Goal: Task Accomplishment & Management: Manage account settings

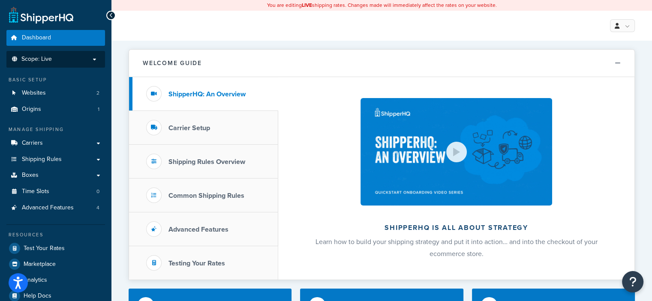
click at [92, 62] on p "Scope: Live" at bounding box center [55, 59] width 91 height 7
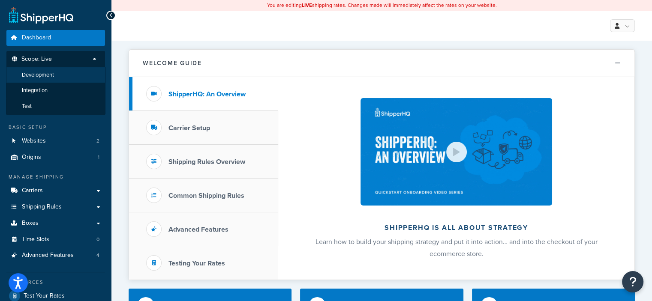
click at [62, 76] on li "Development" at bounding box center [55, 75] width 99 height 16
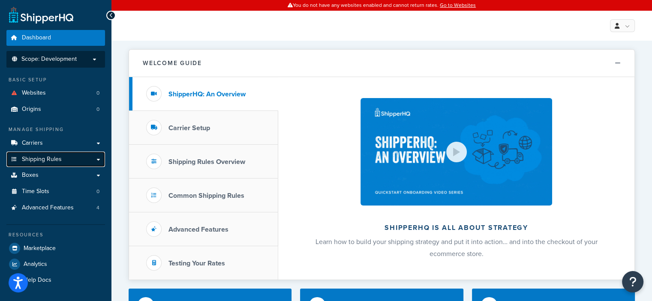
click at [66, 157] on link "Shipping Rules" at bounding box center [55, 160] width 99 height 16
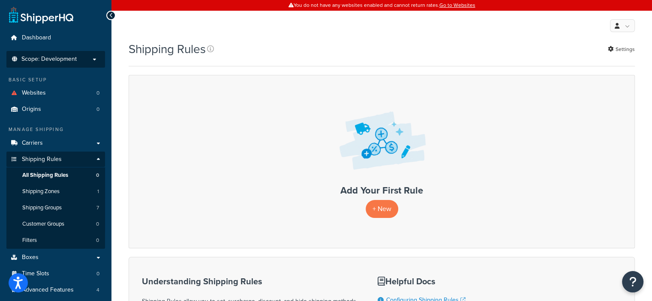
click at [96, 61] on p "Scope: Development" at bounding box center [55, 59] width 91 height 7
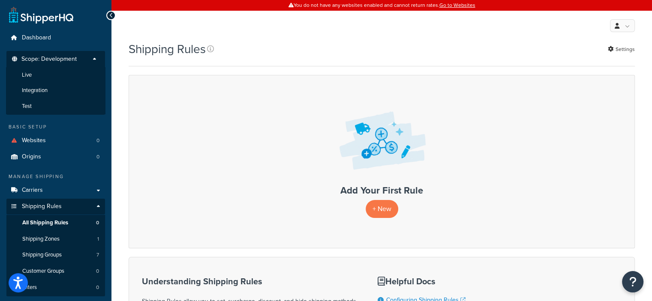
click at [93, 58] on p "Scope: Development" at bounding box center [55, 62] width 91 height 12
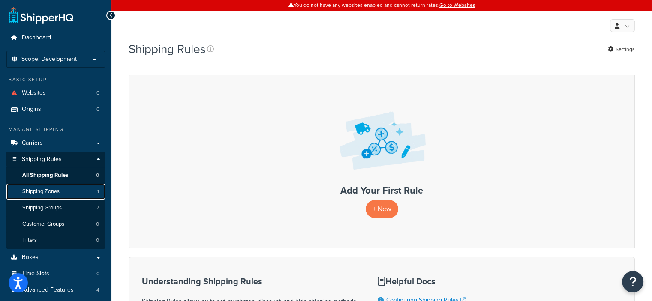
click at [83, 190] on link "Shipping Zones 1" at bounding box center [55, 192] width 99 height 16
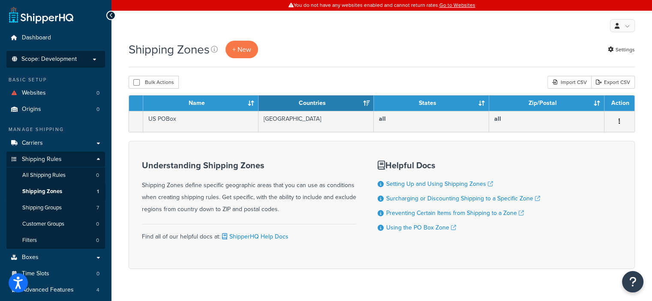
click at [93, 61] on p "Scope: Development" at bounding box center [55, 59] width 91 height 7
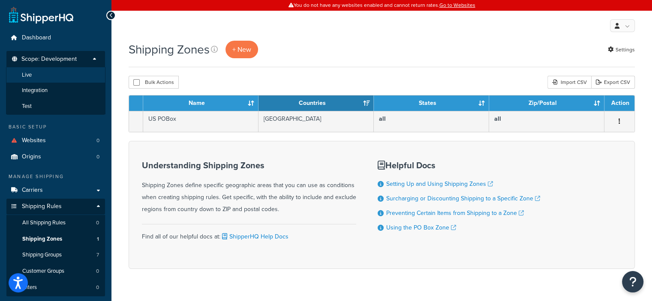
click at [81, 73] on li "Live" at bounding box center [55, 75] width 99 height 16
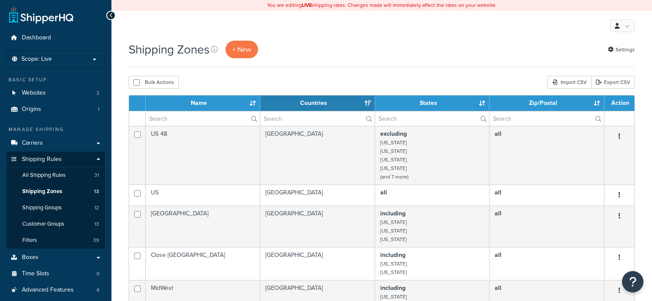
select select "15"
click at [92, 210] on link "Shipping Groups 12" at bounding box center [55, 208] width 99 height 16
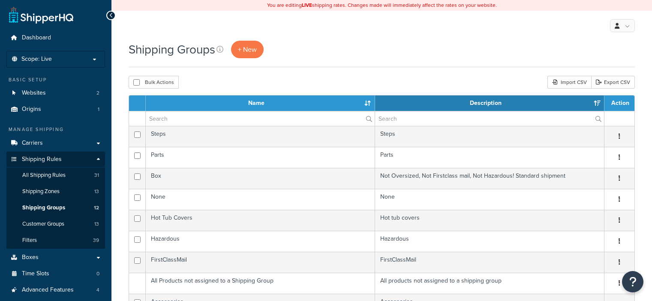
select select "15"
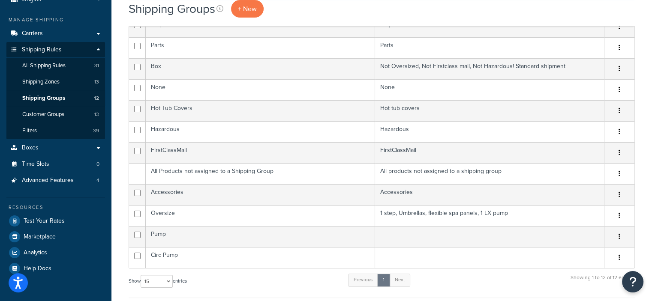
scroll to position [109, 0]
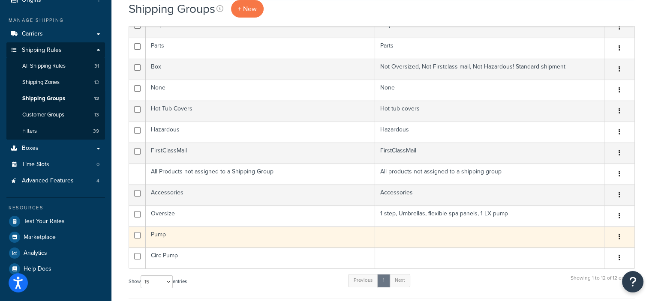
click at [619, 238] on icon "button" at bounding box center [620, 237] width 2 height 6
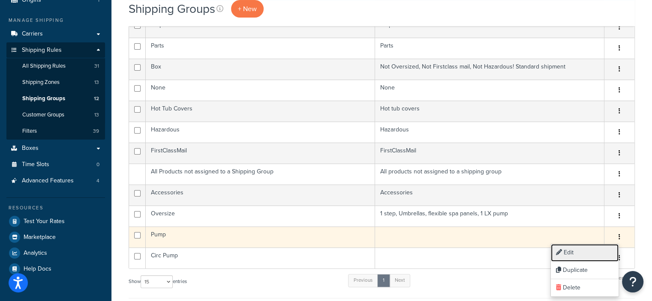
click at [571, 250] on link "Edit" at bounding box center [585, 253] width 68 height 18
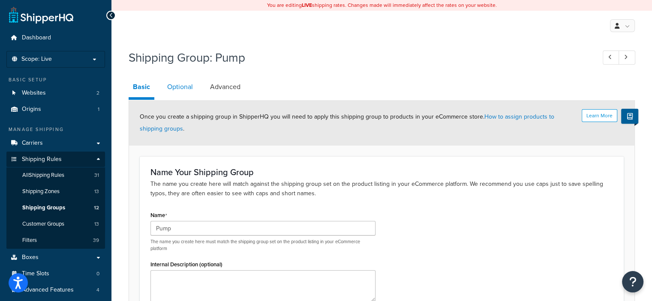
click at [187, 88] on link "Optional" at bounding box center [180, 87] width 34 height 21
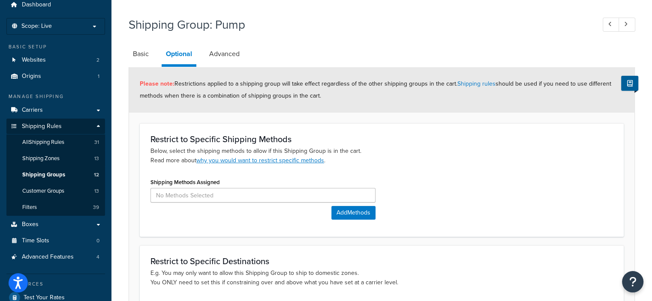
scroll to position [33, 0]
click at [220, 48] on link "Advanced" at bounding box center [224, 54] width 39 height 21
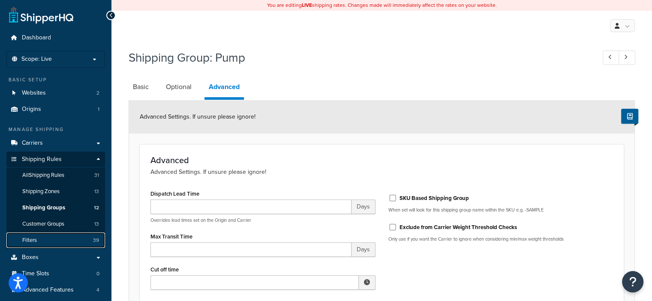
click at [94, 240] on span "39" at bounding box center [96, 240] width 6 height 7
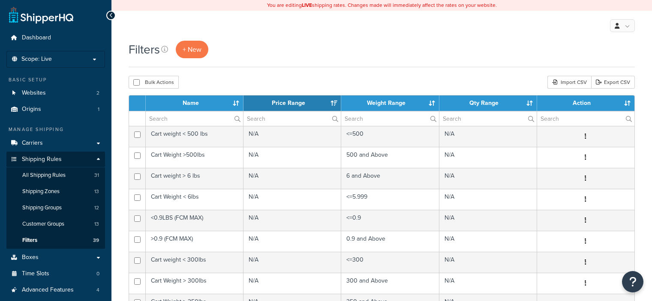
select select "15"
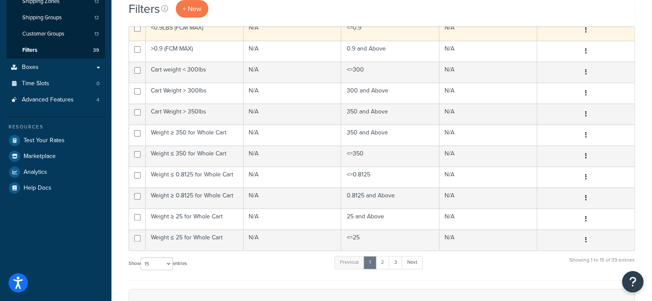
scroll to position [192, 0]
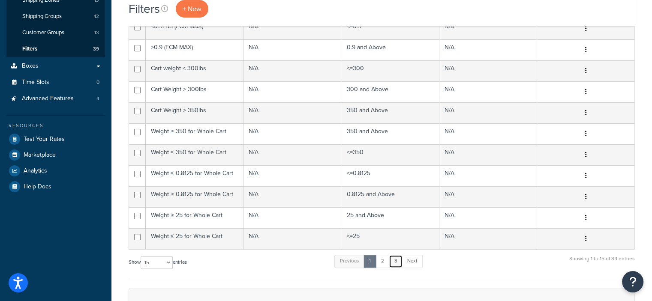
click at [397, 260] on link "3" at bounding box center [396, 261] width 14 height 13
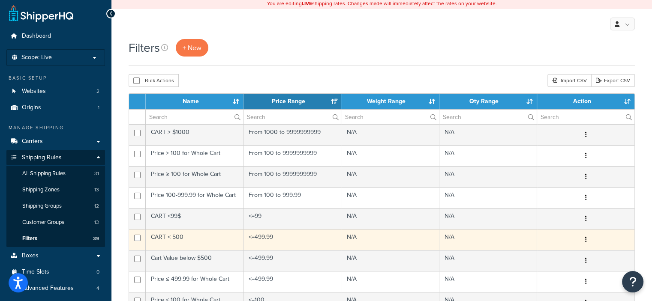
scroll to position [0, 0]
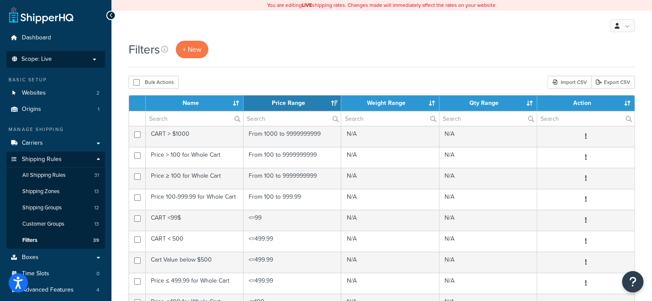
click at [94, 57] on p "Scope: Live" at bounding box center [55, 59] width 91 height 7
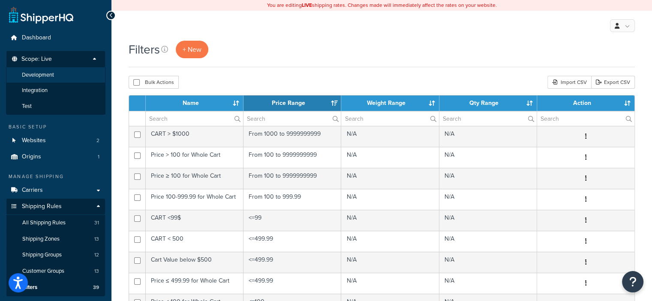
click at [77, 76] on li "Development" at bounding box center [55, 75] width 99 height 16
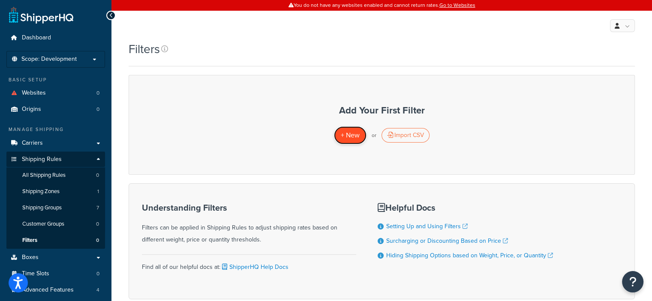
click at [352, 138] on span "+ New" at bounding box center [350, 135] width 19 height 10
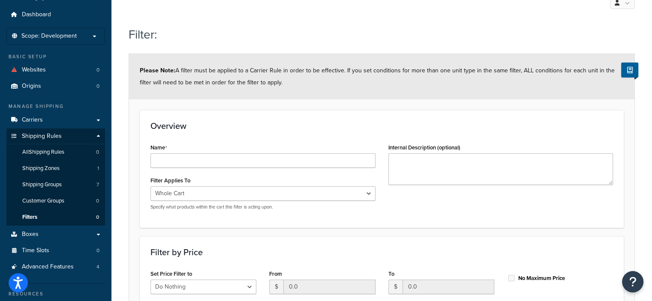
scroll to position [25, 0]
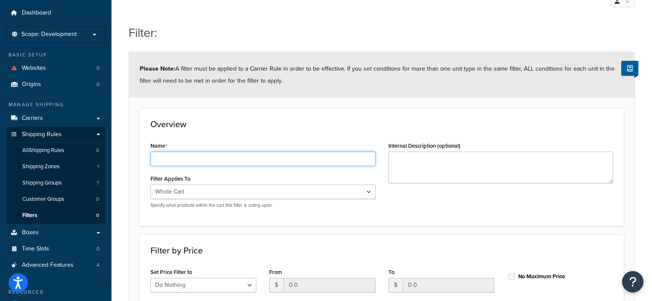
click at [211, 163] on input "Name" at bounding box center [263, 159] width 225 height 15
type input "Free Shipping Value"
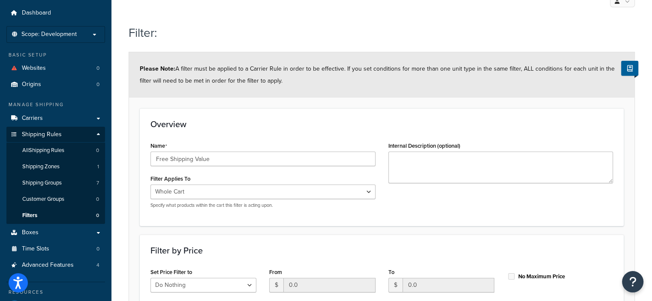
click at [312, 200] on div "Whole Cart Everything in Shipping Group Everything at Origin Each Item within S…" at bounding box center [263, 197] width 225 height 24
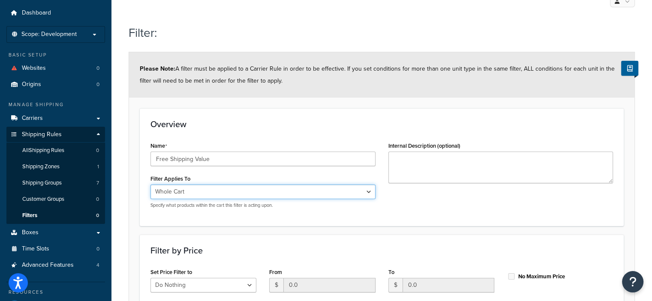
click at [370, 193] on select "Whole Cart Everything in Shipping Group Everything at Origin Each Item within S…" at bounding box center [263, 192] width 225 height 15
click at [151, 185] on select "Whole Cart Everything in Shipping Group Everything at Origin Each Item within S…" at bounding box center [263, 192] width 225 height 15
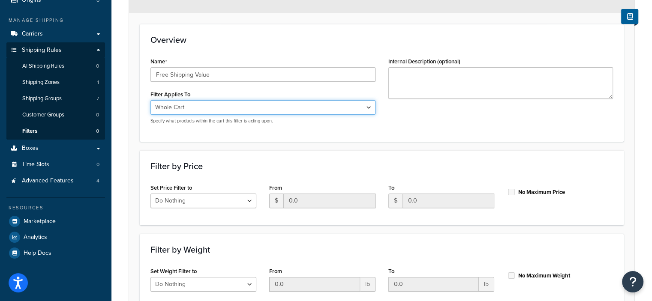
scroll to position [110, 0]
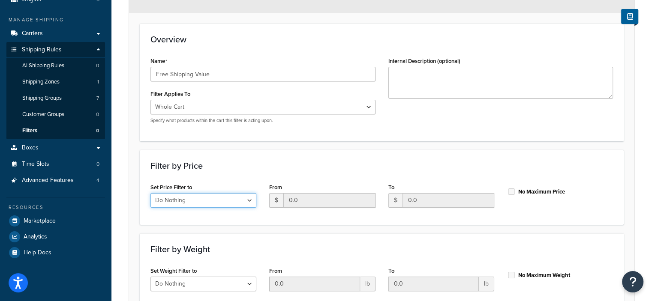
click at [251, 202] on select "Do Nothing Apply to a Range" at bounding box center [204, 200] width 106 height 15
click at [251, 166] on h3 "Filter by Price" at bounding box center [382, 165] width 463 height 9
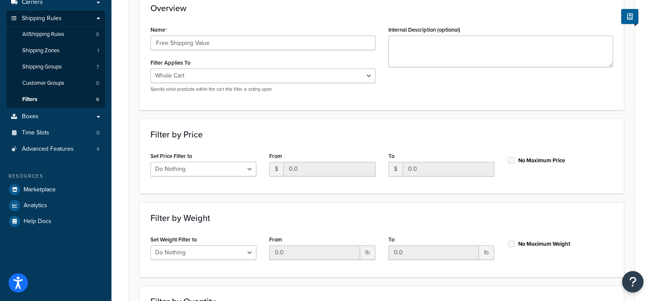
scroll to position [141, 0]
click at [353, 169] on input "0.0" at bounding box center [329, 170] width 92 height 15
click at [333, 169] on input "0.0" at bounding box center [329, 170] width 92 height 15
click at [292, 169] on input "0.0" at bounding box center [329, 170] width 92 height 15
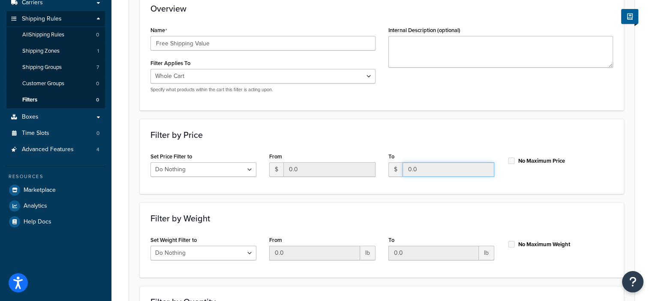
click at [416, 171] on input "0.0" at bounding box center [449, 170] width 92 height 15
click at [254, 166] on select "Do Nothing Apply to a Range" at bounding box center [204, 170] width 106 height 15
select select "range"
click at [151, 163] on select "Do Nothing Apply to a Range" at bounding box center [204, 170] width 106 height 15
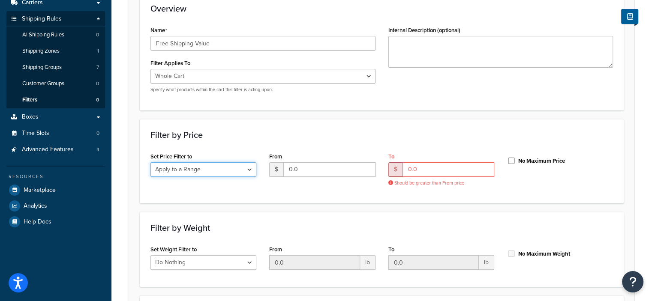
click at [252, 169] on select "Do Nothing Apply to a Range" at bounding box center [204, 170] width 106 height 15
click at [151, 163] on select "Do Nothing Apply to a Range" at bounding box center [204, 170] width 106 height 15
click at [340, 171] on input "0.0" at bounding box center [329, 170] width 92 height 15
type input "0"
type input "499.99"
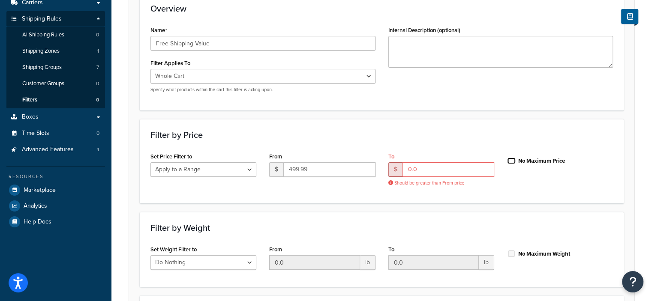
click at [510, 159] on input "No Maximum Price" at bounding box center [511, 161] width 9 height 6
checkbox input "true"
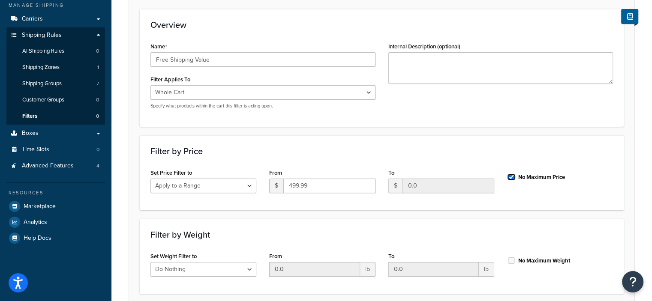
scroll to position [126, 0]
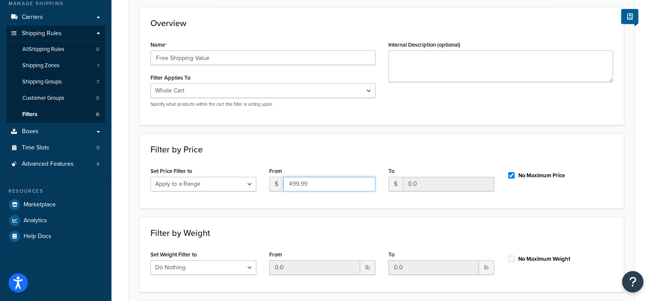
click at [297, 183] on input "499.99" at bounding box center [329, 184] width 92 height 15
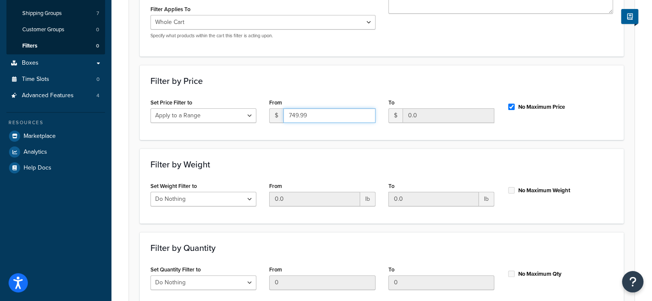
scroll to position [278, 0]
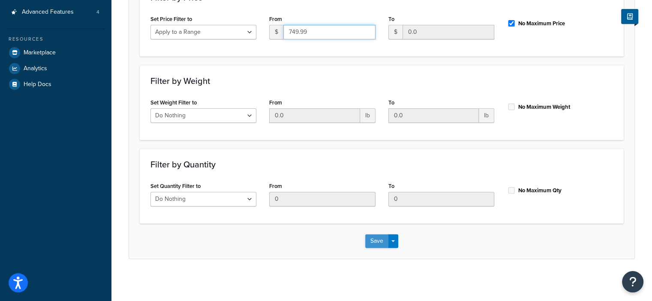
type input "749.99"
click at [376, 243] on button "Save" at bounding box center [376, 242] width 23 height 14
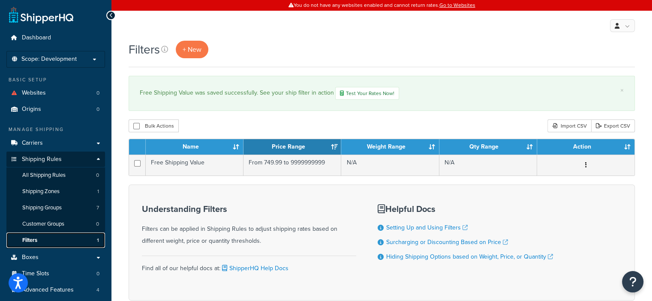
click at [71, 243] on link "Filters 1" at bounding box center [55, 241] width 99 height 16
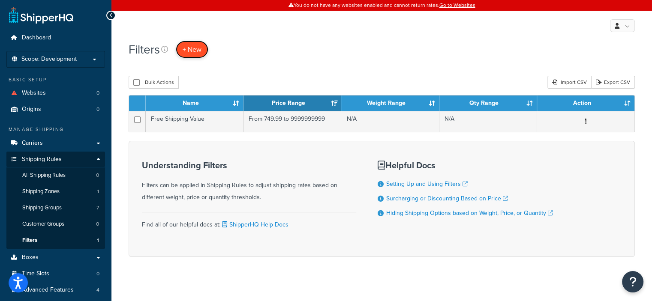
click at [190, 53] on span "+ New" at bounding box center [192, 50] width 19 height 10
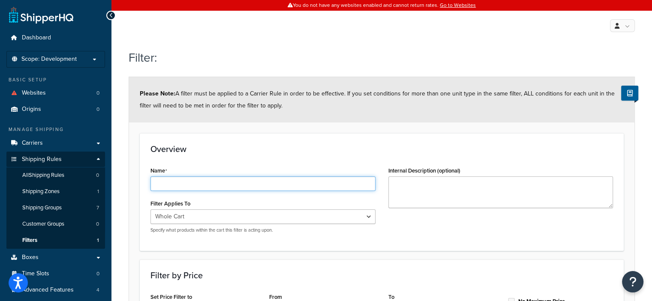
click at [220, 187] on input "Name" at bounding box center [263, 184] width 225 height 15
type input "Flat Rate Shipping Value"
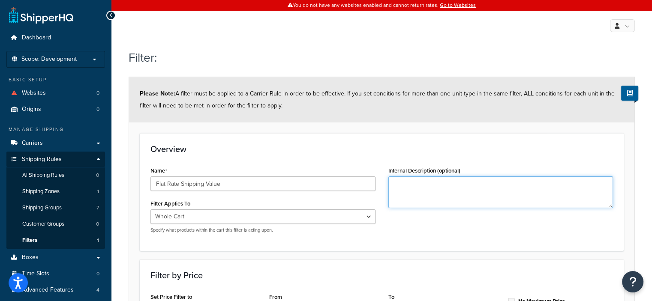
click at [413, 186] on textarea "Internal Description (optional)" at bounding box center [501, 193] width 225 height 32
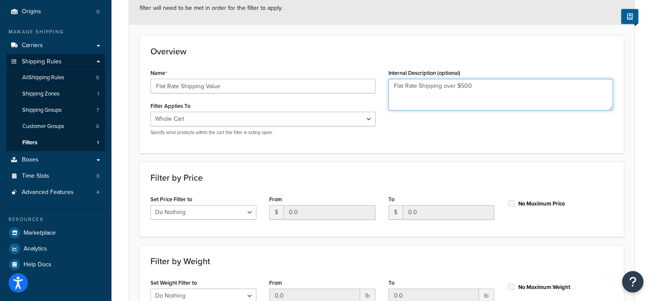
scroll to position [99, 0]
type textarea "Flat Rate Shipping over $500"
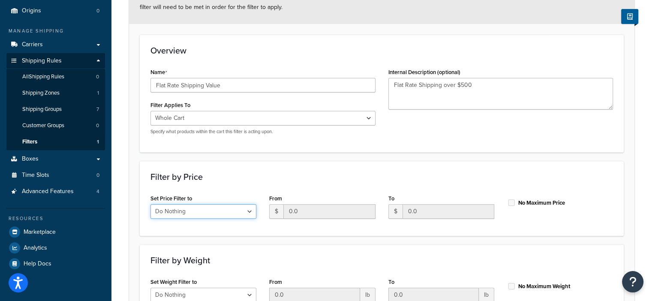
click at [251, 214] on select "Do Nothing Apply to a Range" at bounding box center [204, 212] width 106 height 15
select select "range"
click at [151, 205] on select "Do Nothing Apply to a Range" at bounding box center [204, 212] width 106 height 15
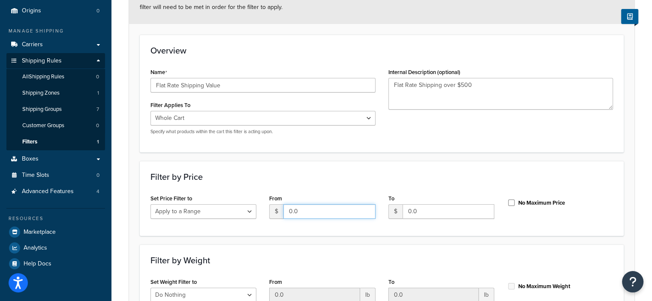
click at [325, 216] on input "0.0" at bounding box center [329, 212] width 92 height 15
type input "0"
type input "499.99"
click at [511, 203] on input "No Maximum Price" at bounding box center [511, 203] width 9 height 6
click at [511, 201] on input "No Maximum Price" at bounding box center [511, 203] width 9 height 6
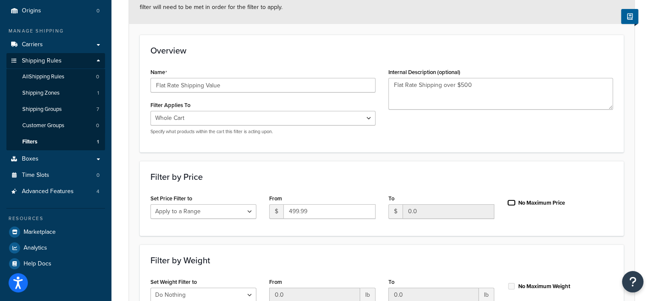
checkbox input "false"
click at [441, 212] on input "0.0" at bounding box center [449, 212] width 92 height 15
type input "0"
type input "749.98"
click at [308, 212] on input "499.99" at bounding box center [329, 212] width 92 height 15
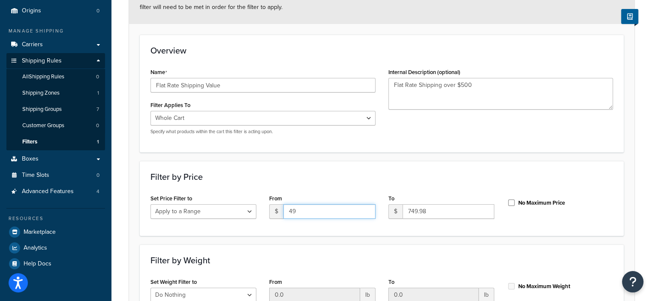
type input "4"
type input "500.00"
click at [433, 211] on input "749.98" at bounding box center [449, 212] width 92 height 15
type input "749.99"
click at [512, 205] on input "No Maximum Price" at bounding box center [511, 203] width 9 height 6
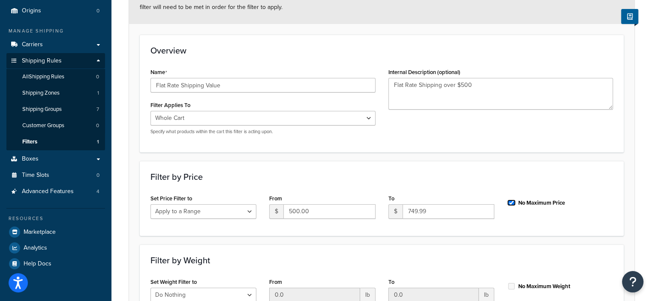
checkbox input "true"
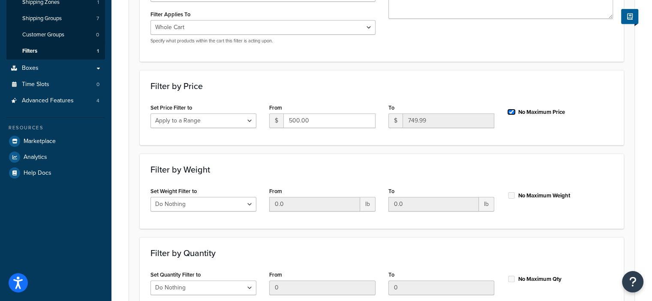
scroll to position [278, 0]
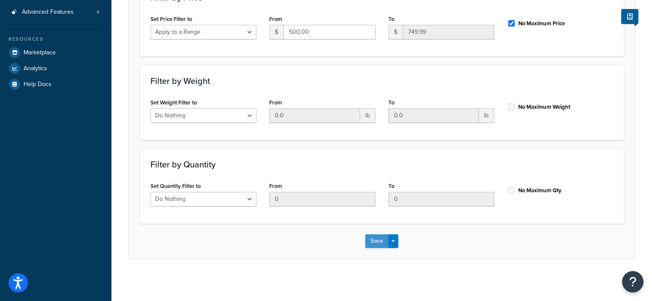
click at [373, 238] on button "Save" at bounding box center [376, 242] width 23 height 14
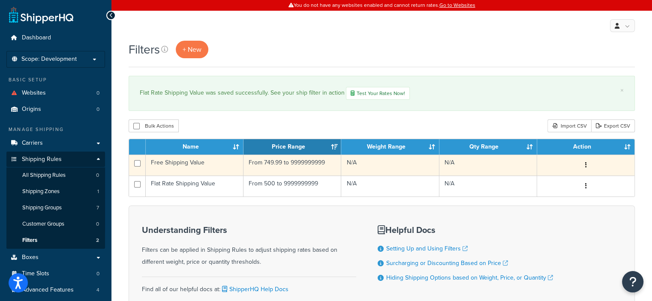
click at [266, 162] on td "From 749.99 to 9999999999" at bounding box center [293, 165] width 98 height 21
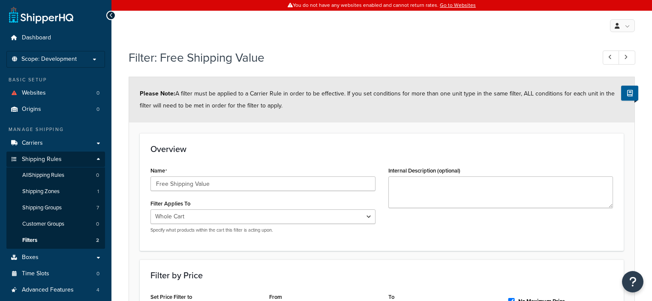
select select "range"
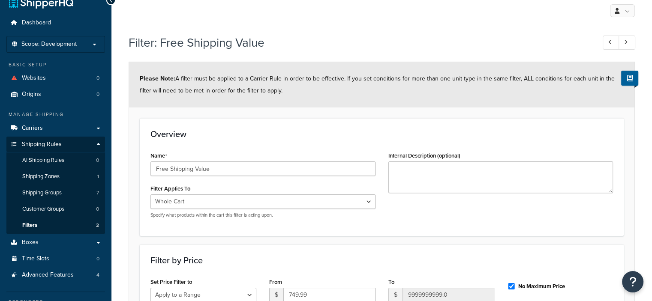
scroll to position [92, 0]
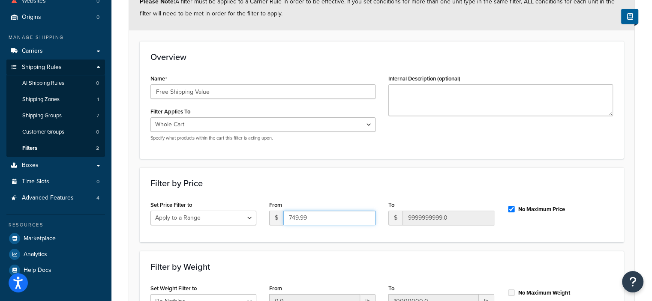
click at [305, 219] on input "749.99" at bounding box center [329, 218] width 92 height 15
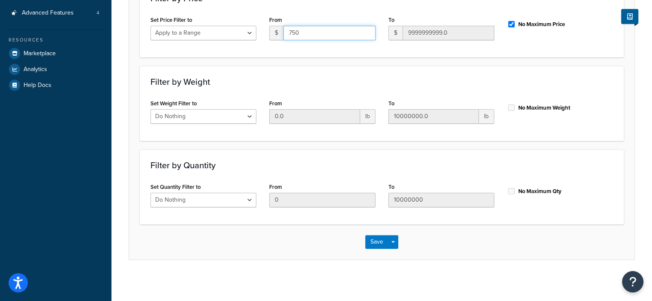
scroll to position [278, 0]
type input "750"
click at [377, 240] on button "Save" at bounding box center [376, 242] width 23 height 14
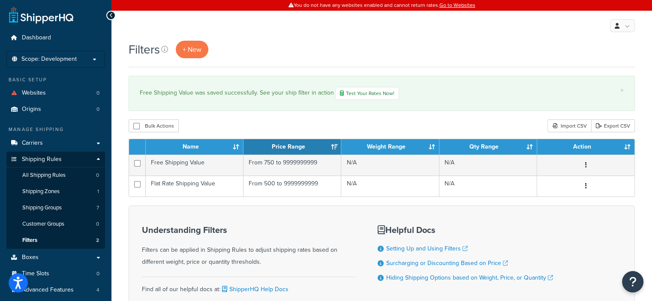
scroll to position [10, 0]
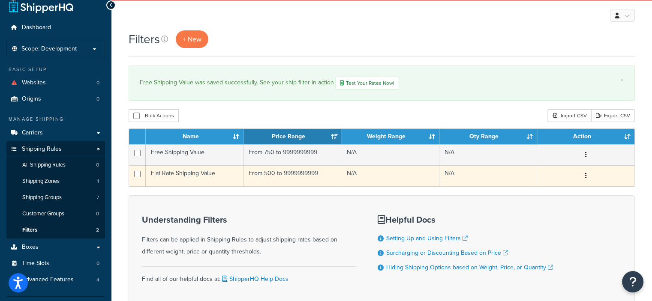
click at [291, 174] on td "From 500 to 9999999999" at bounding box center [293, 176] width 98 height 21
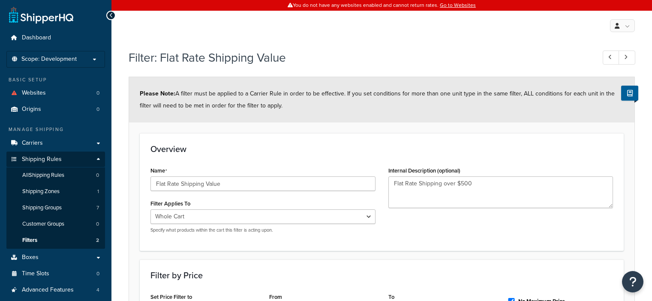
select select "range"
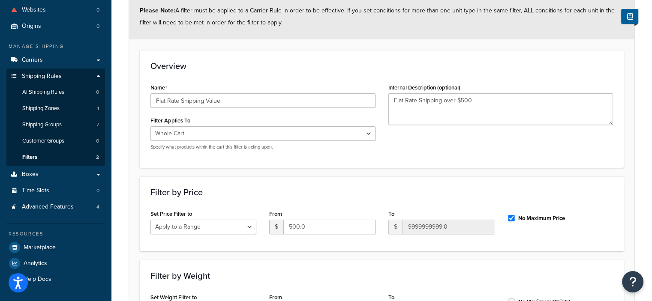
scroll to position [94, 0]
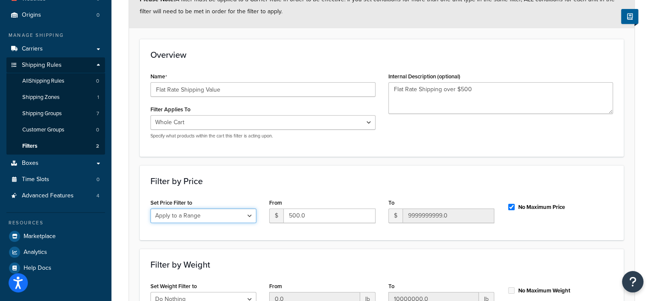
click at [250, 214] on select "Do Nothing Apply to a Range" at bounding box center [204, 216] width 106 height 15
click at [274, 171] on div "Filter by Price Set Price Filter to Do Nothing Apply to a Range From $ 500.0 To…" at bounding box center [382, 203] width 484 height 75
click at [441, 217] on input "9999999999.0" at bounding box center [449, 216] width 92 height 15
click at [458, 216] on input "9999999999.0" at bounding box center [449, 216] width 92 height 15
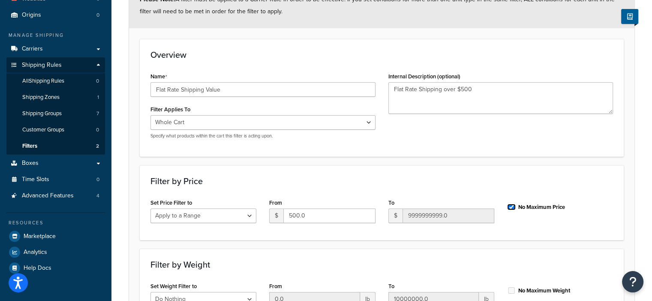
click at [508, 208] on input "No Maximum Price" at bounding box center [511, 207] width 9 height 6
checkbox input "false"
click at [463, 218] on input "9999999999.0" at bounding box center [449, 216] width 92 height 15
drag, startPoint x: 460, startPoint y: 217, endPoint x: 410, endPoint y: 217, distance: 49.7
click at [410, 217] on input "9999999999.0" at bounding box center [449, 216] width 92 height 15
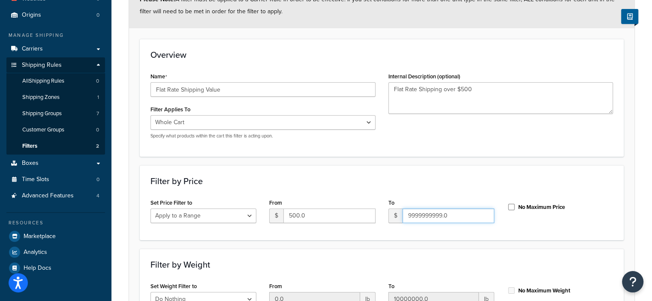
click at [455, 215] on input "9999999999.0" at bounding box center [449, 216] width 92 height 15
type input "9"
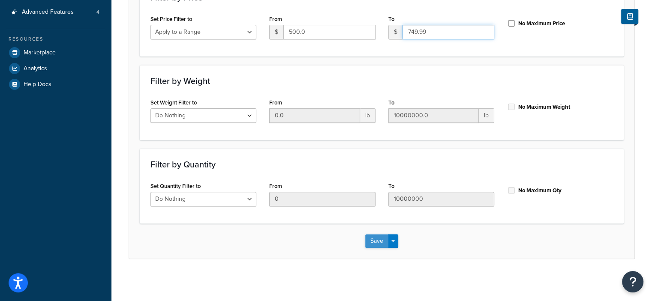
type input "749.99"
click at [371, 243] on button "Save" at bounding box center [376, 242] width 23 height 14
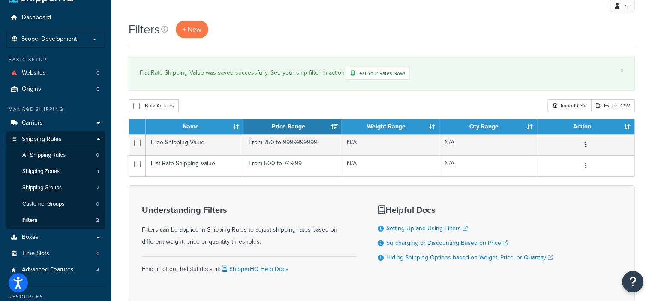
scroll to position [21, 0]
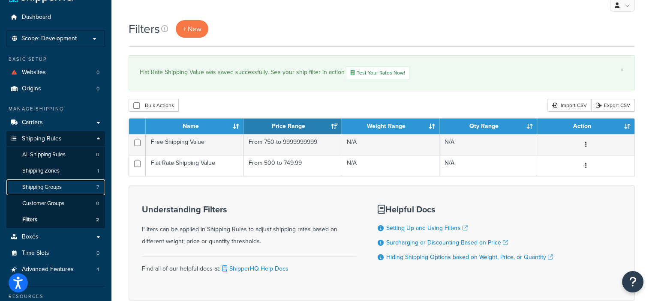
click at [72, 188] on link "Shipping Groups 7" at bounding box center [55, 188] width 99 height 16
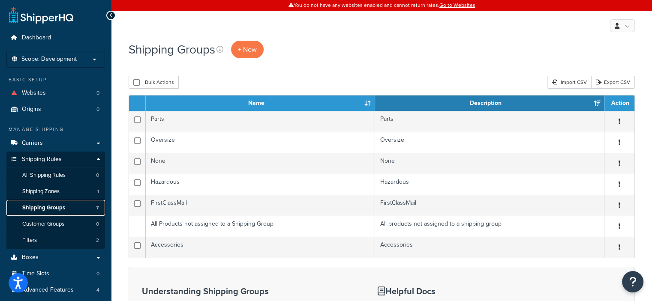
click at [70, 208] on link "Shipping Groups 7" at bounding box center [55, 208] width 99 height 16
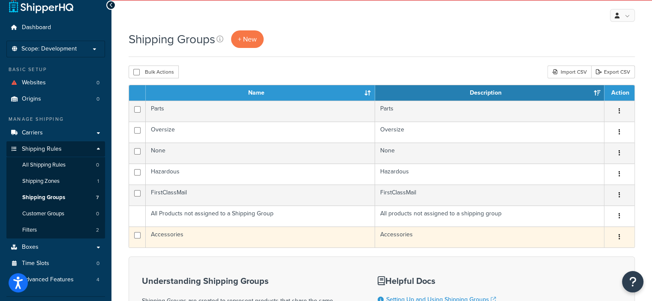
scroll to position [10, 0]
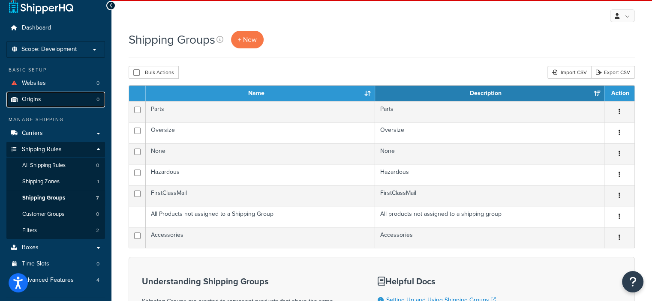
click at [64, 104] on link "Origins 0" at bounding box center [55, 100] width 99 height 16
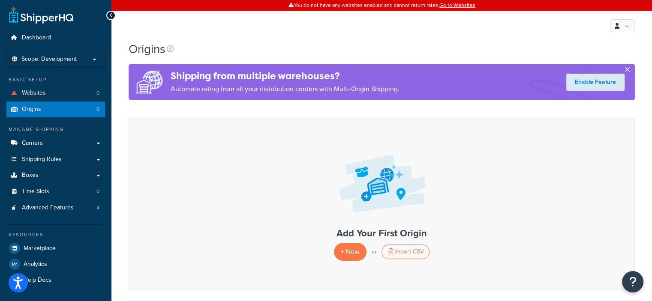
click at [629, 70] on button "button" at bounding box center [628, 71] width 2 height 2
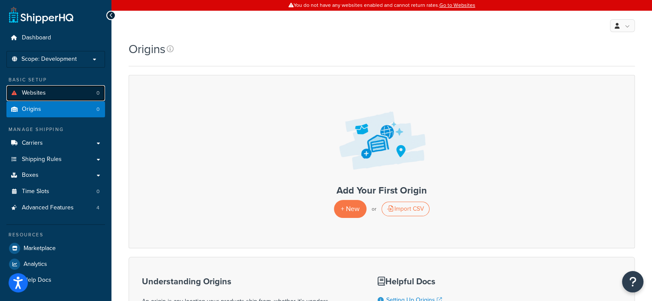
click at [64, 91] on link "Websites 0" at bounding box center [55, 93] width 99 height 16
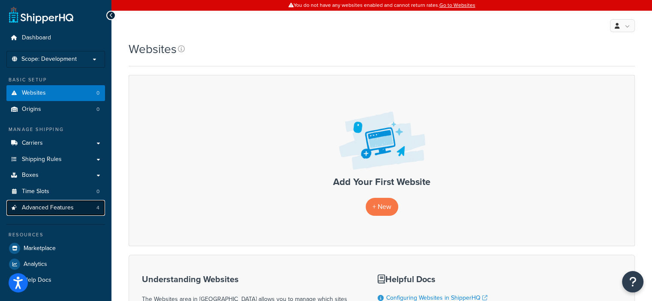
click at [76, 205] on link "Advanced Features 4" at bounding box center [55, 208] width 99 height 16
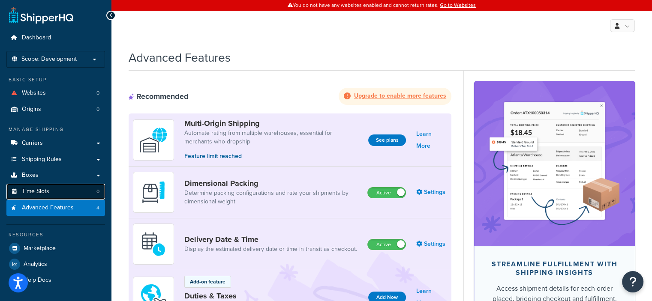
click at [69, 192] on link "Time Slots 0" at bounding box center [55, 192] width 99 height 16
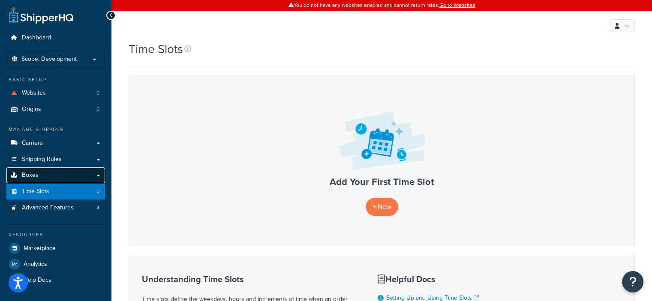
click at [66, 175] on link "Boxes" at bounding box center [55, 176] width 99 height 16
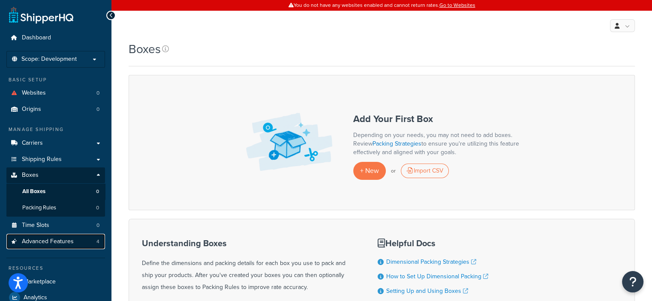
click at [64, 238] on span "Advanced Features" at bounding box center [48, 241] width 52 height 7
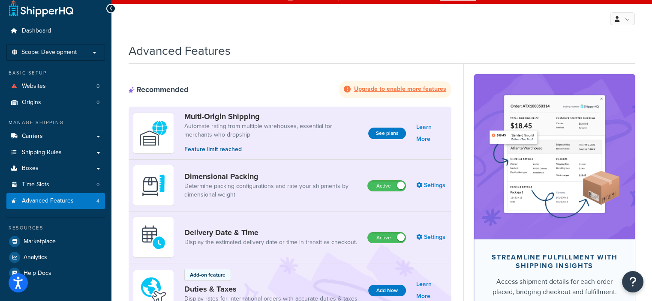
scroll to position [6, 0]
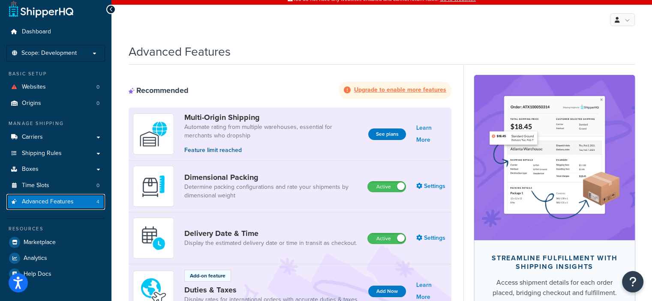
click at [50, 204] on span "Advanced Features" at bounding box center [48, 202] width 52 height 7
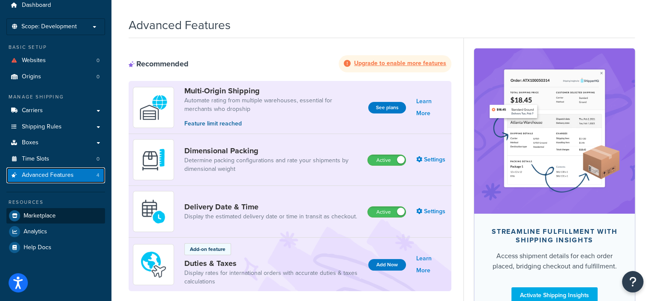
scroll to position [0, 0]
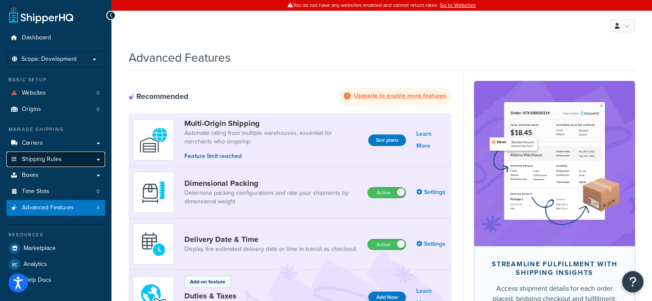
click at [94, 161] on link "Shipping Rules" at bounding box center [55, 160] width 99 height 16
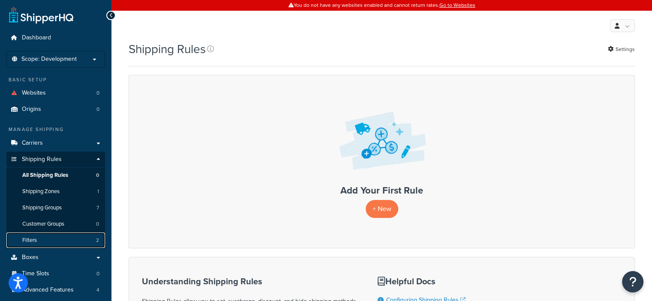
click at [72, 242] on link "Filters 2" at bounding box center [55, 241] width 99 height 16
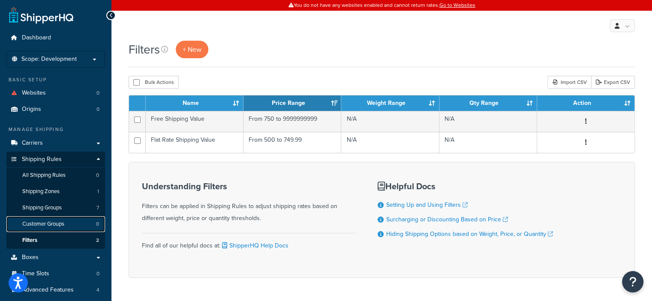
click at [62, 226] on span "Customer Groups" at bounding box center [43, 224] width 42 height 7
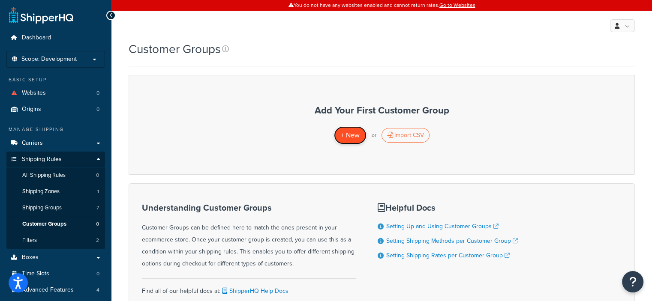
click at [349, 139] on span "+ New" at bounding box center [350, 135] width 19 height 10
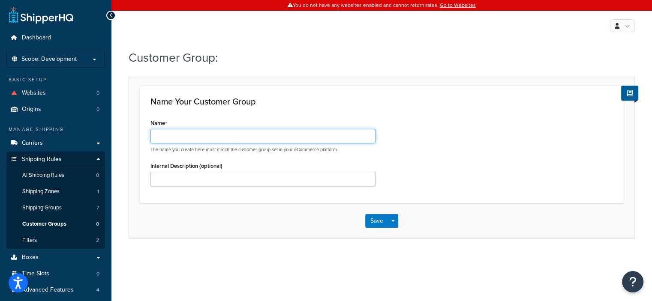
click at [265, 135] on input "Name" at bounding box center [263, 136] width 225 height 15
type input "Platinum_eret"
click at [372, 220] on button "Save" at bounding box center [376, 221] width 23 height 14
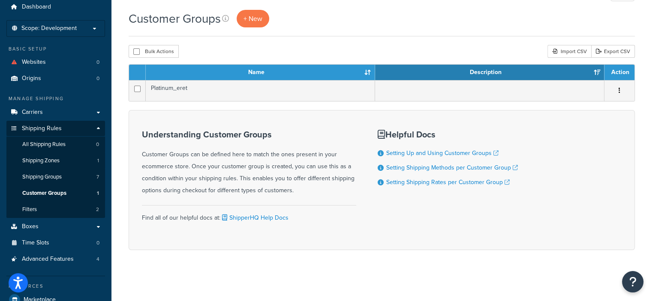
scroll to position [32, 0]
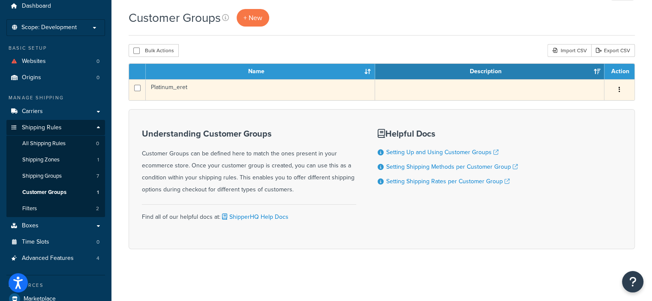
click at [165, 84] on td "Platinum_eret" at bounding box center [260, 89] width 229 height 21
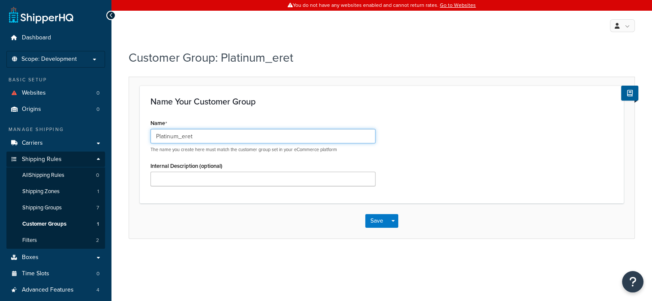
click at [158, 138] on input "Platinum_eret" at bounding box center [263, 136] width 225 height 15
click at [156, 137] on input "Platinum_eret" at bounding box center [263, 136] width 225 height 15
click at [264, 137] on input "USA_ERET_PLATINUMPlatinum_eret" at bounding box center [263, 136] width 225 height 15
type input "USA_ERET_PLATINUM"
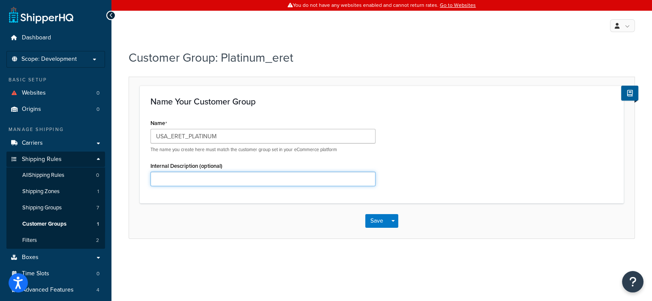
click at [241, 174] on input "Internal Description (optional)" at bounding box center [263, 179] width 225 height 15
click at [249, 176] on input "Internal Description (optional)" at bounding box center [263, 179] width 225 height 15
type input "H"
type input "Best e-retailers"
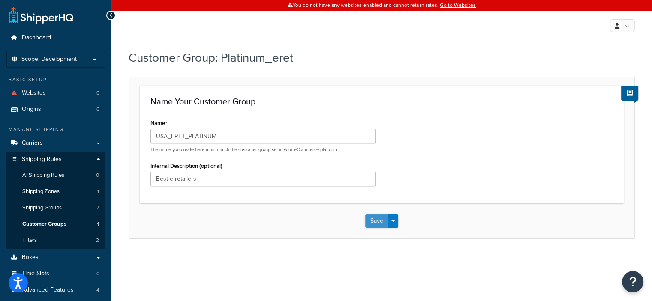
click at [377, 221] on button "Save" at bounding box center [376, 221] width 23 height 14
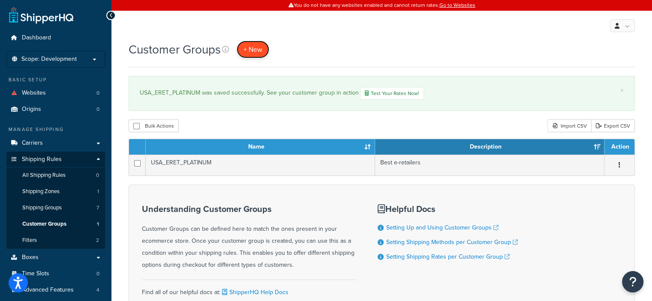
click at [252, 48] on span "+ New" at bounding box center [253, 50] width 19 height 10
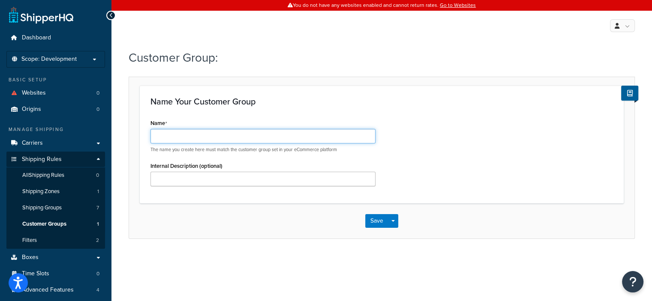
click at [223, 136] on input "Name" at bounding box center [263, 136] width 225 height 15
type input "ALL_DIST_PLATINUM"
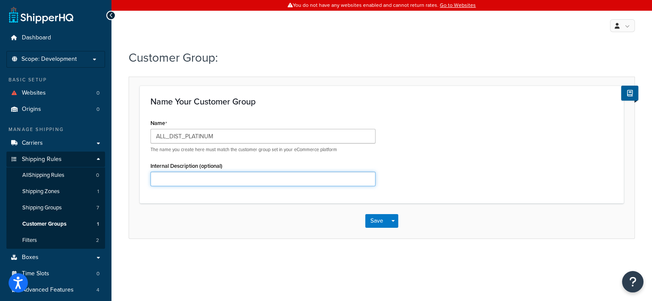
click at [218, 181] on input "Internal Description (optional)" at bounding box center [263, 179] width 225 height 15
type input "Distributor Pricing"
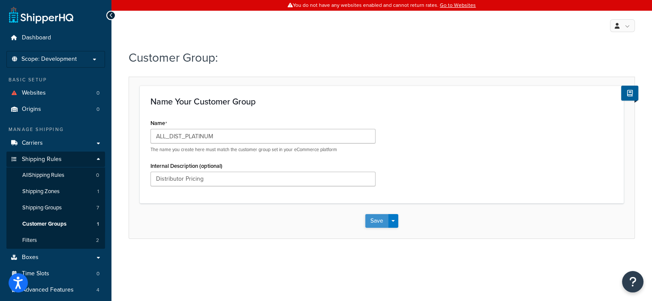
click at [379, 221] on button "Save" at bounding box center [376, 221] width 23 height 14
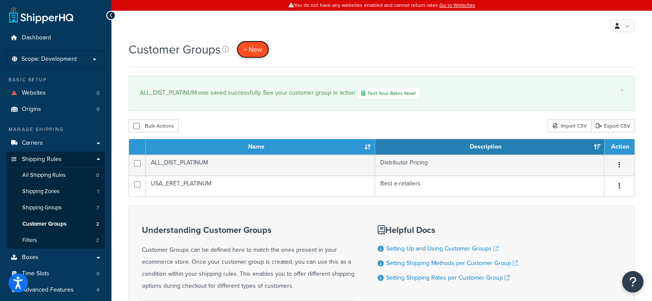
click at [254, 52] on span "+ New" at bounding box center [253, 50] width 19 height 10
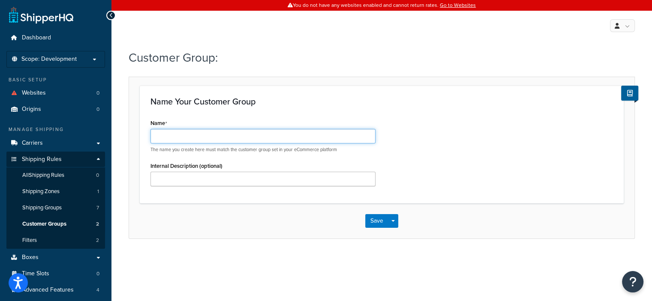
click at [213, 140] on input "Name" at bounding box center [263, 136] width 225 height 15
type input "USA_DEAL_PLATINUM"
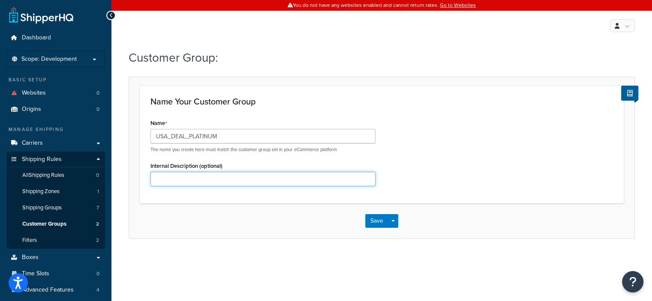
click at [187, 177] on input "Internal Description (optional)" at bounding box center [263, 179] width 225 height 15
click at [185, 178] on input "Internal Description (optional)" at bounding box center [263, 179] width 225 height 15
type input "Best dealer Pricing"
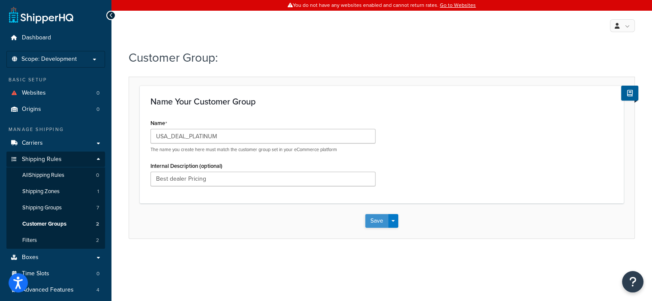
click at [370, 218] on button "Save" at bounding box center [376, 221] width 23 height 14
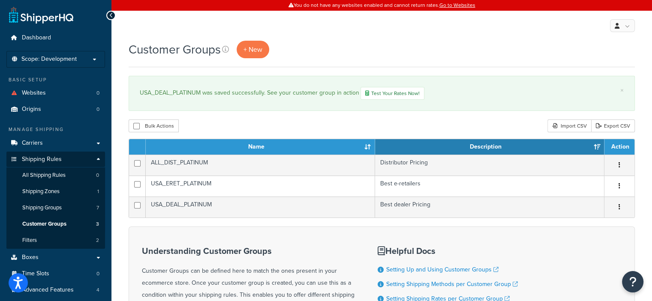
click at [420, 37] on div "My Profile Billing Global Settings Contact Us Logout" at bounding box center [382, 26] width 541 height 30
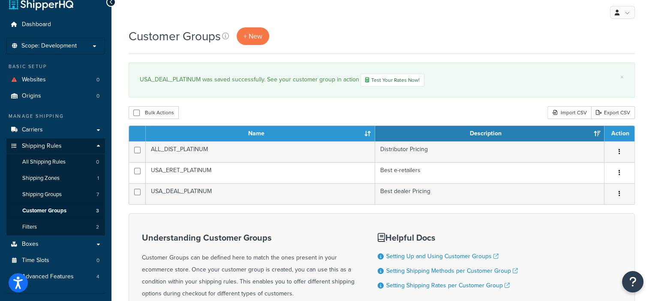
scroll to position [12, 0]
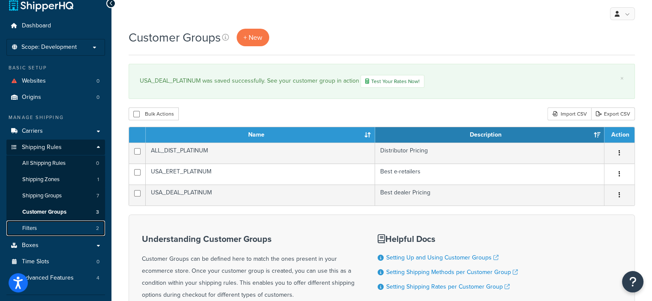
click at [58, 226] on link "Filters 2" at bounding box center [55, 229] width 99 height 16
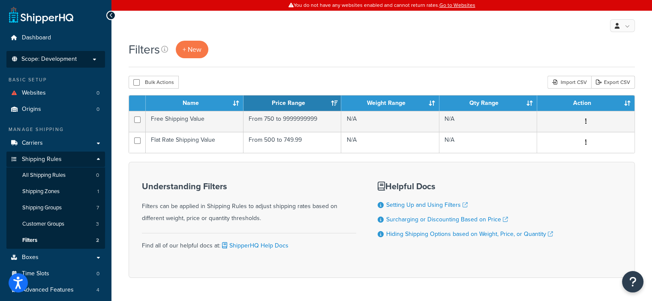
click at [96, 60] on p "Scope: Development" at bounding box center [55, 59] width 91 height 7
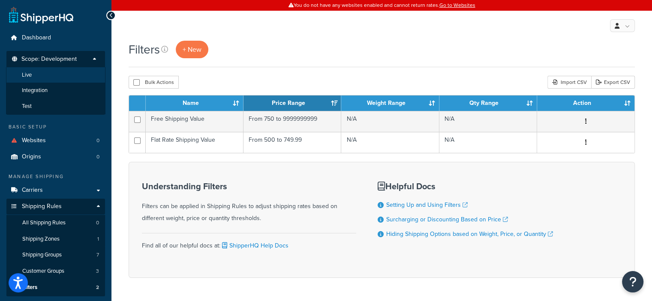
click at [45, 78] on li "Live" at bounding box center [55, 75] width 99 height 16
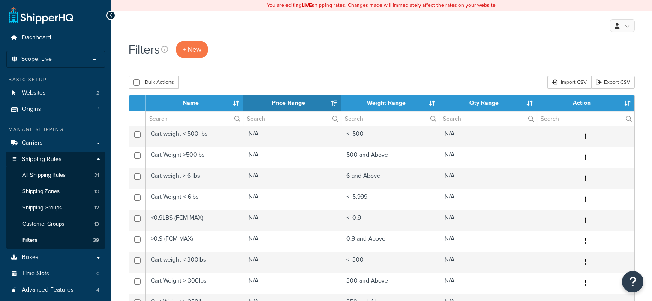
select select "15"
click at [63, 236] on link "Filters 39" at bounding box center [55, 241] width 99 height 16
select select "15"
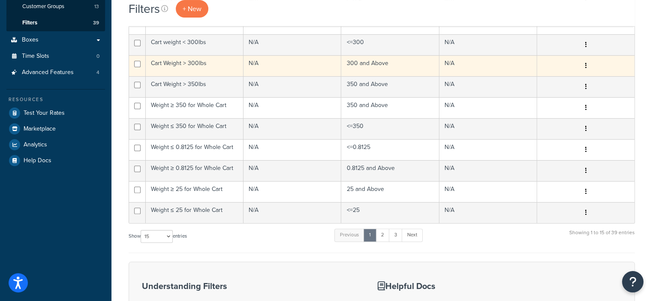
scroll to position [219, 0]
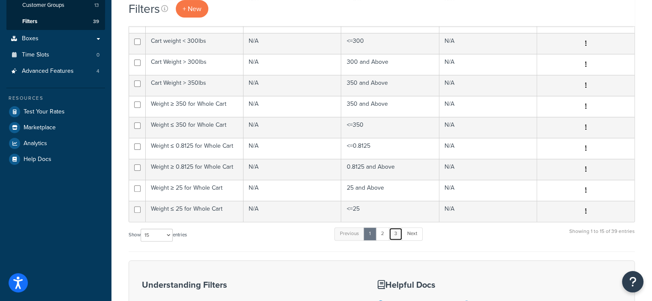
click at [401, 233] on link "3" at bounding box center [396, 234] width 14 height 13
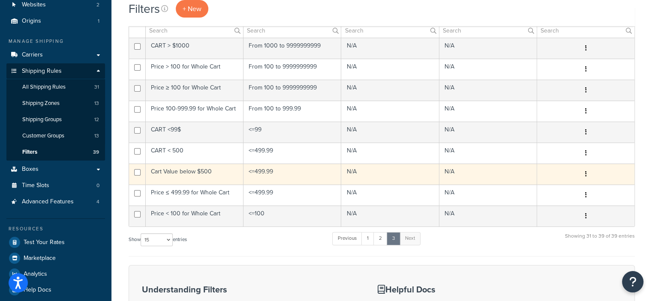
scroll to position [89, 0]
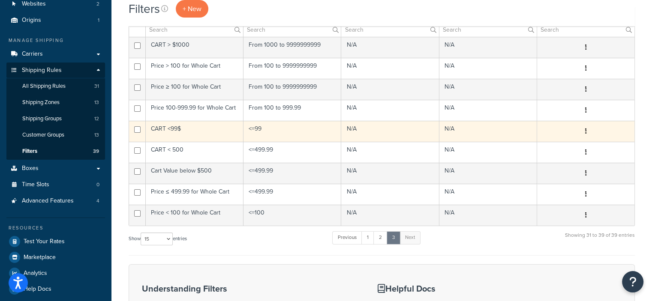
click at [588, 130] on button "button" at bounding box center [586, 132] width 12 height 14
click at [497, 129] on td "N/A" at bounding box center [489, 131] width 98 height 21
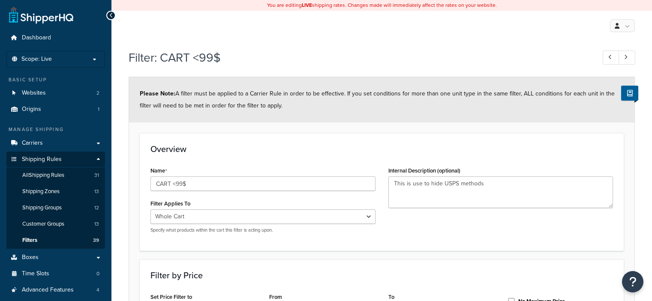
select select "range"
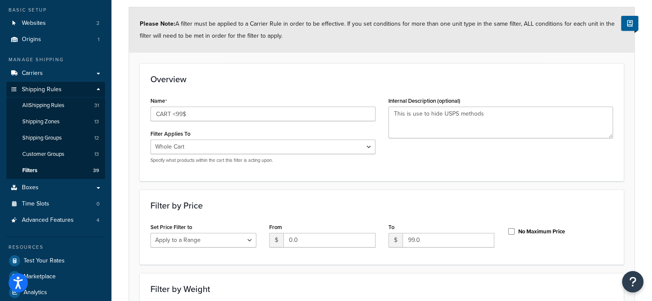
scroll to position [69, 0]
click at [63, 173] on link "Filters 39" at bounding box center [55, 171] width 99 height 16
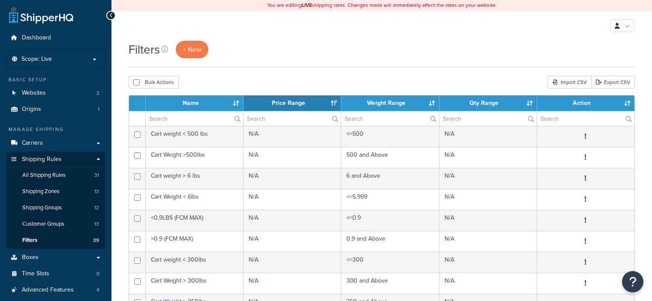
select select "15"
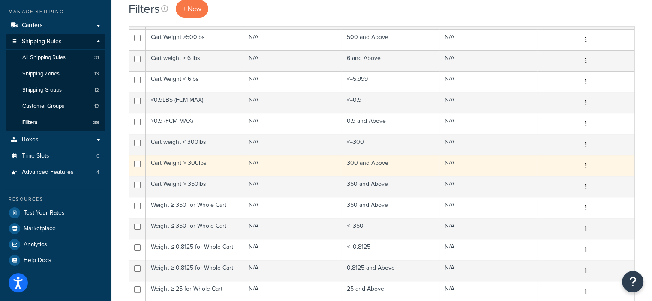
scroll to position [223, 0]
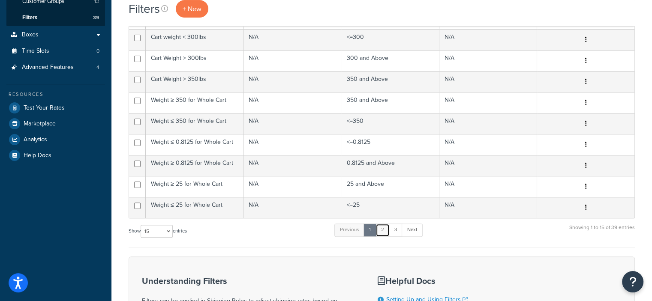
click at [384, 229] on link "2" at bounding box center [383, 230] width 14 height 13
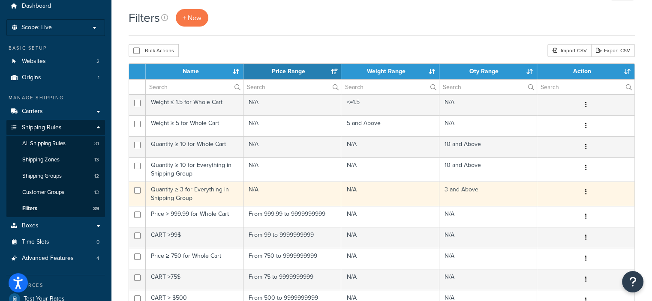
scroll to position [38, 0]
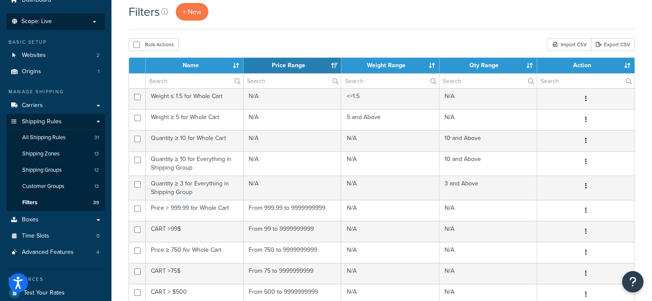
click at [94, 21] on p "Scope: Live" at bounding box center [55, 21] width 91 height 7
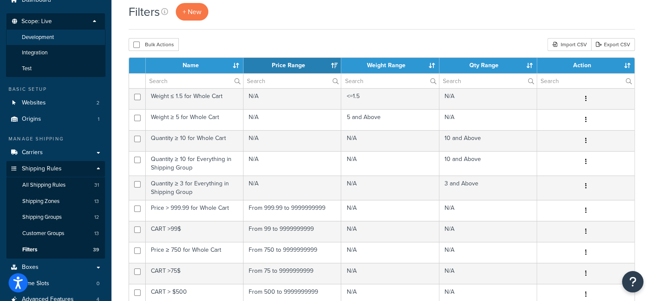
click at [58, 37] on li "Development" at bounding box center [55, 38] width 99 height 16
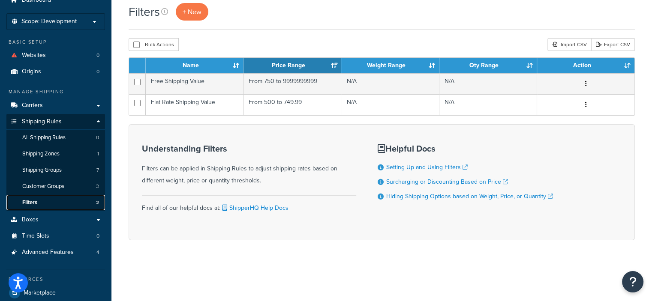
drag, startPoint x: 60, startPoint y: 202, endPoint x: 51, endPoint y: 203, distance: 8.2
click at [51, 203] on link "Filters 2" at bounding box center [55, 203] width 99 height 16
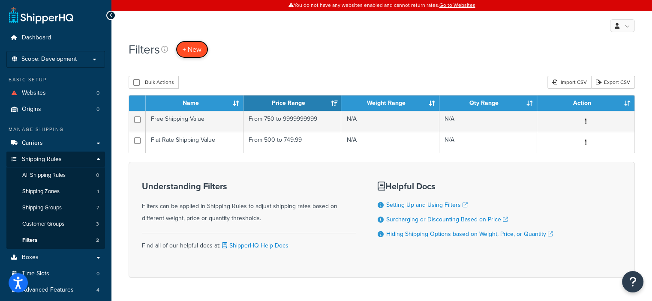
click at [192, 45] on span "+ New" at bounding box center [192, 50] width 19 height 10
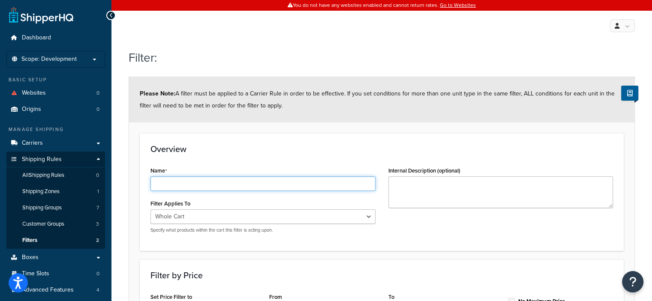
click at [190, 182] on input "Name" at bounding box center [263, 184] width 225 height 15
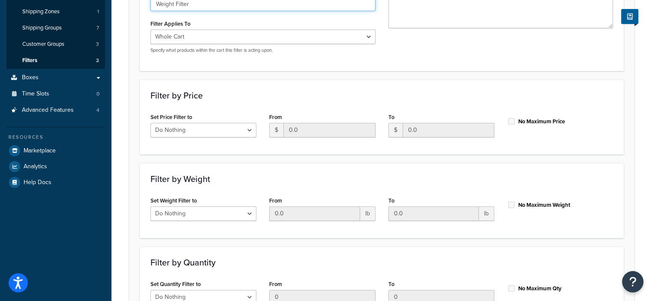
scroll to position [180, 0]
type input "Weight Filter"
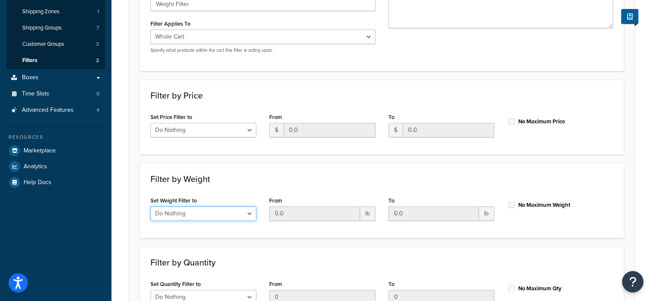
click at [245, 213] on select "Do Nothing Apply to a Range" at bounding box center [204, 214] width 106 height 15
select select "range"
click at [151, 207] on select "Do Nothing Apply to a Range" at bounding box center [204, 214] width 106 height 15
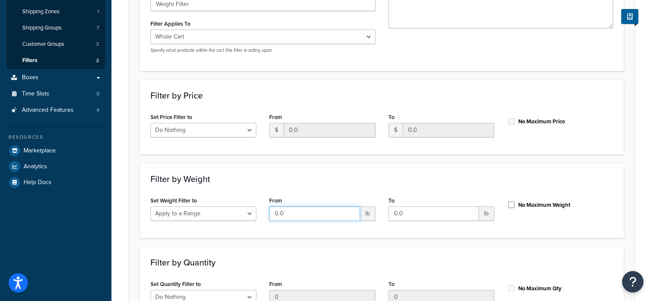
click at [306, 214] on input "0.0" at bounding box center [314, 214] width 90 height 15
type input "0"
type input "300"
click at [515, 204] on input "No Maximum Weight" at bounding box center [511, 205] width 9 height 6
checkbox input "true"
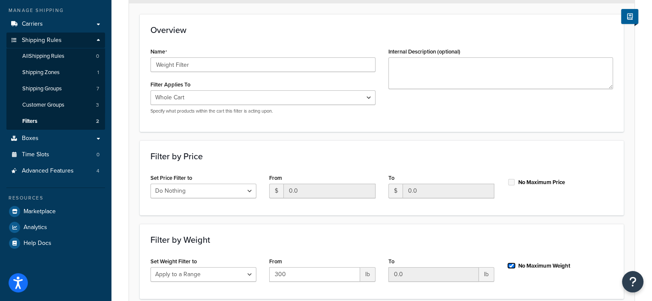
scroll to position [118, 0]
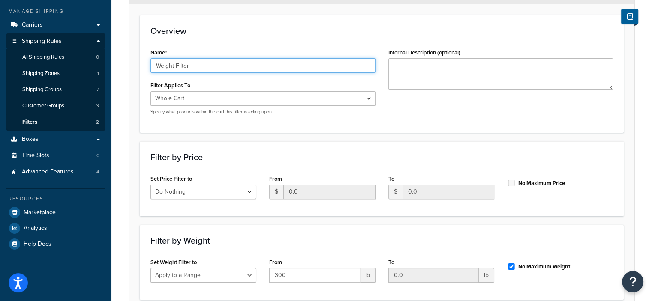
click at [199, 66] on input "Weight Filter" at bounding box center [263, 65] width 225 height 15
type input "Weight Filter for LTL Truck"
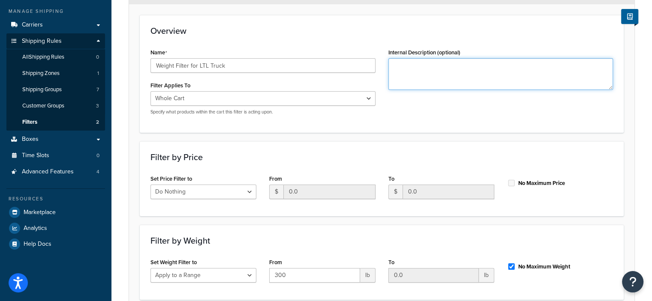
click at [408, 70] on textarea "Internal Description (optional)" at bounding box center [501, 74] width 225 height 32
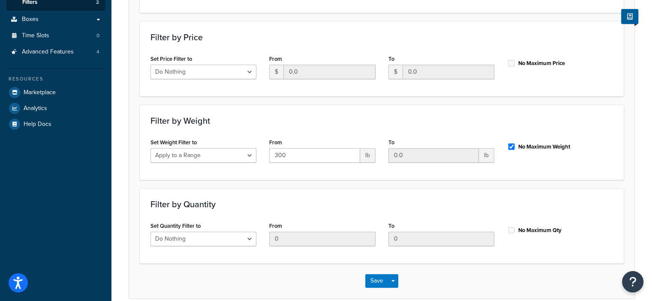
scroll to position [278, 0]
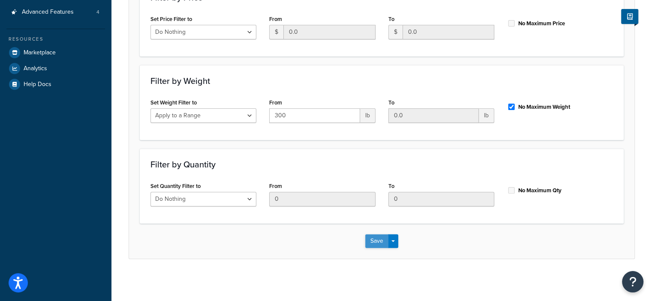
type textarea "Weight for LTL Trucking Options"
click at [374, 241] on button "Save" at bounding box center [376, 242] width 23 height 14
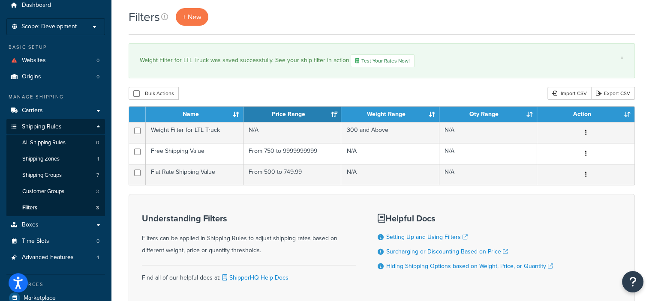
scroll to position [32, 0]
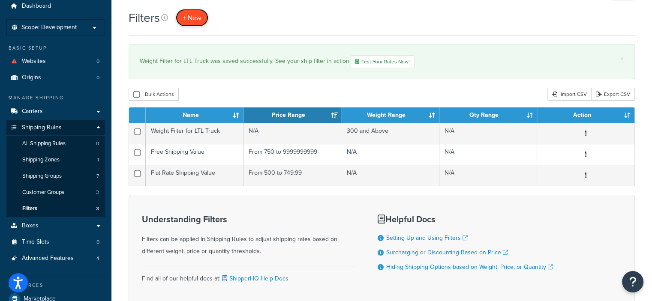
click at [196, 18] on span "+ New" at bounding box center [192, 18] width 19 height 10
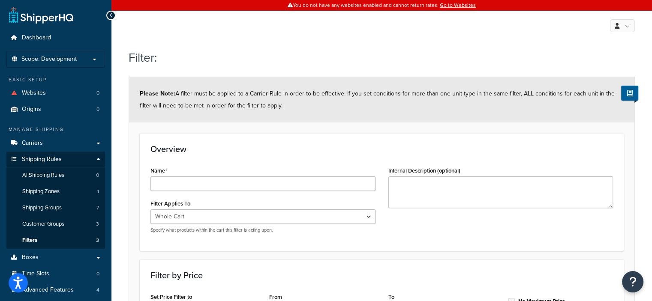
scroll to position [30, 0]
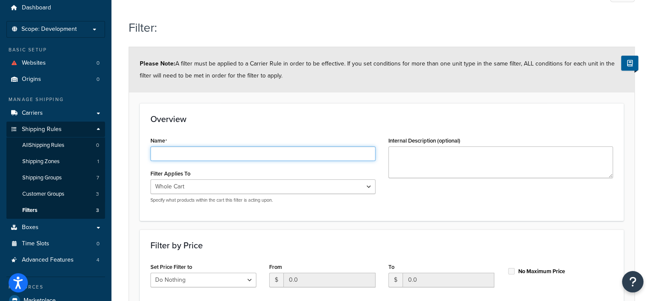
click at [233, 150] on input "Name" at bounding box center [263, 154] width 225 height 15
type input "Weight Filter"
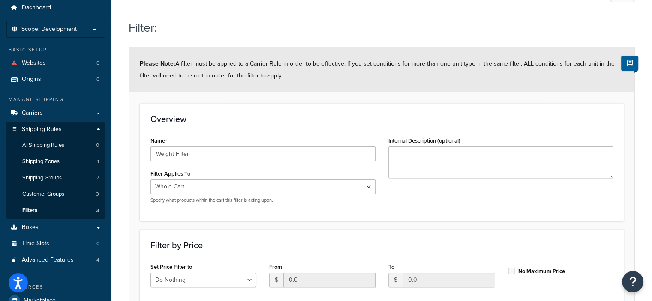
click at [306, 135] on div "Name Weight Filter" at bounding box center [263, 148] width 225 height 27
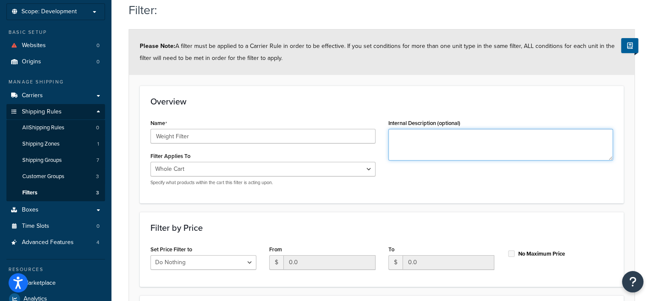
click at [404, 145] on textarea "Internal Description (optional)" at bounding box center [501, 145] width 225 height 32
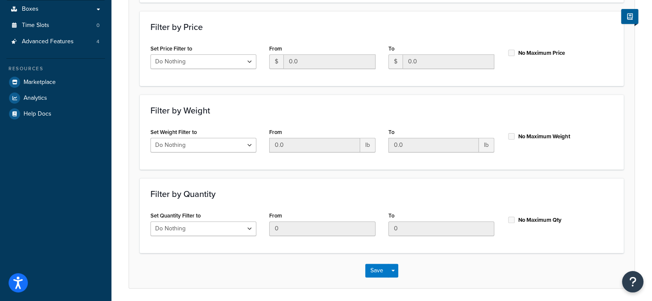
scroll to position [252, 0]
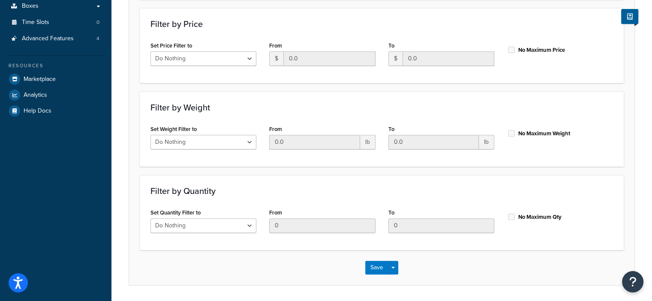
type textarea "Weight Filter"
click at [249, 141] on select "Do Nothing Apply to a Range" at bounding box center [204, 142] width 106 height 15
select select "range"
click at [151, 135] on select "Do Nothing Apply to a Range" at bounding box center [204, 142] width 106 height 15
click at [304, 139] on input "0.0" at bounding box center [314, 142] width 90 height 15
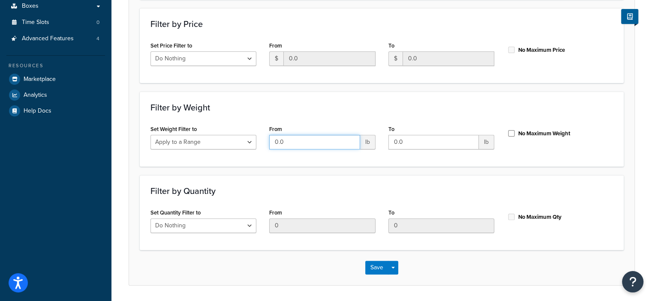
type input "0"
type input "5"
click at [511, 135] on input "No Maximum Weight" at bounding box center [511, 133] width 9 height 6
checkbox input "true"
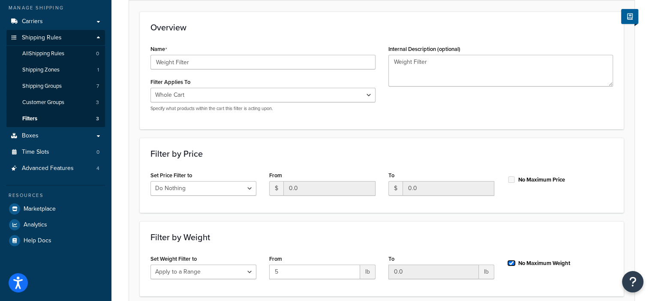
scroll to position [121, 0]
click at [245, 61] on input "Weight Filter" at bounding box center [263, 62] width 225 height 15
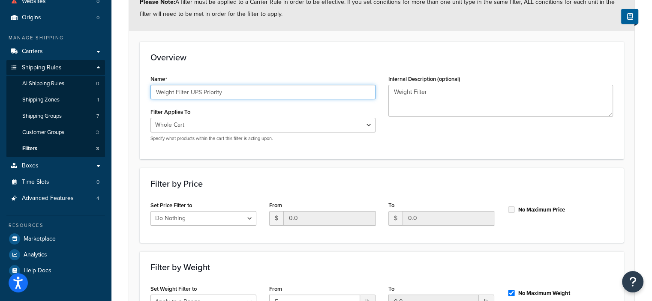
scroll to position [92, 0]
type input "Weight Filter USPS"
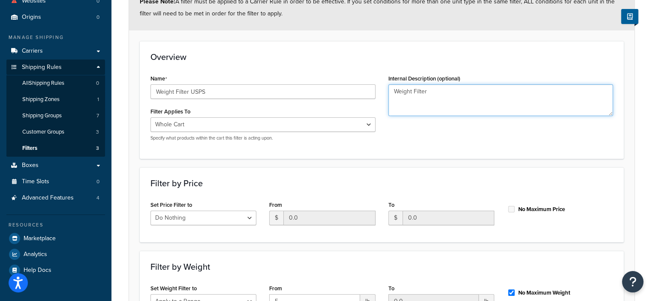
click at [392, 92] on textarea "Weight Filter" at bounding box center [501, 100] width 225 height 32
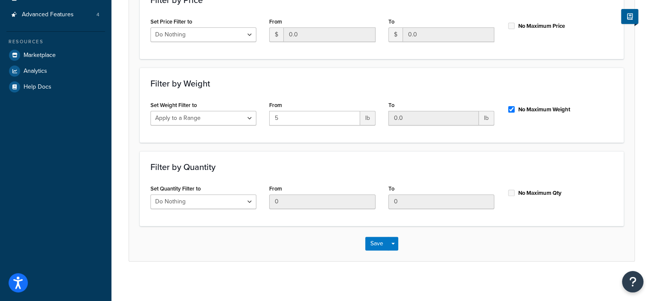
scroll to position [278, 0]
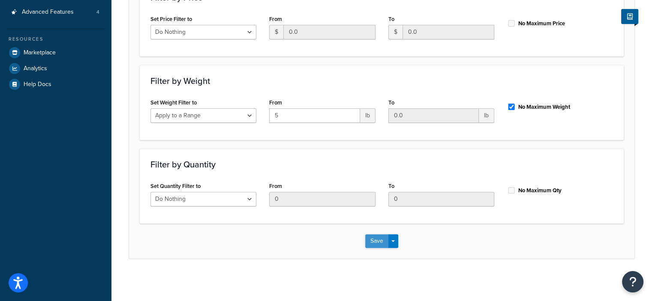
type textarea "USPS Weight Filter"
click at [376, 241] on button "Save" at bounding box center [376, 242] width 23 height 14
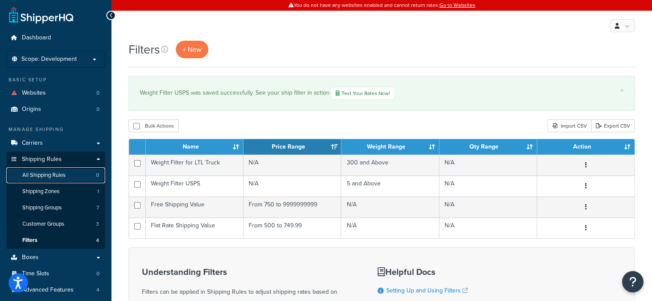
click at [60, 173] on span "All Shipping Rules" at bounding box center [43, 175] width 43 height 7
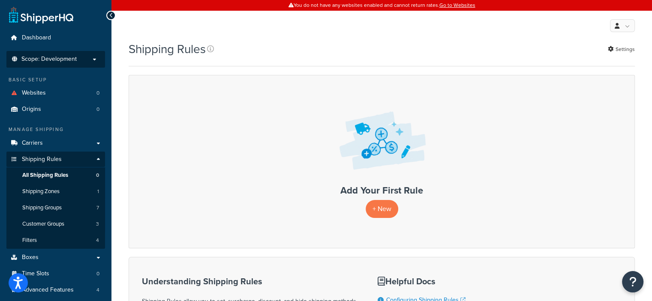
click at [94, 59] on p "Scope: Development" at bounding box center [55, 59] width 91 height 7
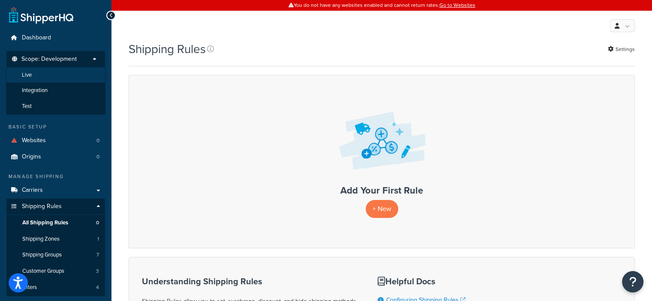
click at [87, 71] on li "Live" at bounding box center [55, 75] width 99 height 16
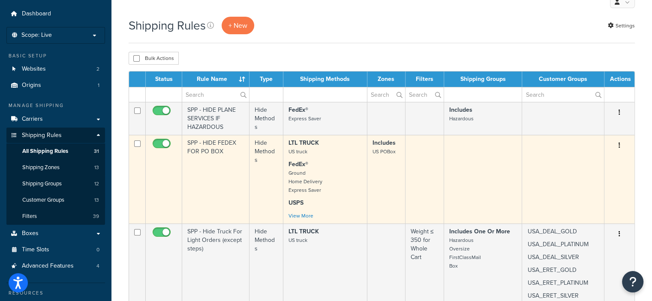
scroll to position [24, 0]
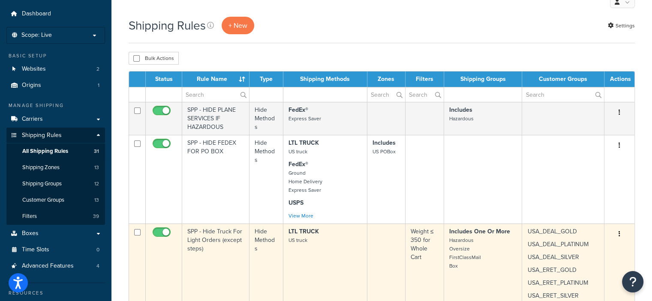
click at [461, 235] on strong "Includes One Or More" at bounding box center [479, 231] width 61 height 9
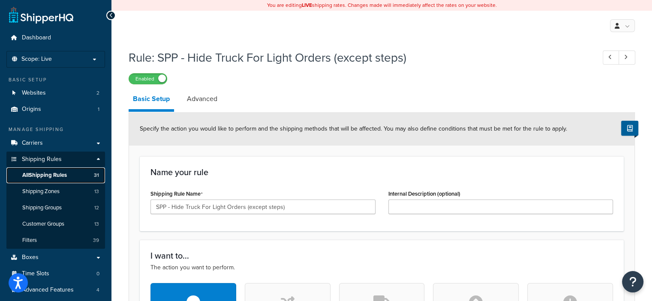
click at [59, 177] on span "All Shipping Rules" at bounding box center [44, 175] width 45 height 7
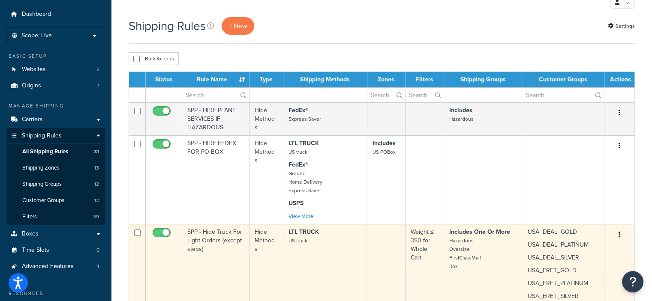
scroll to position [23, 0]
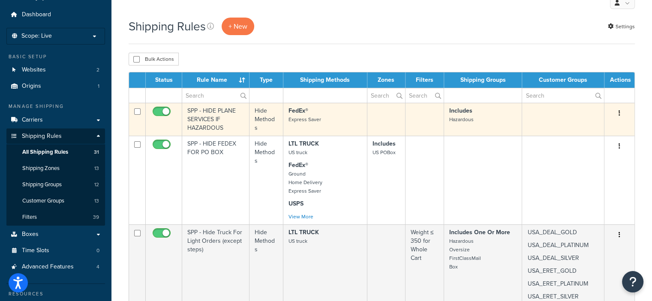
click at [620, 113] on icon "button" at bounding box center [620, 113] width 2 height 6
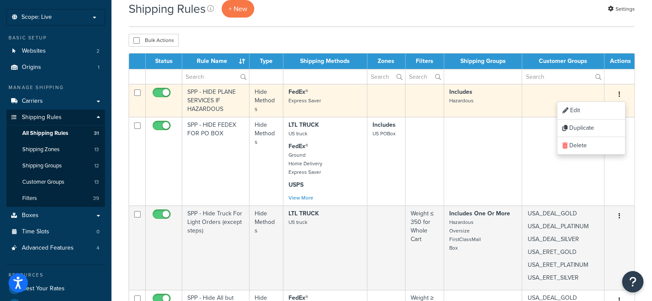
scroll to position [41, 0]
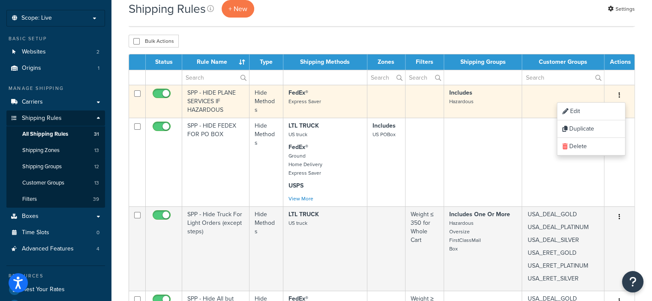
click at [547, 105] on td at bounding box center [563, 101] width 82 height 33
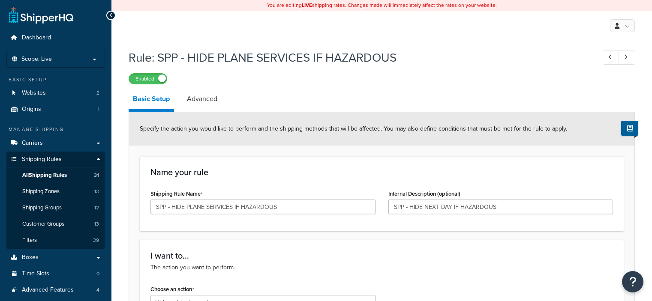
select select "HIDE"
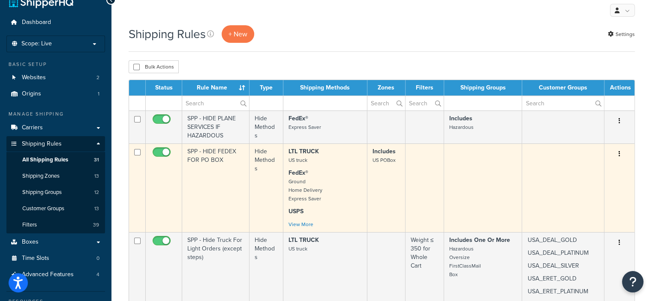
scroll to position [15, 0]
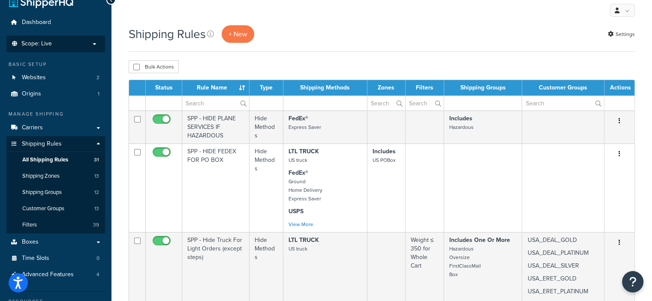
click at [95, 46] on p "Scope: Live" at bounding box center [55, 43] width 91 height 7
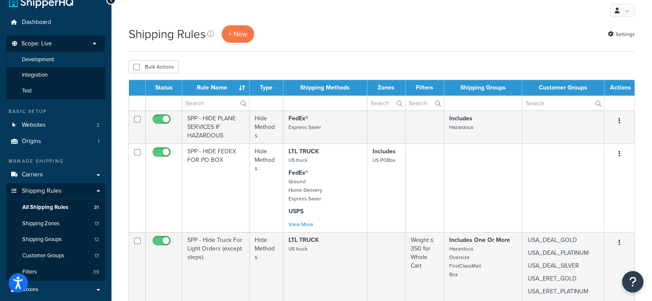
click at [60, 60] on li "Development" at bounding box center [55, 60] width 99 height 16
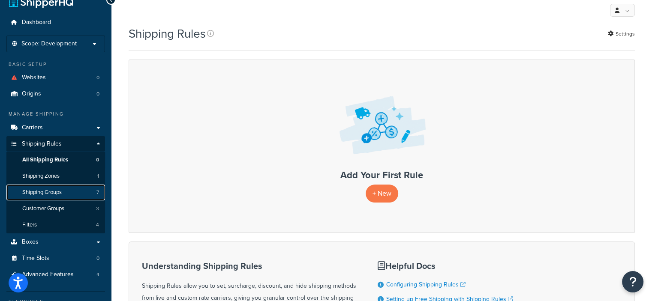
click at [61, 198] on link "Shipping Groups 7" at bounding box center [55, 193] width 99 height 16
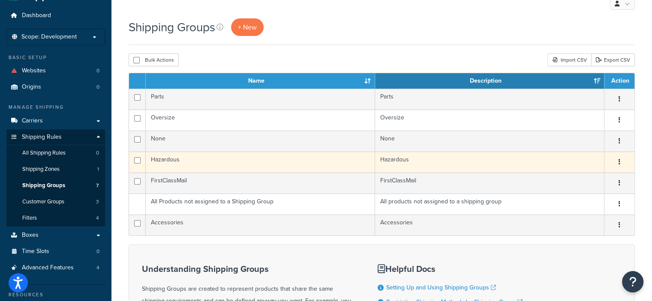
scroll to position [22, 0]
click at [136, 162] on input "checkbox" at bounding box center [137, 160] width 6 height 6
click at [136, 161] on input "checkbox" at bounding box center [137, 160] width 6 height 6
checkbox input "false"
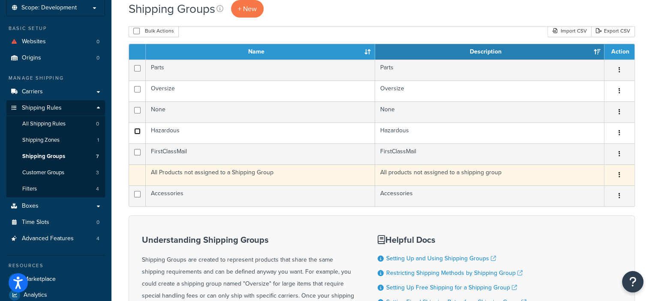
scroll to position [51, 0]
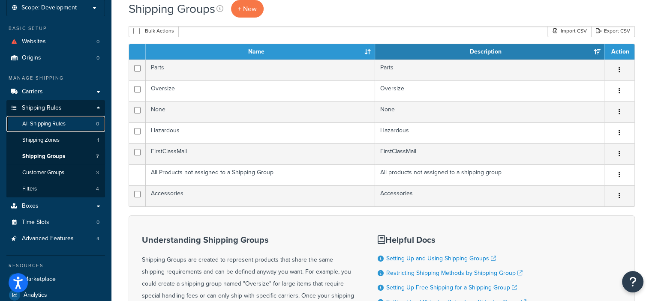
click at [50, 124] on span "All Shipping Rules" at bounding box center [43, 124] width 43 height 7
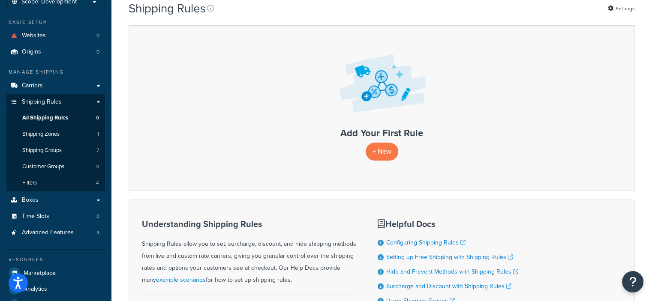
scroll to position [58, 0]
click at [378, 146] on p "+ New" at bounding box center [382, 151] width 33 height 18
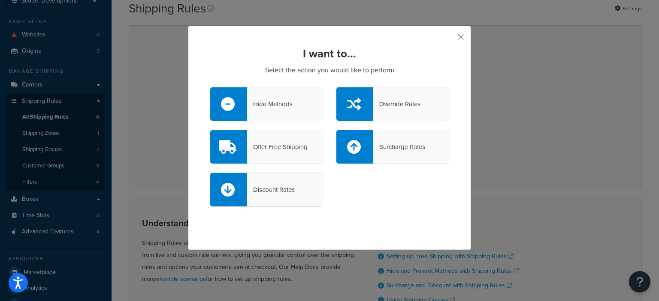
click at [274, 106] on div "Hide Methods" at bounding box center [269, 104] width 45 height 12
click at [0, 0] on input "Hide Methods" at bounding box center [0, 0] width 0 height 0
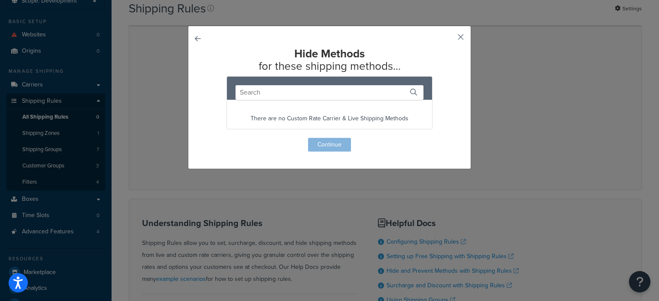
click at [449, 39] on button "button" at bounding box center [448, 40] width 2 height 2
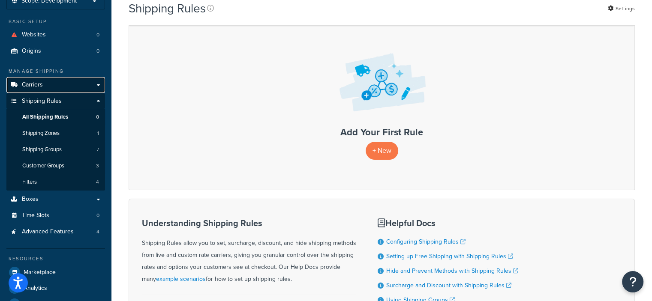
click at [68, 86] on link "Carriers" at bounding box center [55, 85] width 99 height 16
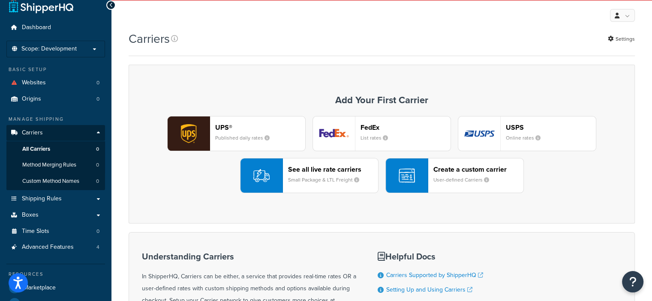
scroll to position [10, 0]
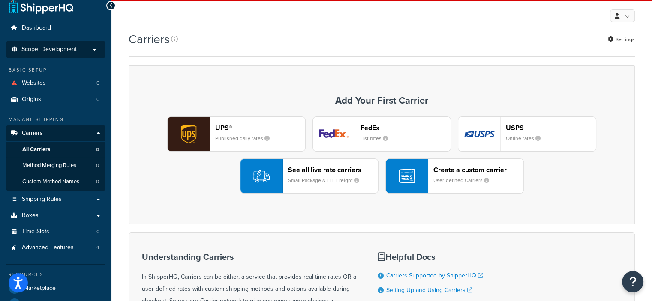
click at [74, 54] on li "Scope: Development Live Integration Test" at bounding box center [55, 49] width 99 height 17
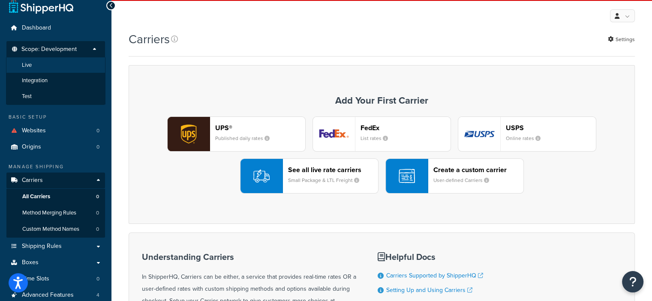
click at [43, 66] on li "Live" at bounding box center [55, 65] width 99 height 16
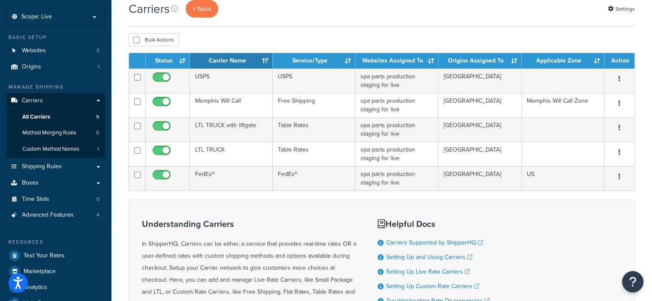
scroll to position [37, 0]
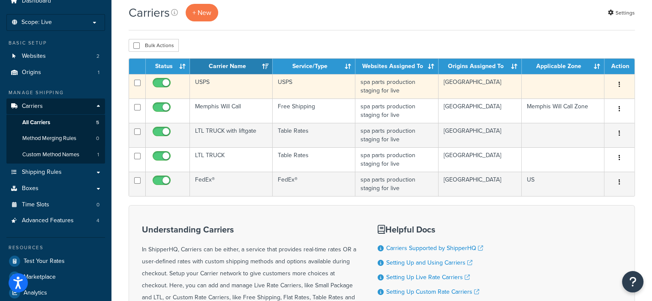
click at [621, 84] on button "button" at bounding box center [620, 85] width 12 height 14
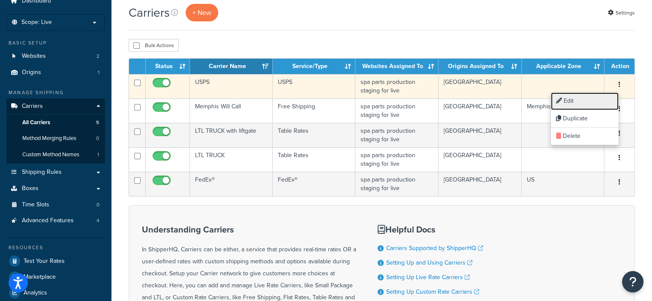
click at [587, 102] on link "Edit" at bounding box center [585, 102] width 68 height 18
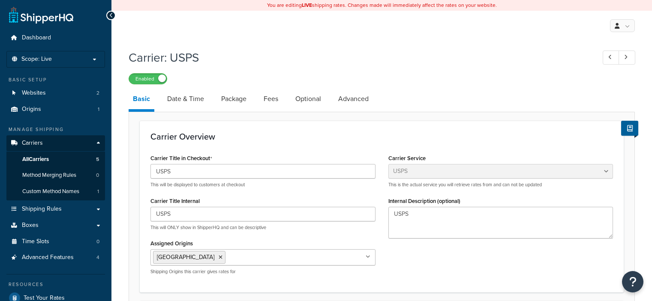
select select "usps"
select select "ONLINE"
click at [190, 99] on link "Date & Time" at bounding box center [185, 99] width 45 height 21
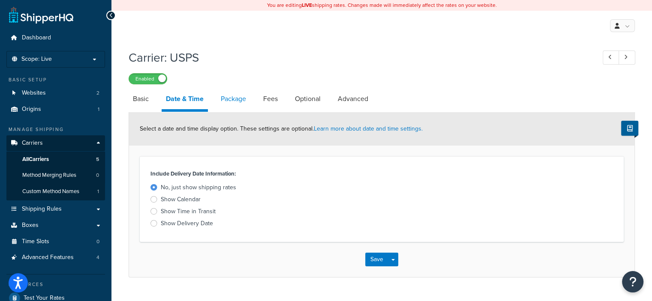
click at [225, 102] on link "Package" at bounding box center [234, 99] width 34 height 21
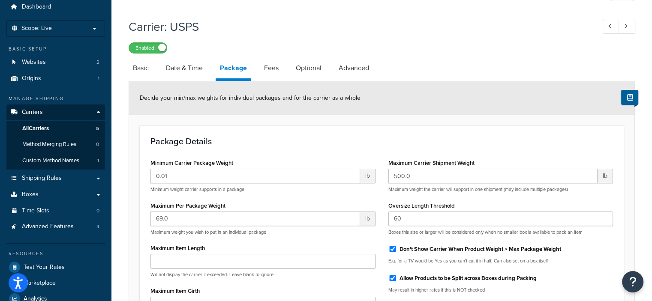
scroll to position [31, 0]
click at [275, 74] on link "Fees" at bounding box center [271, 68] width 23 height 21
select select "package"
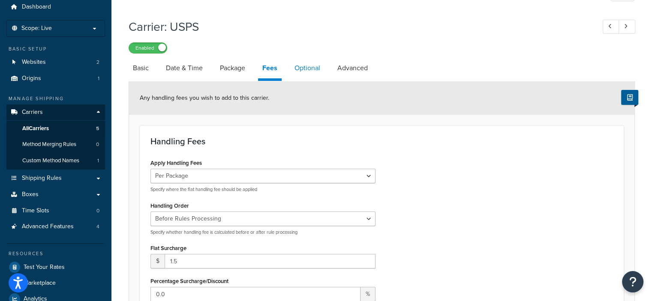
click at [311, 72] on link "Optional" at bounding box center [307, 68] width 34 height 21
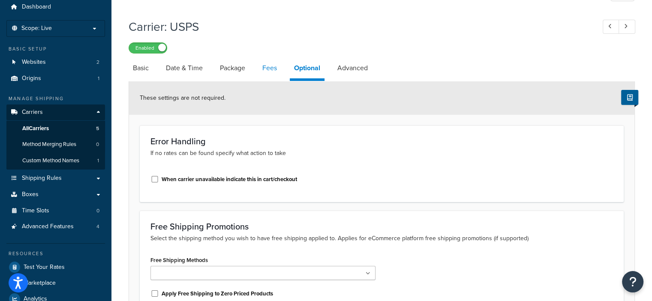
click at [274, 72] on link "Fees" at bounding box center [269, 68] width 23 height 21
select select "package"
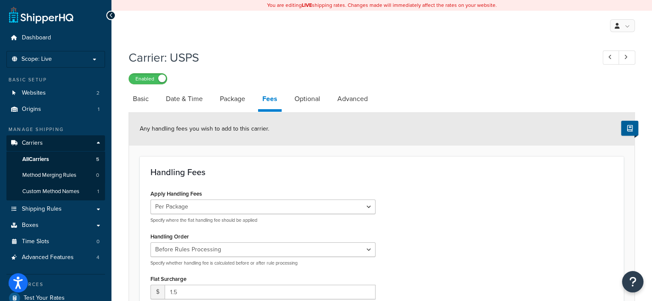
scroll to position [5, 0]
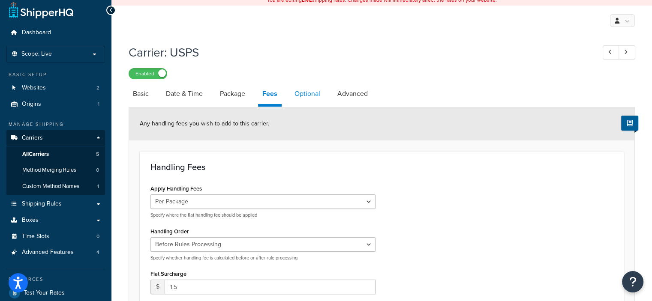
click at [305, 96] on link "Optional" at bounding box center [307, 94] width 34 height 21
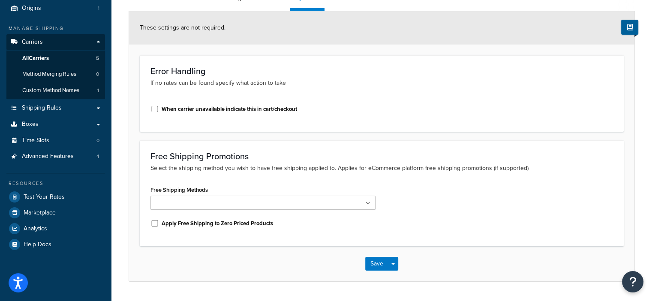
scroll to position [112, 0]
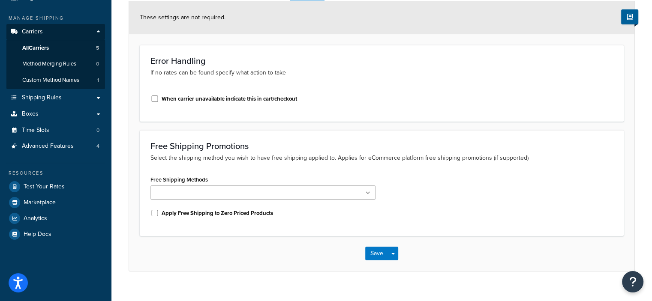
click at [373, 194] on ul at bounding box center [263, 193] width 225 height 14
click at [411, 196] on div "Free Shipping Methods Priority Mail USPS Ground Advantage Apply Free Shipping t…" at bounding box center [382, 200] width 476 height 52
click at [63, 48] on link "All Carriers 5" at bounding box center [55, 48] width 99 height 16
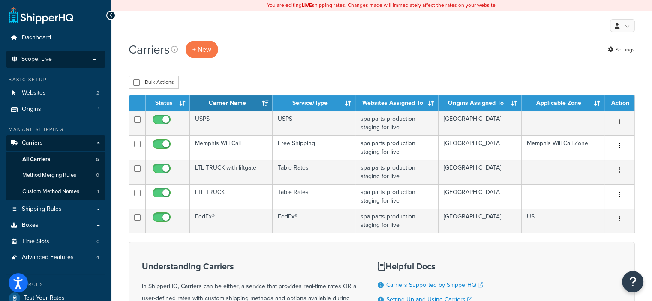
click at [93, 57] on p "Scope: Live" at bounding box center [55, 59] width 91 height 7
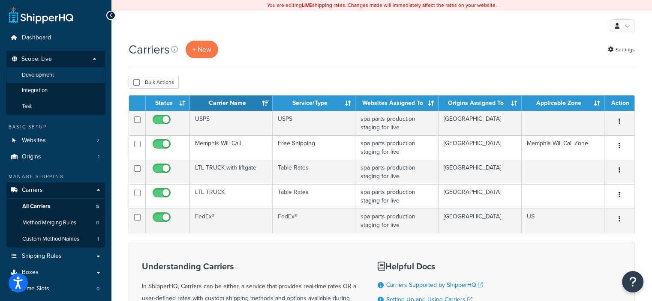
click at [73, 70] on li "Development" at bounding box center [55, 75] width 99 height 16
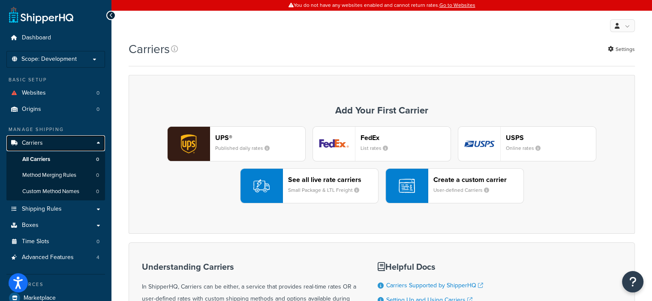
click at [61, 143] on link "Carriers" at bounding box center [55, 144] width 99 height 16
click at [372, 137] on header "FedEx" at bounding box center [406, 138] width 90 height 8
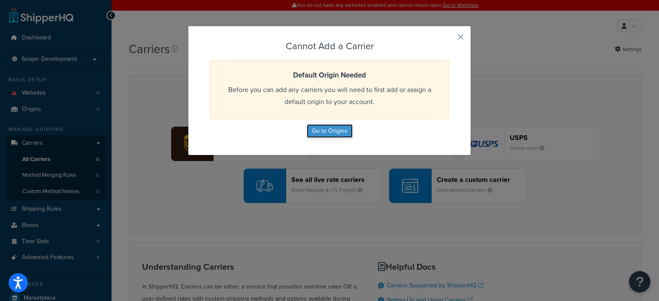
click at [336, 135] on button "Go to Origins" at bounding box center [330, 131] width 46 height 14
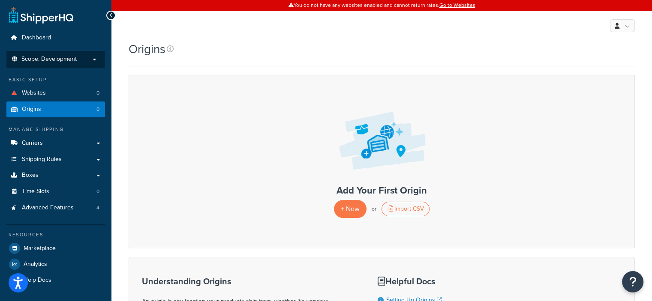
click at [97, 56] on p "Scope: Development" at bounding box center [55, 59] width 91 height 7
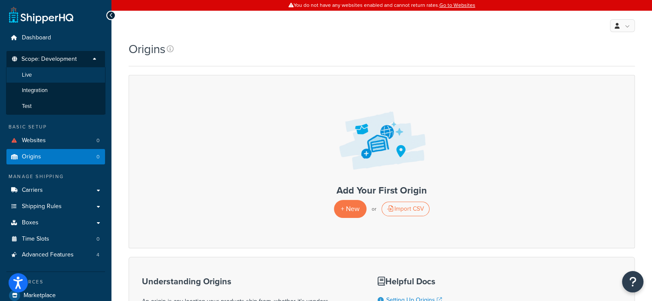
click at [61, 75] on li "Live" at bounding box center [55, 75] width 99 height 16
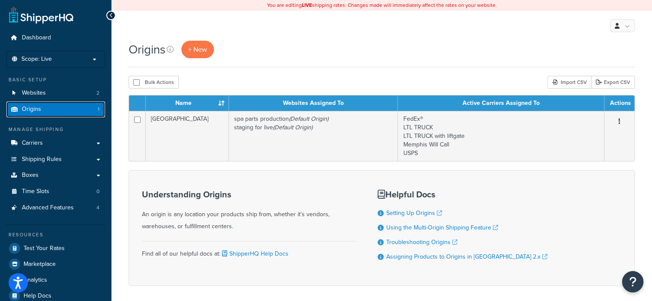
click at [63, 109] on link "Origins 1" at bounding box center [55, 110] width 99 height 16
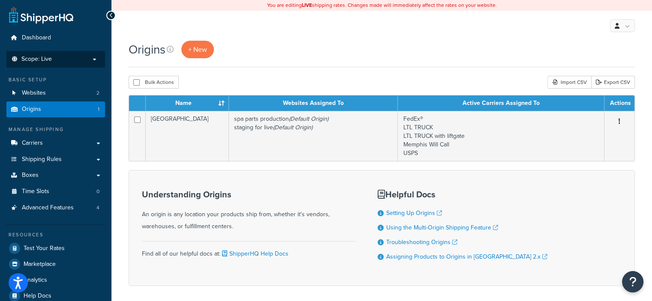
click at [84, 57] on p "Scope: Live" at bounding box center [55, 59] width 91 height 7
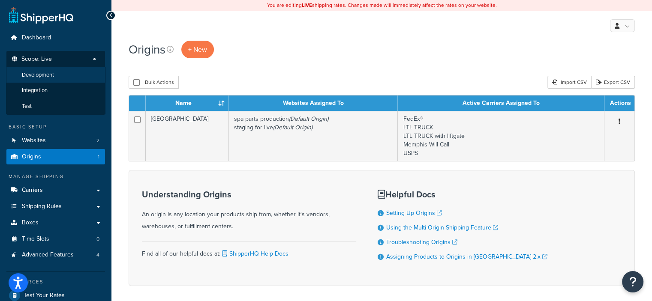
click at [54, 78] on span "Development" at bounding box center [38, 75] width 32 height 7
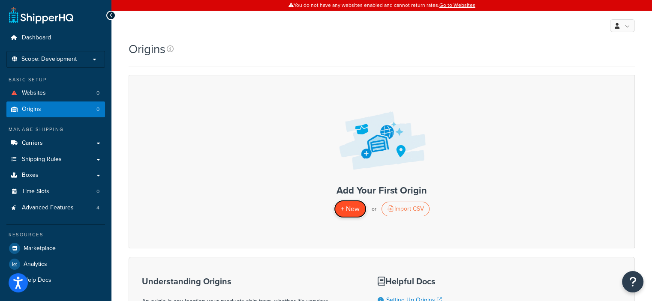
click at [351, 204] on span "+ New" at bounding box center [350, 209] width 19 height 10
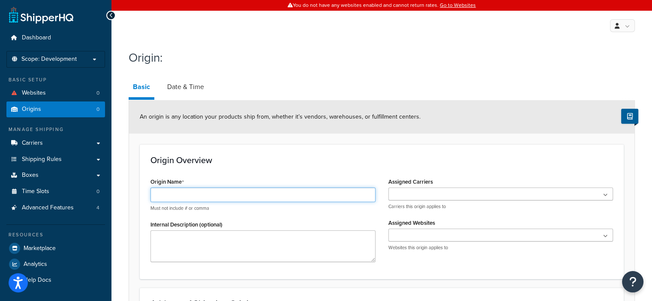
click at [262, 196] on input "Origin Name" at bounding box center [263, 195] width 225 height 15
type input "SPP - [GEOGRAPHIC_DATA]"
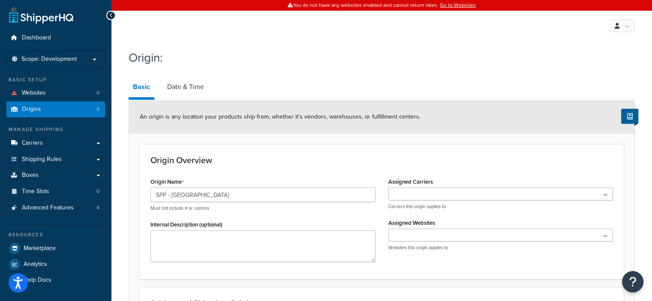
click at [411, 197] on ul at bounding box center [501, 194] width 225 height 13
click at [347, 170] on div "Origin Overview Origin Name SPP - [GEOGRAPHIC_DATA] [GEOGRAPHIC_DATA] Must not …" at bounding box center [382, 212] width 484 height 135
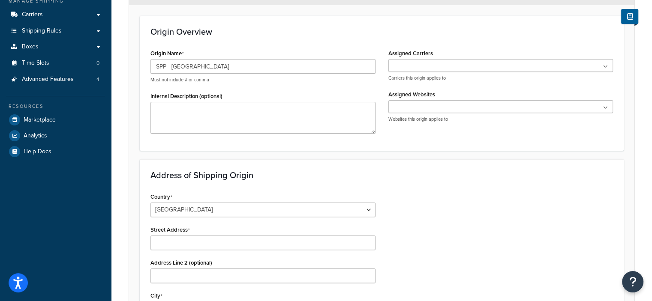
scroll to position [132, 0]
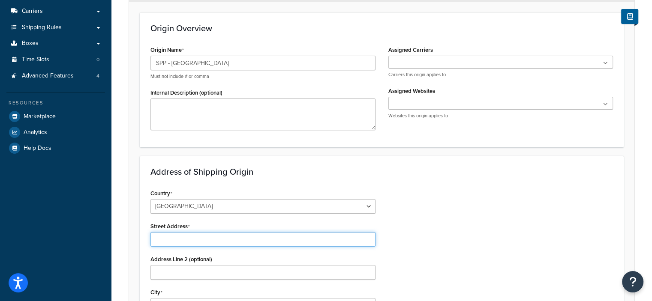
click at [225, 239] on input "Street Address" at bounding box center [263, 239] width 225 height 15
type input "[STREET_ADDRESS]"
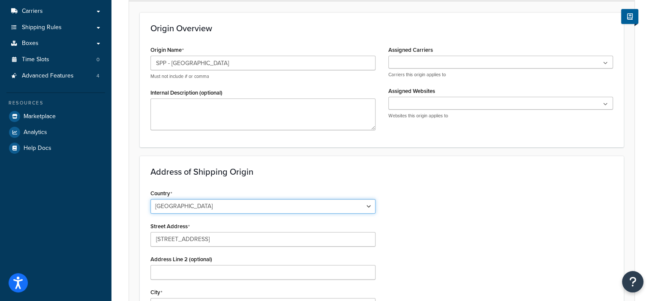
select select "1039"
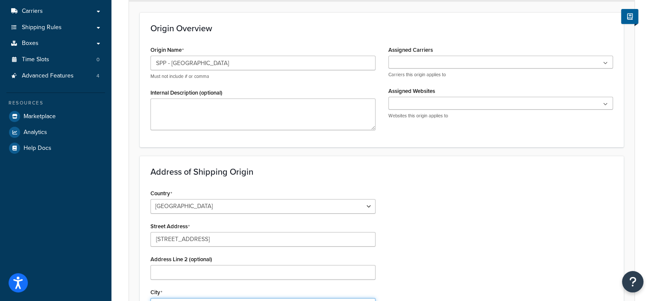
type input "[GEOGRAPHIC_DATA]"
type input "38109-2909"
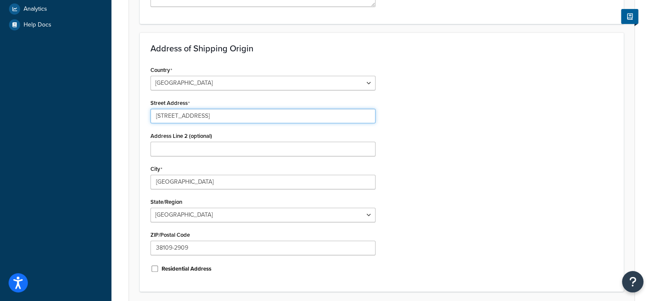
scroll to position [256, 0]
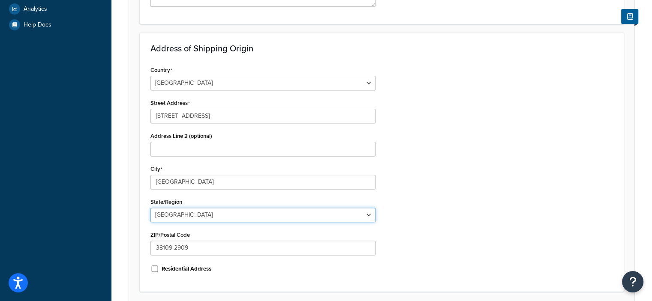
click at [282, 216] on select "[GEOGRAPHIC_DATA] [GEOGRAPHIC_DATA] [GEOGRAPHIC_DATA] [GEOGRAPHIC_DATA] [GEOGRA…" at bounding box center [263, 215] width 225 height 15
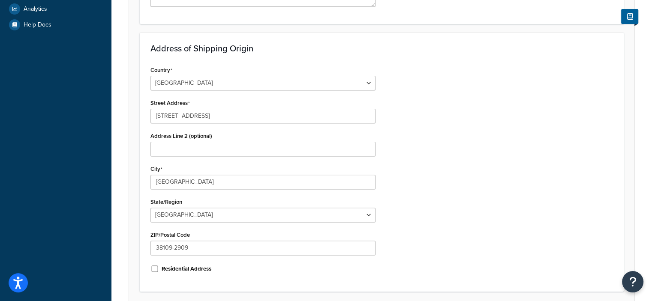
click at [431, 224] on div "Country [GEOGRAPHIC_DATA] [GEOGRAPHIC_DATA] [GEOGRAPHIC_DATA] [GEOGRAPHIC_DATA]…" at bounding box center [382, 172] width 476 height 217
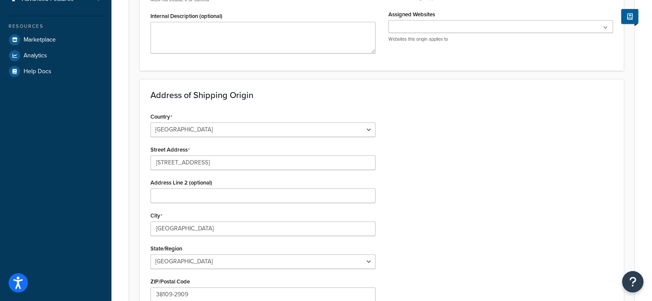
scroll to position [208, 0]
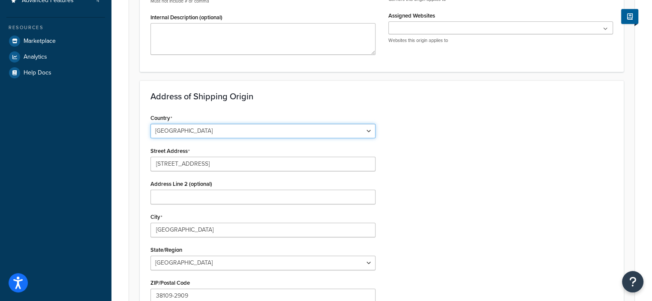
click at [326, 124] on select "[GEOGRAPHIC_DATA] [GEOGRAPHIC_DATA] [GEOGRAPHIC_DATA] [GEOGRAPHIC_DATA] [GEOGRA…" at bounding box center [263, 131] width 225 height 15
select select "1000"
click at [151, 124] on select "[GEOGRAPHIC_DATA] [GEOGRAPHIC_DATA] [GEOGRAPHIC_DATA] [GEOGRAPHIC_DATA] [GEOGRA…" at bounding box center [263, 131] width 225 height 15
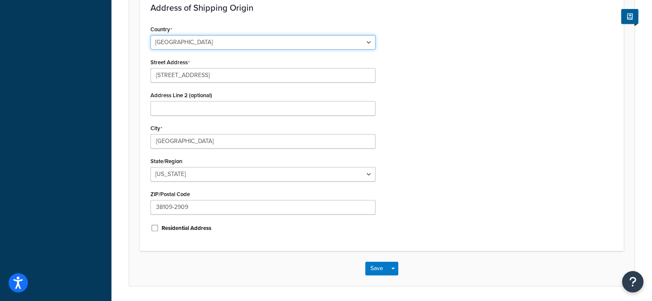
scroll to position [297, 0]
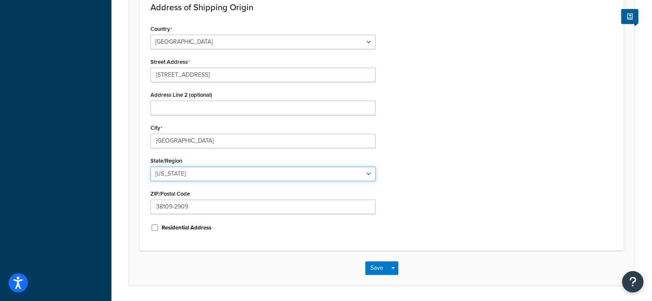
click at [226, 179] on select "Alabama Alaska American Samoa Arizona Arkansas Armed Forces Americas Armed Forc…" at bounding box center [263, 174] width 225 height 15
select select "42"
click at [151, 167] on select "Alabama Alaska American Samoa Arizona Arkansas Armed Forces Americas Armed Forc…" at bounding box center [263, 174] width 225 height 15
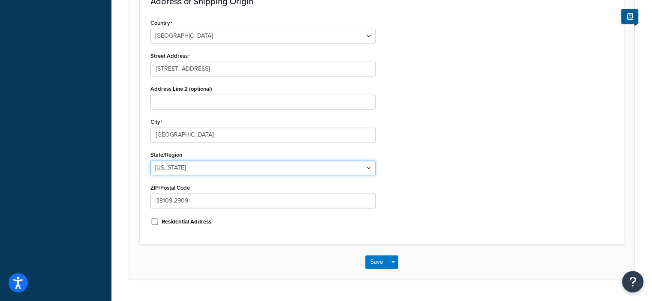
scroll to position [305, 0]
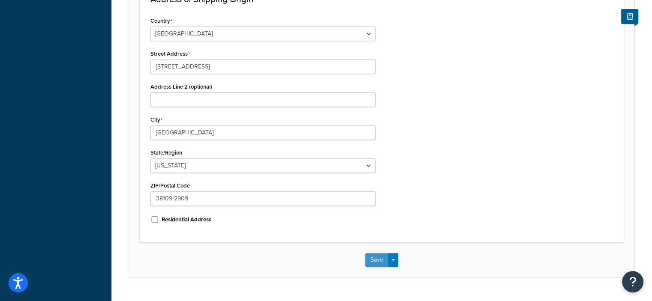
click at [374, 260] on button "Save" at bounding box center [376, 260] width 23 height 14
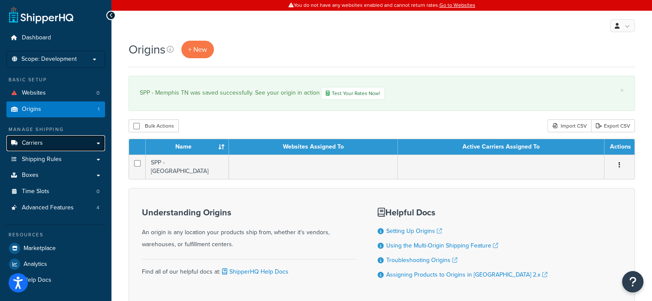
click at [67, 142] on link "Carriers" at bounding box center [55, 144] width 99 height 16
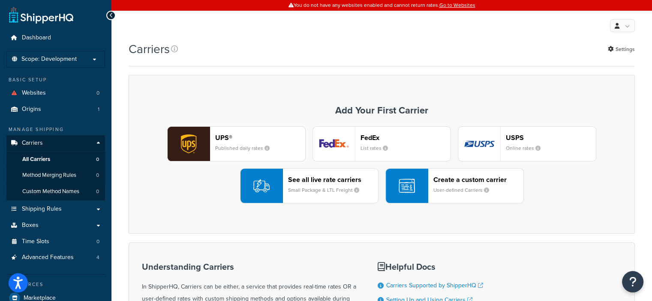
click at [403, 138] on header "FedEx" at bounding box center [406, 138] width 90 height 8
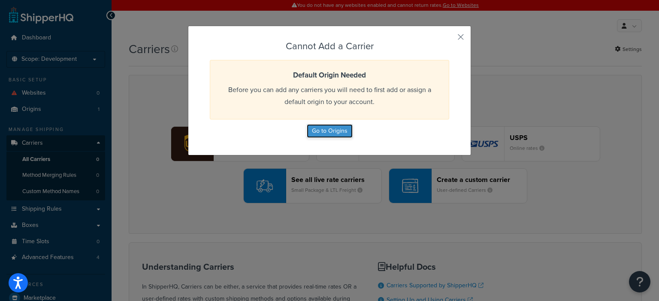
click at [324, 132] on button "Go to Origins" at bounding box center [330, 131] width 46 height 14
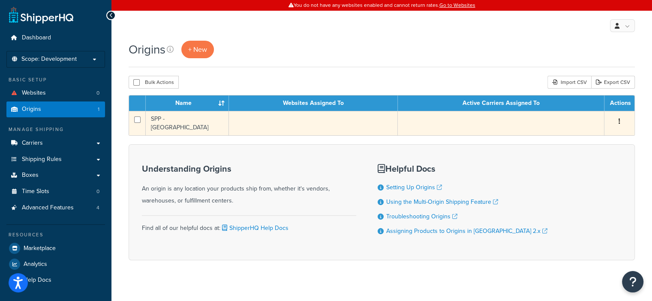
click at [139, 116] on td at bounding box center [137, 123] width 17 height 24
checkbox input "true"
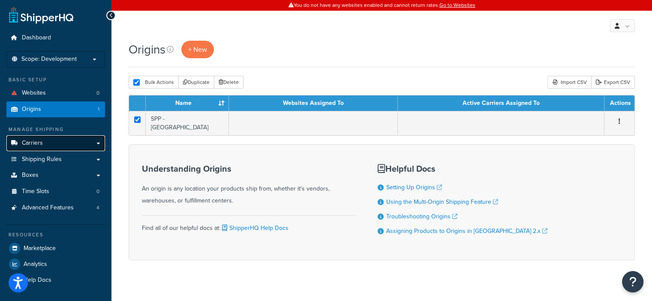
click at [45, 139] on link "Carriers" at bounding box center [55, 144] width 99 height 16
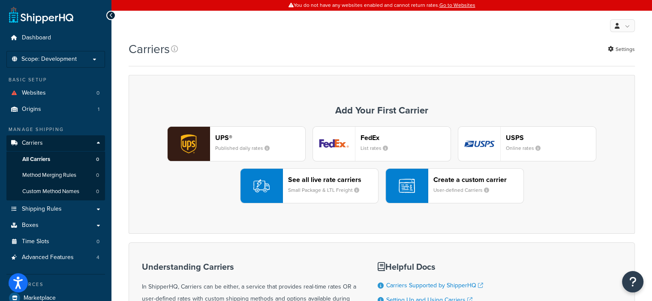
click at [413, 136] on header "FedEx" at bounding box center [406, 138] width 90 height 8
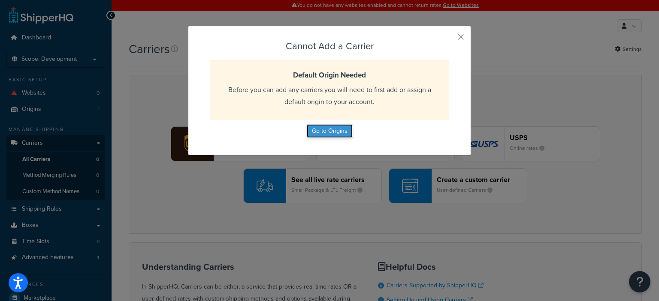
click at [315, 127] on button "Go to Origins" at bounding box center [330, 131] width 46 height 14
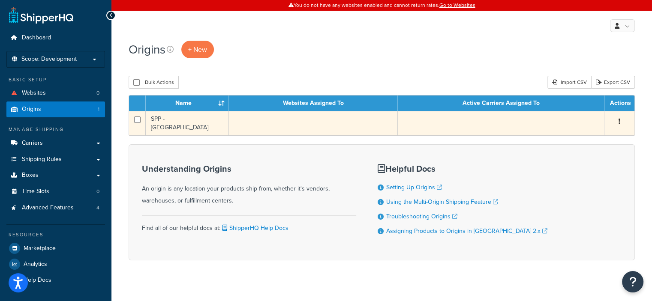
click at [136, 117] on input "checkbox" at bounding box center [137, 120] width 6 height 6
checkbox input "true"
click at [623, 121] on button "button" at bounding box center [620, 122] width 12 height 14
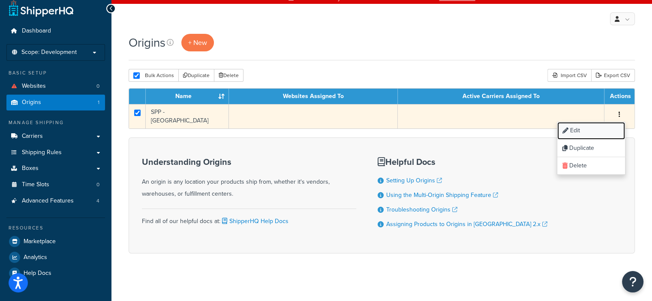
click at [575, 126] on link "Edit" at bounding box center [592, 131] width 68 height 18
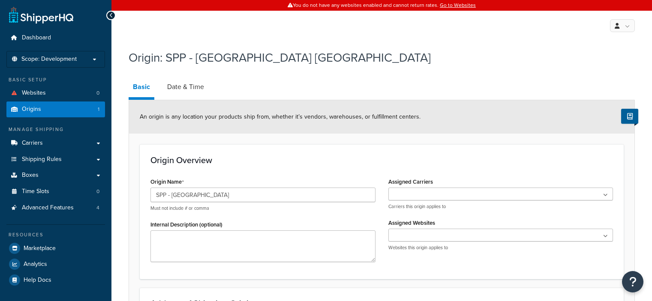
select select "42"
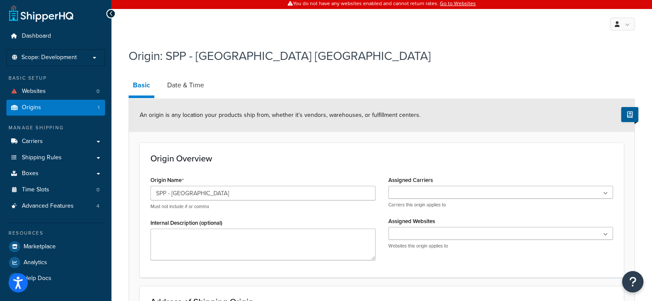
scroll to position [17, 0]
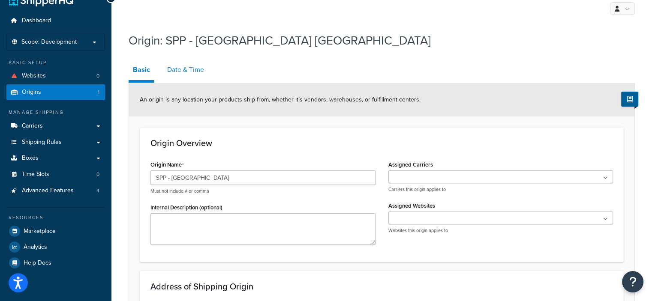
click at [178, 66] on link "Date & Time" at bounding box center [185, 70] width 45 height 21
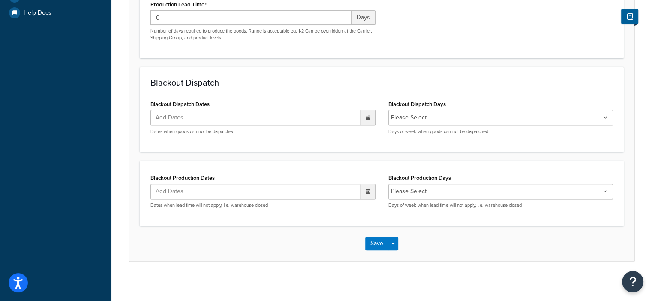
scroll to position [270, 0]
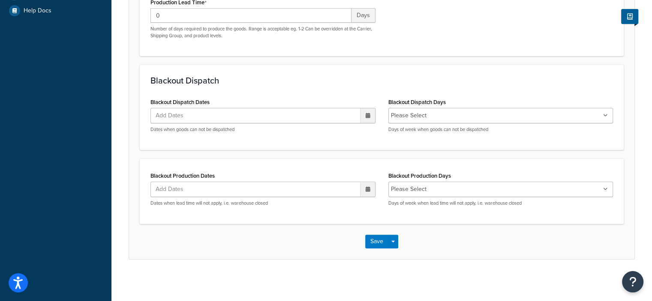
click at [606, 114] on icon at bounding box center [605, 115] width 5 height 5
click at [554, 84] on h3 "Blackout Dispatch" at bounding box center [382, 80] width 463 height 9
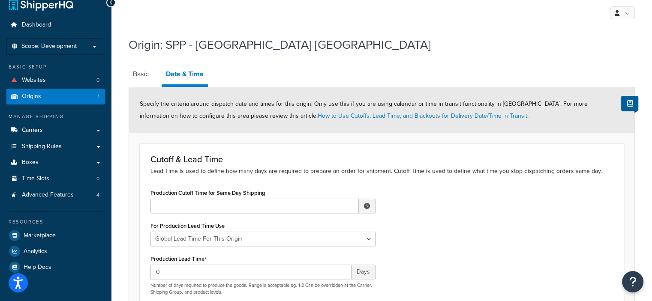
scroll to position [0, 0]
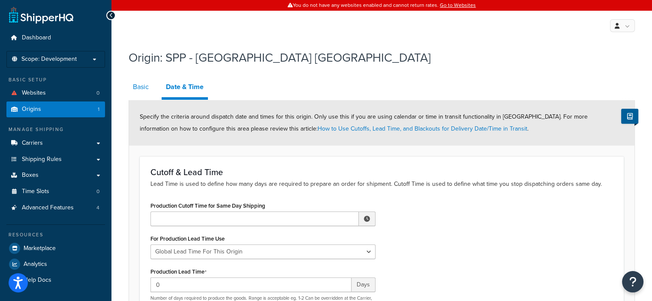
click at [139, 88] on link "Basic" at bounding box center [141, 87] width 24 height 21
select select "42"
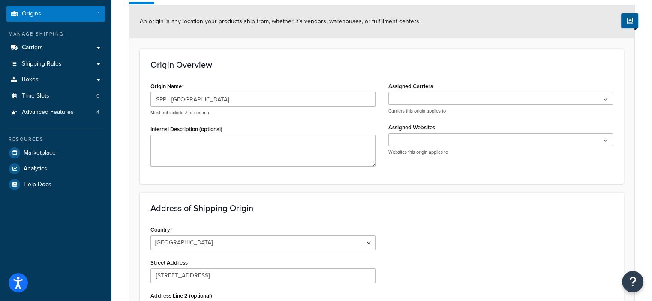
scroll to position [96, 0]
click at [419, 135] on ul at bounding box center [501, 139] width 225 height 13
click at [414, 96] on ul at bounding box center [501, 98] width 225 height 13
click at [397, 172] on div "Origin Overview Origin Name SPP - Memphis TN Must not include # or comma Intern…" at bounding box center [382, 115] width 484 height 135
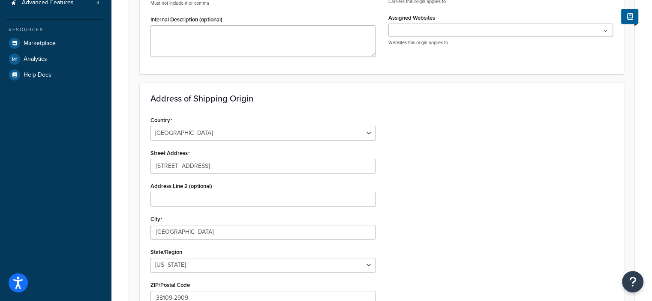
scroll to position [324, 0]
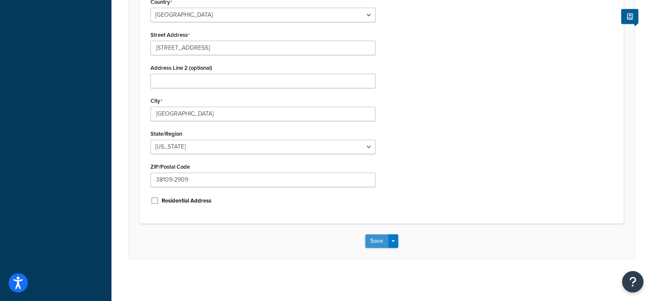
click at [375, 241] on button "Save" at bounding box center [376, 242] width 23 height 14
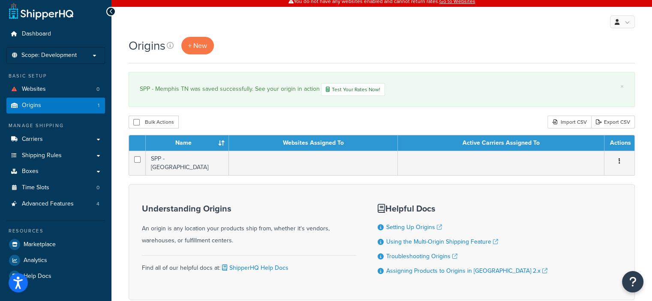
scroll to position [3, 0]
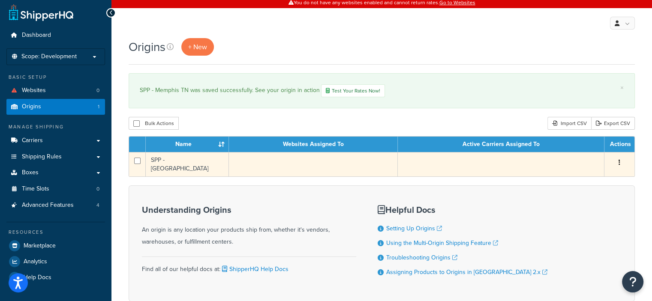
click at [184, 159] on td "SPP - [GEOGRAPHIC_DATA]" at bounding box center [187, 164] width 83 height 24
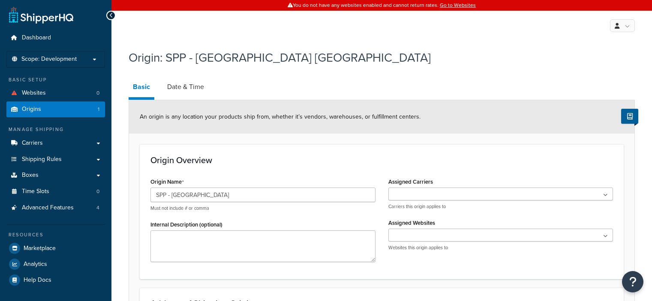
select select "42"
click at [181, 87] on link "Date & Time" at bounding box center [185, 87] width 45 height 21
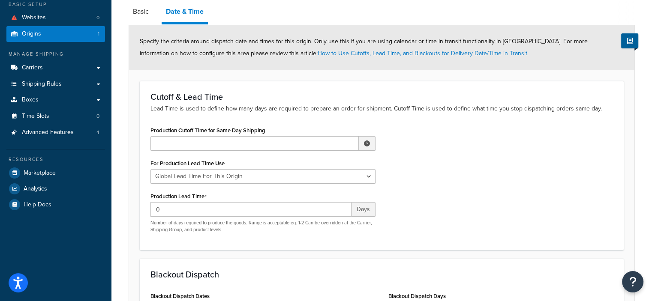
scroll to position [77, 0]
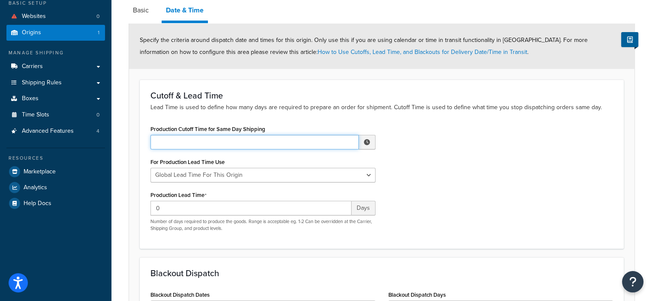
click at [349, 142] on input "Production Cutoff Time for Same Day Shipping" at bounding box center [255, 142] width 208 height 15
click at [307, 160] on span "▲" at bounding box center [303, 161] width 17 height 17
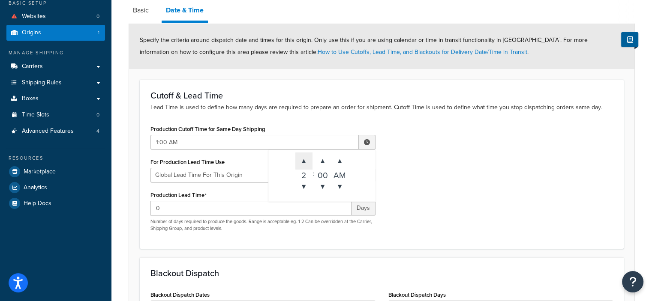
click at [307, 160] on span "▲" at bounding box center [303, 161] width 17 height 17
click at [341, 185] on span "▼" at bounding box center [340, 186] width 17 height 17
type input "3:00 PM"
click at [419, 162] on div "Production Cutoff Time for Same Day Shipping 3:00 PM ▲ 3 ▼ : ▲ 00 ▼ ▲ PM ▼ For …" at bounding box center [382, 180] width 476 height 115
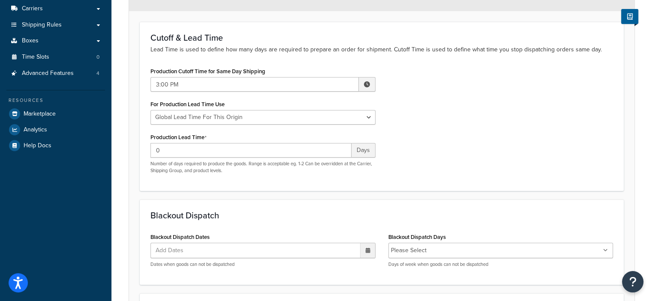
scroll to position [270, 0]
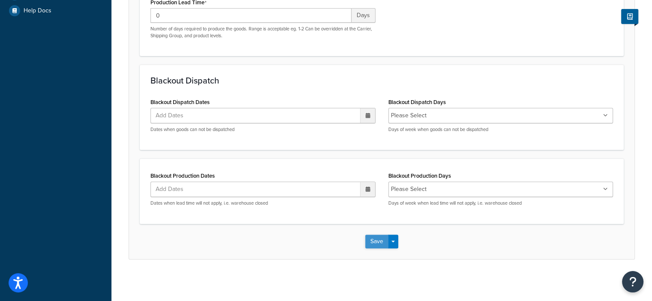
click at [374, 241] on button "Save" at bounding box center [376, 242] width 23 height 14
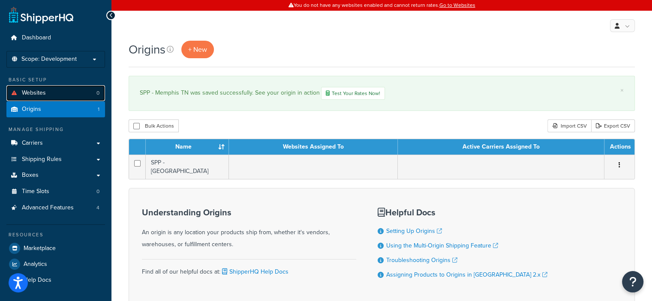
click at [60, 93] on link "Websites 0" at bounding box center [55, 93] width 99 height 16
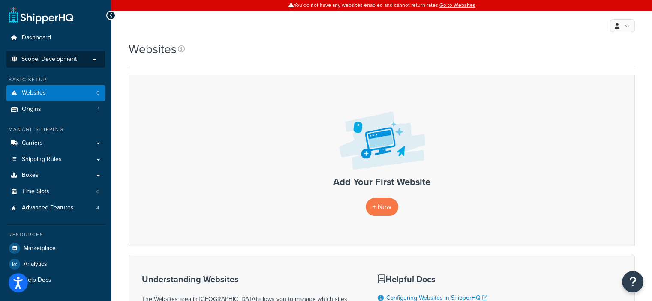
click at [93, 61] on p "Scope: Development" at bounding box center [55, 59] width 91 height 7
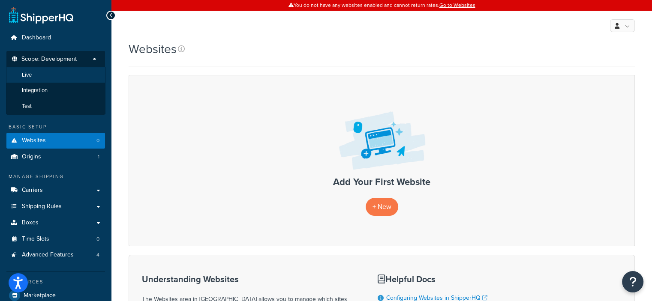
click at [48, 70] on li "Live" at bounding box center [55, 75] width 99 height 16
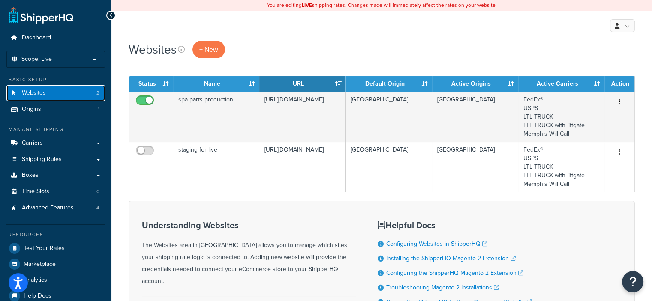
click at [60, 93] on link "Websites 2" at bounding box center [55, 93] width 99 height 16
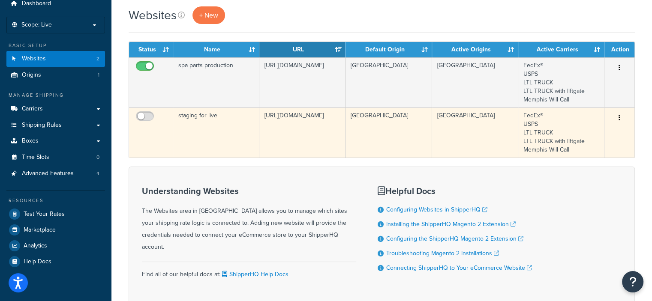
scroll to position [32, 0]
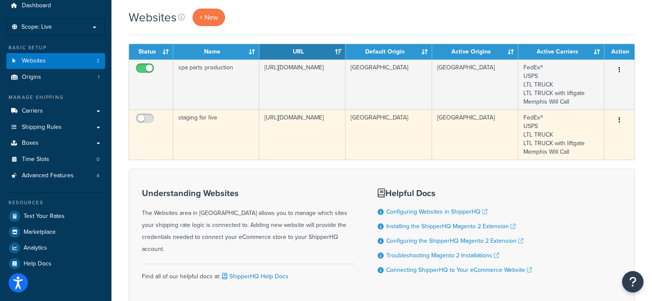
click at [618, 121] on button "button" at bounding box center [620, 121] width 12 height 14
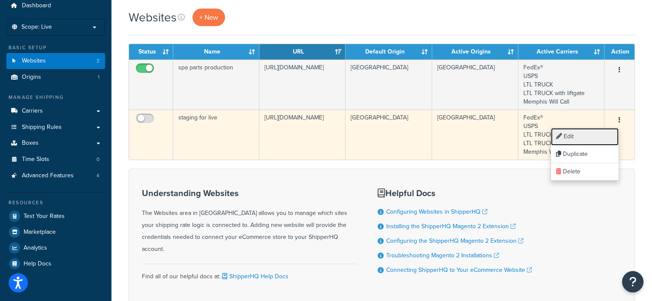
click at [573, 138] on link "Edit" at bounding box center [585, 137] width 68 height 18
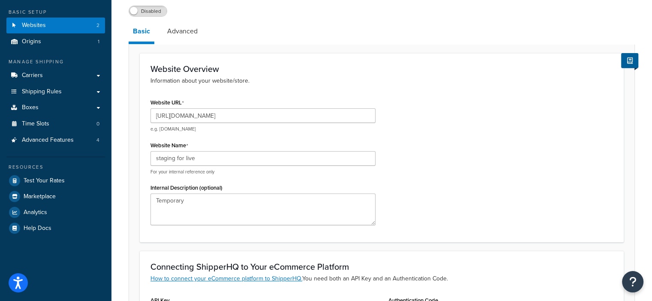
scroll to position [65, 0]
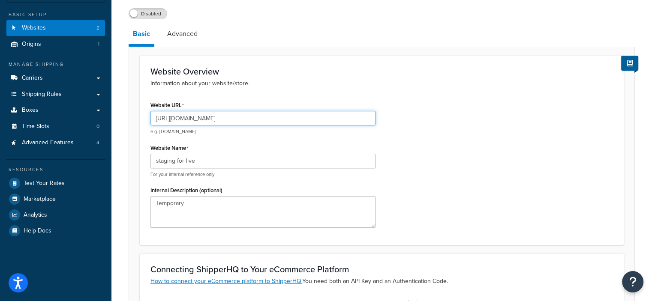
drag, startPoint x: 261, startPoint y: 118, endPoint x: 138, endPoint y: 116, distance: 123.1
click at [138, 116] on form "Website Overview Information about your website/store. Website URL [URL][DOMAIN…" at bounding box center [382, 273] width 506 height 435
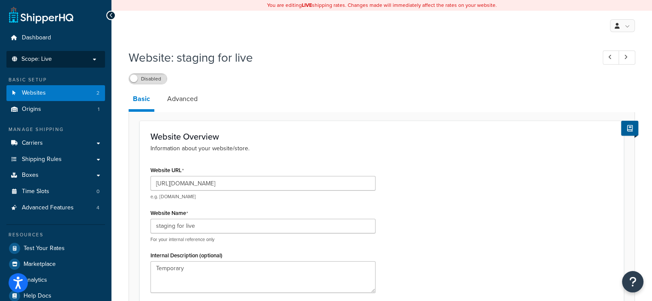
click at [94, 60] on p "Scope: Live" at bounding box center [55, 59] width 91 height 7
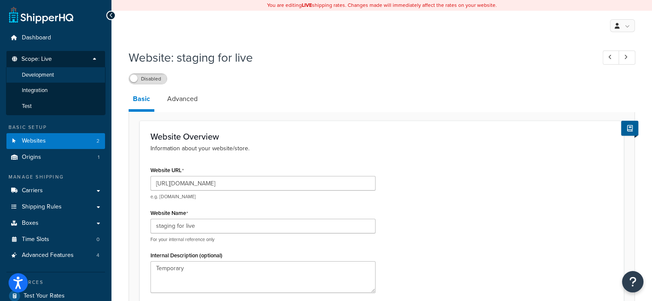
click at [72, 75] on li "Development" at bounding box center [55, 75] width 99 height 16
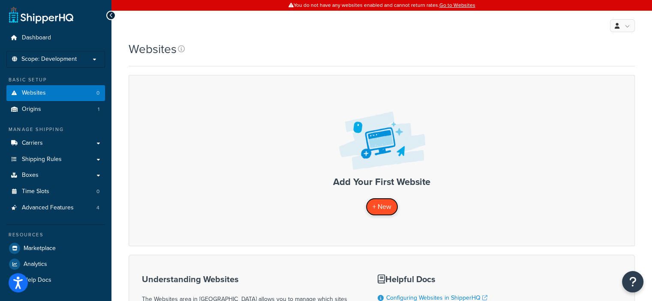
click at [384, 205] on span "+ New" at bounding box center [382, 207] width 19 height 10
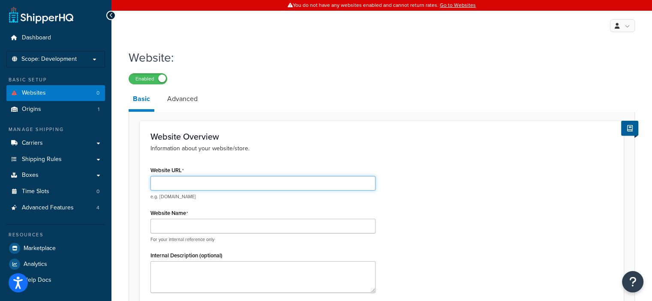
click at [292, 183] on input "Website URL" at bounding box center [263, 183] width 225 height 15
paste input "[URL][DOMAIN_NAME]"
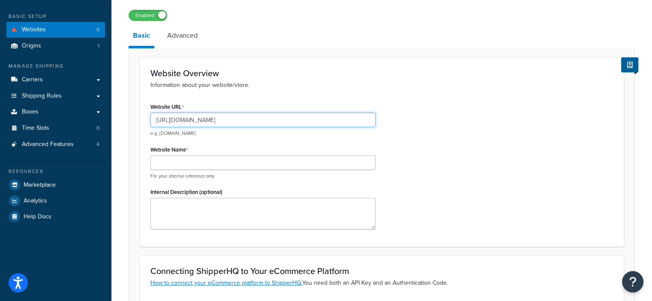
type input "[URL][DOMAIN_NAME]"
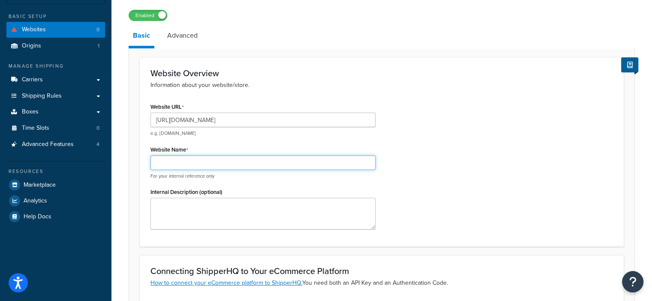
click at [214, 163] on input "Website Name" at bounding box center [263, 163] width 225 height 15
type input "Spa Parts Plus - Staging Website"
click at [435, 190] on div "Website URL https://mcstaging.spaparts.com/ e.g. mywebsite.com Website Name Spa…" at bounding box center [382, 169] width 476 height 136
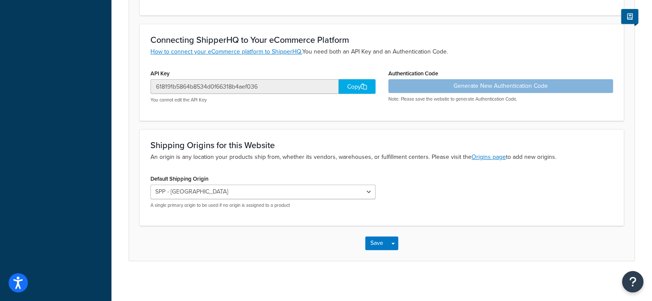
scroll to position [297, 0]
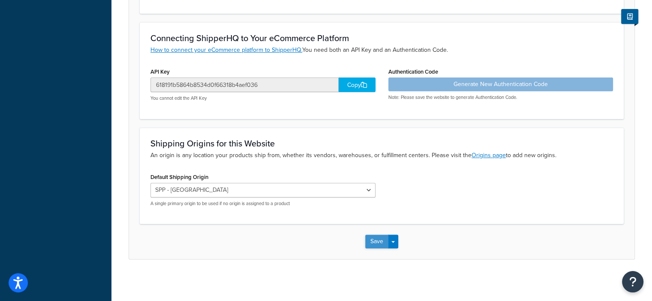
click at [376, 243] on button "Save" at bounding box center [376, 242] width 23 height 14
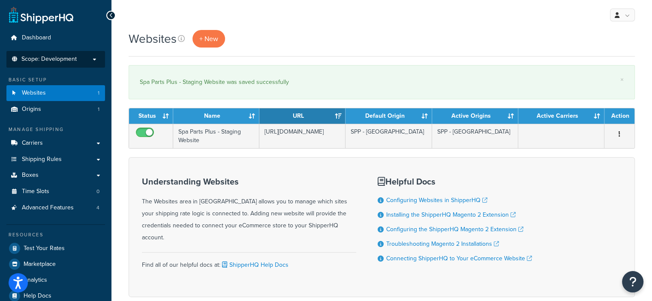
click at [91, 61] on p "Scope: Development" at bounding box center [55, 59] width 91 height 7
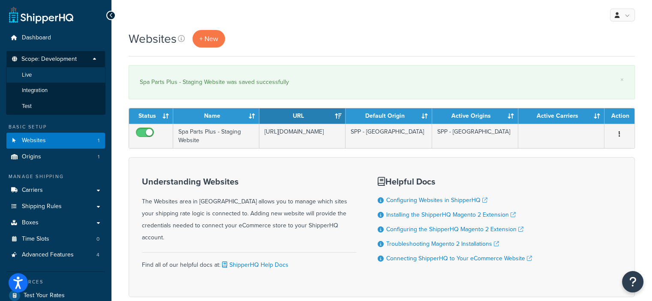
click at [33, 75] on li "Live" at bounding box center [55, 75] width 99 height 16
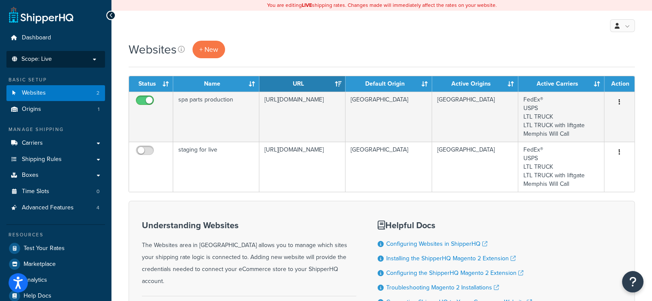
click at [83, 60] on p "Scope: Live" at bounding box center [55, 59] width 91 height 7
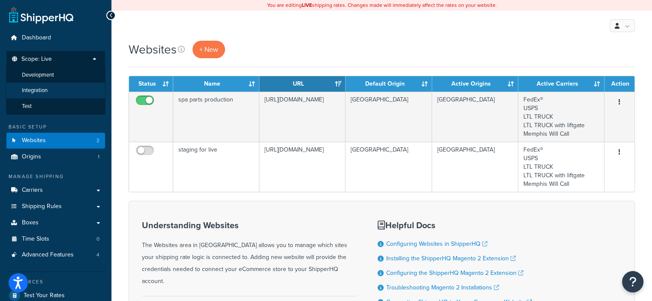
click at [60, 87] on li "Integration" at bounding box center [55, 91] width 99 height 16
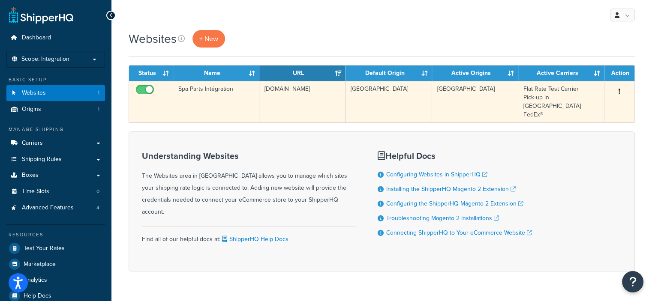
click at [142, 90] on input "checkbox" at bounding box center [146, 92] width 24 height 11
checkbox input "false"
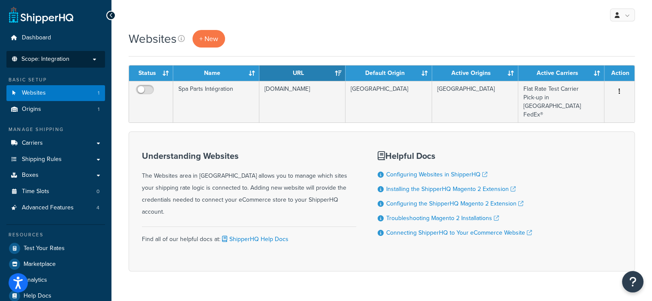
click at [93, 60] on p "Scope: Integration" at bounding box center [55, 59] width 91 height 7
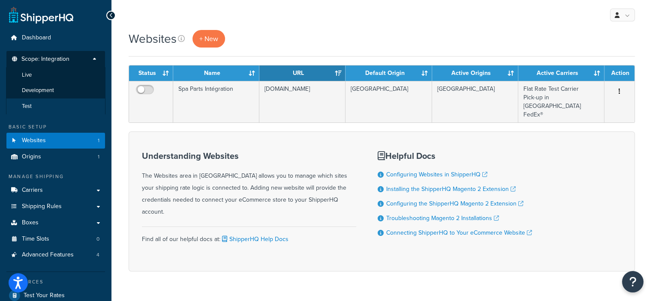
click at [36, 103] on li "Test" at bounding box center [55, 107] width 99 height 16
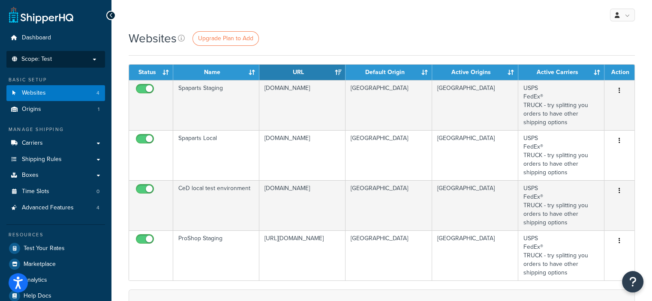
click at [91, 63] on li "Scope: Test Live Development Integration" at bounding box center [55, 59] width 99 height 17
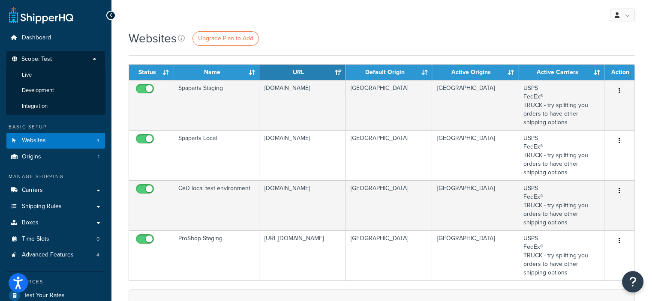
click at [94, 60] on p "Scope: Test" at bounding box center [55, 62] width 91 height 12
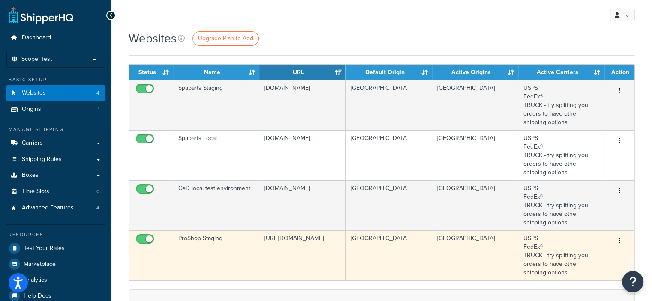
click at [144, 240] on input "checkbox" at bounding box center [146, 241] width 24 height 11
checkbox input "false"
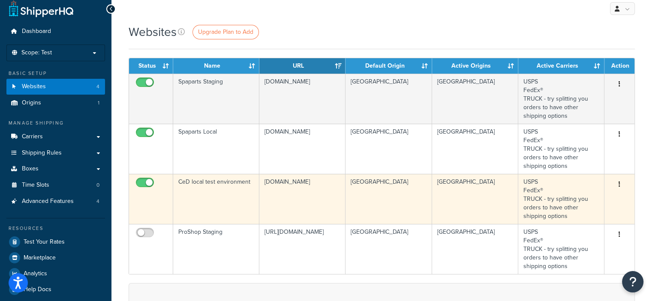
scroll to position [7, 0]
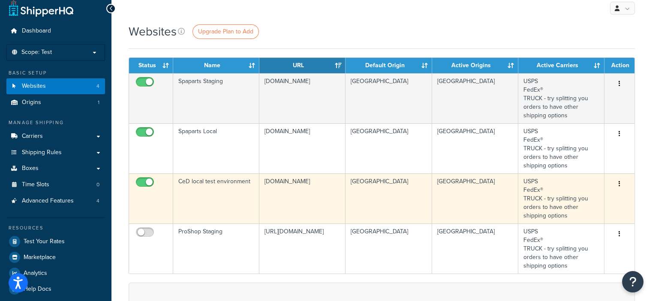
click at [142, 183] on input "checkbox" at bounding box center [146, 184] width 24 height 11
checkbox input "false"
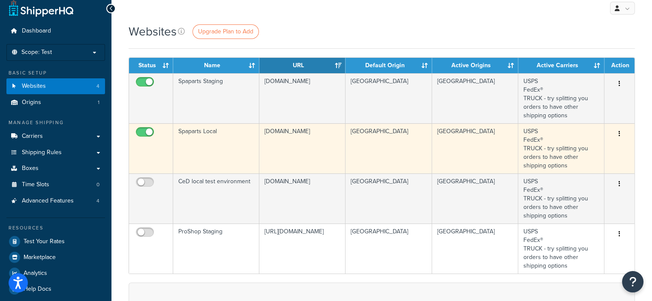
click at [142, 131] on input "checkbox" at bounding box center [146, 134] width 24 height 11
checkbox input "false"
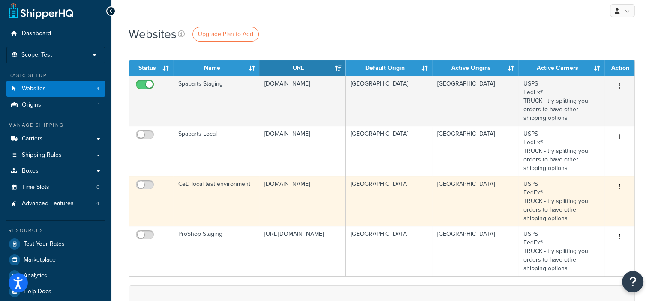
scroll to position [0, 0]
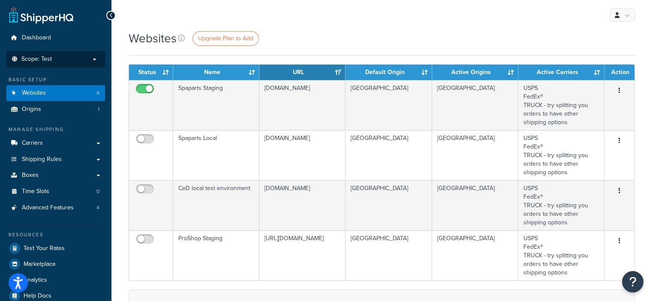
click at [96, 59] on p "Scope: Test" at bounding box center [55, 59] width 91 height 7
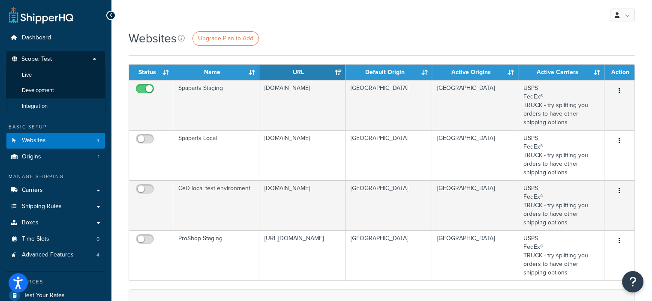
click at [65, 107] on li "Integration" at bounding box center [55, 107] width 99 height 16
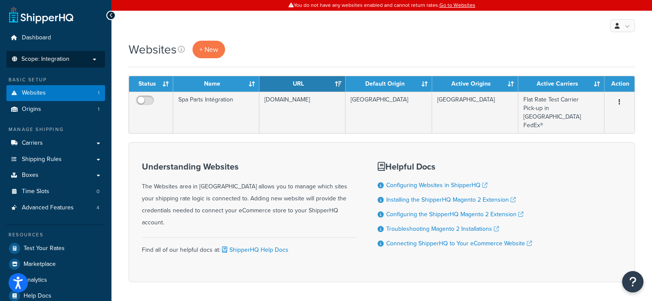
click at [93, 60] on p "Scope: Integration" at bounding box center [55, 59] width 91 height 7
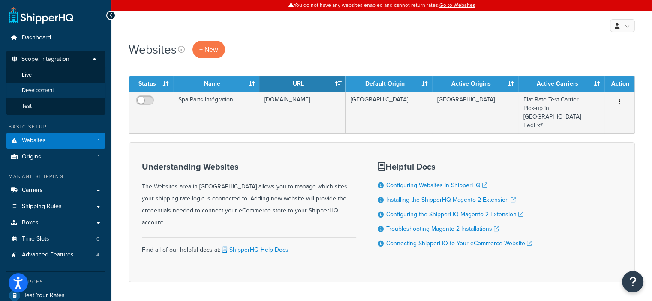
click at [72, 84] on li "Development" at bounding box center [55, 91] width 99 height 16
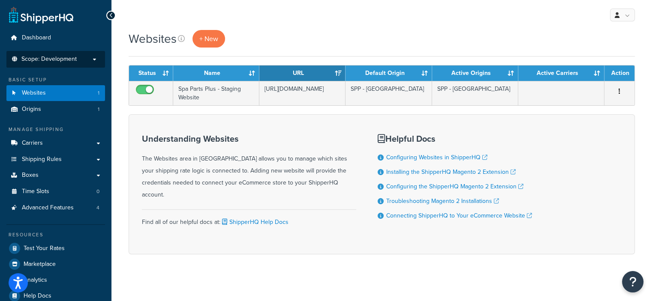
click at [94, 58] on p "Scope: Development" at bounding box center [55, 59] width 91 height 7
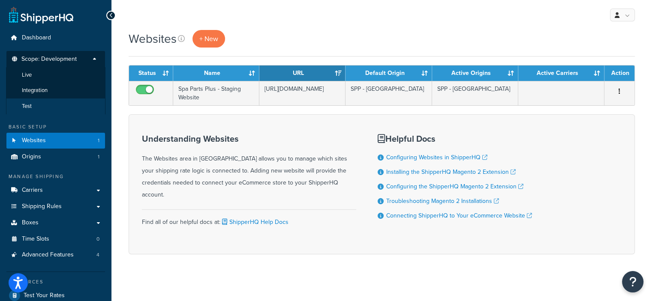
click at [67, 101] on li "Test" at bounding box center [55, 107] width 99 height 16
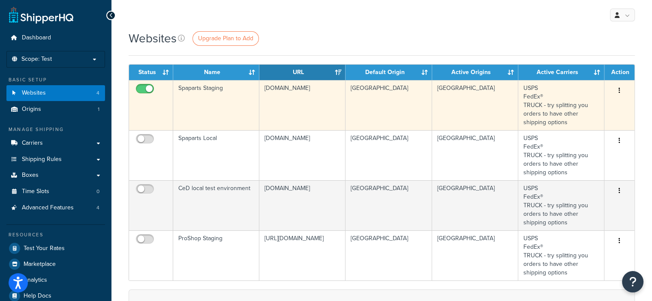
click at [619, 93] on icon "button" at bounding box center [620, 90] width 2 height 6
click at [142, 86] on input "checkbox" at bounding box center [146, 91] width 24 height 11
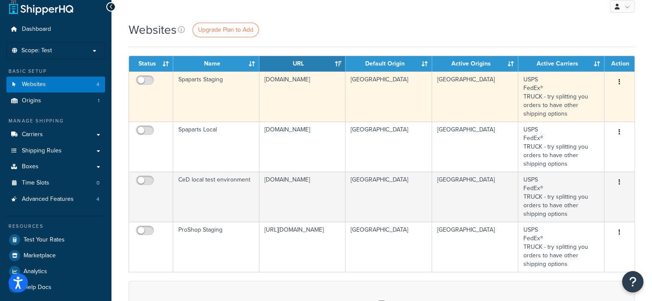
scroll to position [6, 0]
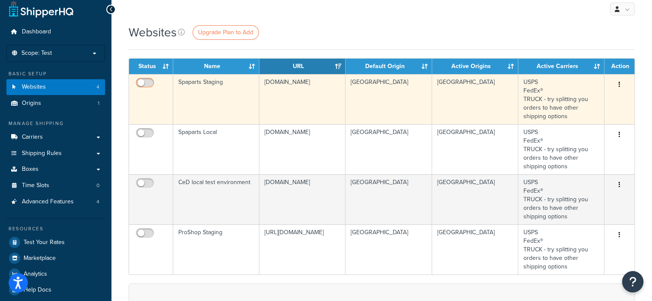
click at [149, 87] on input "checkbox" at bounding box center [146, 85] width 24 height 11
checkbox input "true"
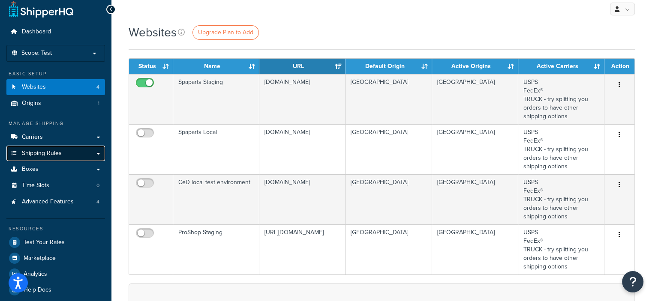
click at [100, 151] on link "Shipping Rules" at bounding box center [55, 154] width 99 height 16
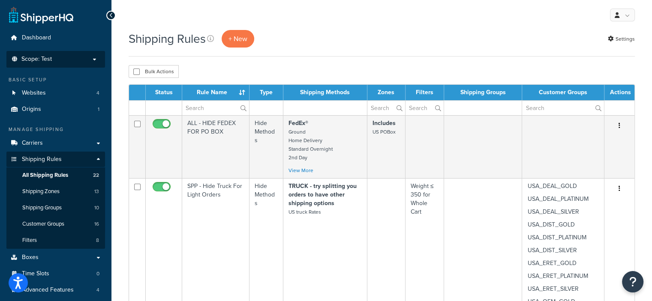
click at [96, 56] on p "Scope: Test" at bounding box center [55, 59] width 91 height 7
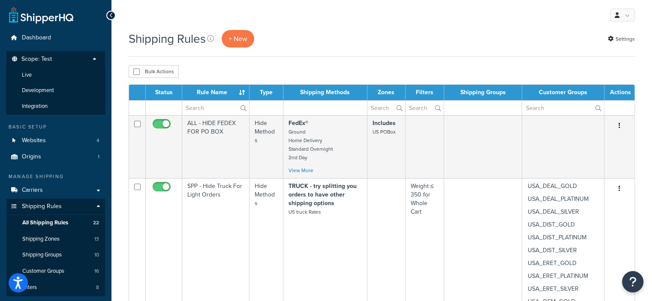
click at [77, 54] on li "Scope: Test Live Development Integration" at bounding box center [55, 83] width 99 height 64
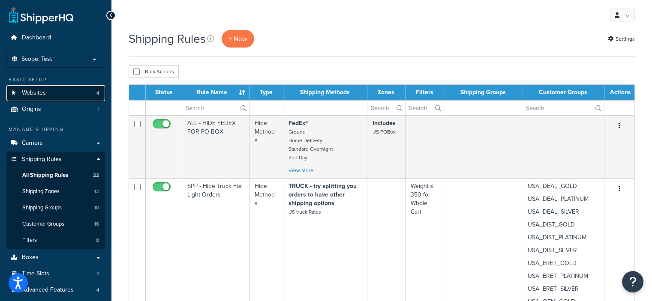
click at [70, 90] on link "Websites 4" at bounding box center [55, 93] width 99 height 16
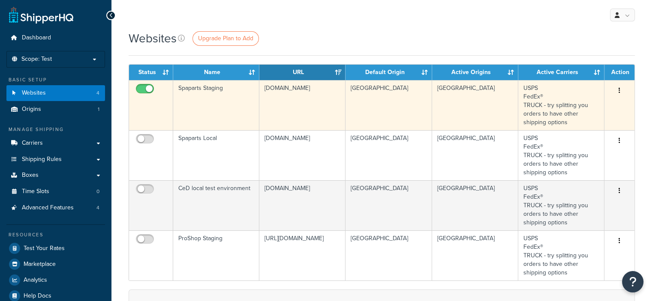
click at [146, 90] on input "checkbox" at bounding box center [146, 91] width 24 height 11
checkbox input "false"
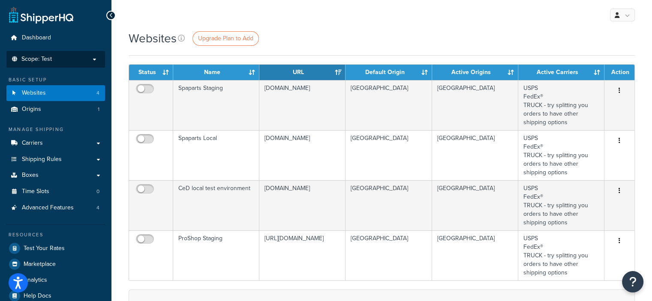
click at [93, 60] on p "Scope: Test" at bounding box center [55, 59] width 91 height 7
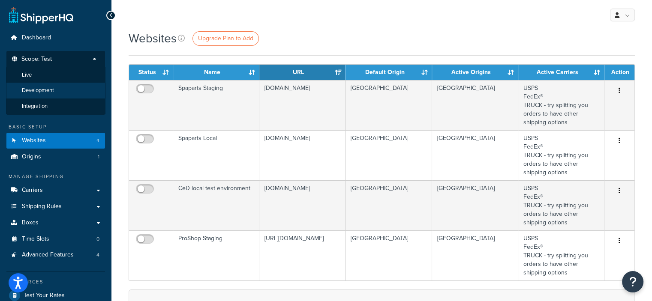
click at [57, 87] on li "Development" at bounding box center [55, 91] width 99 height 16
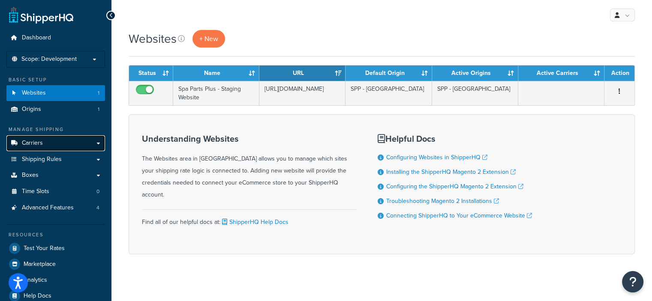
click at [69, 142] on link "Carriers" at bounding box center [55, 144] width 99 height 16
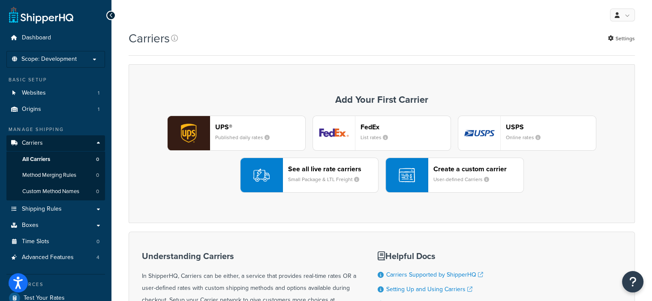
click at [395, 130] on header "FedEx" at bounding box center [406, 127] width 90 height 8
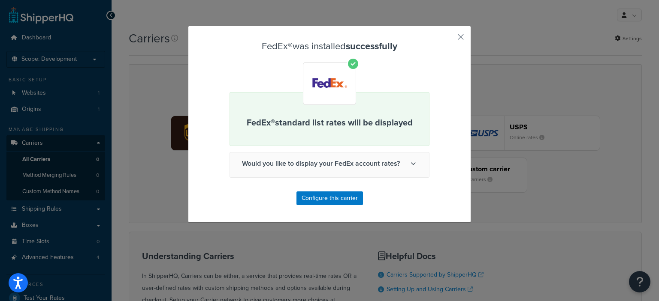
click at [410, 161] on icon at bounding box center [412, 163] width 5 height 5
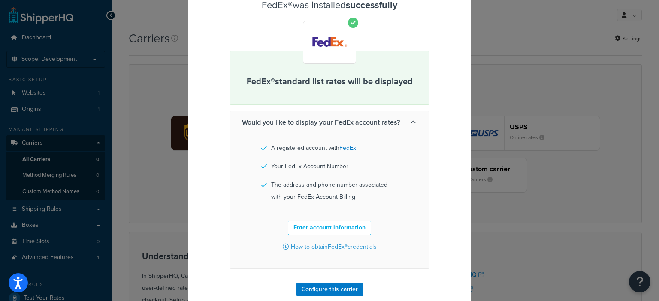
scroll to position [53, 0]
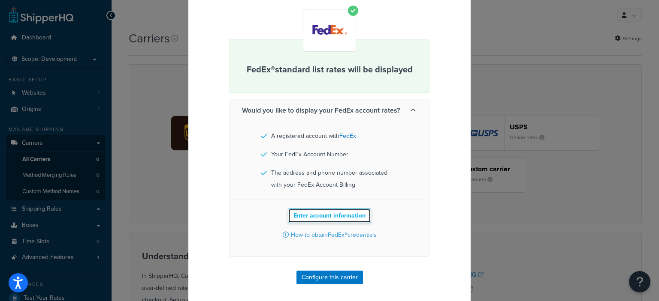
click at [333, 219] on button "Enter account information" at bounding box center [329, 216] width 83 height 15
select select "US"
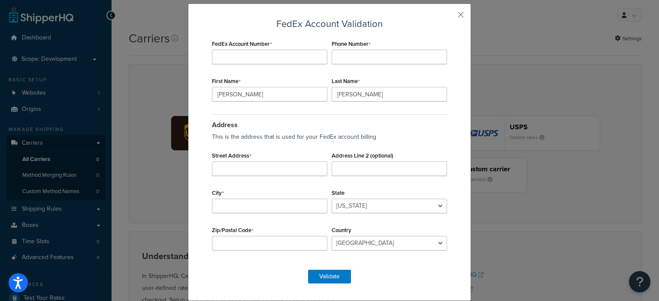
scroll to position [22, 0]
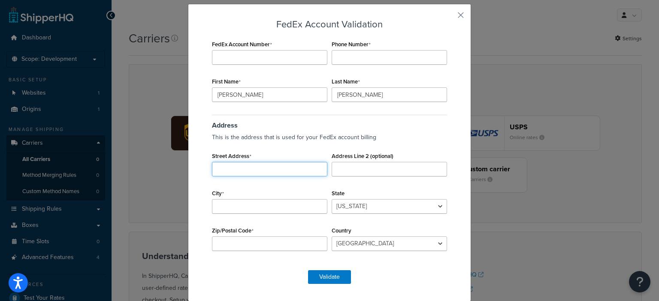
click at [249, 166] on input "Street Address" at bounding box center [269, 169] width 115 height 15
type input "383 Saturn Drive"
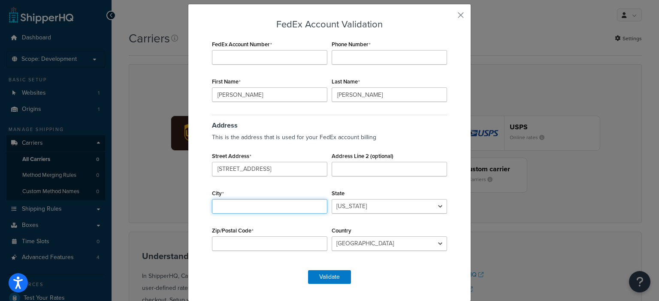
click at [221, 201] on input "City" at bounding box center [269, 206] width 115 height 15
type input "Memphis"
click at [353, 212] on select "Alabama Alaska American Samoa Arizona Arkansas Armed Forces Americas Armed Forc…" at bounding box center [389, 206] width 115 height 15
select select "TN"
click at [332, 199] on select "Alabama Alaska American Samoa Arizona Arkansas Armed Forces Americas Armed Forc…" at bounding box center [389, 206] width 115 height 15
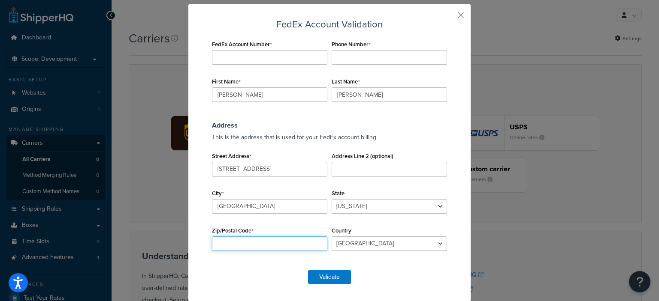
click at [254, 240] on input "Zip/Postal Code" at bounding box center [269, 244] width 115 height 15
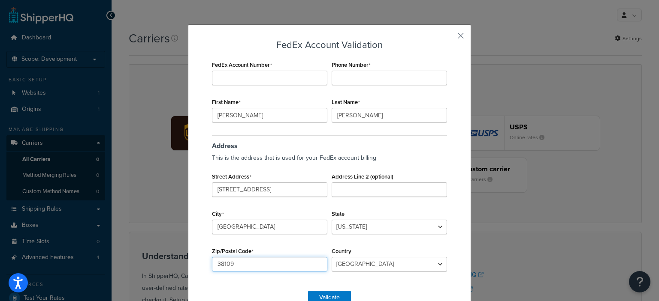
scroll to position [0, 0]
type input "38109"
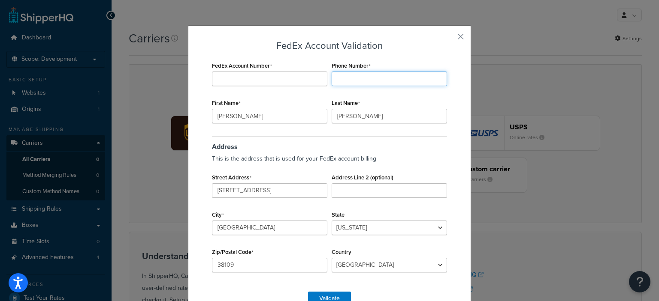
click at [348, 81] on input "Phone Number" at bounding box center [389, 79] width 115 height 15
type input "6046120723"
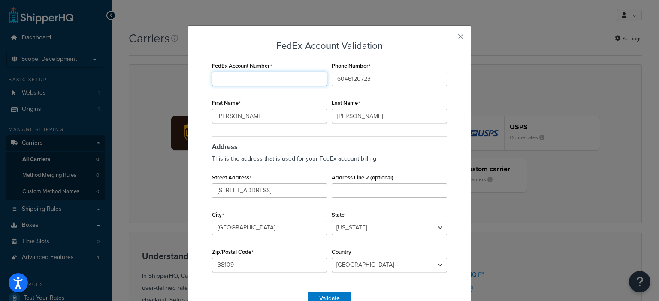
click at [285, 80] on input "FedEx Account Number" at bounding box center [269, 79] width 115 height 15
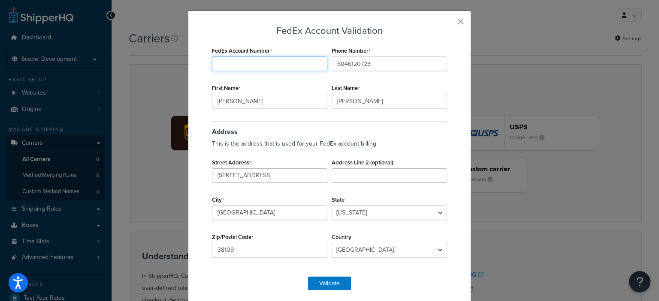
scroll to position [16, 0]
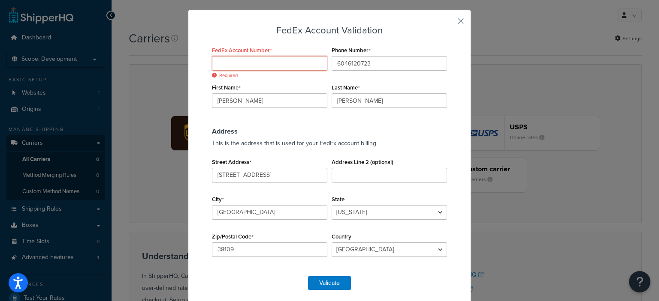
click at [259, 65] on input "FedEx Account Number" at bounding box center [269, 63] width 115 height 15
paste input "547415469"
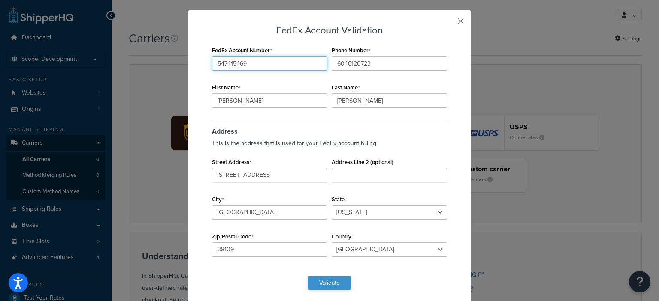
type input "547415469"
click at [325, 284] on button "Validate" at bounding box center [329, 284] width 43 height 14
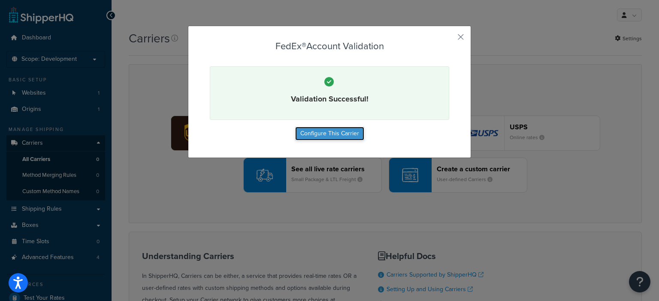
click at [331, 131] on button "Configure This Carrier" at bounding box center [329, 134] width 69 height 14
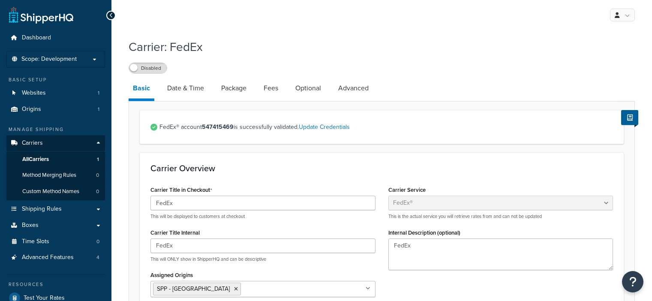
select select "fedEx"
select select "REGULAR_PICKUP"
select select "YOUR_PACKAGING"
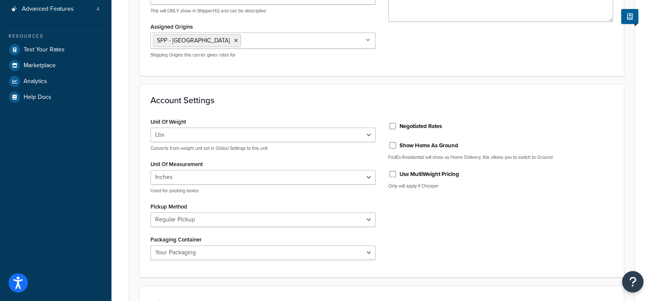
scroll to position [250, 0]
click at [395, 125] on input "Negotiated Rates" at bounding box center [393, 125] width 9 height 6
checkbox input "true"
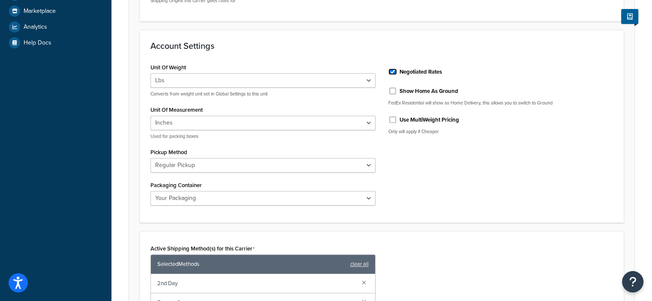
scroll to position [304, 0]
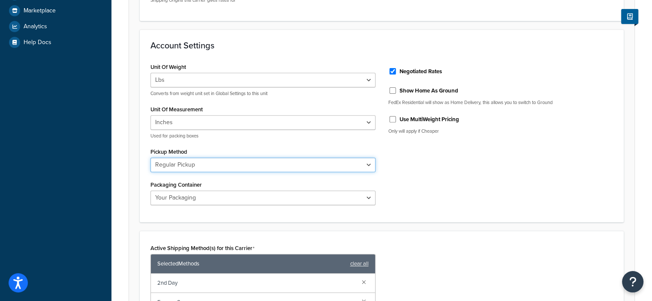
click at [369, 166] on select "Business Service Center Drop Box Regular Pickup Request Courier Station" at bounding box center [263, 165] width 225 height 15
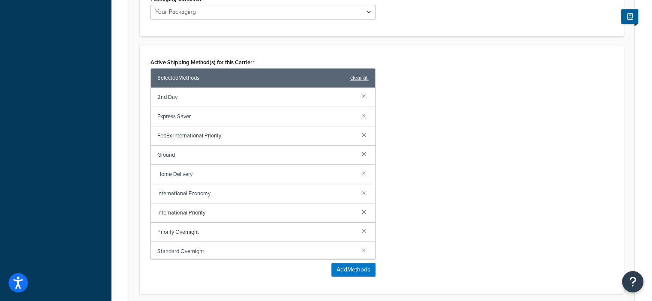
scroll to position [490, 0]
click at [359, 231] on link at bounding box center [363, 230] width 9 height 9
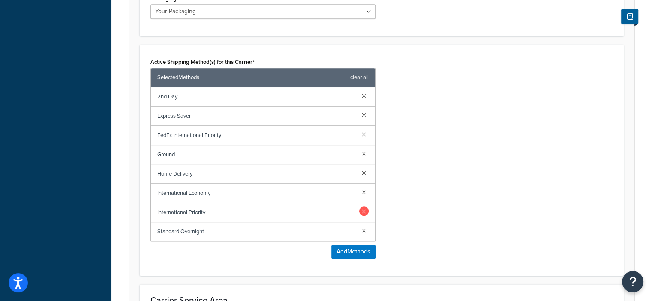
click at [364, 209] on link at bounding box center [363, 211] width 9 height 9
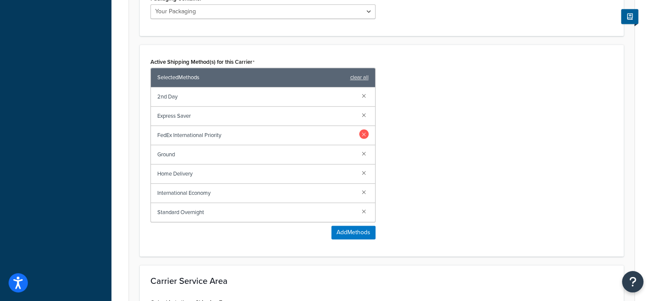
click at [366, 134] on link at bounding box center [363, 134] width 9 height 9
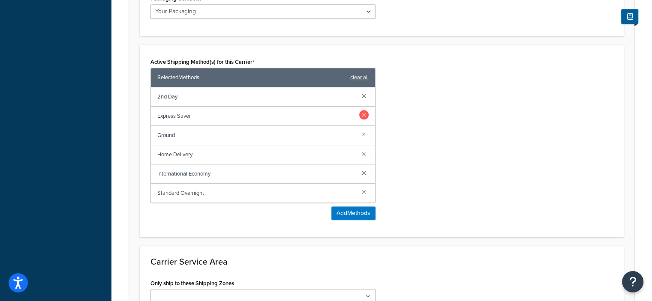
click at [365, 114] on link at bounding box center [363, 114] width 9 height 9
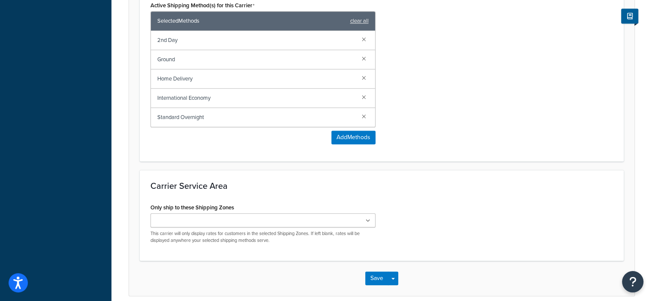
scroll to position [571, 0]
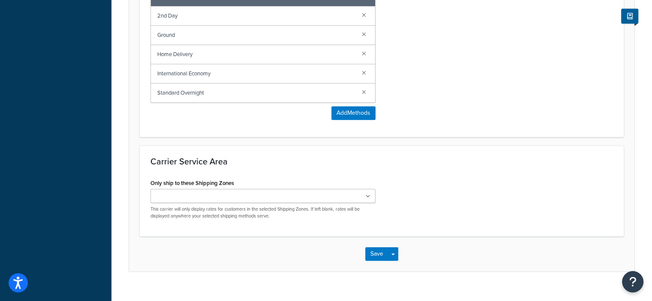
click at [367, 195] on icon at bounding box center [368, 196] width 5 height 5
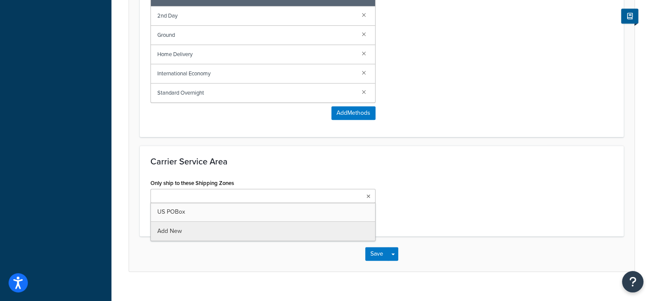
click at [420, 174] on div "Carrier Service Area Only ship to these Shipping Zones [GEOGRAPHIC_DATA] POBox …" at bounding box center [382, 191] width 484 height 91
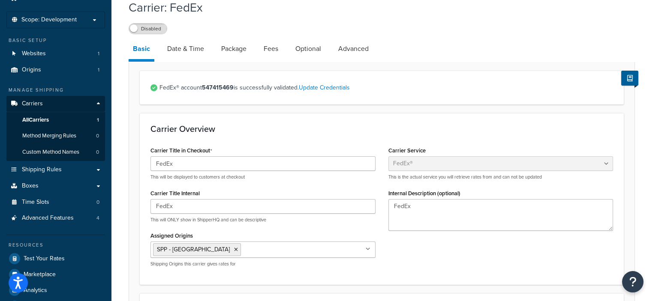
scroll to position [51, 0]
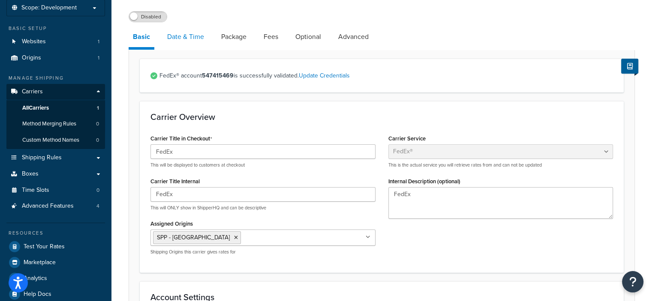
click at [190, 37] on link "Date & Time" at bounding box center [185, 37] width 45 height 21
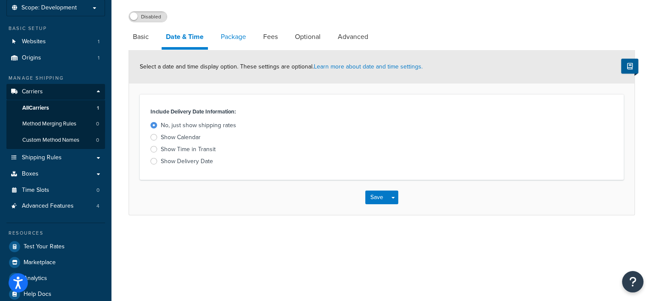
click at [228, 39] on link "Package" at bounding box center [234, 37] width 34 height 21
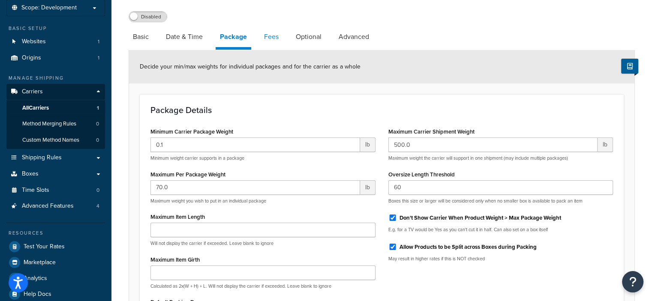
click at [271, 39] on link "Fees" at bounding box center [271, 37] width 23 height 21
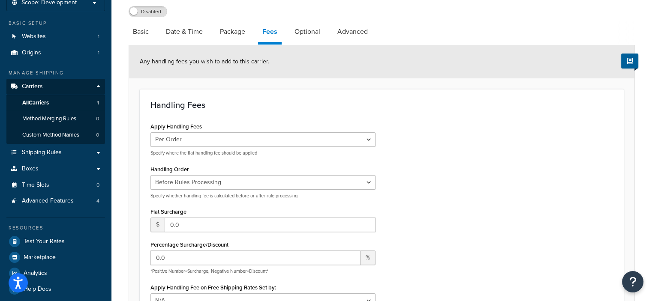
scroll to position [44, 0]
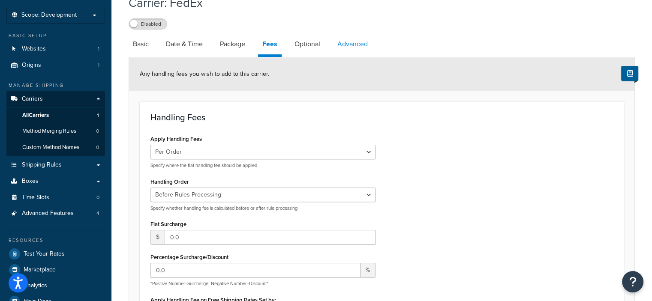
click at [344, 47] on link "Advanced" at bounding box center [352, 44] width 39 height 21
select select "false"
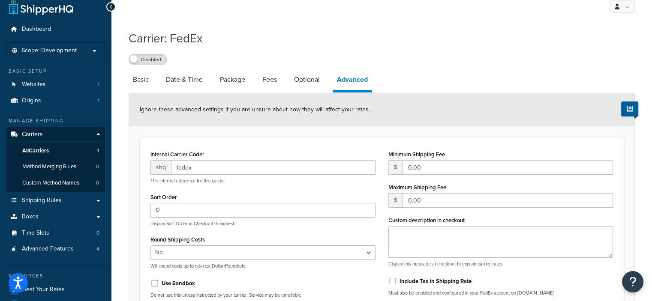
scroll to position [8, 0]
click at [139, 78] on link "Basic" at bounding box center [141, 80] width 24 height 21
select select "fedEx"
select select "REGULAR_PICKUP"
select select "YOUR_PACKAGING"
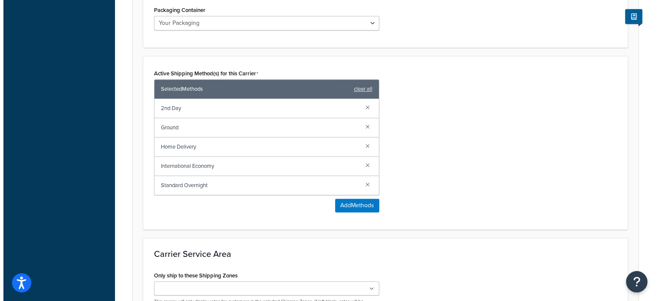
scroll to position [479, 0]
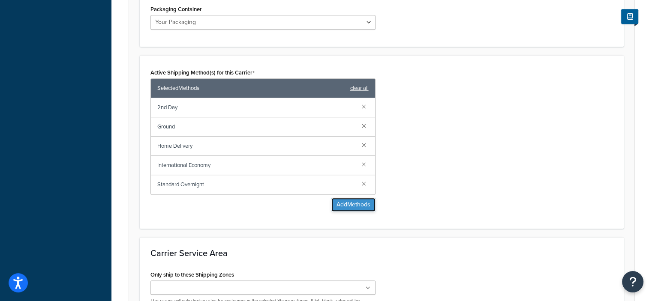
click at [351, 201] on button "Add Methods" at bounding box center [354, 205] width 44 height 14
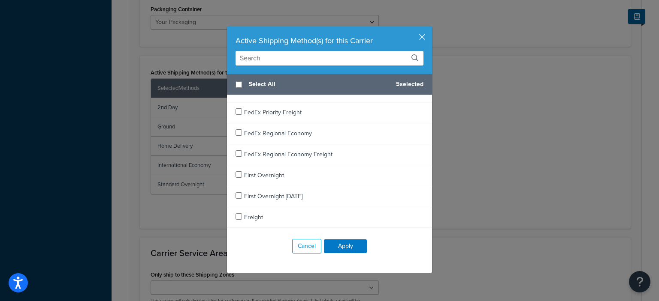
scroll to position [392, 0]
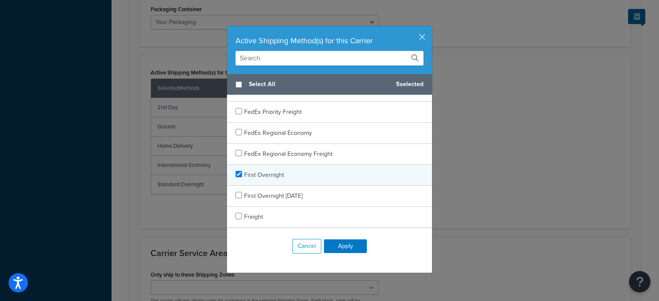
checkbox input "true"
click at [321, 172] on div "First Overnight" at bounding box center [329, 175] width 205 height 21
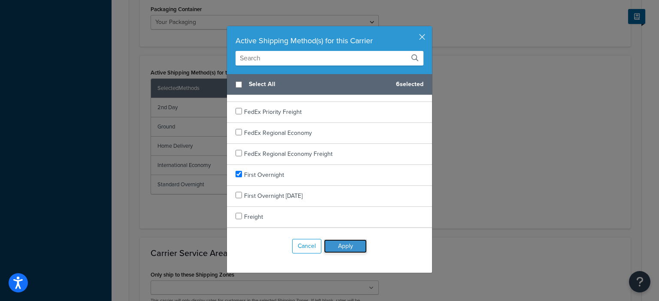
click at [337, 247] on button "Apply" at bounding box center [345, 247] width 43 height 14
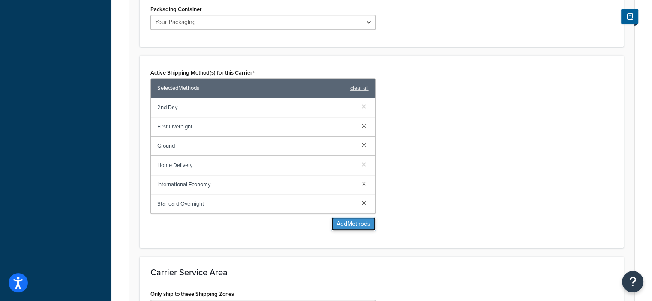
click at [359, 223] on button "Add Methods" at bounding box center [354, 224] width 44 height 14
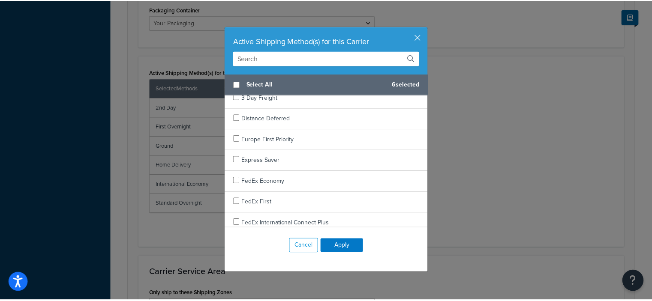
scroll to position [133, 0]
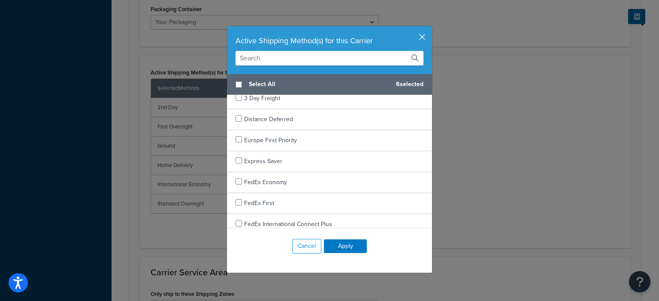
click at [430, 28] on button "button" at bounding box center [431, 27] width 2 height 2
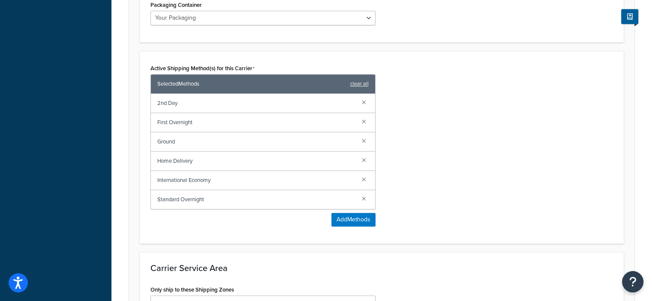
scroll to position [484, 0]
click at [364, 178] on link at bounding box center [363, 179] width 9 height 9
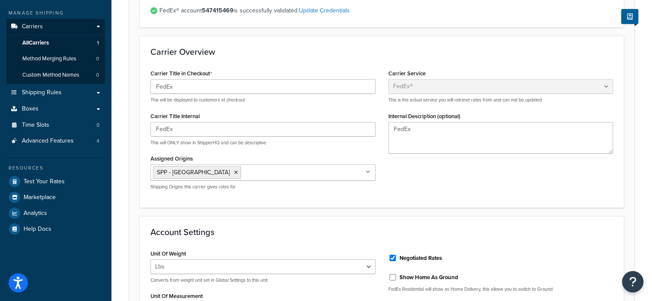
scroll to position [34, 0]
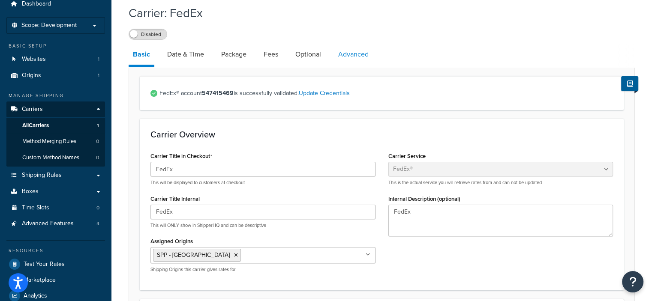
click at [354, 54] on link "Advanced" at bounding box center [353, 54] width 39 height 21
select select "false"
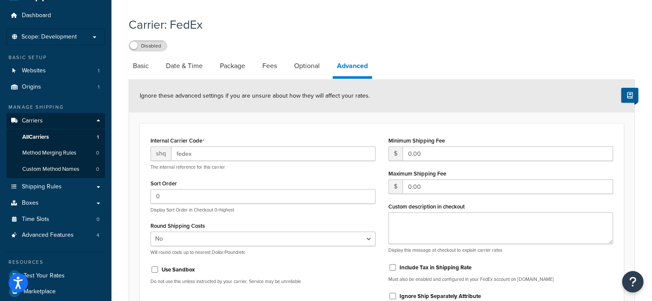
scroll to position [22, 0]
click at [303, 67] on link "Optional" at bounding box center [307, 66] width 34 height 21
select select "business"
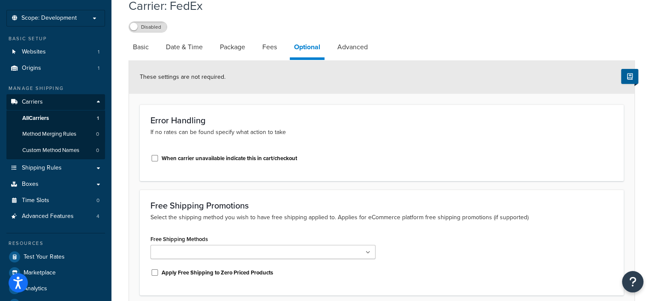
scroll to position [22, 0]
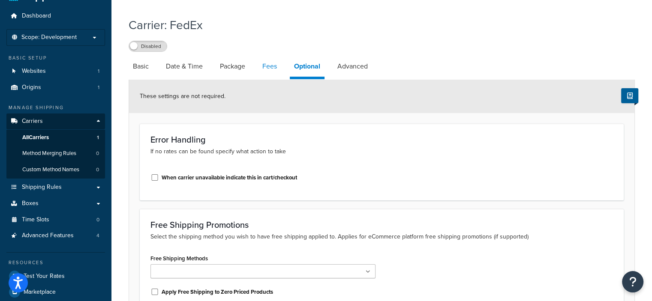
click at [273, 63] on link "Fees" at bounding box center [269, 66] width 23 height 21
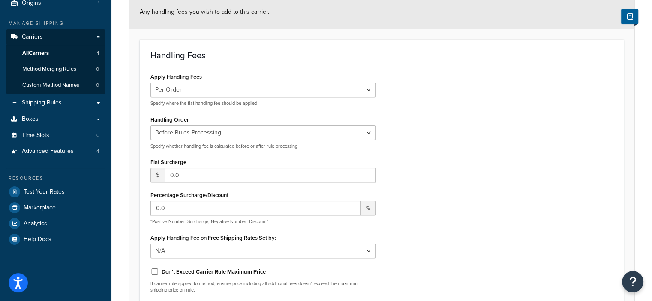
scroll to position [106, 0]
click at [369, 92] on select "Per Order Per Item Per Package" at bounding box center [263, 90] width 225 height 15
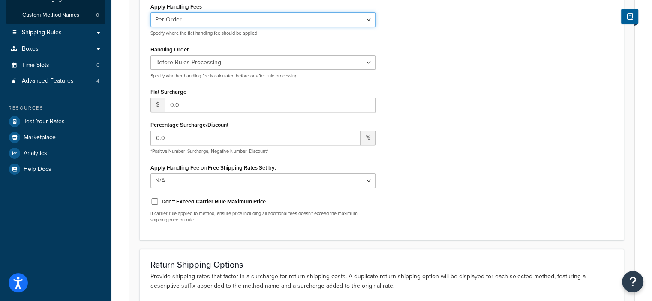
scroll to position [178, 0]
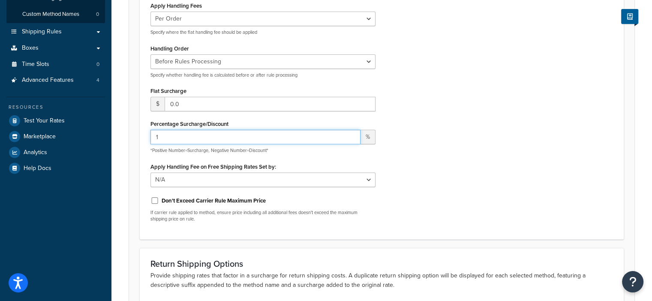
click at [353, 134] on input "1" at bounding box center [256, 137] width 210 height 15
click at [353, 134] on input "2" at bounding box center [256, 137] width 210 height 15
click at [353, 134] on input "3" at bounding box center [256, 137] width 210 height 15
click at [353, 134] on input "4" at bounding box center [256, 137] width 210 height 15
click at [353, 134] on input "5" at bounding box center [256, 137] width 210 height 15
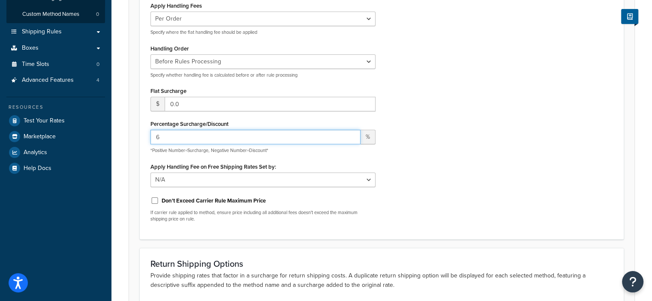
click at [353, 134] on input "6" at bounding box center [256, 137] width 210 height 15
click at [353, 134] on input "7" at bounding box center [256, 137] width 210 height 15
click at [353, 134] on input "8" at bounding box center [256, 137] width 210 height 15
click at [353, 134] on input "9" at bounding box center [256, 137] width 210 height 15
type input "10"
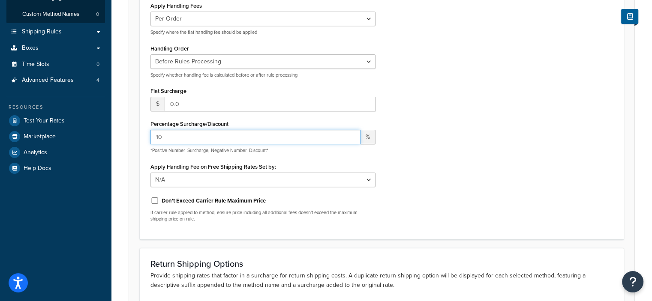
click at [353, 134] on input "10" at bounding box center [256, 137] width 210 height 15
click at [455, 156] on div "Apply Handling Fees Per Order Per Item Per Package Specify where the flat handl…" at bounding box center [382, 114] width 476 height 229
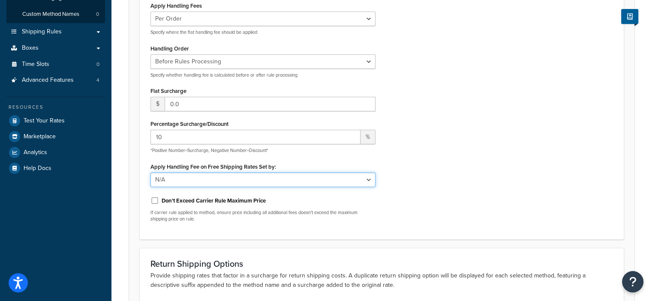
click at [369, 181] on select "N/A Fixed/Free Shipping Methods Free Promotion Rules All Free Shipping" at bounding box center [263, 180] width 225 height 15
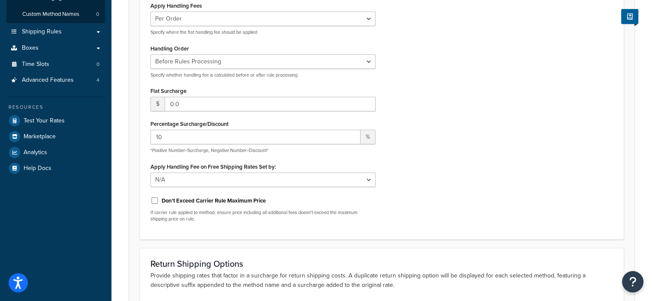
click at [440, 195] on div "Apply Handling Fees Per Order Per Item Per Package Specify where the flat handl…" at bounding box center [382, 114] width 476 height 229
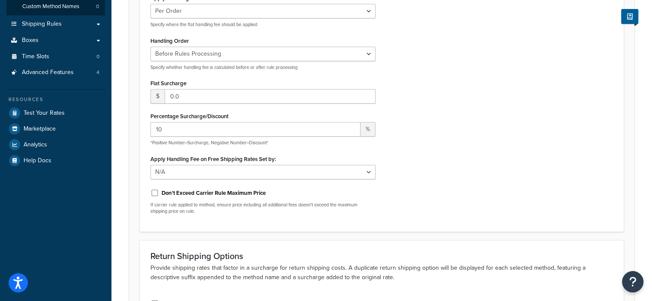
scroll to position [192, 0]
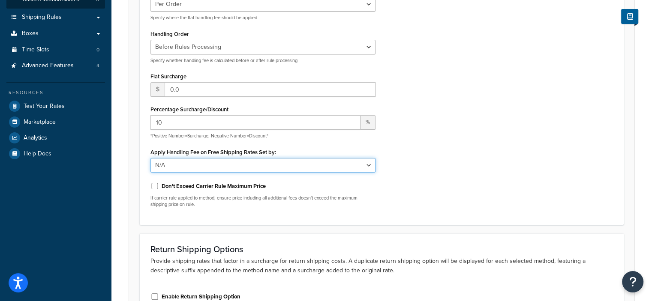
click at [367, 165] on select "N/A Fixed/Free Shipping Methods Free Promotion Rules All Free Shipping" at bounding box center [263, 165] width 225 height 15
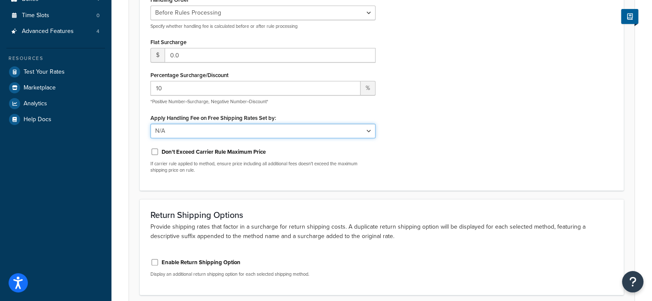
scroll to position [226, 0]
click at [369, 130] on select "N/A Fixed/Free Shipping Methods Free Promotion Rules All Free Shipping" at bounding box center [263, 131] width 225 height 15
click at [400, 130] on div "Apply Handling Fees Per Order Per Item Per Package Specify where the flat handl…" at bounding box center [382, 65] width 476 height 229
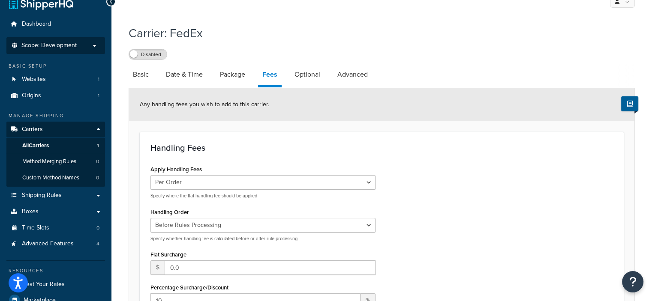
scroll to position [0, 0]
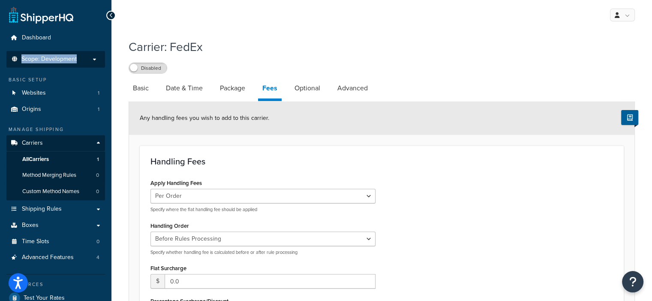
drag, startPoint x: 108, startPoint y: 26, endPoint x: 94, endPoint y: 63, distance: 39.0
click at [94, 63] on div "Dashboard Scope: Development Basic Setup Websites 1 Origins 1 Manage Shipping C…" at bounding box center [56, 300] width 112 height 600
click at [94, 63] on p "Scope: Development" at bounding box center [55, 59] width 91 height 7
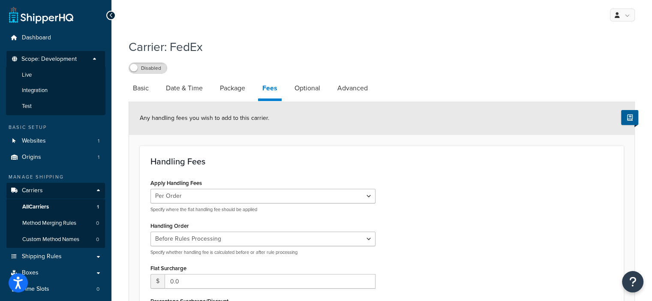
drag, startPoint x: 74, startPoint y: 109, endPoint x: 405, endPoint y: 42, distance: 337.6
click at [74, 109] on li "Test" at bounding box center [55, 107] width 99 height 16
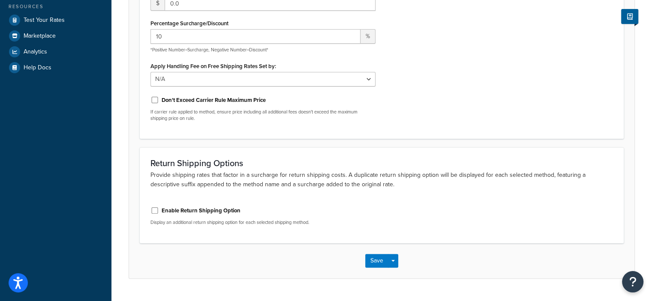
scroll to position [278, 0]
click at [380, 255] on button "Save" at bounding box center [376, 262] width 23 height 14
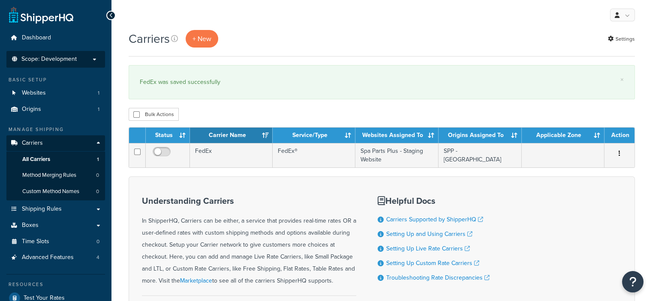
click at [95, 61] on p "Scope: Development" at bounding box center [55, 59] width 91 height 7
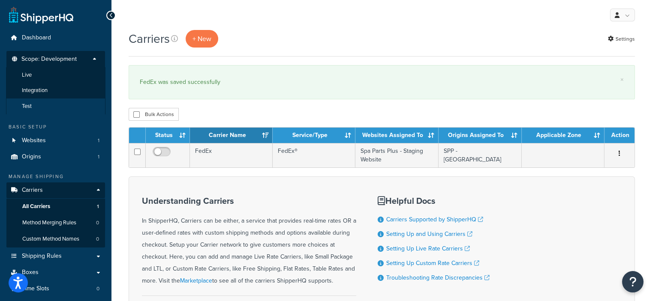
click at [54, 99] on li "Test" at bounding box center [55, 107] width 99 height 16
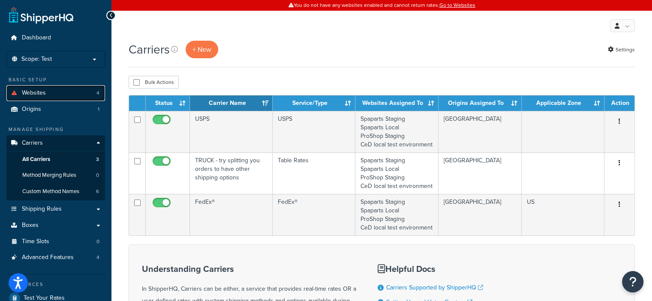
click at [71, 93] on link "Websites 4" at bounding box center [55, 93] width 99 height 16
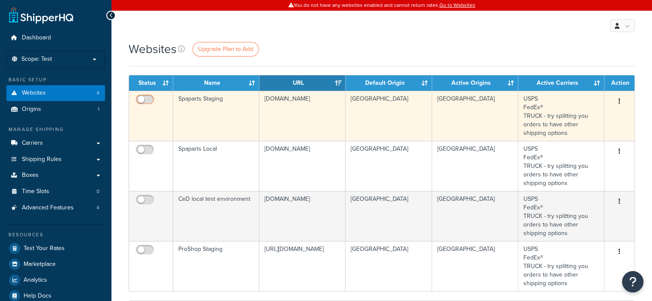
click at [150, 97] on input "checkbox" at bounding box center [146, 101] width 24 height 11
checkbox input "true"
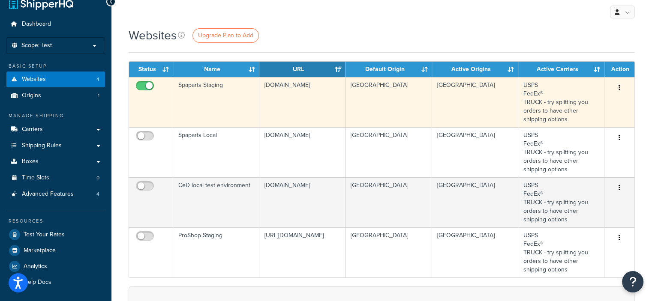
scroll to position [15, 0]
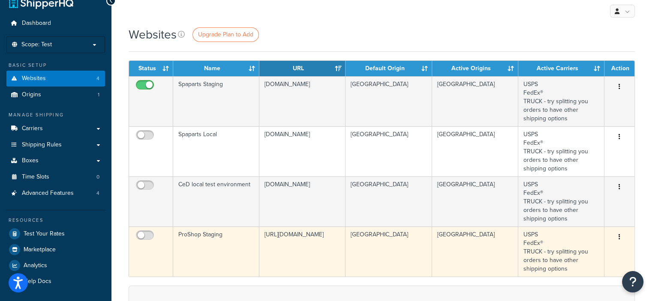
click at [620, 237] on icon "button" at bounding box center [620, 237] width 2 height 6
click at [621, 237] on button "button" at bounding box center [620, 238] width 12 height 14
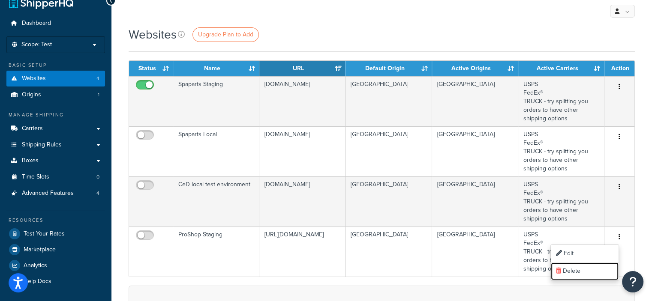
drag, startPoint x: 580, startPoint y: 272, endPoint x: 370, endPoint y: 30, distance: 320.4
click at [580, 272] on link "Delete" at bounding box center [585, 272] width 68 height 18
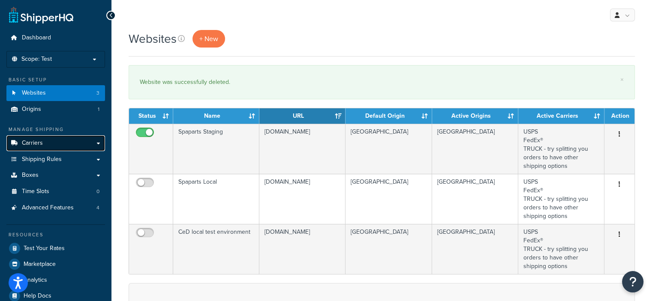
click at [51, 148] on link "Carriers" at bounding box center [55, 144] width 99 height 16
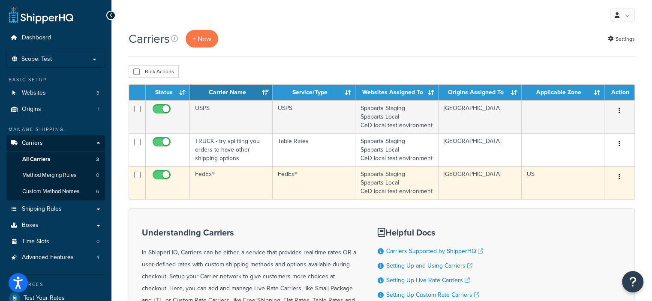
click at [211, 183] on td "FedEx®" at bounding box center [231, 182] width 83 height 33
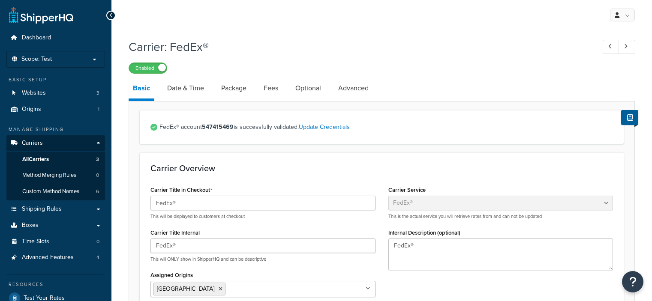
select select "fedEx"
select select "REGULAR_PICKUP"
select select "YOUR_PACKAGING"
click at [96, 58] on p "Scope: Test" at bounding box center [55, 59] width 91 height 7
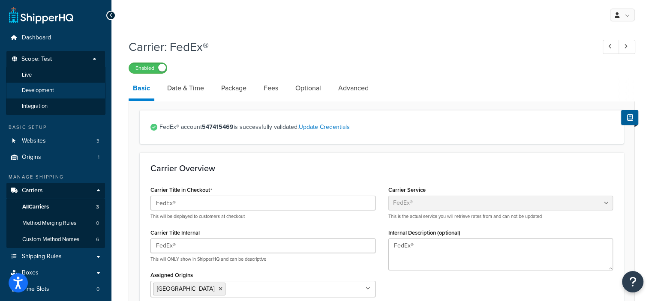
click at [53, 89] on span "Development" at bounding box center [38, 90] width 32 height 7
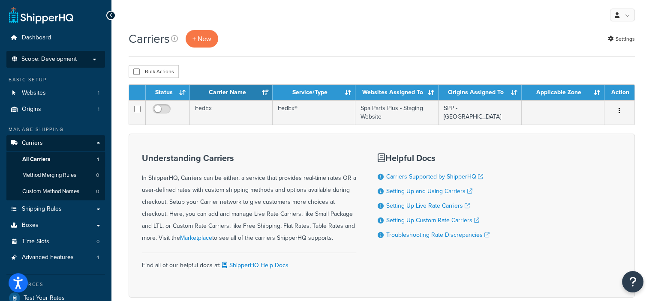
click at [92, 64] on li "Scope: Development Live Integration Test" at bounding box center [55, 59] width 99 height 17
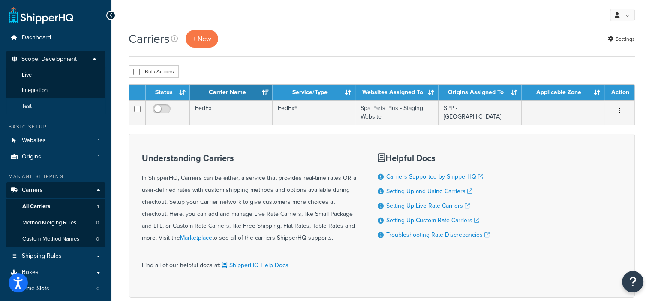
click at [31, 102] on li "Test" at bounding box center [55, 107] width 99 height 16
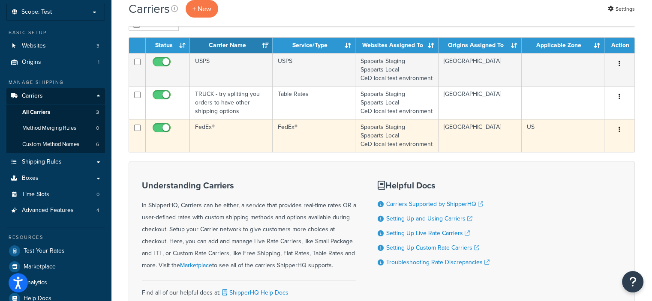
scroll to position [46, 0]
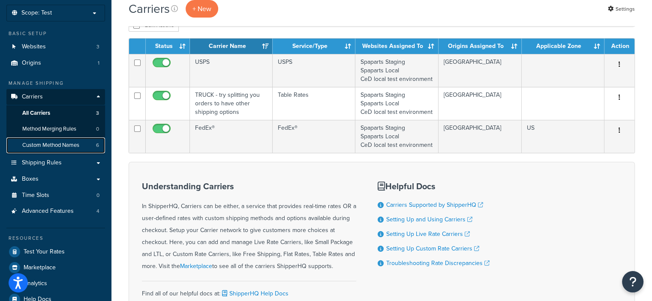
click at [64, 145] on span "Custom Method Names" at bounding box center [50, 145] width 57 height 7
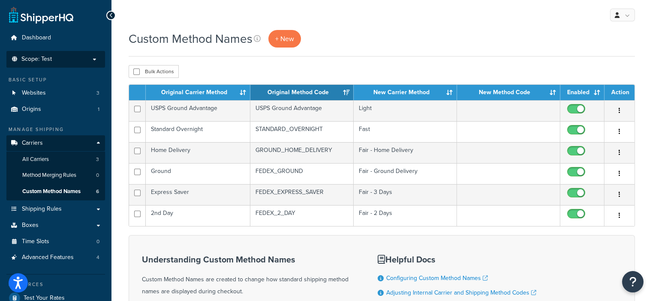
click at [92, 58] on p "Scope: Test" at bounding box center [55, 59] width 91 height 7
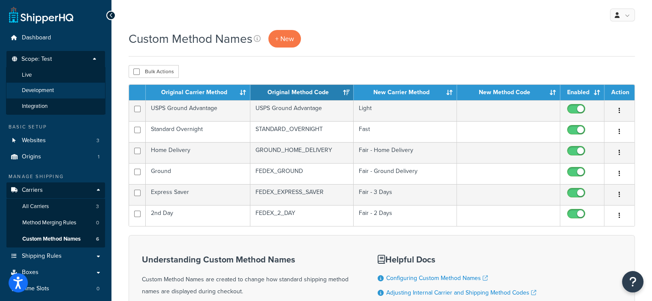
click at [76, 90] on li "Development" at bounding box center [55, 91] width 99 height 16
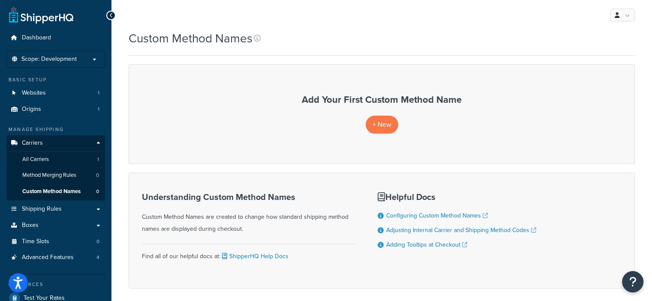
scroll to position [63, 0]
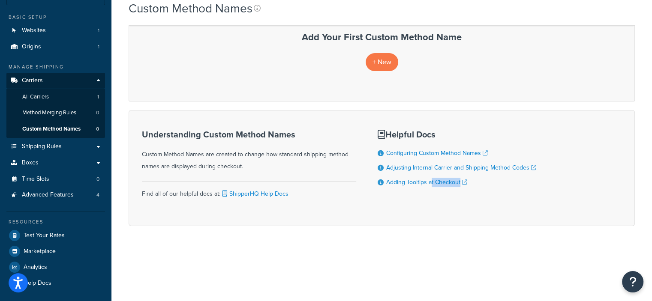
drag, startPoint x: 432, startPoint y: 204, endPoint x: 466, endPoint y: 233, distance: 44.7
click at [466, 233] on div "Custom Method Names Contact Us Send Us A Message Contact Information Name * Ema…" at bounding box center [382, 111] width 541 height 289
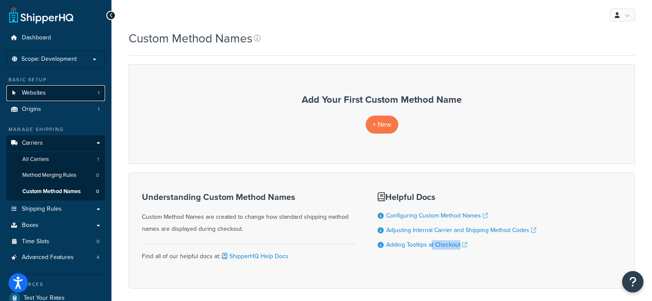
click at [67, 90] on link "Websites 1" at bounding box center [55, 93] width 99 height 16
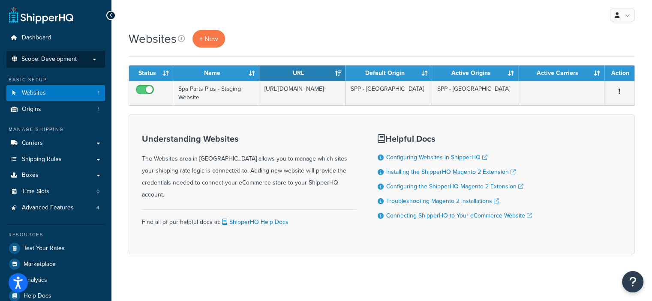
click at [95, 62] on p "Scope: Development" at bounding box center [55, 59] width 91 height 7
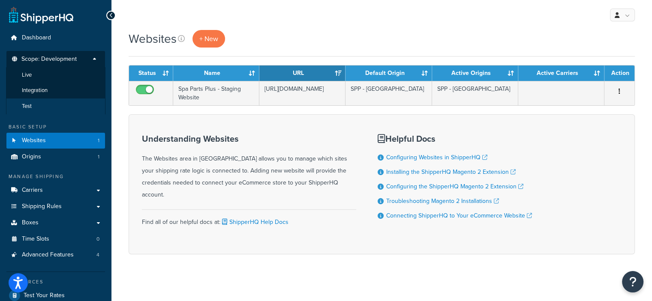
click at [57, 101] on li "Test" at bounding box center [55, 107] width 99 height 16
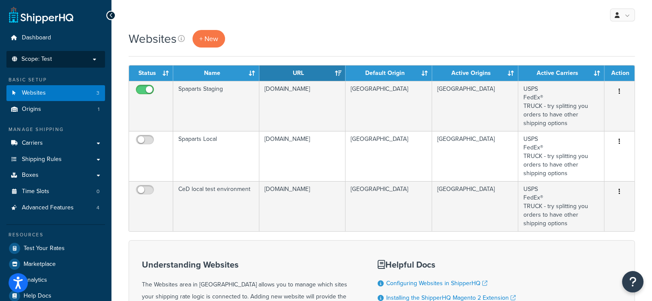
click at [92, 57] on p "Scope: Test" at bounding box center [55, 59] width 91 height 7
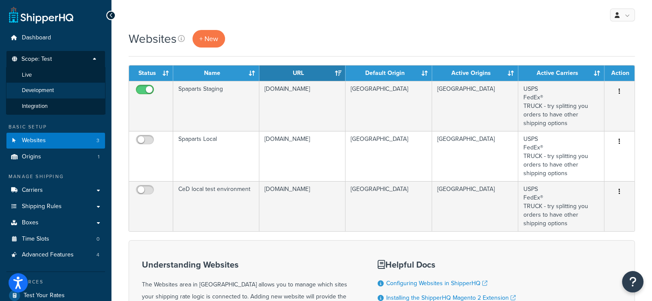
click at [74, 87] on li "Development" at bounding box center [55, 91] width 99 height 16
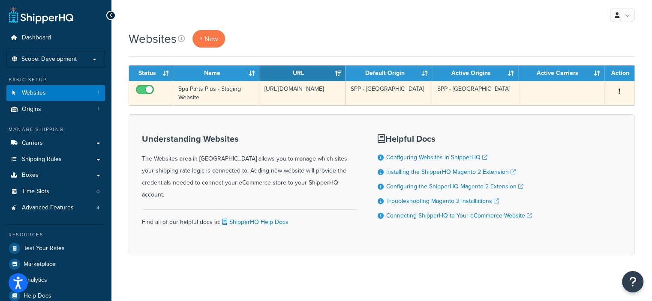
click at [621, 89] on button "button" at bounding box center [620, 92] width 12 height 14
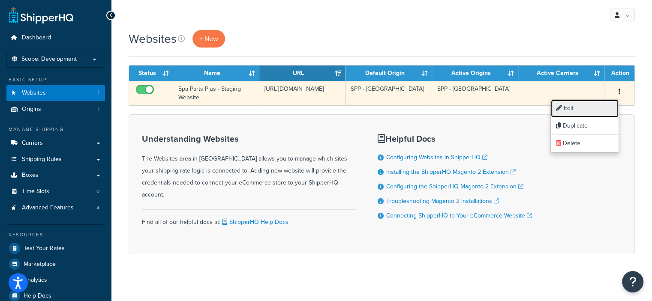
click at [573, 109] on link "Edit" at bounding box center [585, 109] width 68 height 18
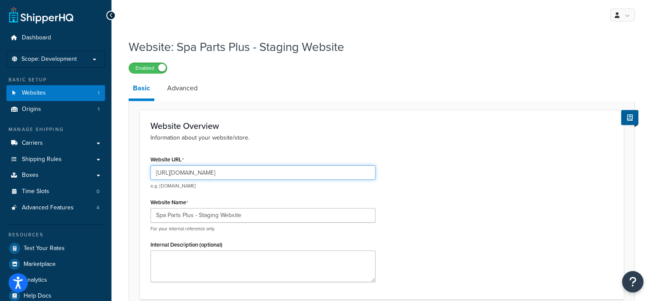
click at [242, 176] on input "[URL][DOMAIN_NAME]" at bounding box center [263, 173] width 225 height 15
type input "[URL][DOMAIN_NAME]"
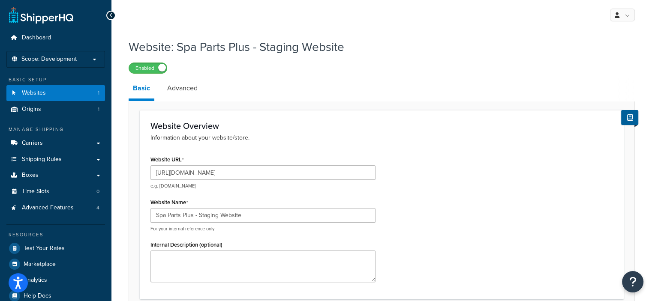
click at [268, 143] on div "Website Overview Information about your website/store. Website URL [URL][DOMAIN…" at bounding box center [382, 205] width 484 height 190
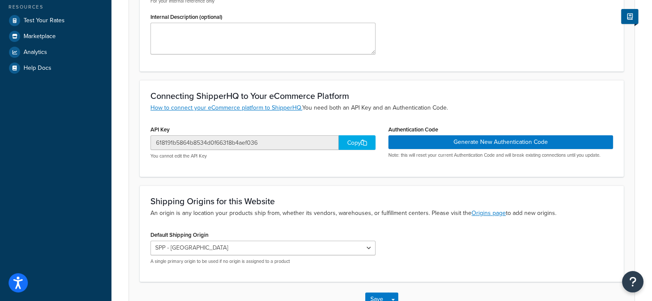
scroll to position [286, 0]
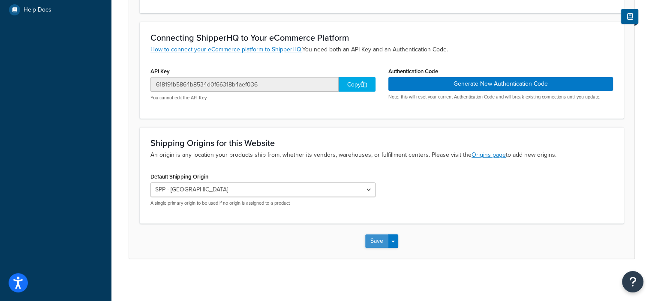
click at [374, 238] on button "Save" at bounding box center [376, 242] width 23 height 14
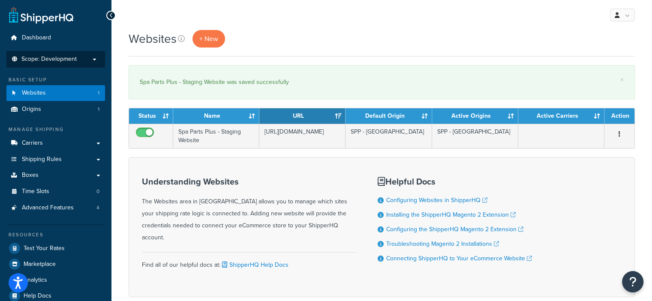
click at [92, 59] on p "Scope: Development" at bounding box center [55, 59] width 91 height 7
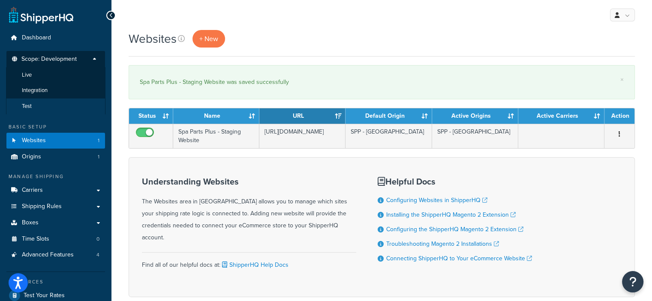
click at [51, 104] on li "Test" at bounding box center [55, 107] width 99 height 16
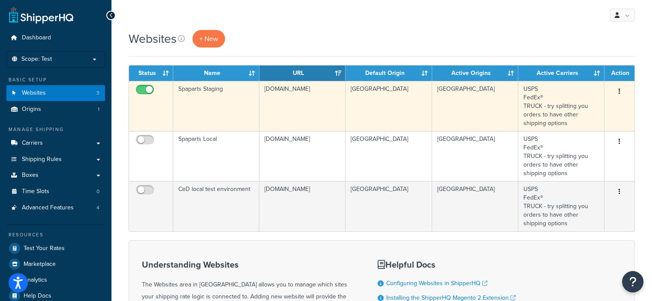
click at [142, 90] on input "checkbox" at bounding box center [146, 92] width 24 height 11
checkbox input "false"
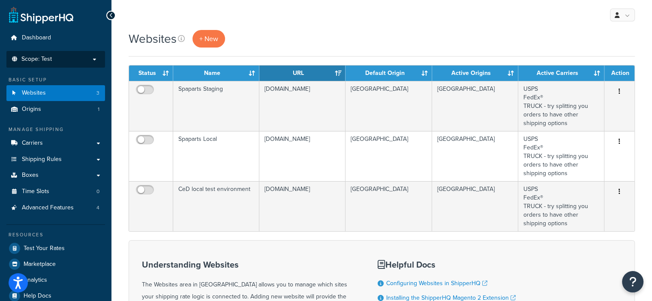
click at [94, 63] on p "Scope: Test" at bounding box center [55, 59] width 91 height 7
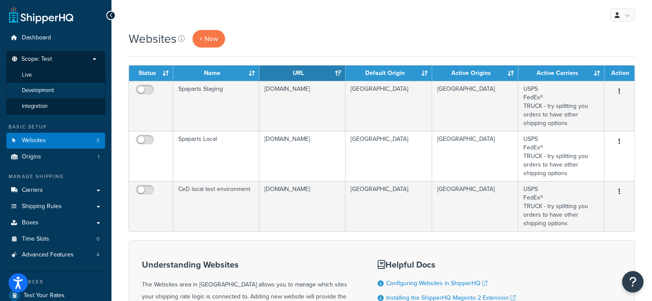
click at [57, 90] on li "Development" at bounding box center [55, 91] width 99 height 16
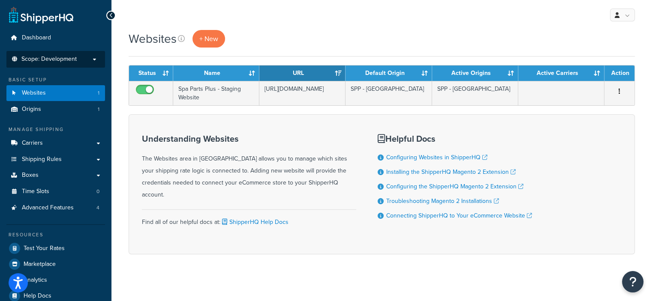
click at [98, 57] on p "Scope: Development" at bounding box center [55, 59] width 91 height 7
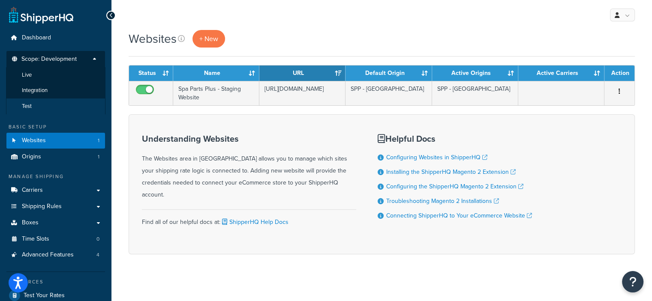
click at [37, 102] on li "Test" at bounding box center [55, 107] width 99 height 16
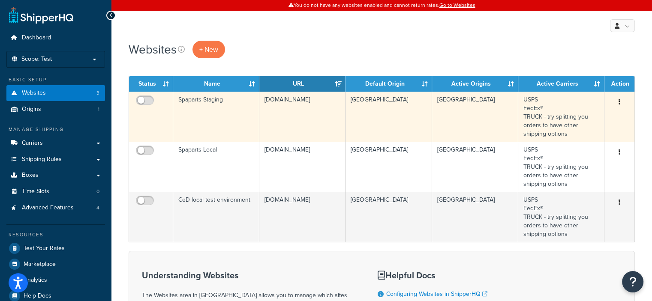
click at [616, 102] on button "button" at bounding box center [620, 103] width 12 height 14
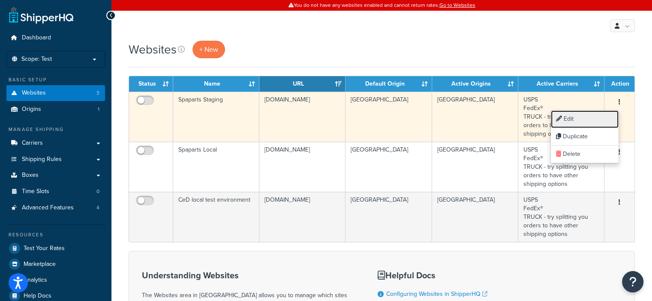
click at [566, 120] on link "Edit" at bounding box center [585, 120] width 68 height 18
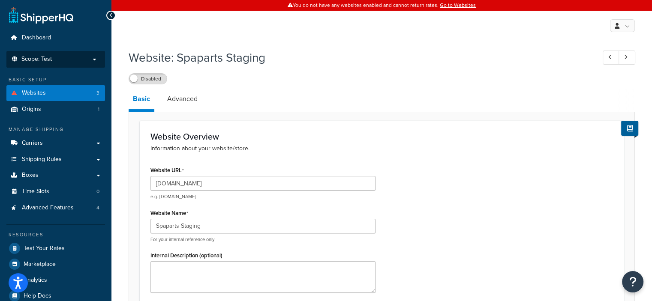
click at [54, 56] on p "Scope: Test" at bounding box center [55, 59] width 91 height 7
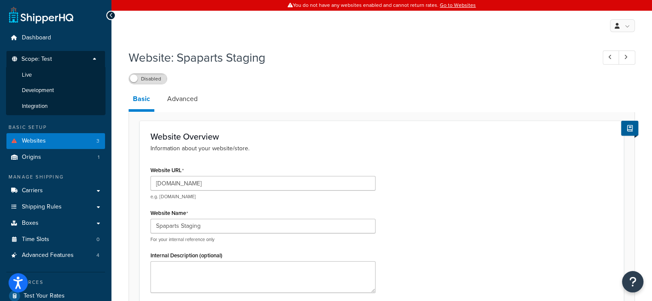
click at [55, 58] on p "Scope: Test" at bounding box center [55, 62] width 91 height 12
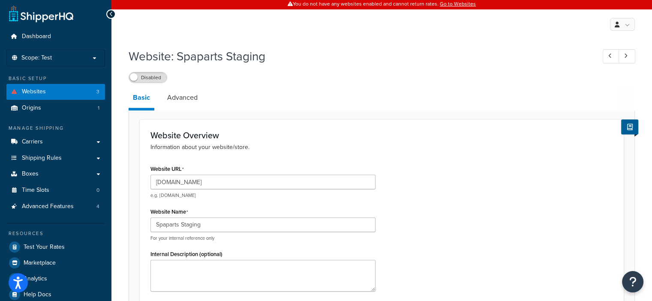
scroll to position [9, 0]
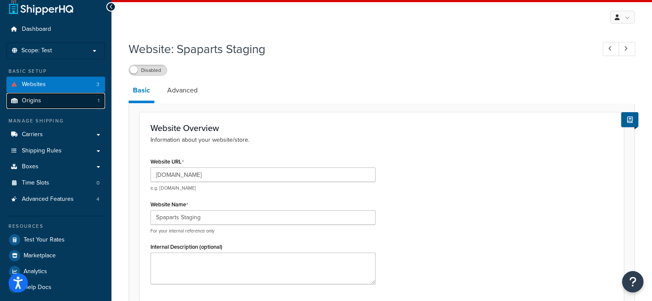
click at [58, 98] on link "Origins 1" at bounding box center [55, 101] width 99 height 16
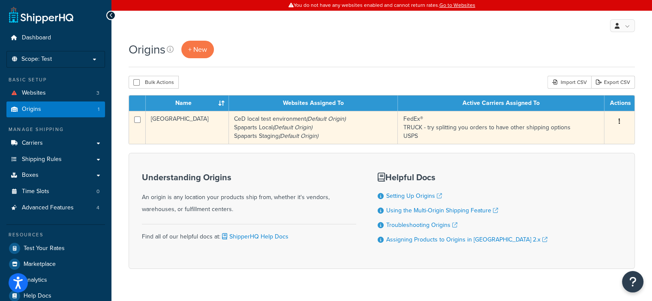
click at [618, 122] on button "button" at bounding box center [620, 122] width 12 height 14
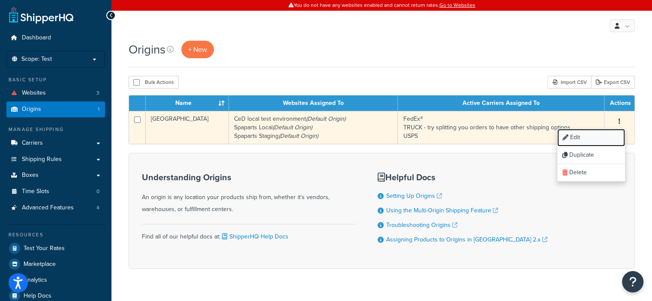
click at [579, 138] on link "Edit" at bounding box center [592, 138] width 68 height 18
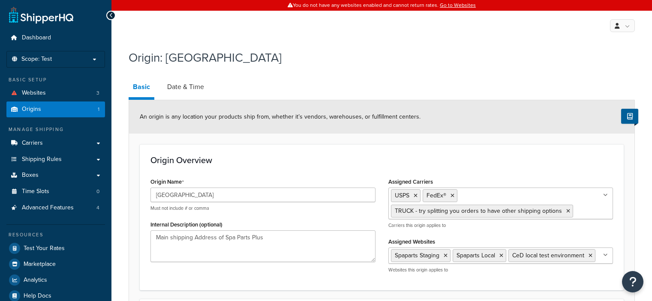
select select "42"
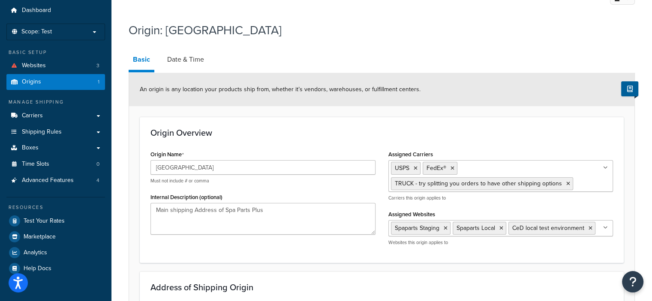
scroll to position [28, 0]
click at [567, 182] on icon at bounding box center [569, 183] width 4 height 5
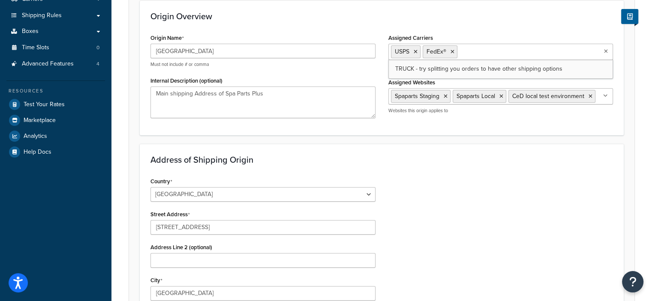
scroll to position [148, 0]
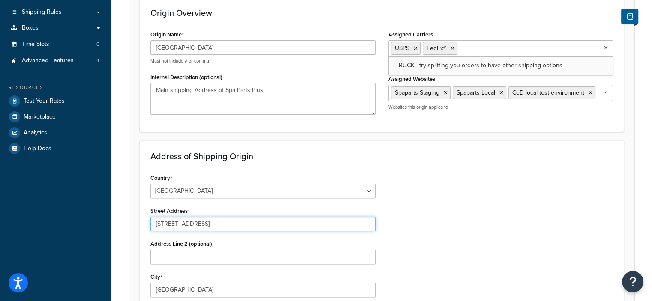
click at [161, 223] on input "373 Saturn Drive" at bounding box center [263, 224] width 225 height 15
type input "383 Saturn Drive"
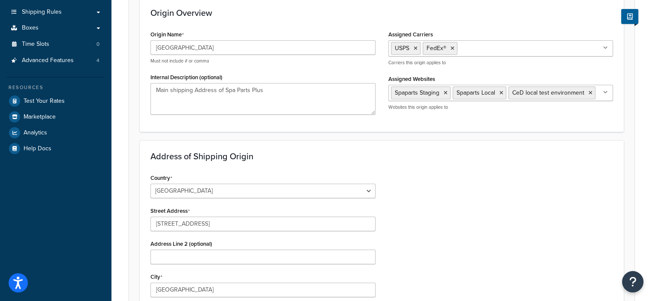
click at [452, 221] on div "Country United States United Kingdom Afghanistan Åland Islands Albania Algeria …" at bounding box center [382, 280] width 476 height 217
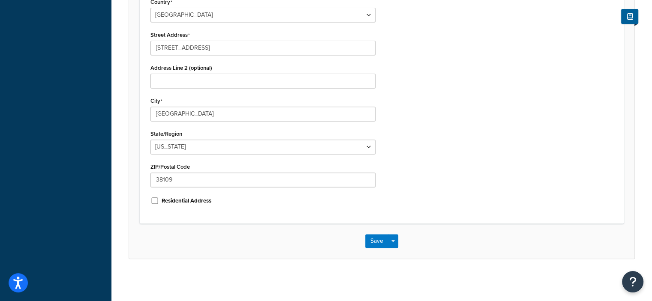
scroll to position [323, 0]
click at [379, 242] on button "Save" at bounding box center [376, 242] width 23 height 14
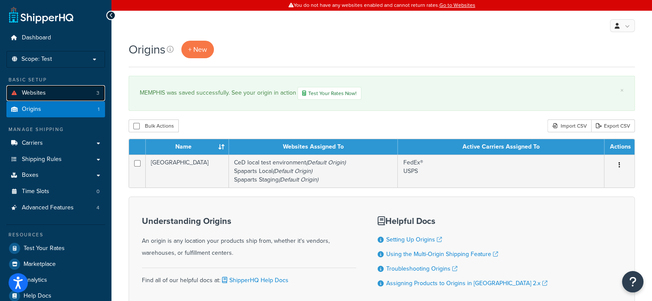
click at [71, 90] on link "Websites 3" at bounding box center [55, 93] width 99 height 16
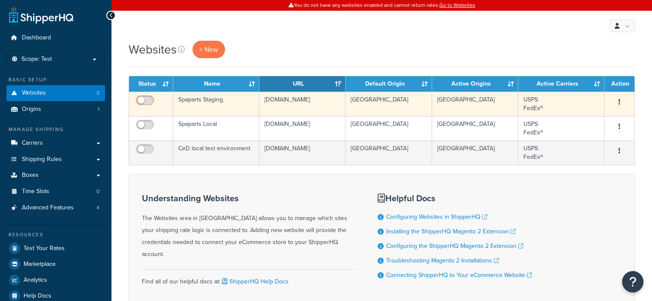
click at [149, 100] on input "checkbox" at bounding box center [146, 102] width 24 height 11
checkbox input "true"
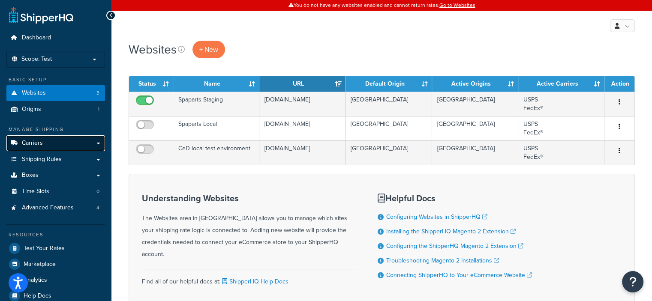
click at [67, 140] on link "Carriers" at bounding box center [55, 144] width 99 height 16
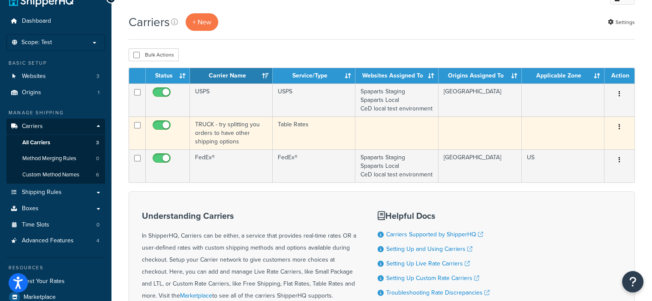
scroll to position [27, 0]
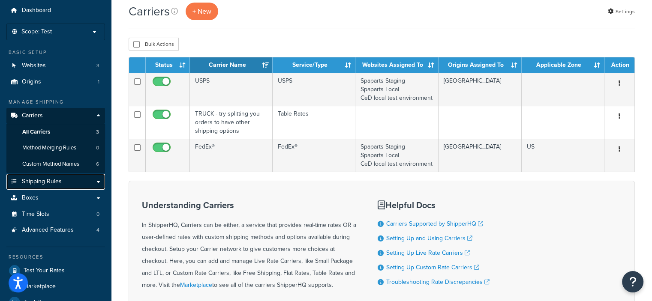
click at [84, 182] on link "Shipping Rules" at bounding box center [55, 182] width 99 height 16
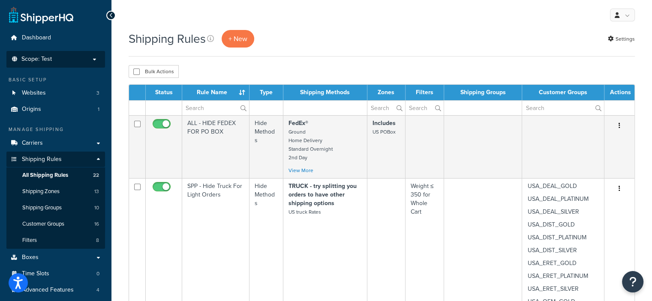
click at [94, 60] on p "Scope: Test" at bounding box center [55, 59] width 91 height 7
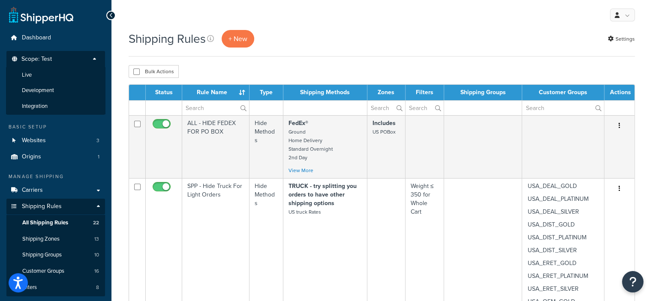
click at [63, 54] on li "Scope: Test Live Development Integration" at bounding box center [55, 83] width 99 height 64
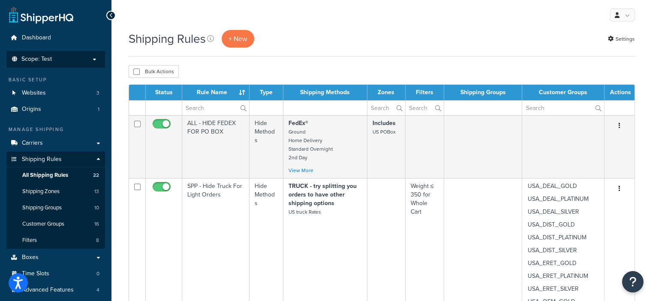
click at [97, 61] on p "Scope: Test" at bounding box center [55, 59] width 91 height 7
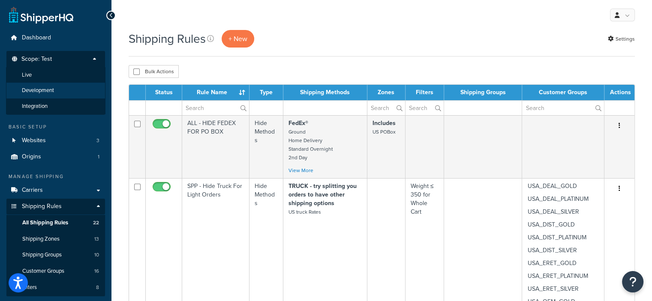
click at [70, 94] on li "Development" at bounding box center [55, 91] width 99 height 16
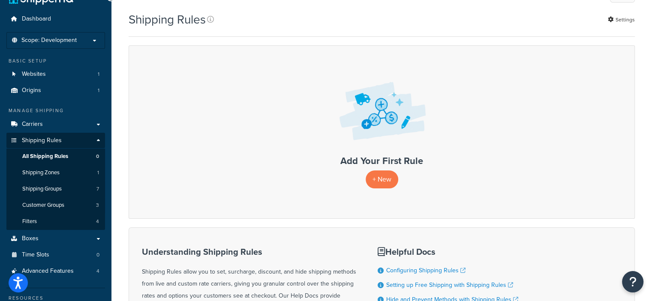
scroll to position [15, 0]
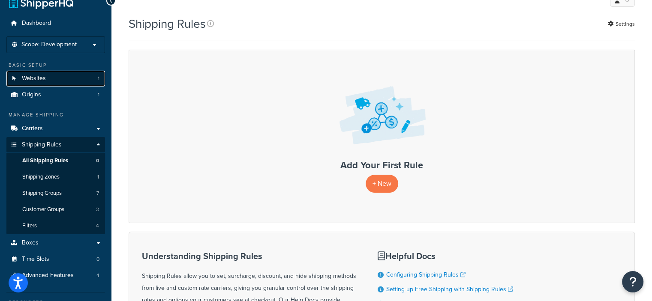
click at [75, 75] on link "Websites 1" at bounding box center [55, 79] width 99 height 16
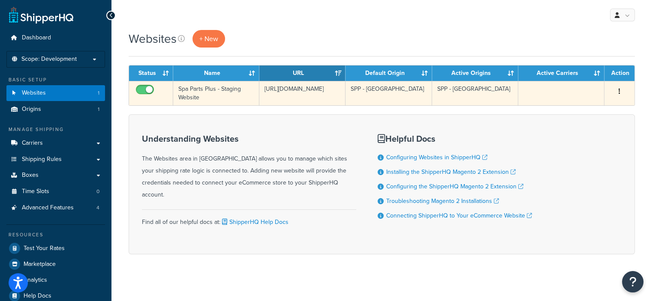
click at [142, 87] on input "checkbox" at bounding box center [146, 92] width 24 height 11
checkbox input "false"
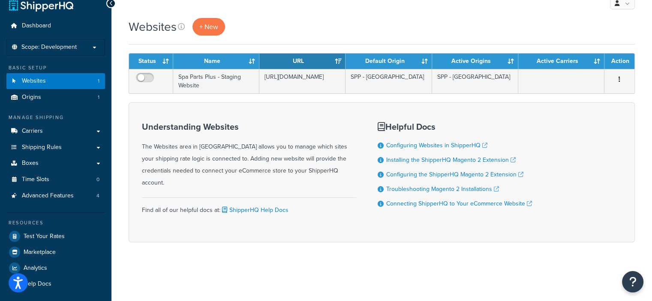
scroll to position [12, 0]
click at [97, 45] on p "Scope: Development" at bounding box center [55, 47] width 91 height 7
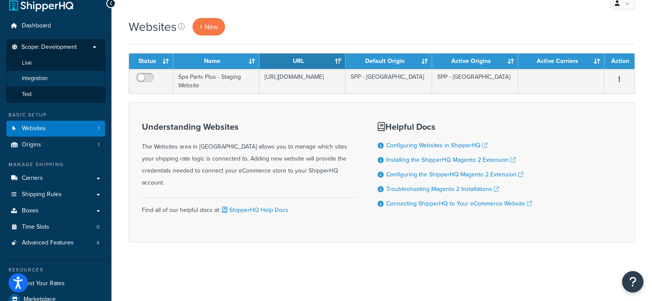
click at [65, 78] on li "Integration" at bounding box center [55, 79] width 99 height 16
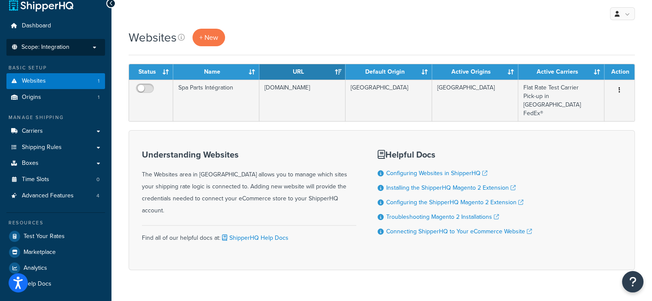
click at [93, 45] on p "Scope: Integration" at bounding box center [55, 47] width 91 height 7
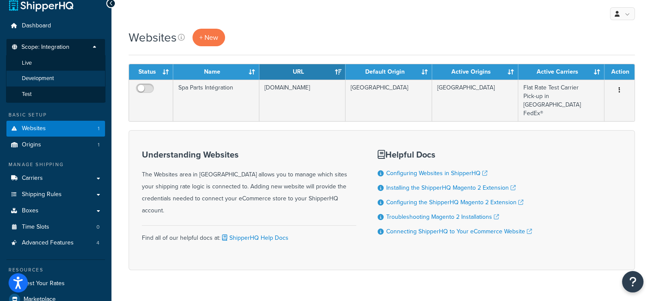
click at [55, 75] on li "Development" at bounding box center [55, 79] width 99 height 16
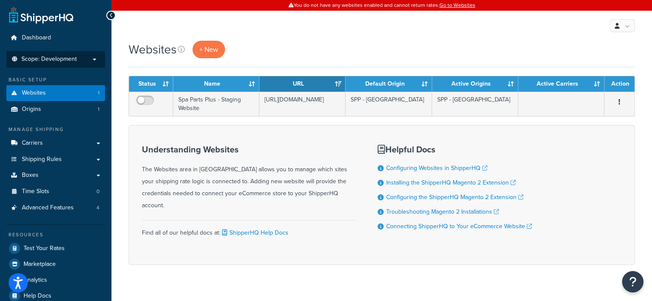
click at [95, 56] on p "Scope: Development" at bounding box center [55, 59] width 91 height 7
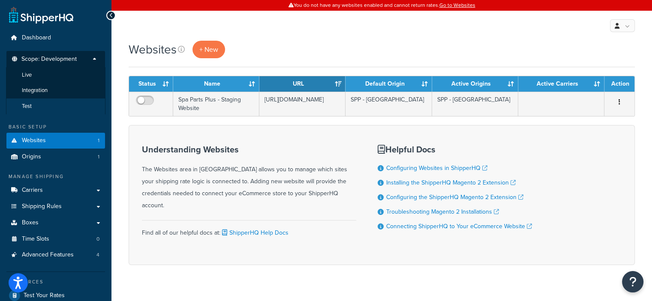
click at [46, 102] on li "Test" at bounding box center [55, 107] width 99 height 16
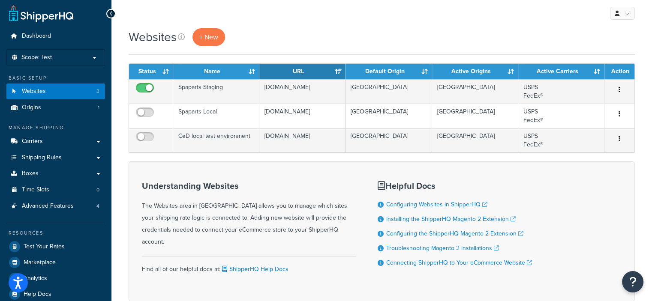
scroll to position [1, 0]
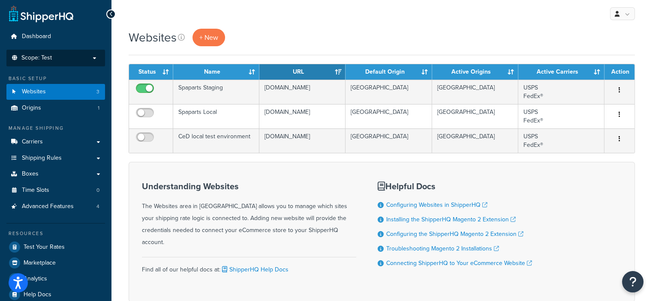
click at [95, 58] on p "Scope: Test" at bounding box center [55, 57] width 91 height 7
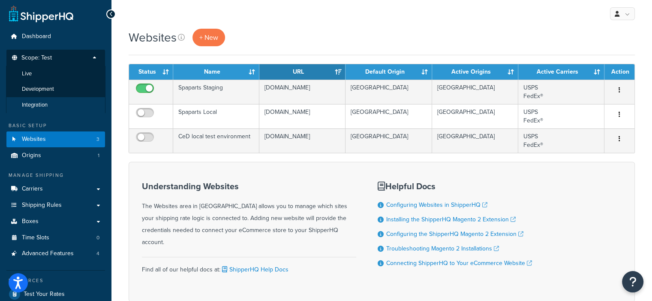
click at [62, 101] on li "Integration" at bounding box center [55, 105] width 99 height 16
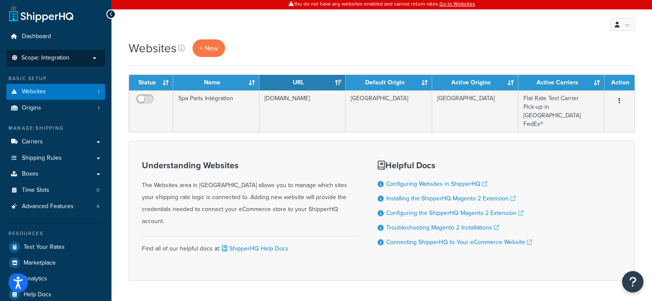
click at [96, 56] on p "Scope: Integration" at bounding box center [55, 57] width 91 height 7
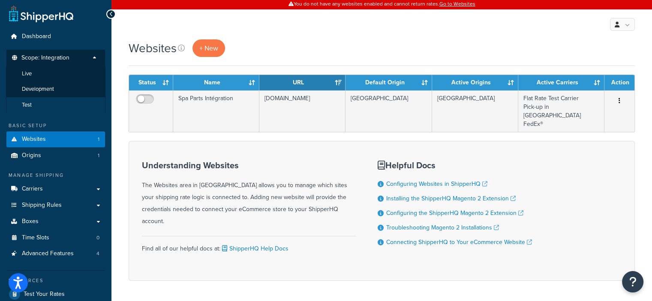
click at [52, 105] on li "Test" at bounding box center [55, 105] width 99 height 16
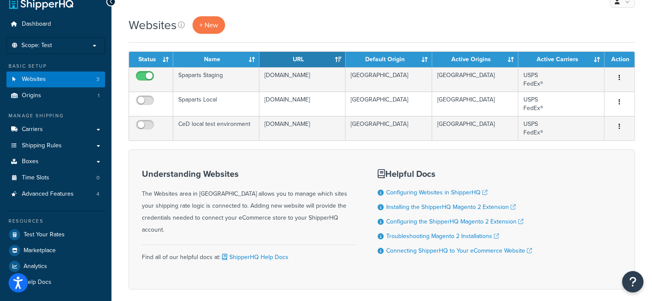
scroll to position [13, 0]
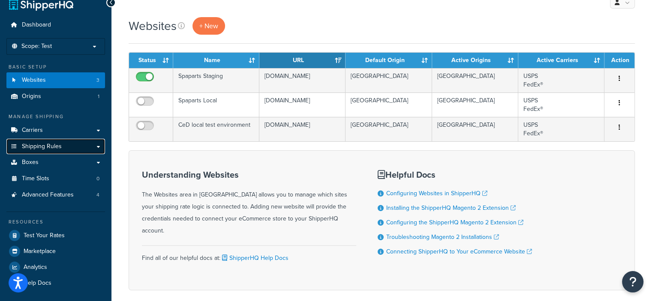
click at [46, 146] on span "Shipping Rules" at bounding box center [42, 146] width 40 height 7
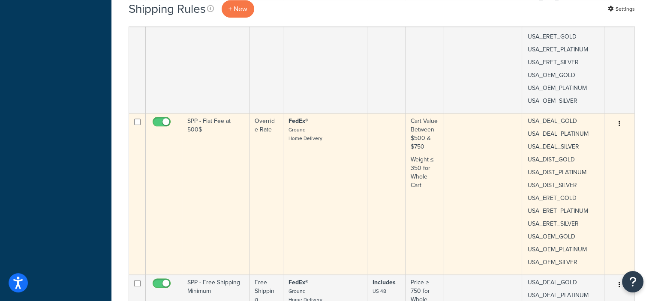
scroll to position [1053, 0]
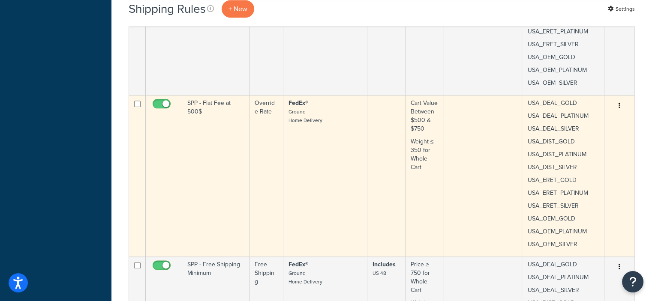
click at [619, 102] on icon "button" at bounding box center [620, 105] width 2 height 6
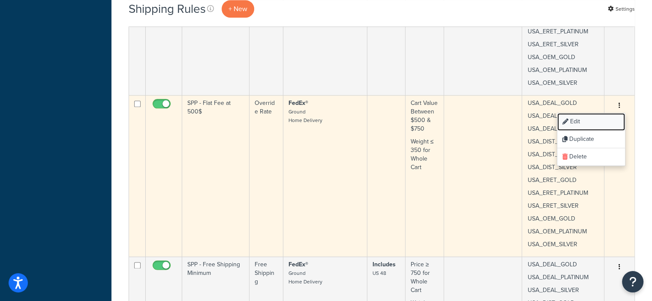
click at [576, 123] on link "Edit" at bounding box center [592, 122] width 68 height 18
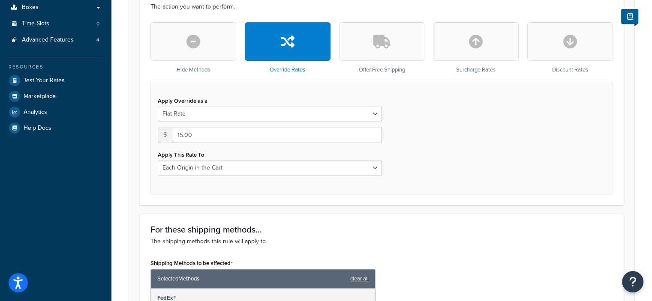
scroll to position [250, 0]
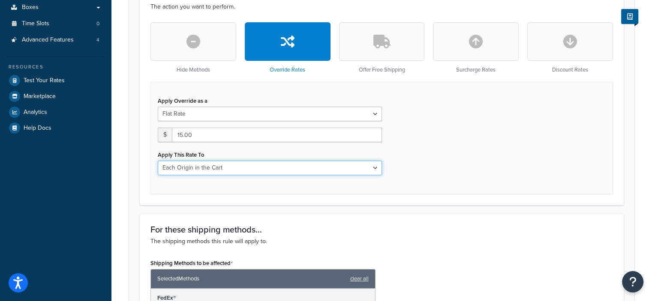
click at [372, 168] on select "Each Shipment in the Cart Each Origin in the Cart Each Shipping Group in the Ca…" at bounding box center [270, 168] width 224 height 15
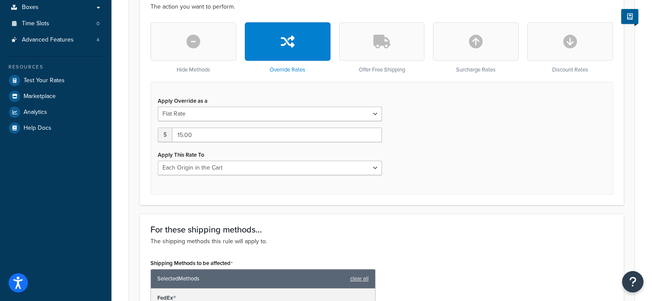
click at [416, 178] on div "Apply Override as a Flat Rate Percentage Flat Rate & Percentage $ 15.00 Apply T…" at bounding box center [382, 138] width 463 height 113
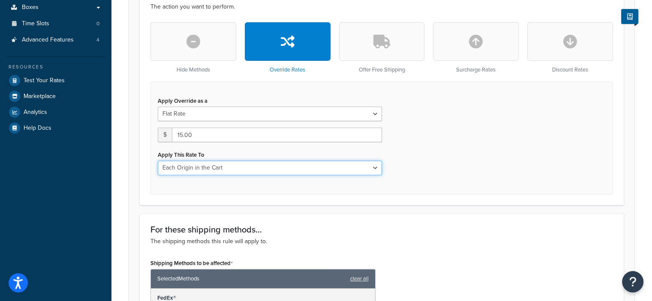
click at [377, 169] on select "Each Shipment in the Cart Each Origin in the Cart Each Shipping Group in the Ca…" at bounding box center [270, 168] width 224 height 15
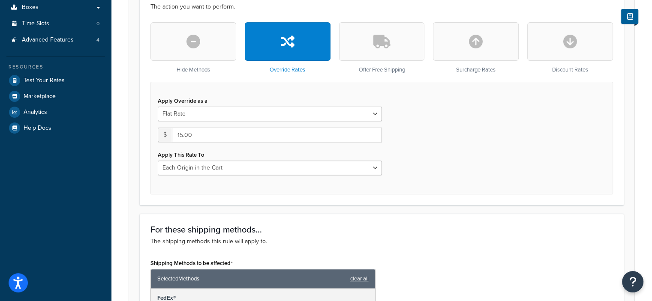
click at [439, 176] on div "Apply Override as a Flat Rate Percentage Flat Rate & Percentage $ 15.00 Apply T…" at bounding box center [382, 138] width 463 height 113
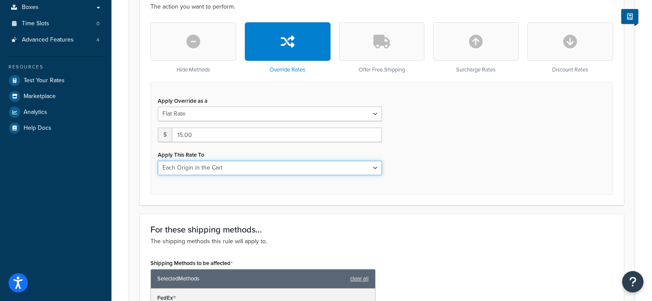
click at [372, 166] on select "Each Shipment in the Cart Each Origin in the Cart Each Shipping Group in the Ca…" at bounding box center [270, 168] width 224 height 15
select select "CART"
click at [158, 161] on select "Each Shipment in the Cart Each Origin in the Cart Each Shipping Group in the Ca…" at bounding box center [270, 168] width 224 height 15
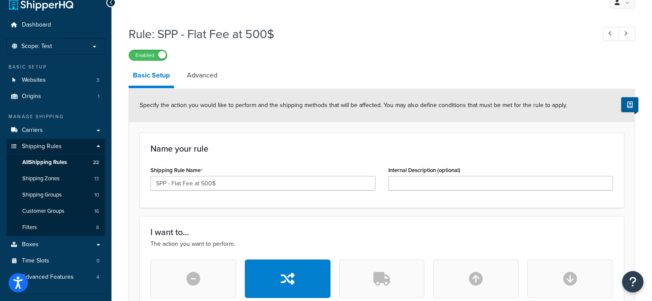
scroll to position [0, 0]
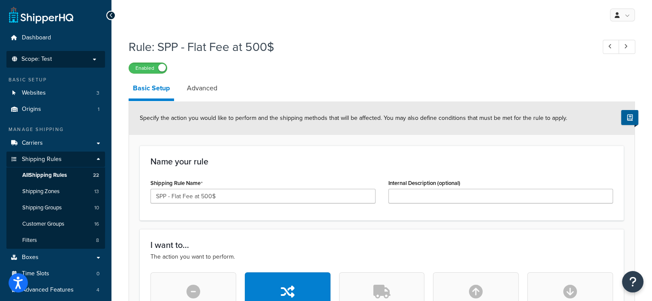
click at [94, 60] on p "Scope: Test" at bounding box center [55, 59] width 91 height 7
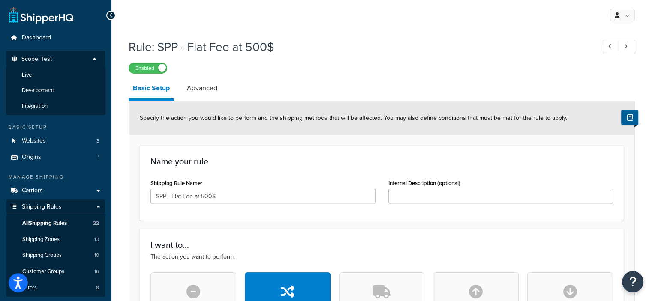
drag, startPoint x: 45, startPoint y: 73, endPoint x: 366, endPoint y: 36, distance: 323.4
click at [45, 73] on li "Live" at bounding box center [55, 75] width 99 height 16
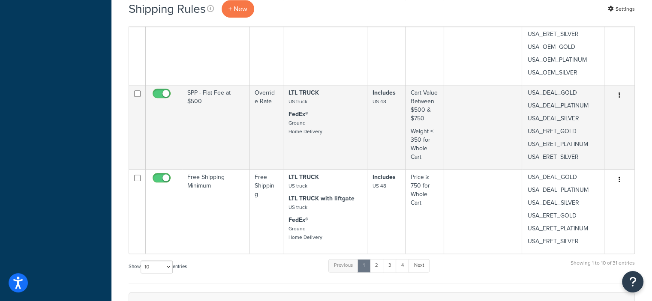
scroll to position [1018, 0]
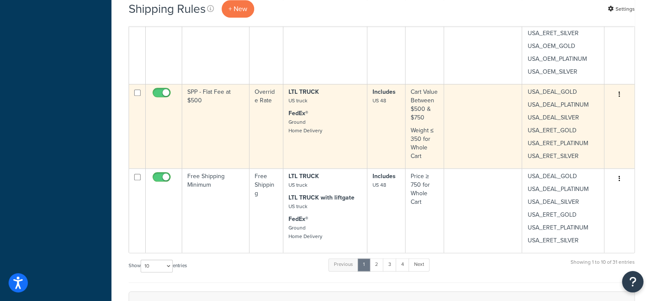
click at [623, 91] on button "button" at bounding box center [620, 95] width 12 height 14
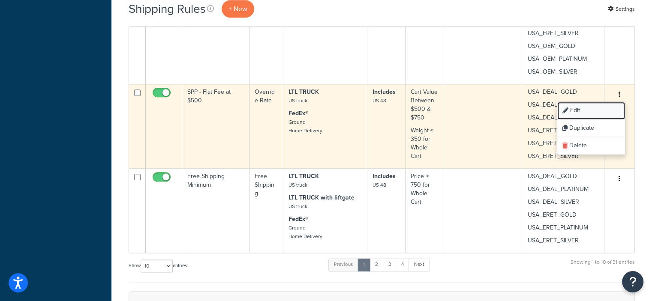
click at [570, 112] on link "Edit" at bounding box center [592, 111] width 68 height 18
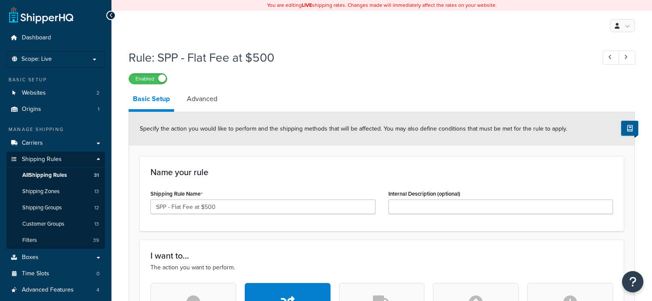
select select "LOCATION"
click at [93, 56] on p "Scope: Live" at bounding box center [55, 59] width 91 height 7
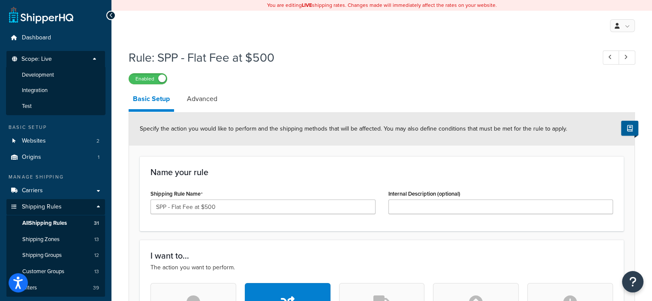
drag, startPoint x: 34, startPoint y: 101, endPoint x: 361, endPoint y: 38, distance: 332.7
click at [34, 101] on li "Test" at bounding box center [55, 107] width 99 height 16
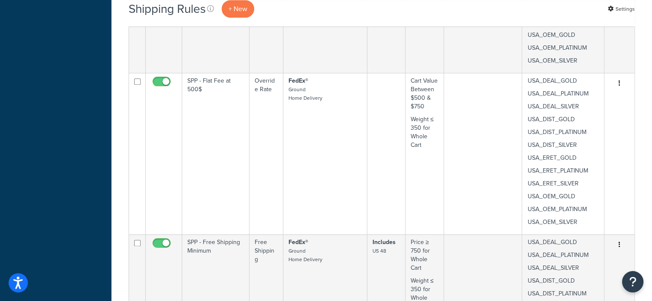
scroll to position [1077, 0]
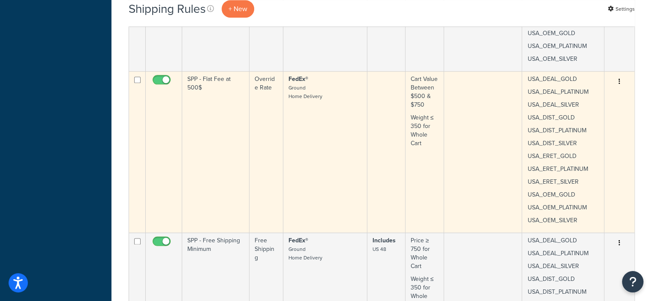
click at [617, 82] on button "button" at bounding box center [620, 82] width 12 height 14
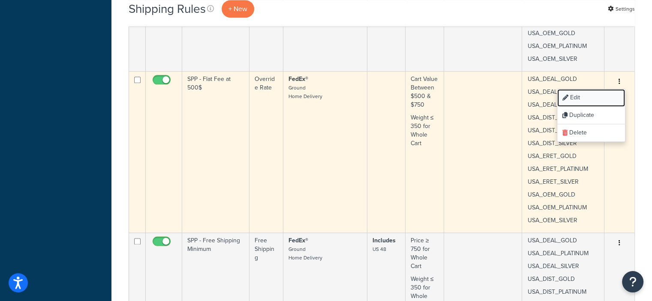
click at [578, 97] on link "Edit" at bounding box center [592, 98] width 68 height 18
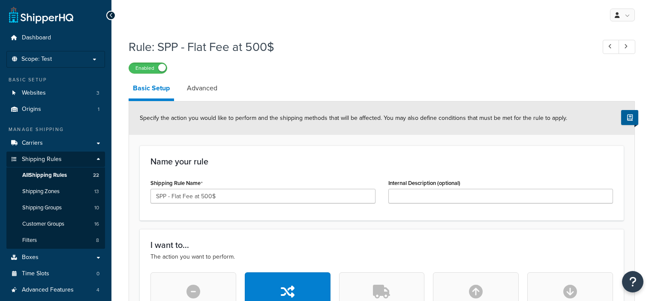
select select "LOCATION"
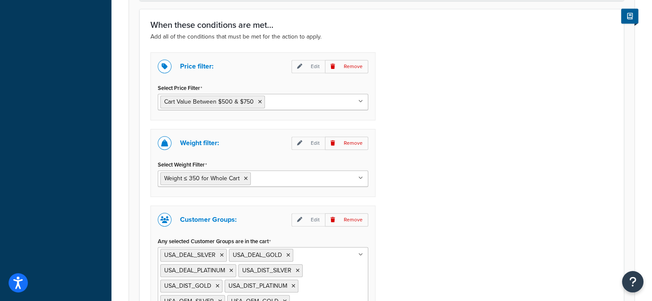
scroll to position [633, 0]
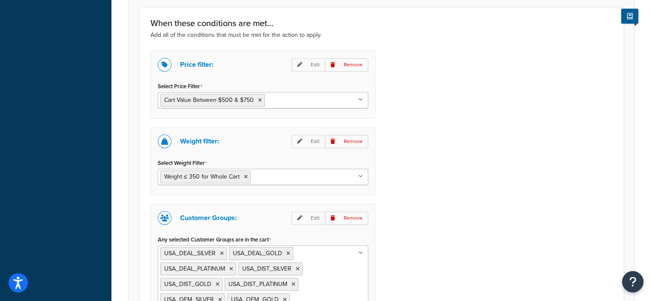
click at [362, 100] on icon at bounding box center [361, 99] width 5 height 5
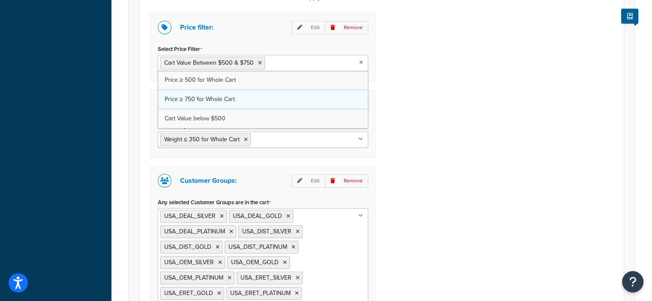
scroll to position [672, 0]
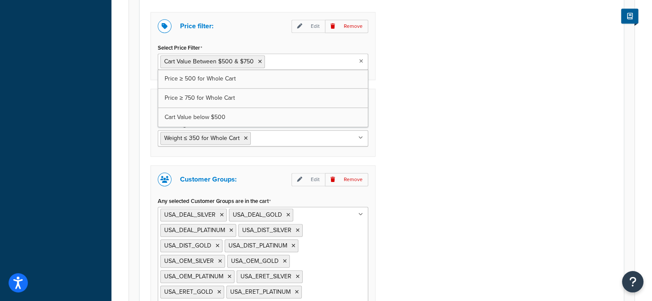
click at [448, 138] on div "Price filter: Edit Remove Select Price Filter Cart Value Between $500 & $750 Pr…" at bounding box center [382, 179] width 476 height 335
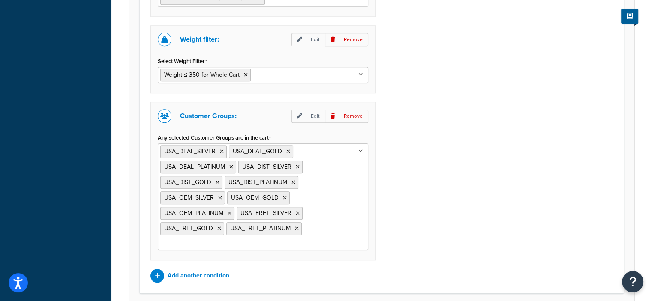
scroll to position [736, 0]
click at [229, 210] on icon at bounding box center [230, 212] width 4 height 5
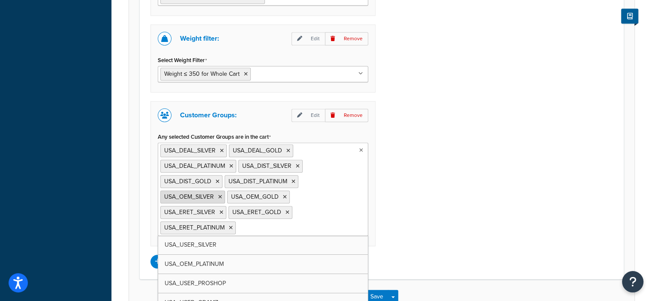
click at [220, 195] on icon at bounding box center [220, 197] width 4 height 5
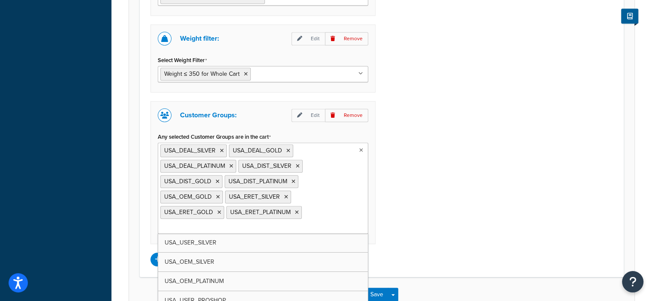
click at [341, 181] on ul "USA_DEAL_SILVER [GEOGRAPHIC_DATA] [GEOGRAPHIC_DATA] [GEOGRAPHIC_DATA] [GEOGRAPH…" at bounding box center [263, 188] width 211 height 91
click at [297, 164] on icon at bounding box center [298, 166] width 4 height 5
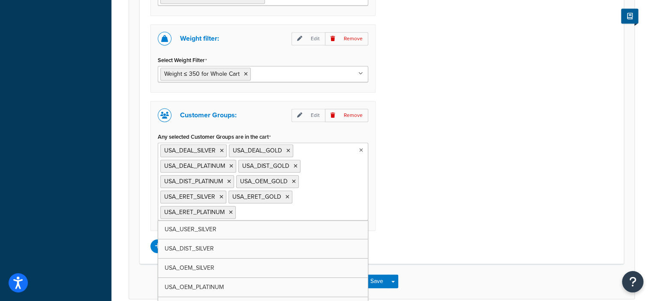
click at [331, 177] on ul "USA_DEAL_SILVER [GEOGRAPHIC_DATA] [GEOGRAPHIC_DATA] [GEOGRAPHIC_DATA] [GEOGRAPH…" at bounding box center [263, 182] width 211 height 78
click at [422, 173] on div "Price filter: Edit Remove Select Price Filter Cart Value Between $500 & $750 Pr…" at bounding box center [382, 101] width 476 height 306
click at [329, 210] on ul "USA_DEAL_SILVER [GEOGRAPHIC_DATA] [GEOGRAPHIC_DATA] [GEOGRAPHIC_DATA] [GEOGRAPH…" at bounding box center [263, 182] width 211 height 78
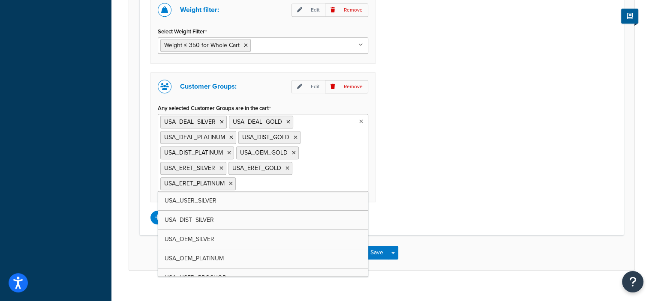
scroll to position [764, 0]
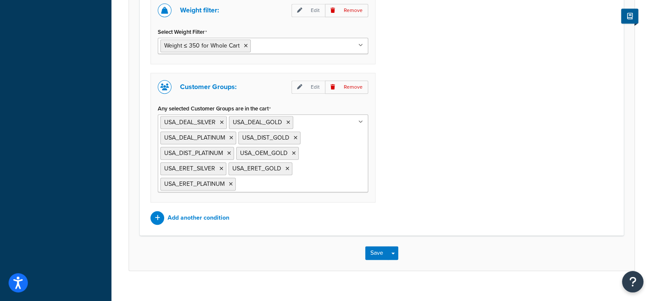
click at [441, 175] on div "Price filter: Edit Remove Select Price Filter Cart Value Between $500 & $750 Pr…" at bounding box center [382, 72] width 476 height 306
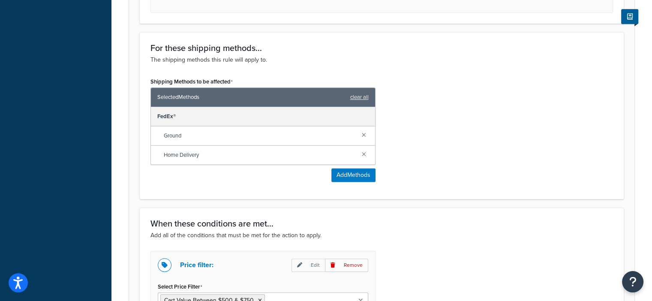
scroll to position [423, 0]
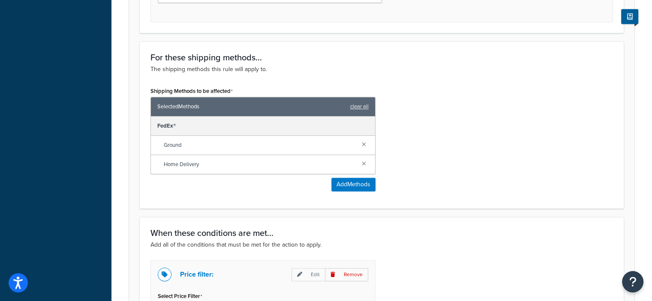
click at [436, 153] on div "Shipping Methods to be affected Selected Methods clear all FedEx® Ground Home D…" at bounding box center [382, 141] width 476 height 113
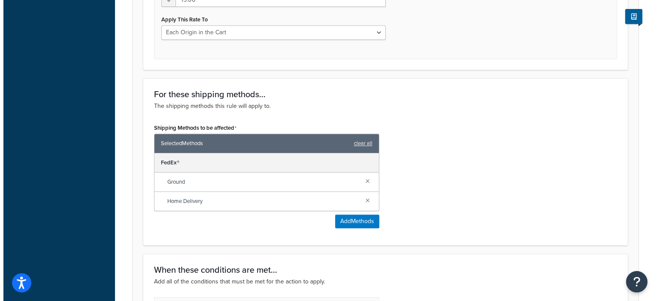
scroll to position [413, 0]
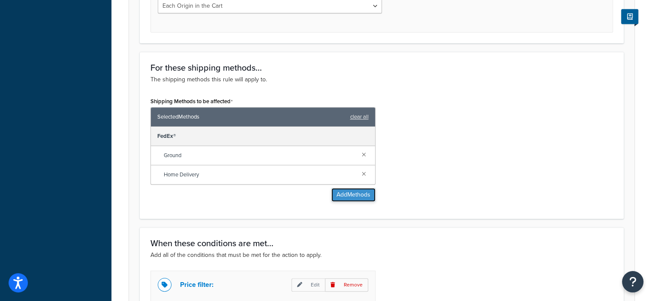
click at [353, 197] on button "Add Methods" at bounding box center [354, 195] width 44 height 14
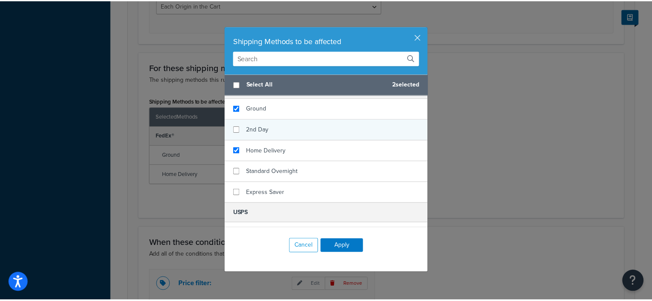
scroll to position [93, 0]
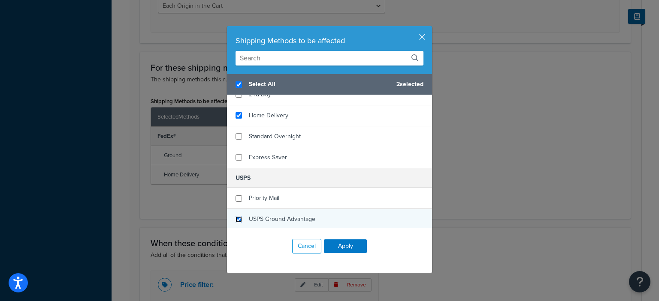
checkbox input "true"
click at [235, 219] on input "checkbox" at bounding box center [238, 220] width 6 height 6
checkbox input "true"
checkbox input "false"
click at [236, 219] on input "checkbox" at bounding box center [238, 220] width 6 height 6
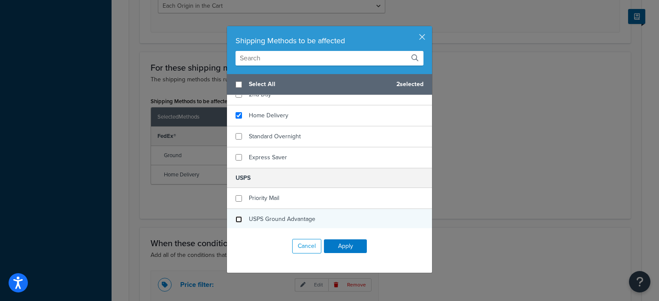
checkbox input "false"
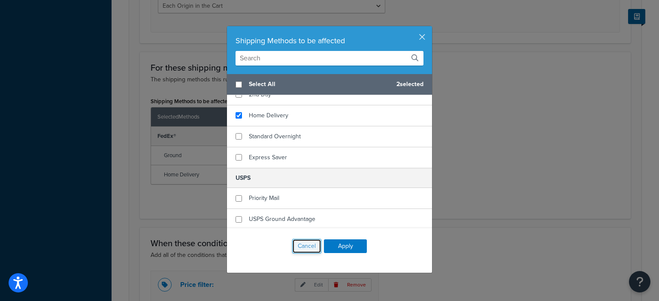
click at [296, 246] on button "Cancel" at bounding box center [306, 246] width 29 height 15
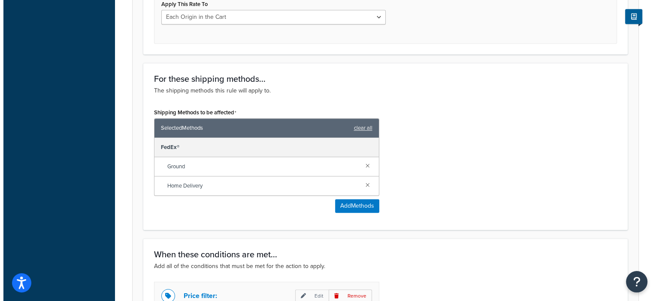
scroll to position [401, 0]
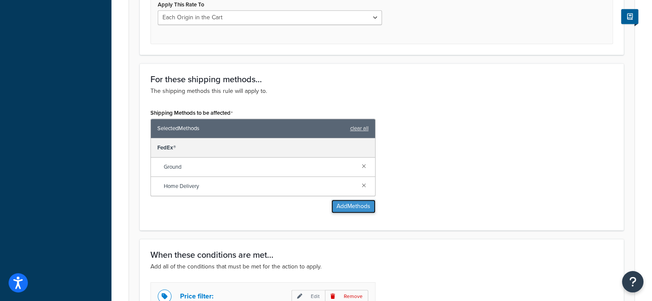
click at [349, 207] on button "Add Methods" at bounding box center [354, 207] width 44 height 14
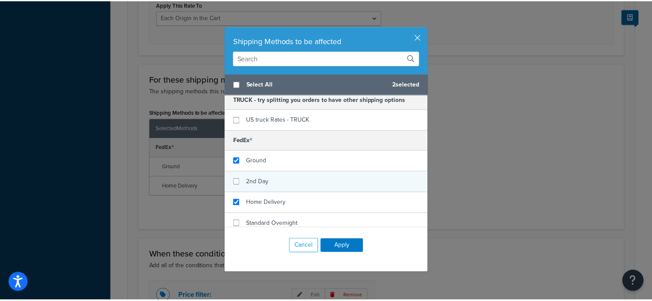
scroll to position [93, 0]
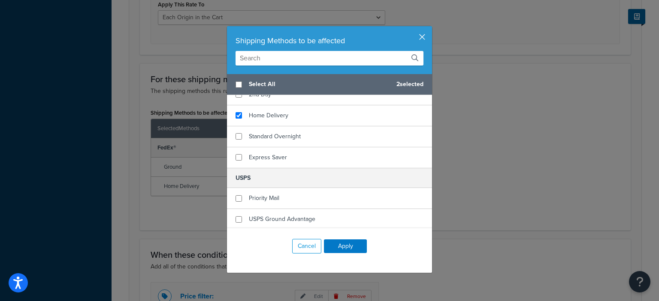
click at [430, 28] on button "button" at bounding box center [431, 27] width 2 height 2
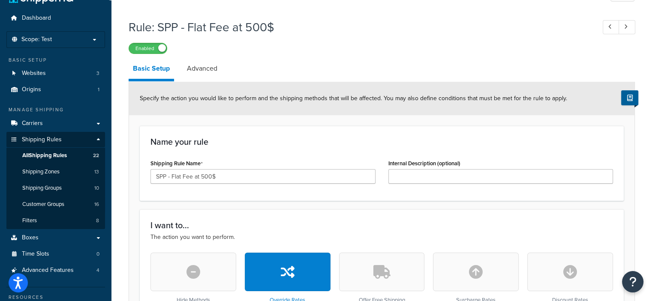
scroll to position [0, 0]
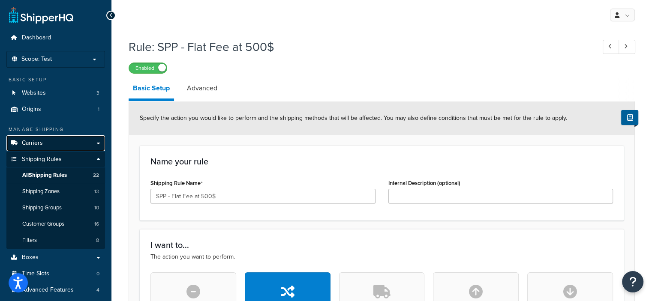
click at [86, 145] on link "Carriers" at bounding box center [55, 144] width 99 height 16
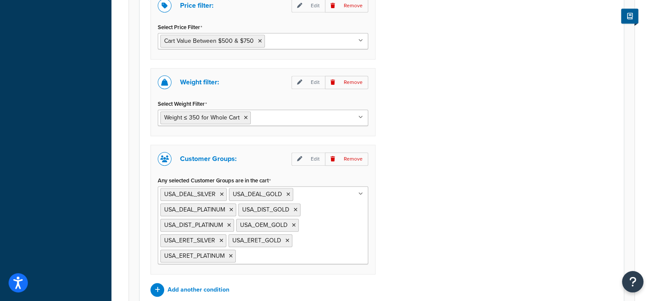
scroll to position [774, 0]
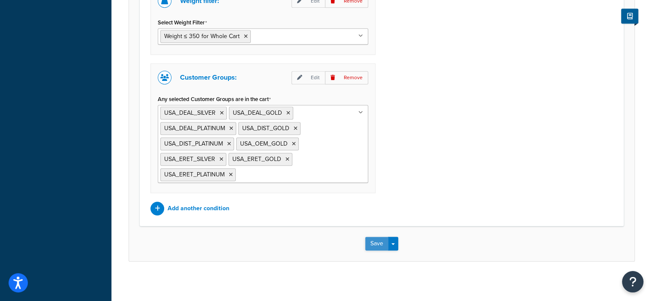
click at [376, 240] on button "Save" at bounding box center [376, 244] width 23 height 14
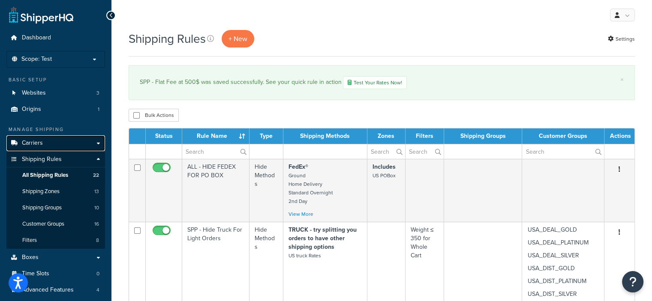
click at [60, 140] on link "Carriers" at bounding box center [55, 144] width 99 height 16
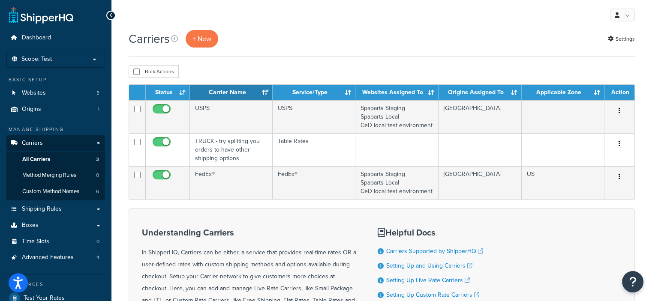
click at [271, 41] on div "Carriers + New Settings" at bounding box center [382, 39] width 506 height 18
click at [94, 56] on p "Scope: Test" at bounding box center [55, 59] width 91 height 7
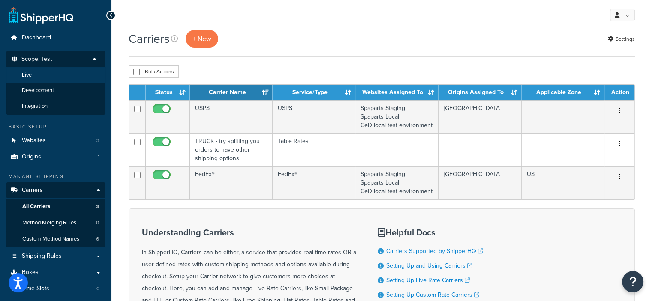
click at [66, 75] on li "Live" at bounding box center [55, 75] width 99 height 16
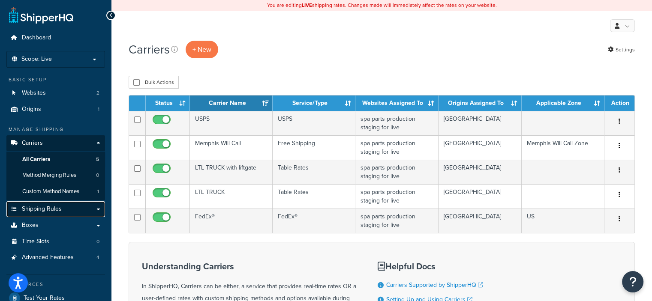
click at [58, 214] on link "Shipping Rules" at bounding box center [55, 210] width 99 height 16
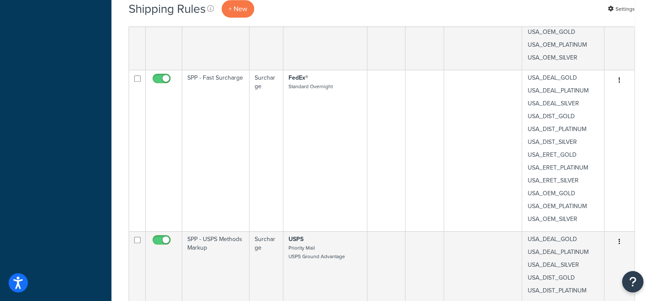
scroll to position [547, 0]
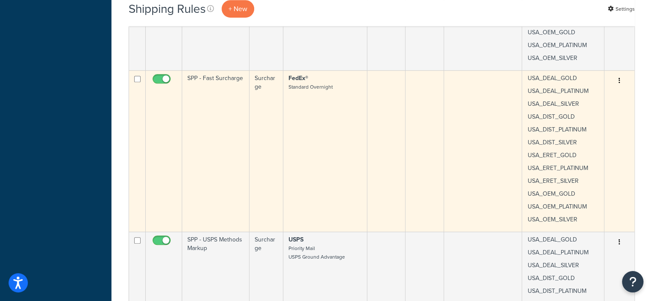
click at [622, 80] on button "button" at bounding box center [620, 81] width 12 height 14
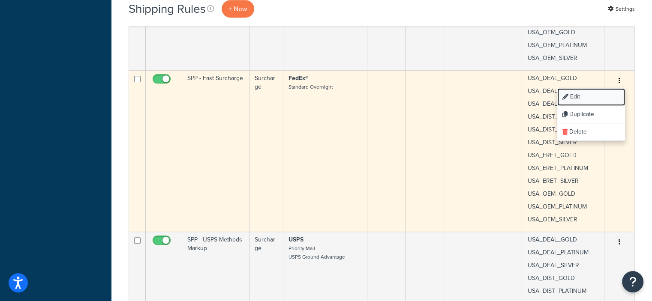
click at [578, 96] on link "Edit" at bounding box center [592, 97] width 68 height 18
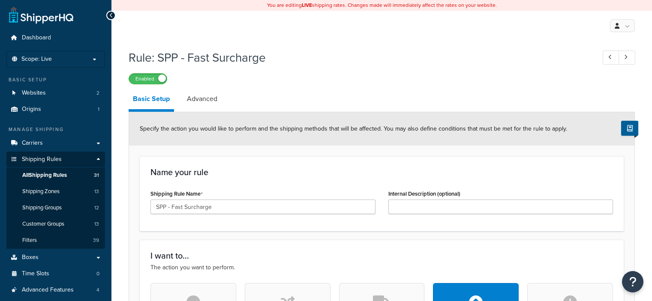
select select "PERCENTAGE"
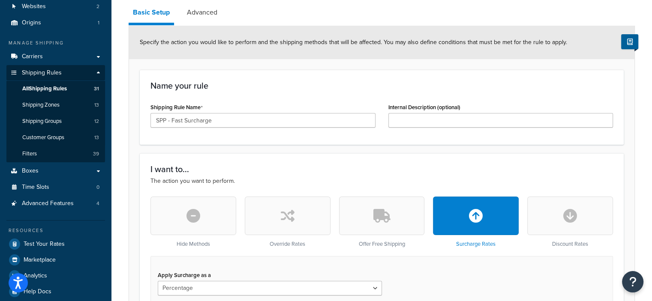
scroll to position [86, 0]
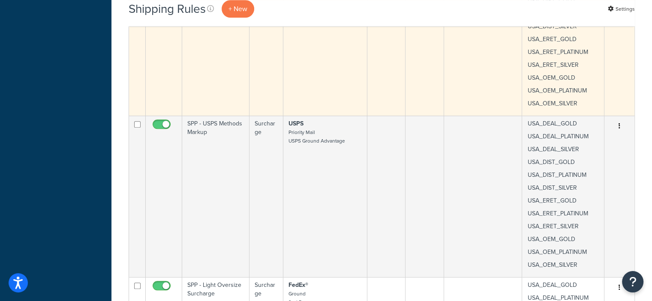
scroll to position [663, 0]
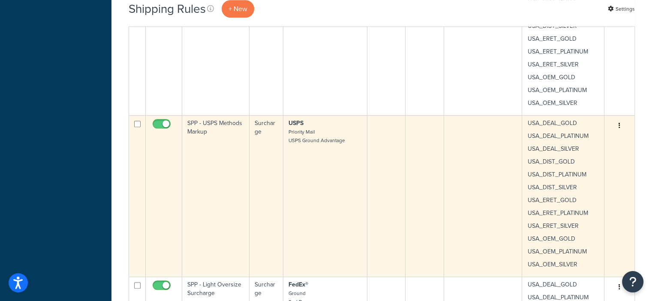
click at [619, 125] on icon "button" at bounding box center [620, 126] width 2 height 6
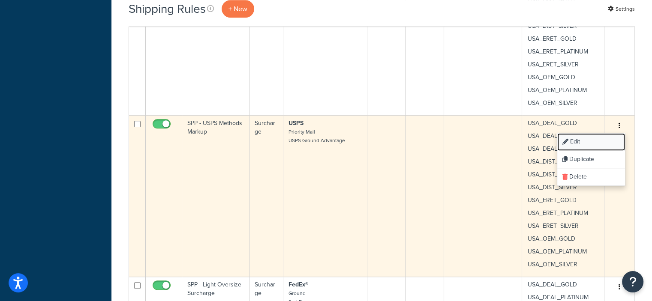
click at [578, 139] on link "Edit" at bounding box center [592, 142] width 68 height 18
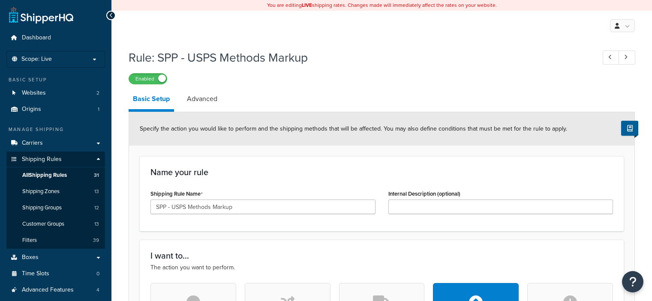
select select "PERCENTAGE"
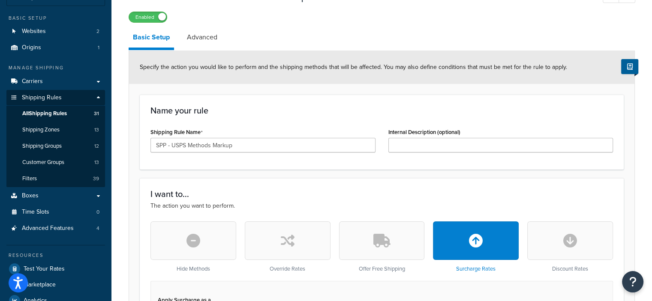
scroll to position [62, 0]
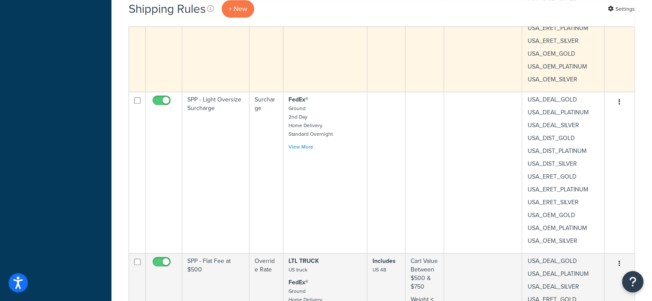
scroll to position [851, 0]
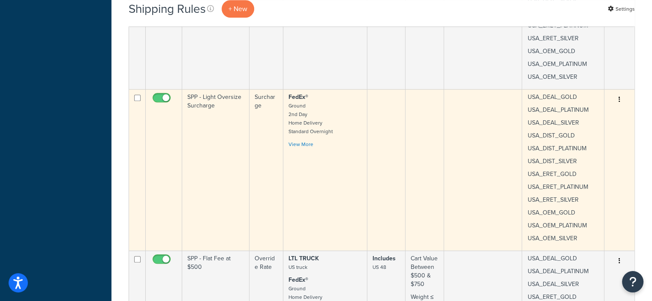
click at [618, 99] on button "button" at bounding box center [620, 100] width 12 height 14
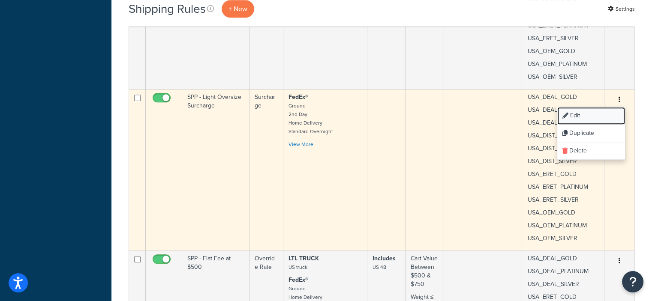
click at [576, 107] on link "Edit" at bounding box center [592, 116] width 68 height 18
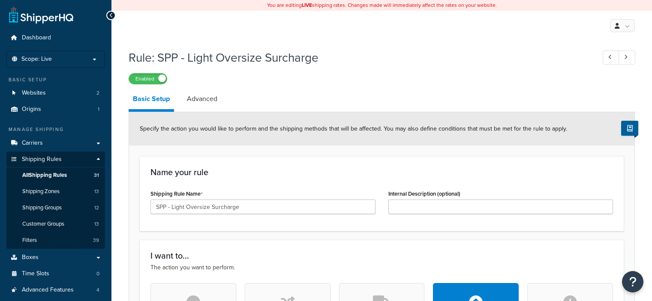
select select "ITEM"
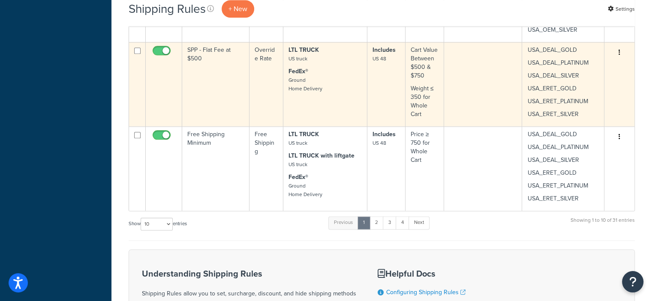
scroll to position [1069, 0]
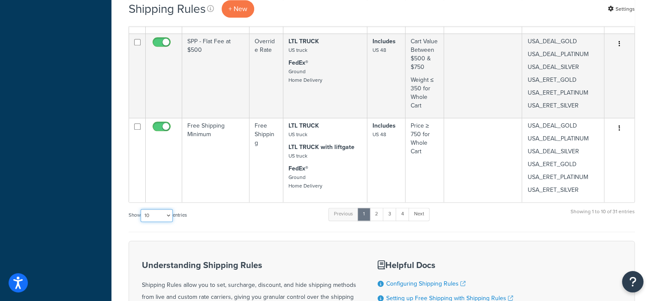
click at [170, 215] on select "10 15 25 50 100 1000" at bounding box center [157, 215] width 32 height 13
select select "100"
click at [142, 209] on select "10 15 25 50 100 1000" at bounding box center [157, 215] width 32 height 13
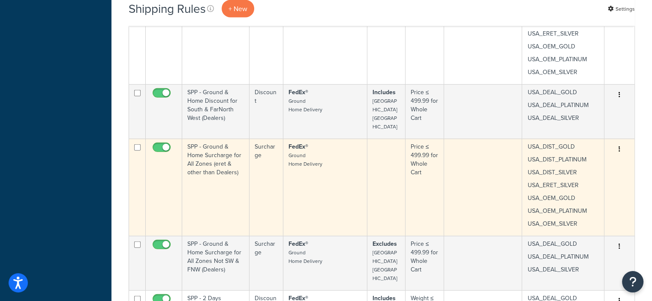
scroll to position [2005, 0]
click at [618, 142] on button "button" at bounding box center [620, 149] width 12 height 14
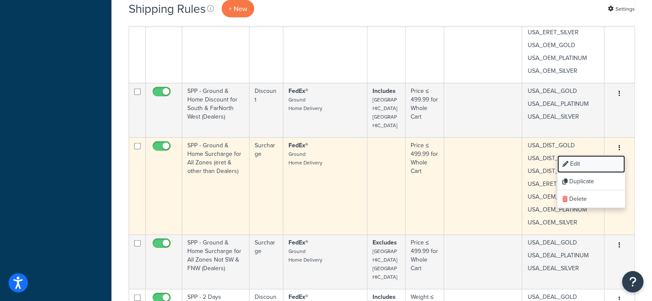
click at [576, 156] on link "Edit" at bounding box center [592, 165] width 68 height 18
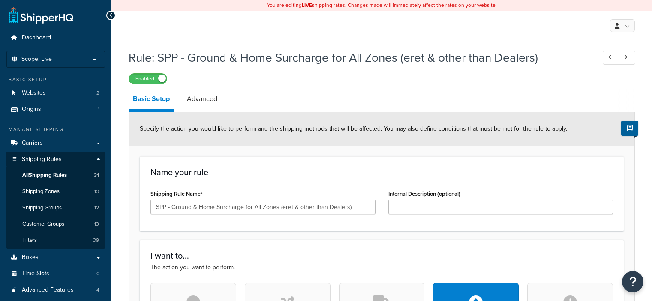
select select "PERCENTAGE"
select select "LOCATION"
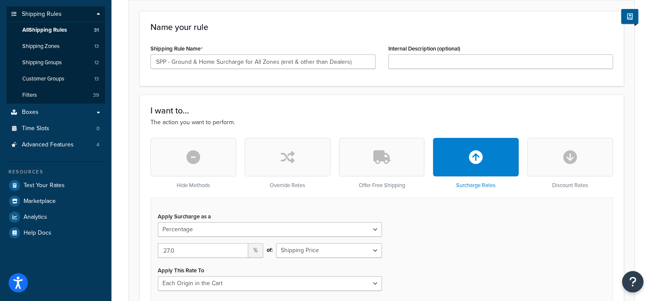
scroll to position [146, 0]
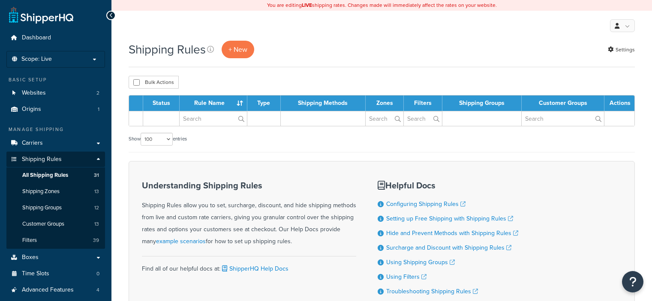
select select "100"
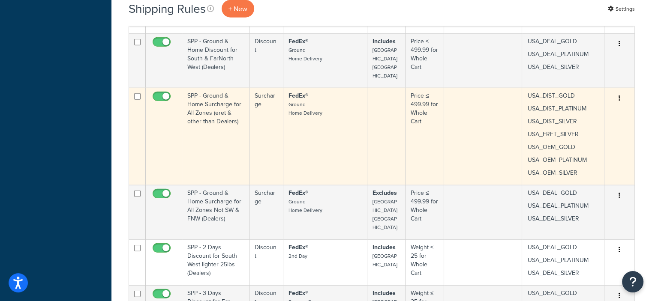
scroll to position [2055, 0]
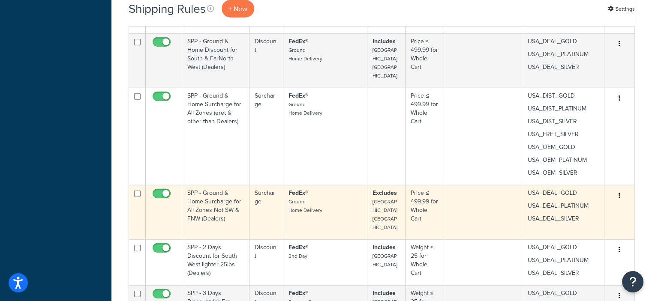
click at [621, 189] on button "button" at bounding box center [620, 196] width 12 height 14
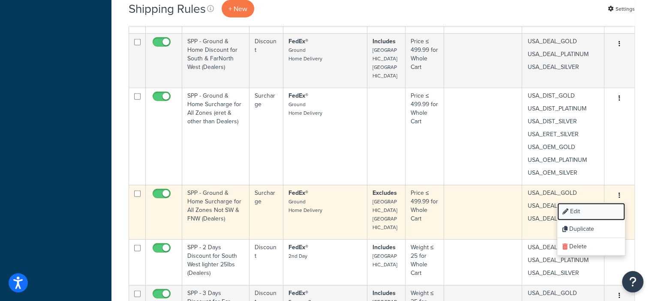
click at [575, 203] on link "Edit" at bounding box center [592, 212] width 68 height 18
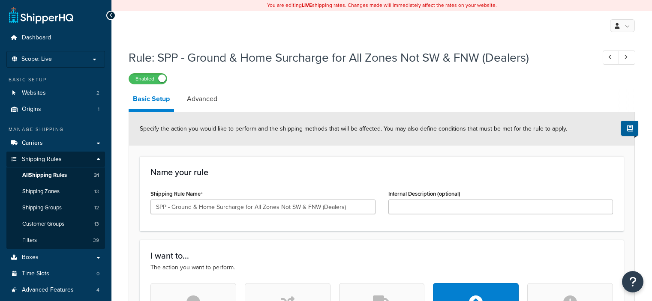
select select "PERCENTAGE"
select select "LOCATION"
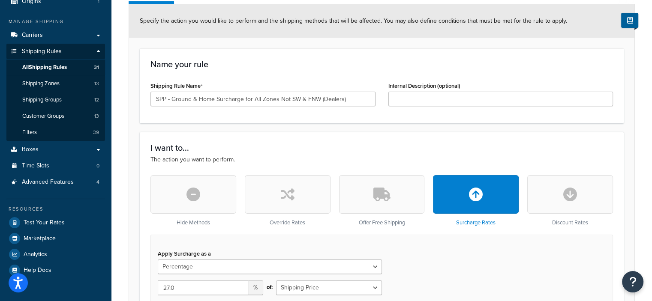
scroll to position [139, 0]
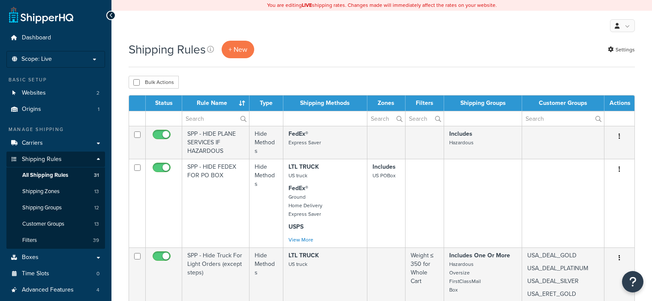
select select "100"
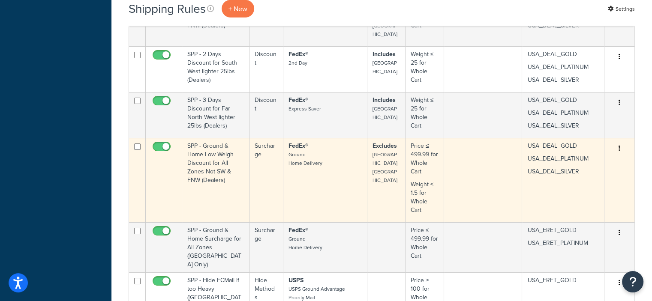
scroll to position [2249, 0]
click at [619, 145] on icon "button" at bounding box center [620, 148] width 2 height 6
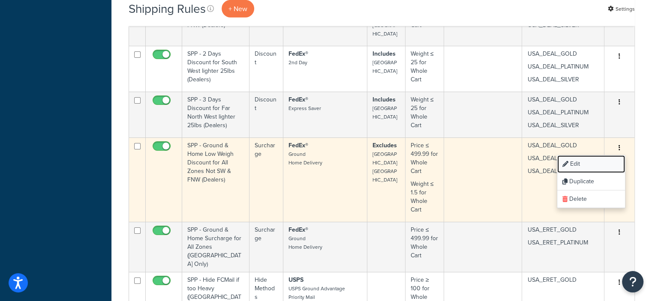
click at [571, 156] on link "Edit" at bounding box center [592, 165] width 68 height 18
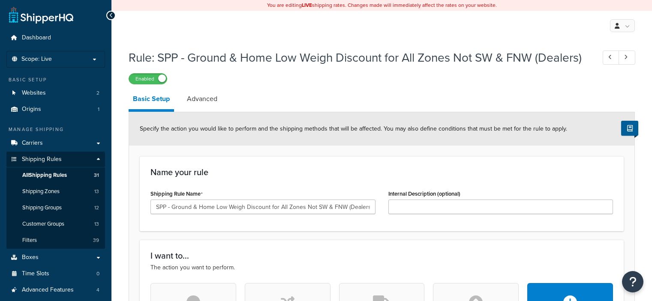
select select "PERCENTAGE"
select select "LOCATION"
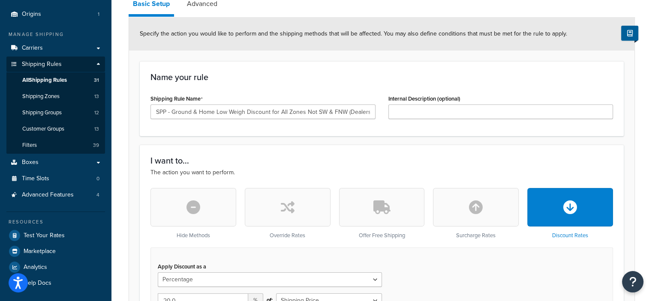
scroll to position [93, 0]
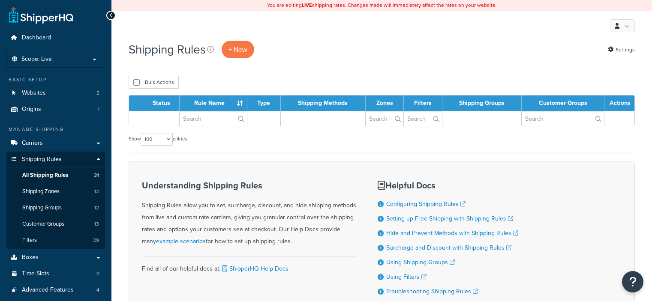
select select "100"
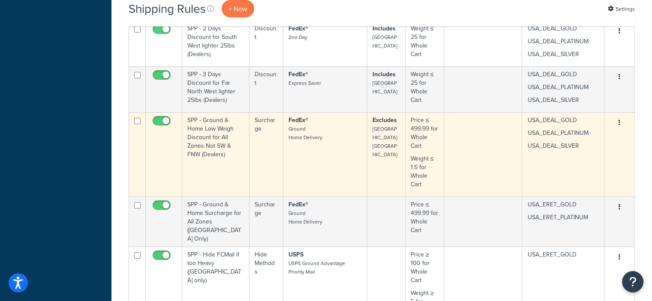
scroll to position [2282, 0]
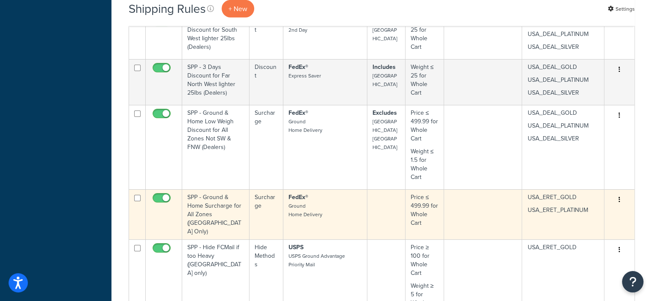
click at [621, 193] on button "button" at bounding box center [620, 200] width 12 height 14
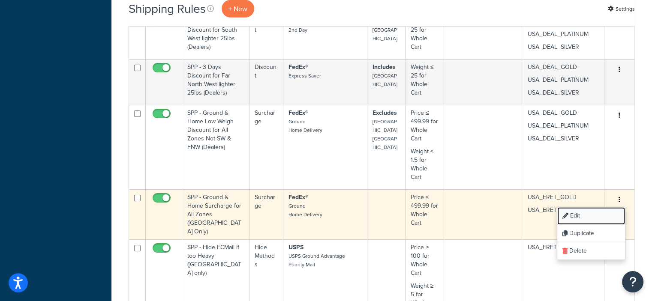
click at [576, 208] on link "Edit" at bounding box center [592, 217] width 68 height 18
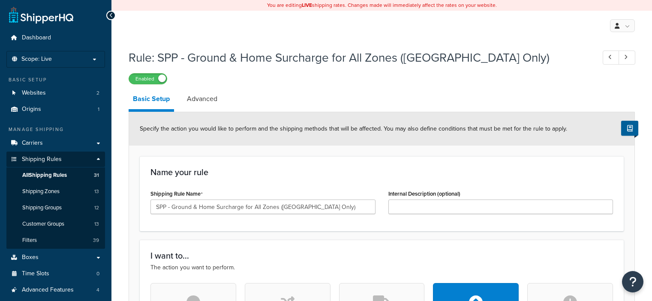
select select "PERCENTAGE"
select select "LOCATION"
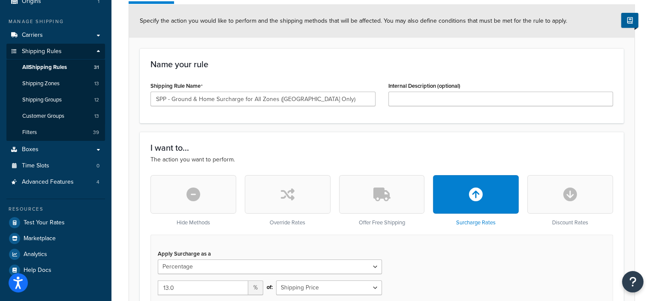
scroll to position [108, 0]
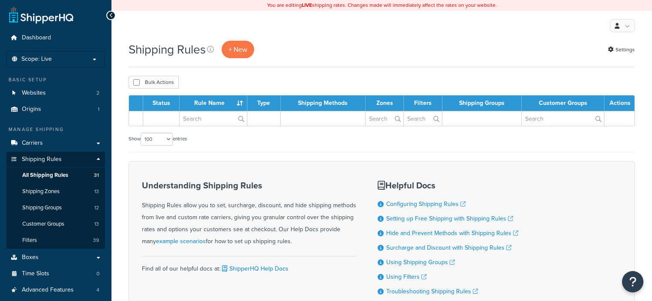
select select "100"
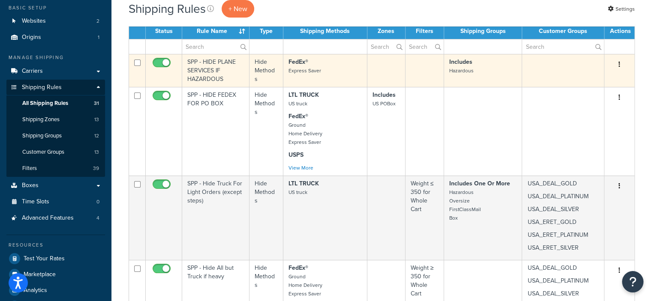
scroll to position [73, 0]
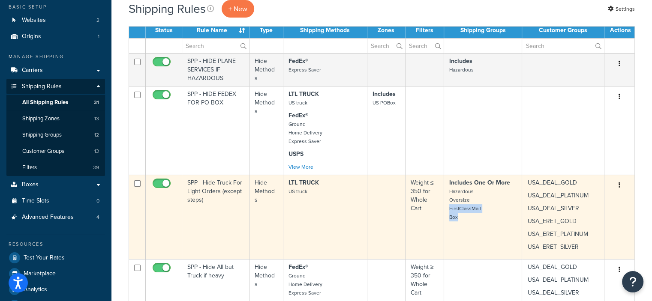
drag, startPoint x: 495, startPoint y: 211, endPoint x: 485, endPoint y: 230, distance: 21.9
click at [485, 230] on td "Includes One Or More Hazardous Oversize FirstClassMail Box" at bounding box center [483, 217] width 78 height 84
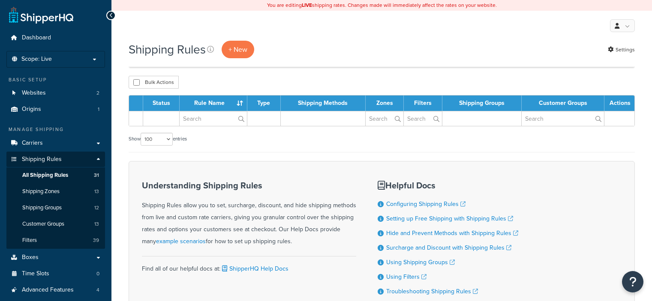
select select "100"
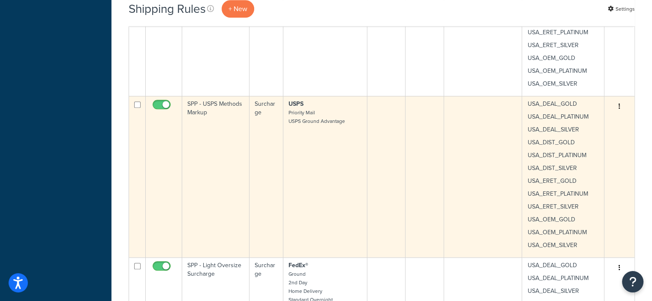
scroll to position [683, 0]
click at [621, 106] on button "button" at bounding box center [620, 106] width 12 height 14
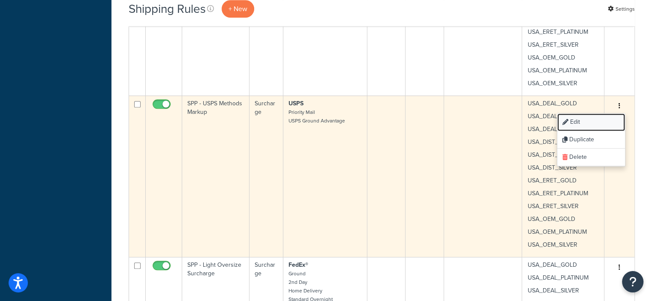
click at [588, 120] on link "Edit" at bounding box center [592, 123] width 68 height 18
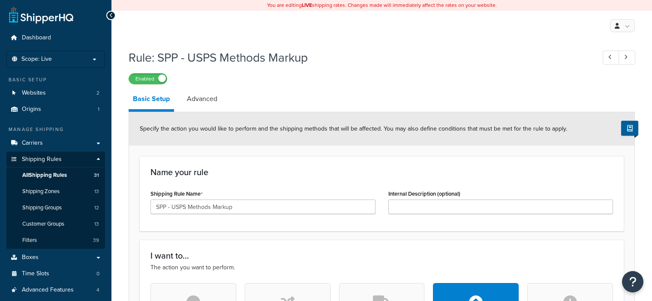
select select "PERCENTAGE"
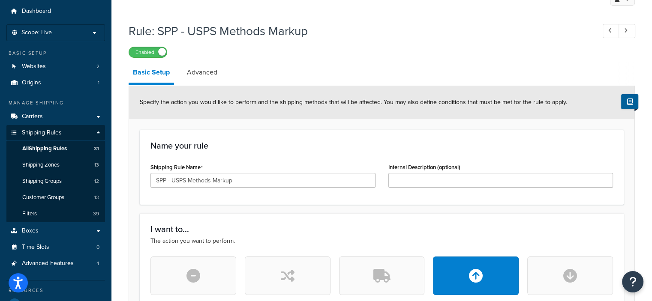
scroll to position [26, 0]
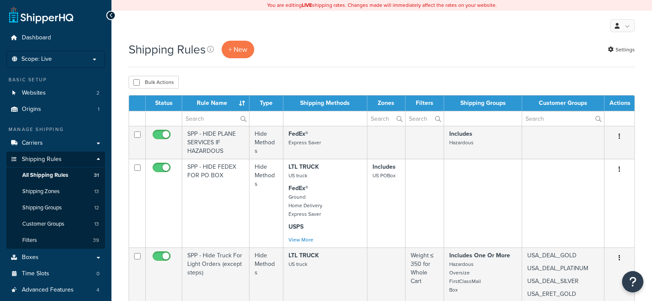
select select "100"
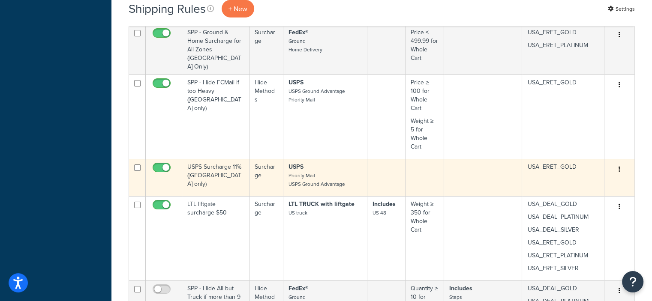
scroll to position [2447, 0]
click at [619, 166] on icon "button" at bounding box center [620, 169] width 2 height 6
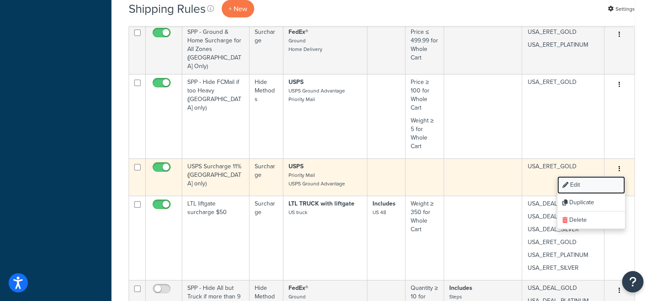
click at [576, 177] on link "Edit" at bounding box center [592, 186] width 68 height 18
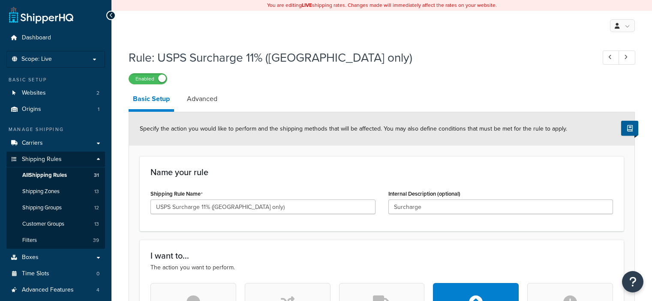
select select "PERCENTAGE"
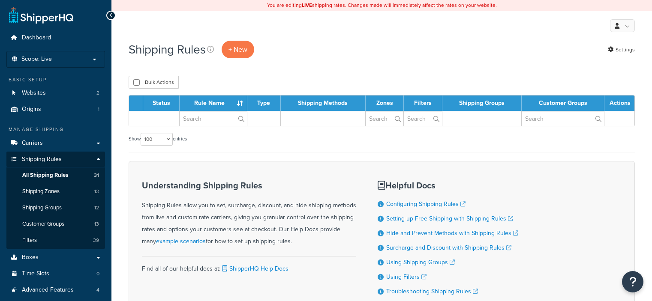
select select "100"
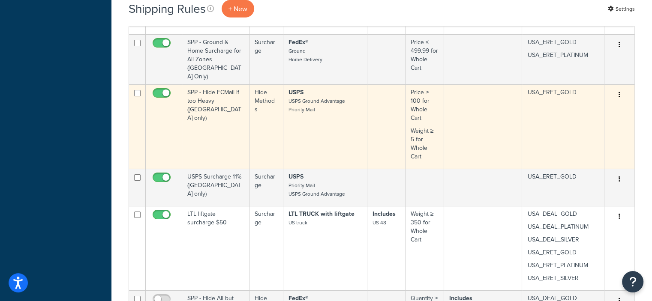
scroll to position [2448, 0]
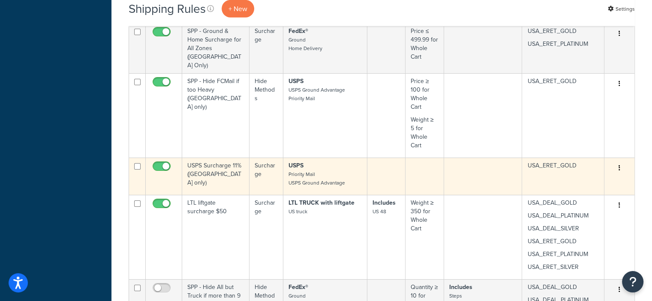
click at [156, 163] on input "checkbox" at bounding box center [163, 168] width 24 height 11
checkbox input "false"
drag, startPoint x: 162, startPoint y: 163, endPoint x: 176, endPoint y: 153, distance: 17.5
click at [176, 158] on td at bounding box center [164, 176] width 36 height 37
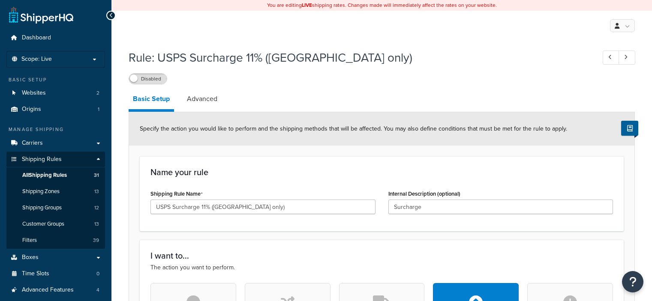
select select "PERCENTAGE"
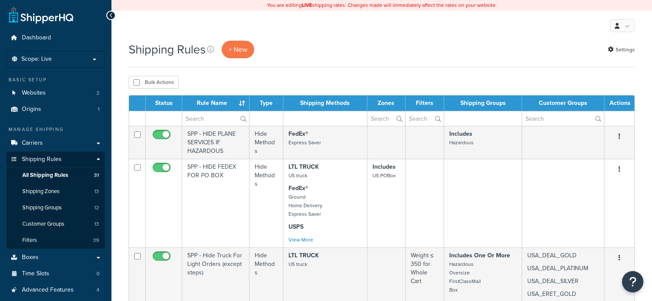
select select "100"
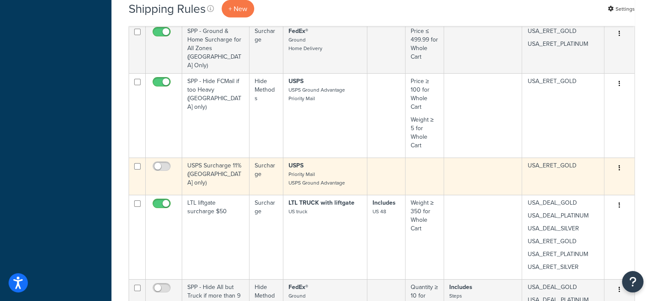
click at [621, 162] on button "button" at bounding box center [620, 169] width 12 height 14
click at [627, 162] on div "Edit Duplicate Delete" at bounding box center [620, 169] width 20 height 14
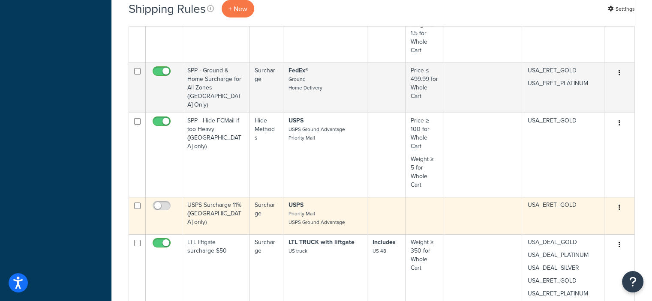
scroll to position [2408, 0]
drag, startPoint x: 626, startPoint y: 195, endPoint x: 631, endPoint y: 212, distance: 17.9
click at [631, 212] on td "Edit Duplicate Delete" at bounding box center [620, 215] width 30 height 37
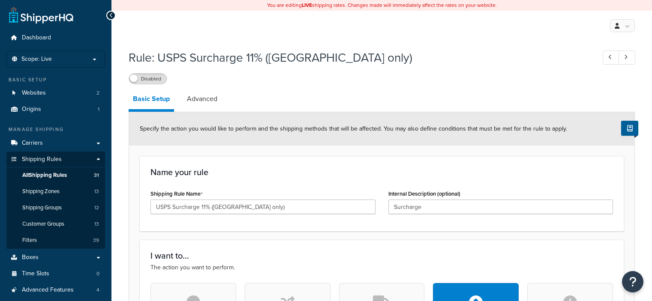
select select "PERCENTAGE"
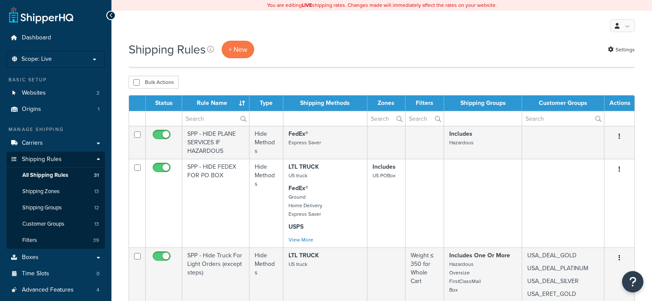
select select "100"
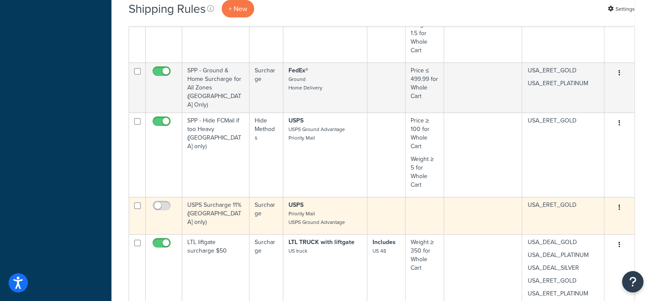
scroll to position [2427, 0]
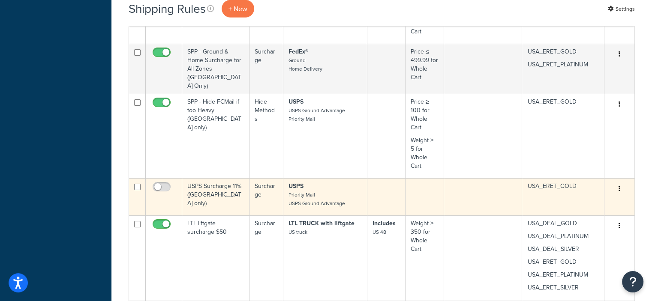
click at [139, 184] on input "checkbox" at bounding box center [137, 187] width 6 height 6
checkbox input "true"
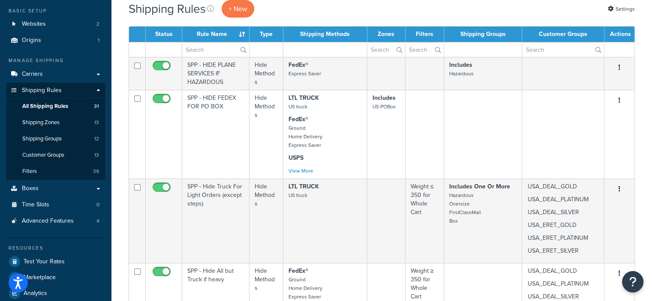
scroll to position [0, 0]
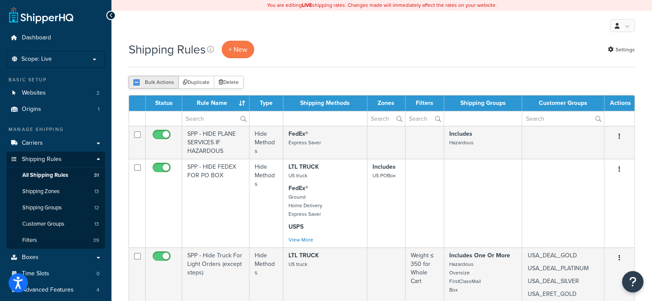
click at [169, 84] on button "Bulk Actions" at bounding box center [154, 82] width 50 height 13
checkbox input "true"
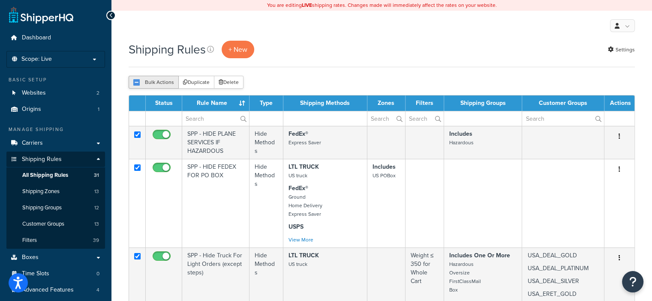
checkbox input "true"
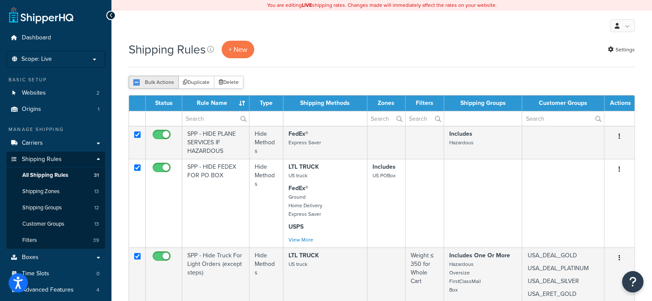
checkbox input "true"
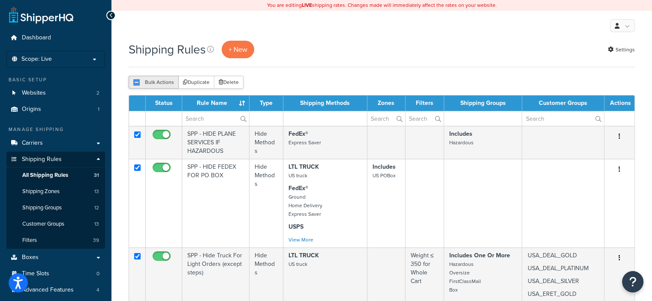
checkbox input "true"
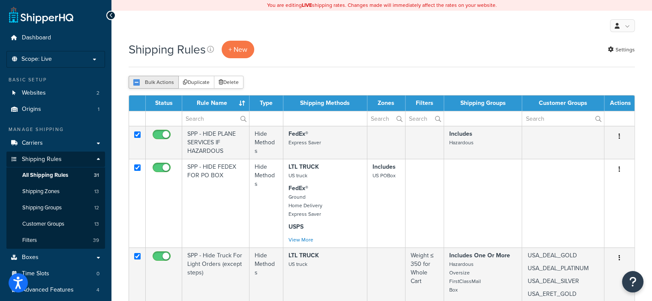
checkbox input "true"
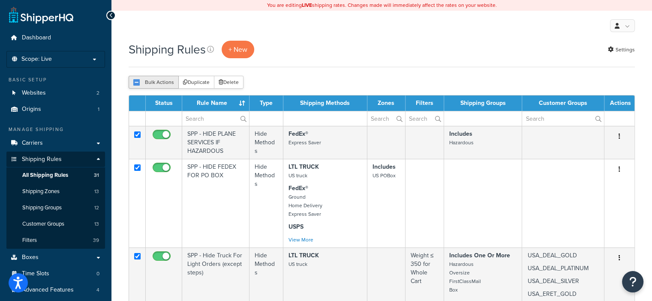
checkbox input "true"
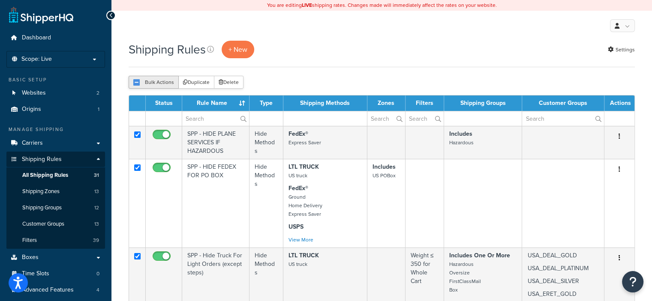
checkbox input "true"
click at [169, 84] on button "Bulk Actions" at bounding box center [154, 82] width 50 height 13
checkbox input "false"
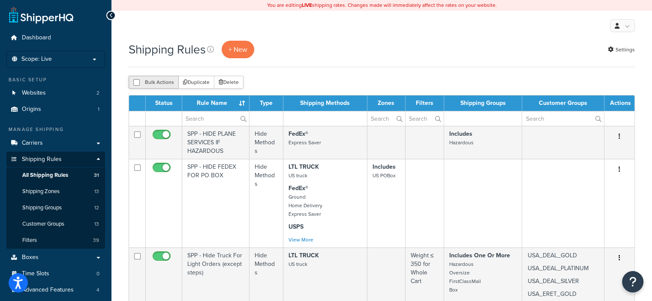
checkbox input "false"
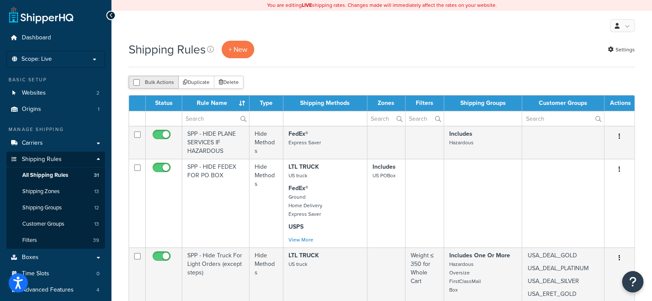
checkbox input "false"
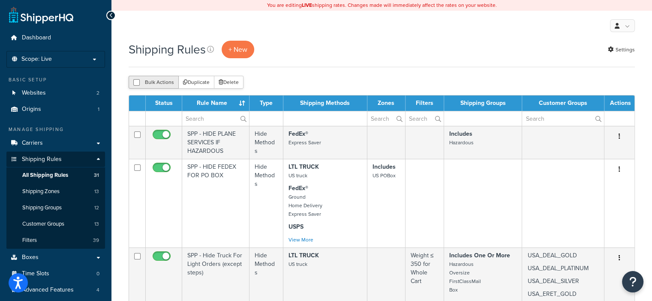
checkbox input "false"
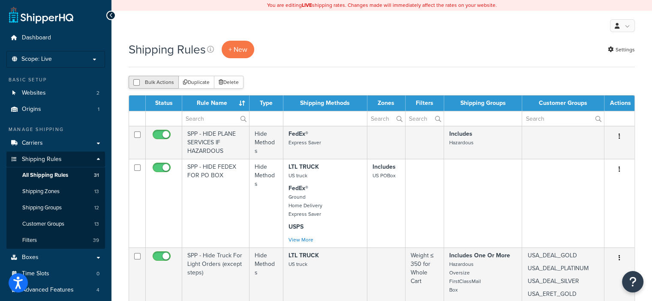
checkbox input "false"
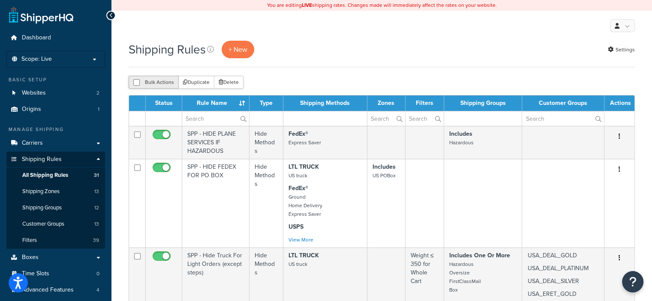
checkbox input "false"
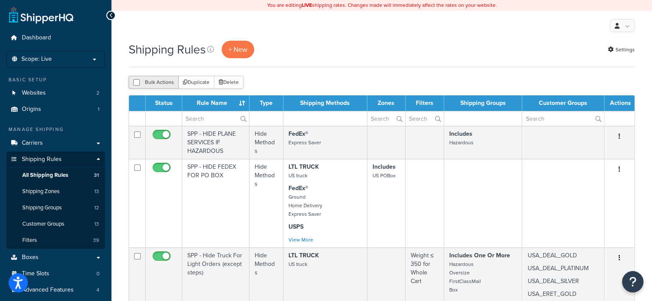
checkbox input "false"
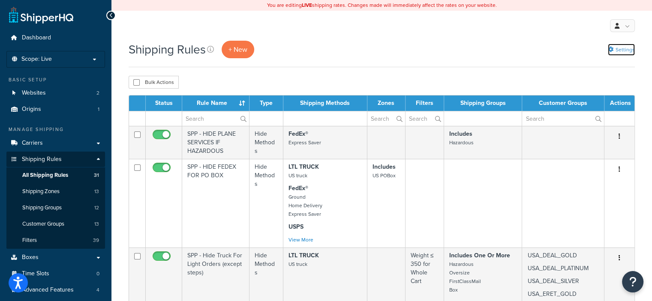
click at [623, 50] on link "Settings" at bounding box center [621, 50] width 27 height 12
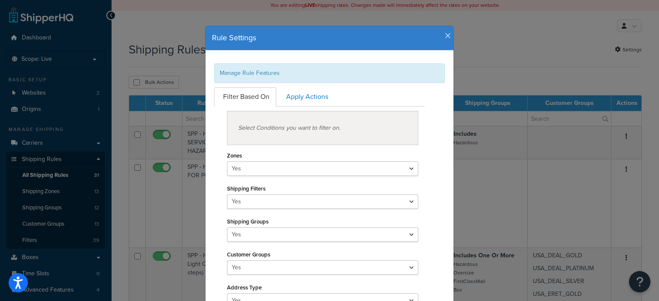
click at [445, 35] on icon "button" at bounding box center [448, 36] width 6 height 8
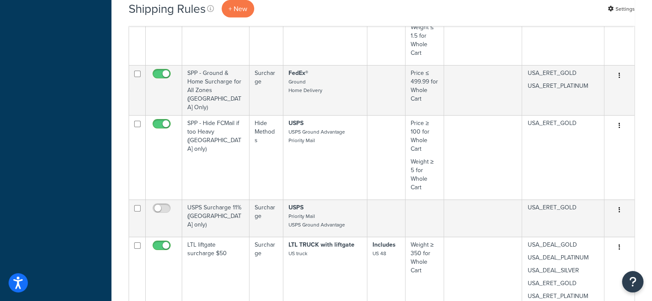
scroll to position [2405, 0]
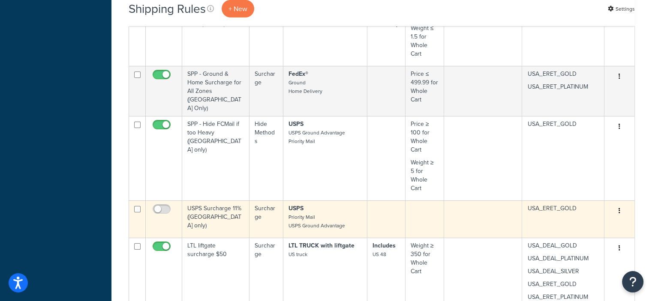
click at [138, 206] on input "checkbox" at bounding box center [137, 209] width 6 height 6
checkbox input "true"
click at [165, 206] on input "checkbox" at bounding box center [163, 211] width 24 height 11
checkbox input "true"
click at [133, 201] on td at bounding box center [137, 219] width 17 height 37
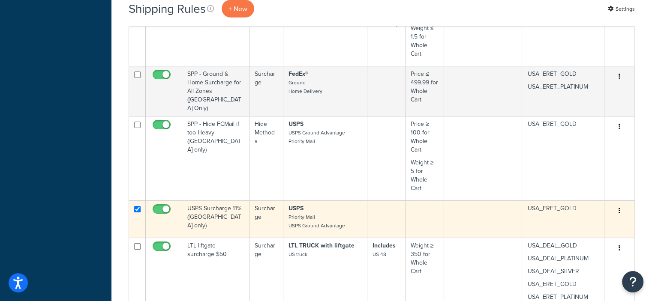
checkbox input "false"
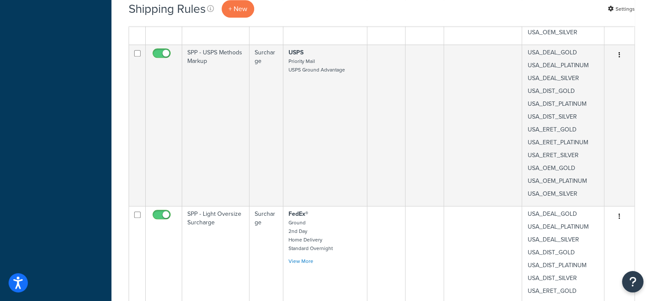
scroll to position [691, 0]
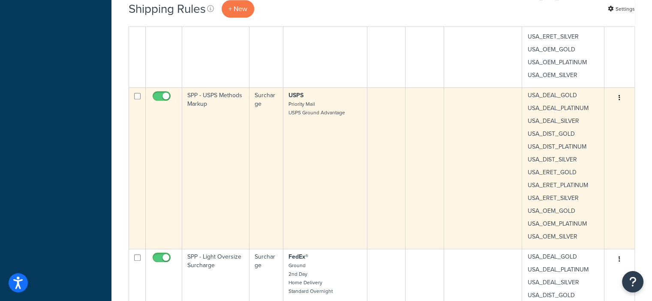
click at [619, 99] on icon "button" at bounding box center [620, 98] width 2 height 6
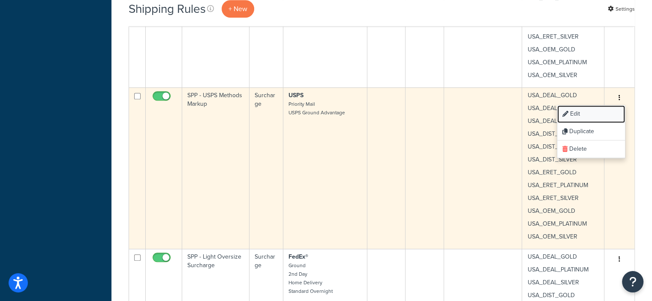
click at [572, 112] on link "Edit" at bounding box center [592, 114] width 68 height 18
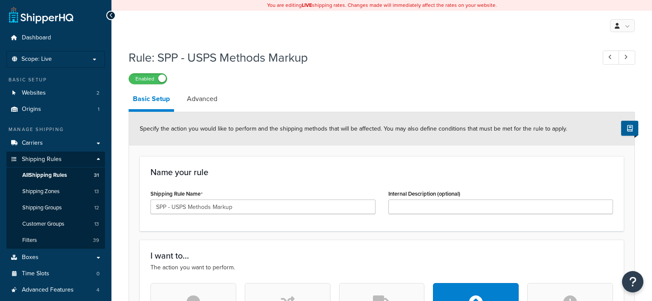
select select "PERCENTAGE"
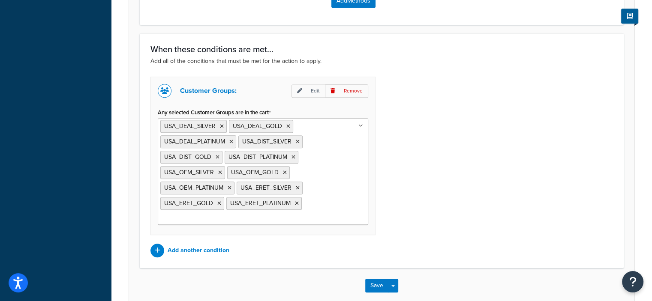
scroll to position [655, 0]
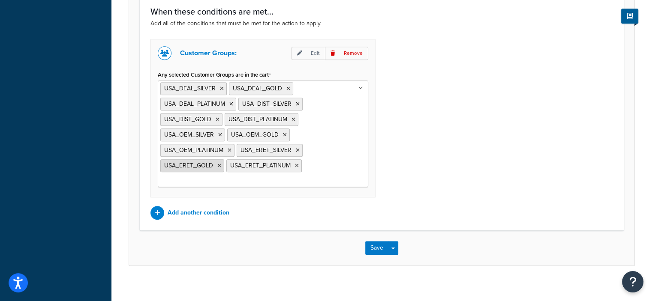
click at [218, 163] on icon at bounding box center [219, 165] width 4 height 5
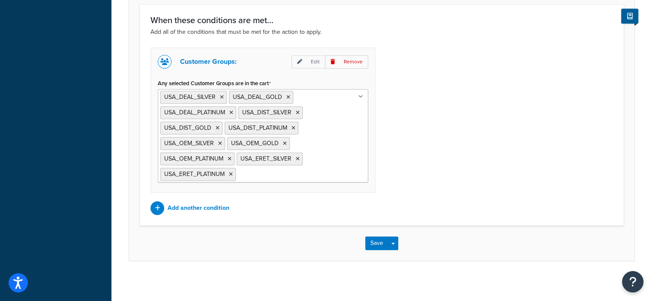
click at [416, 184] on div "Customer Groups: Edit Remove Any selected Customer Groups are in the cart [GEOG…" at bounding box center [382, 132] width 476 height 168
click at [379, 239] on button "Save" at bounding box center [376, 244] width 23 height 14
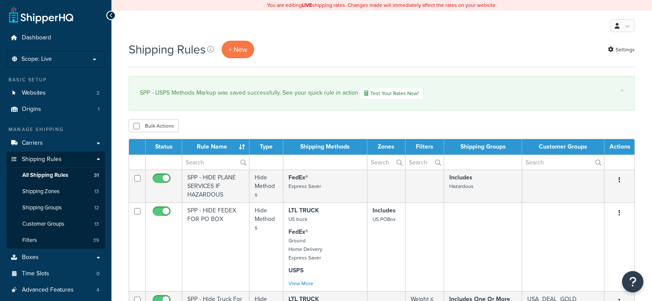
select select "100"
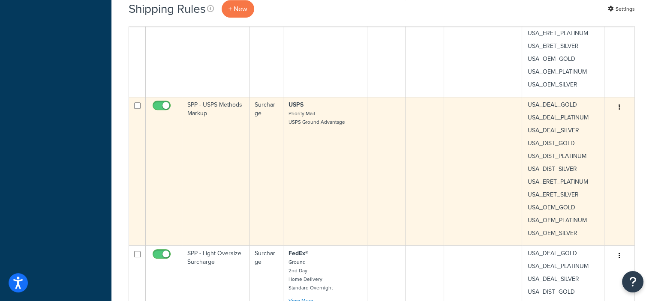
scroll to position [725, 0]
click at [619, 107] on icon "button" at bounding box center [620, 108] width 2 height 6
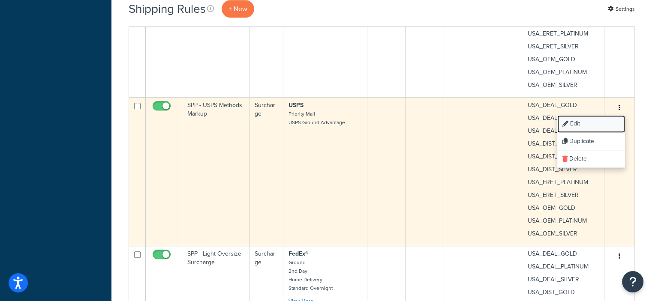
click at [578, 121] on link "Edit" at bounding box center [592, 124] width 68 height 18
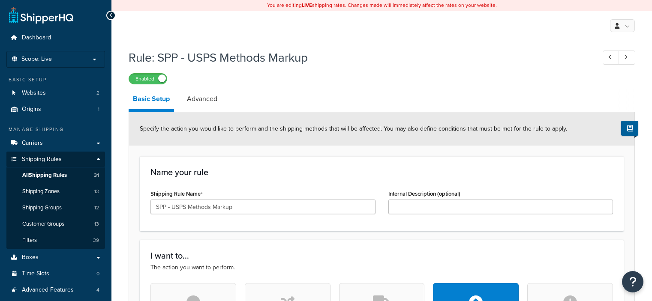
select select "PERCENTAGE"
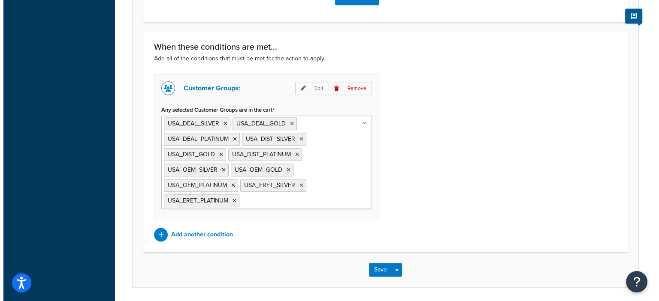
scroll to position [619, 0]
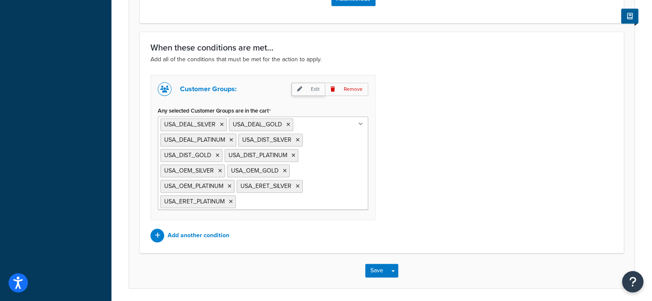
click at [317, 87] on p "Edit" at bounding box center [308, 89] width 33 height 13
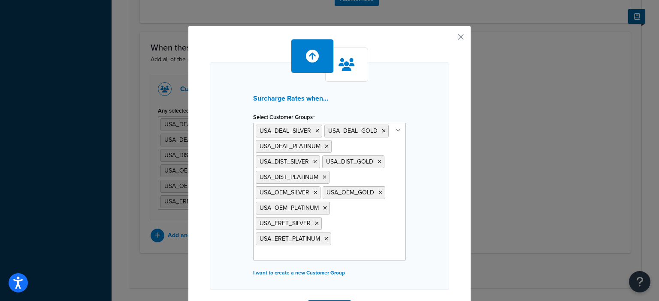
click at [341, 250] on ul "USA_DEAL_SILVER USA_DEAL_GOLD USA_DEAL_PLATINUM USA_DIST_SILVER USA_DIST_GOLD U…" at bounding box center [329, 192] width 153 height 138
click at [443, 247] on div "Surcharge Rates when... Select Customer Groups USA_DEAL_SILVER USA_DEAL_GOLD US…" at bounding box center [329, 176] width 239 height 228
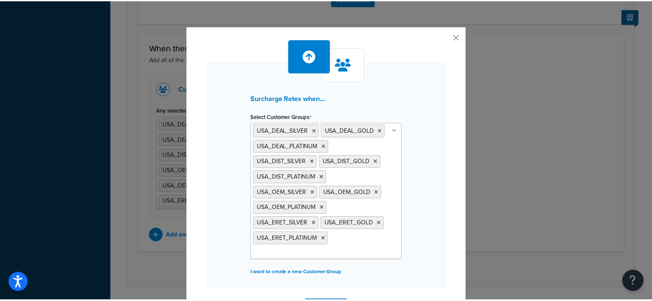
scroll to position [47, 0]
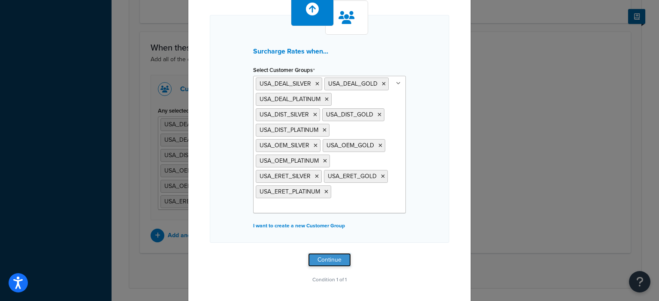
click at [331, 257] on button "Continue" at bounding box center [329, 260] width 43 height 14
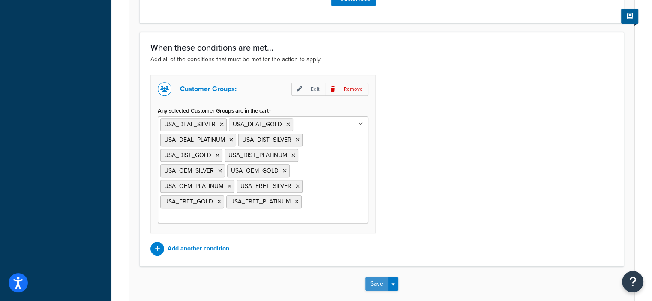
click at [373, 278] on button "Save" at bounding box center [376, 284] width 23 height 14
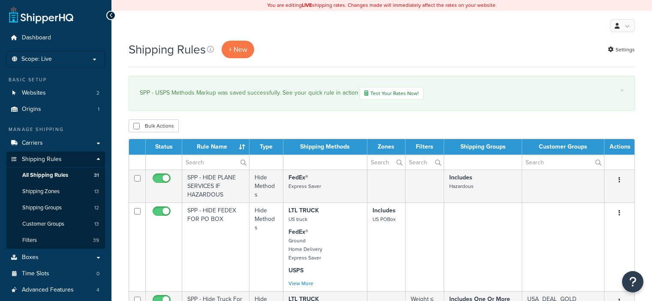
select select "100"
click at [313, 154] on th "Shipping Methods" at bounding box center [325, 146] width 84 height 15
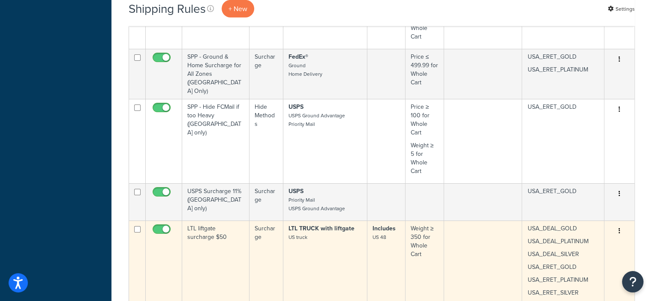
scroll to position [2465, 0]
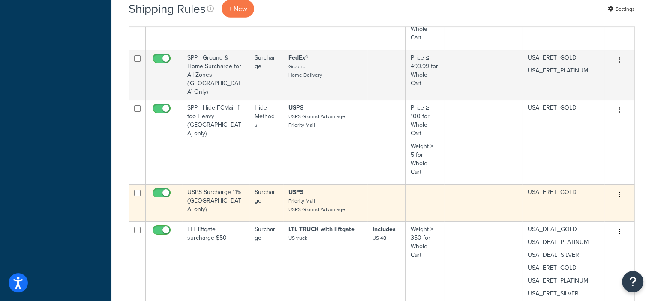
click at [157, 190] on input "checkbox" at bounding box center [163, 195] width 24 height 11
checkbox input "false"
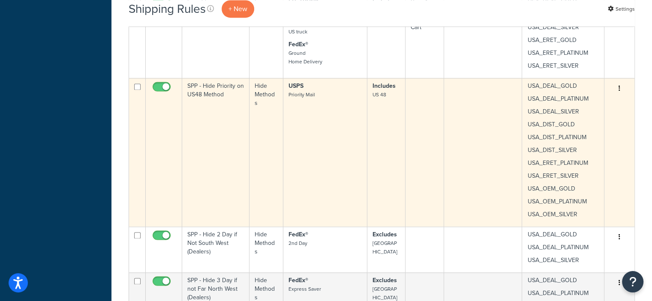
scroll to position [1254, 0]
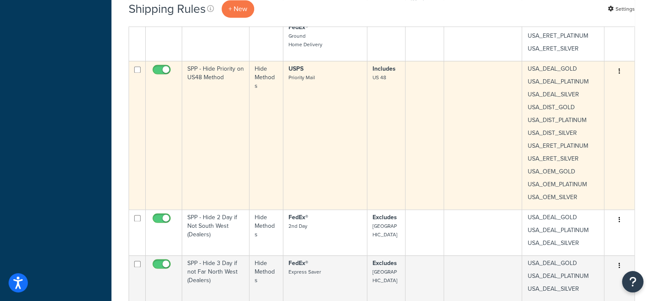
click at [619, 72] on icon "button" at bounding box center [620, 71] width 2 height 6
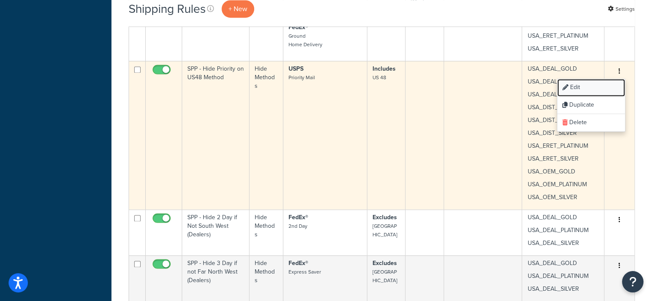
click at [574, 84] on link "Edit" at bounding box center [592, 88] width 68 height 18
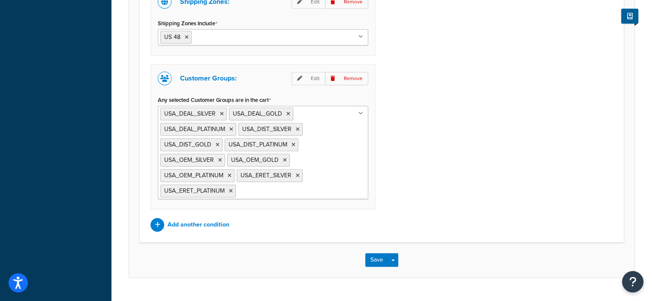
scroll to position [588, 0]
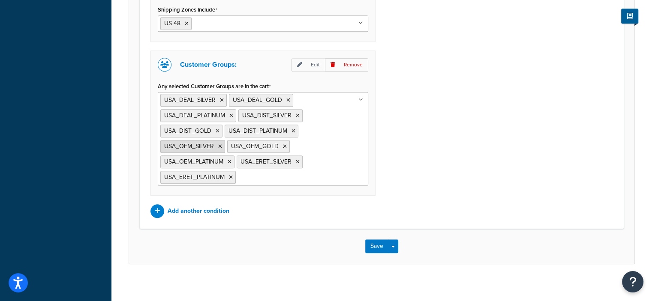
click at [219, 145] on icon at bounding box center [220, 146] width 4 height 5
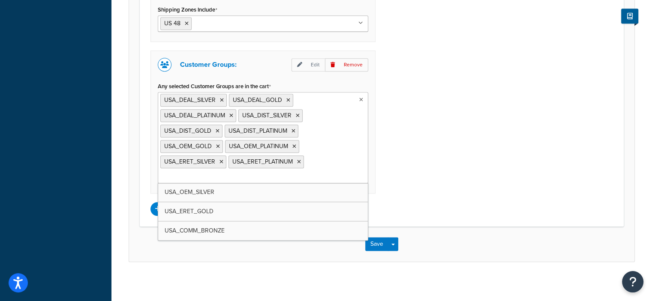
click at [341, 149] on ul "USA_DEAL_SILVER [GEOGRAPHIC_DATA] [GEOGRAPHIC_DATA] [GEOGRAPHIC_DATA] [GEOGRAPH…" at bounding box center [263, 137] width 211 height 91
click at [297, 115] on icon at bounding box center [298, 115] width 4 height 5
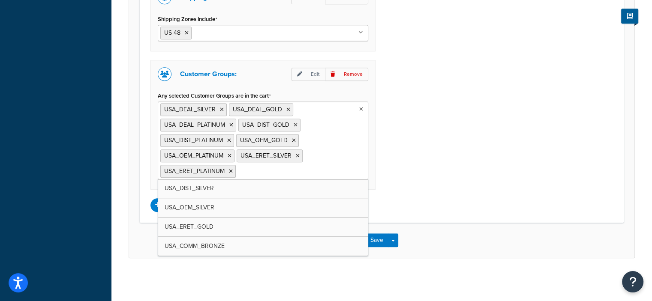
scroll to position [576, 0]
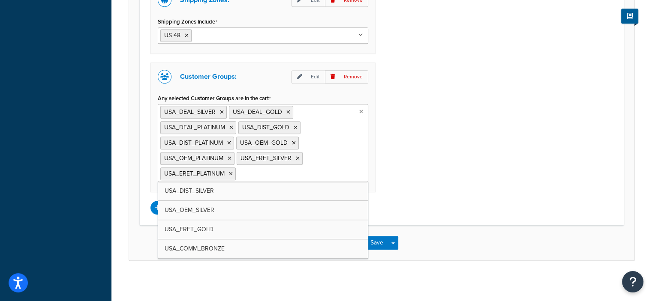
click at [325, 146] on ul "USA_DEAL_SILVER [GEOGRAPHIC_DATA] [GEOGRAPHIC_DATA] [GEOGRAPHIC_DATA] [GEOGRAPH…" at bounding box center [263, 143] width 211 height 78
click at [329, 147] on ul "USA_DEAL_SILVER [GEOGRAPHIC_DATA] [GEOGRAPHIC_DATA] [GEOGRAPHIC_DATA] [GEOGRAPH…" at bounding box center [263, 143] width 211 height 78
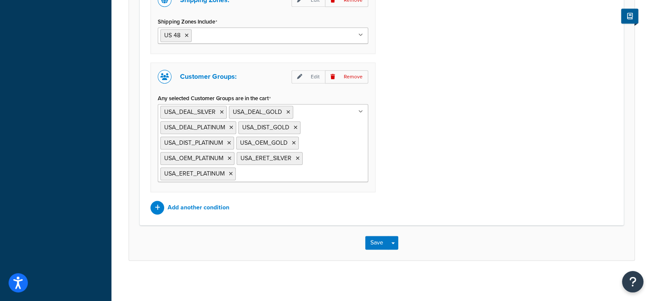
click at [413, 150] on div "Shipping Zones: Edit Remove Shipping Zones Include US 48 [GEOGRAPHIC_DATA] [GEO…" at bounding box center [382, 100] width 476 height 229
click at [229, 156] on icon at bounding box center [230, 158] width 4 height 5
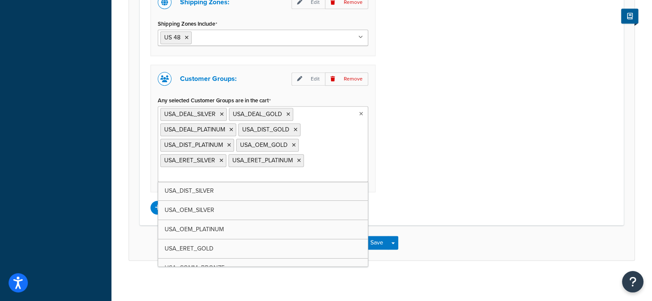
click at [327, 156] on ul "USA_DEAL_SILVER [GEOGRAPHIC_DATA] [GEOGRAPHIC_DATA] [GEOGRAPHIC_DATA] [GEOGRAPH…" at bounding box center [263, 144] width 211 height 76
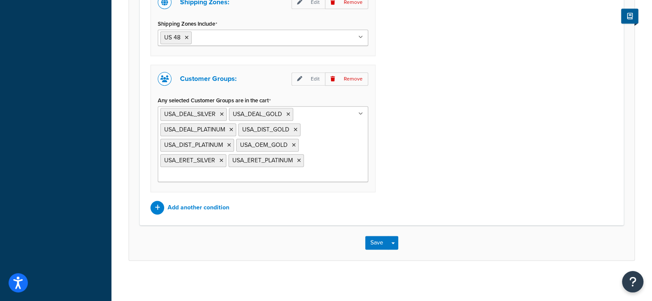
click at [447, 158] on div "Shipping Zones: Edit Remove Shipping Zones Include US 48 US Far North West Clos…" at bounding box center [382, 101] width 476 height 227
click at [372, 240] on button "Save" at bounding box center [376, 243] width 23 height 14
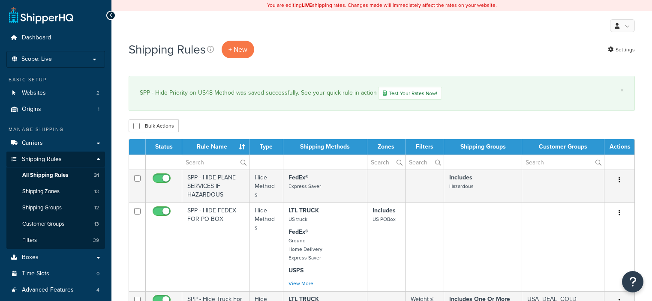
select select "100"
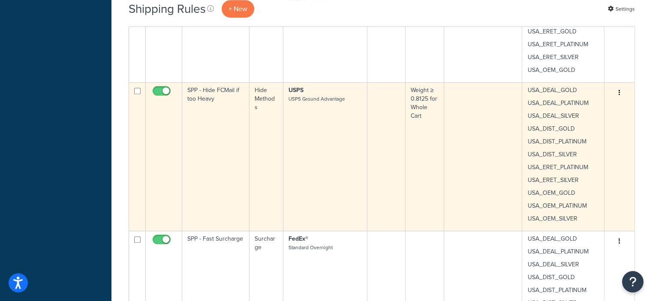
scroll to position [432, 0]
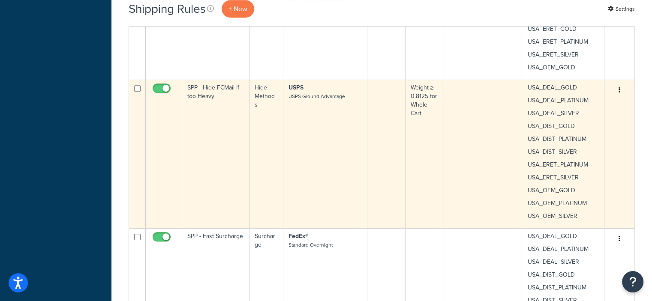
click at [621, 90] on button "button" at bounding box center [620, 91] width 12 height 14
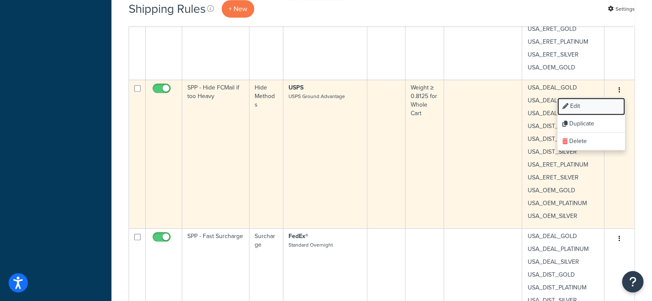
click at [576, 104] on link "Edit" at bounding box center [592, 107] width 68 height 18
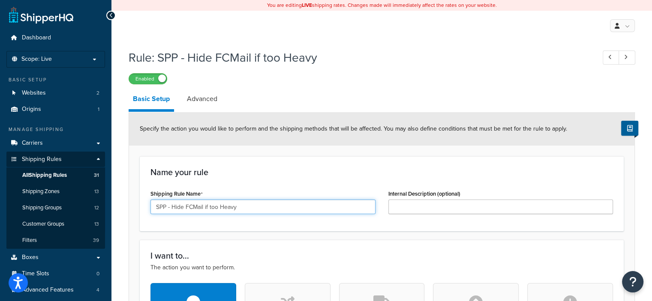
click at [193, 207] on input "SPP - Hide FCMail if too Heavy" at bounding box center [263, 207] width 225 height 15
click at [223, 207] on input "SPP - Hide USPS GA Mail if too Heavy" at bounding box center [263, 207] width 225 height 15
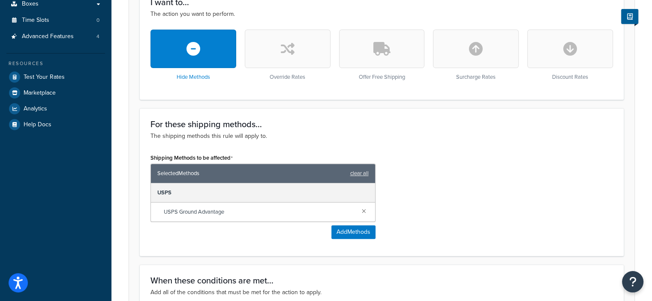
scroll to position [591, 0]
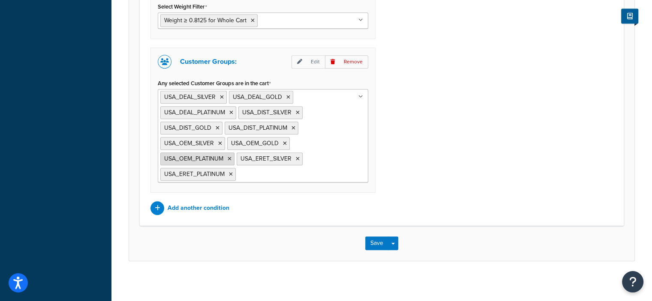
type input "SPP - Hide USPS GA if too Heavy"
click at [229, 157] on icon at bounding box center [230, 159] width 4 height 5
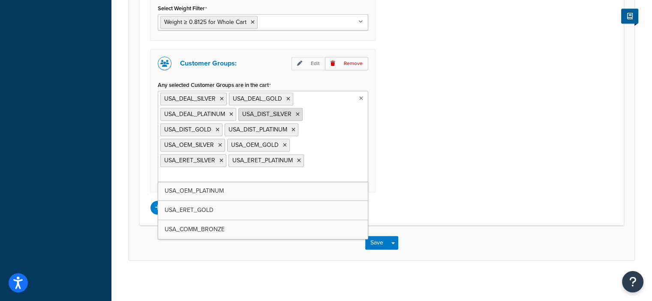
click at [297, 113] on icon at bounding box center [298, 114] width 4 height 5
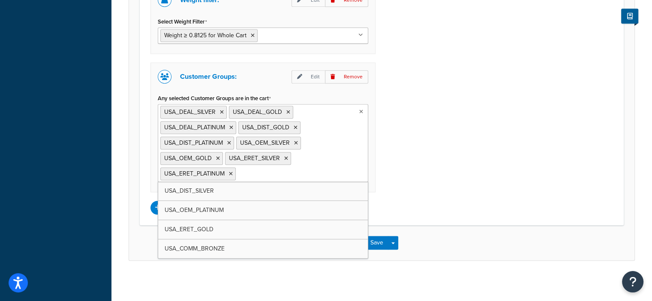
click at [339, 141] on ul "USA_DEAL_SILVER [GEOGRAPHIC_DATA] [GEOGRAPHIC_DATA] [GEOGRAPHIC_DATA] [GEOGRAPH…" at bounding box center [263, 143] width 211 height 78
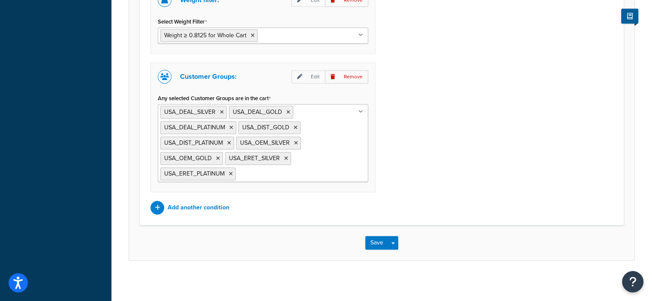
click at [435, 133] on div "Weight filter: Edit Remove Select Weight Filter Weight ≥ 0.8125 for Whole Cart …" at bounding box center [382, 100] width 476 height 229
click at [295, 141] on icon at bounding box center [296, 143] width 4 height 5
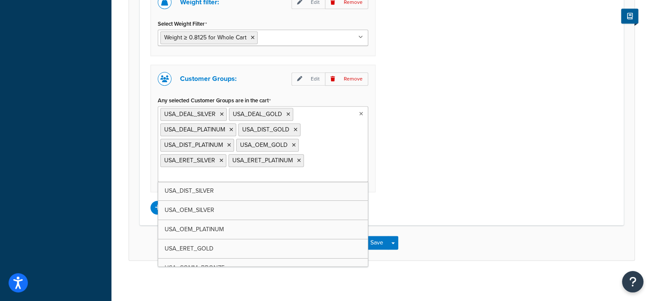
click at [335, 139] on ul "USA_DEAL_SILVER USA_DEAL_GOLD USA_DEAL_PLATINUM USA_DIST_GOLD USA_DIST_PLATINUM…" at bounding box center [263, 144] width 211 height 76
click at [431, 148] on div "Weight filter: Edit Remove Select Weight Filter Weight ≥ 0.8125 for Whole Cart …" at bounding box center [382, 101] width 476 height 227
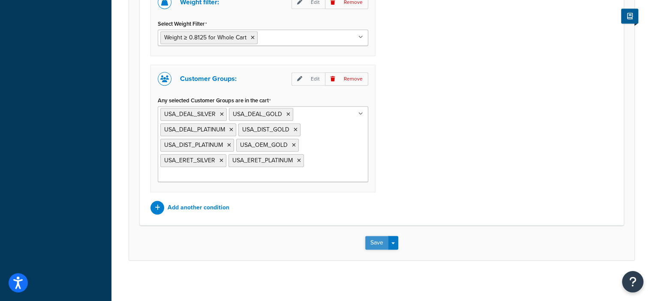
click at [376, 238] on button "Save" at bounding box center [376, 243] width 23 height 14
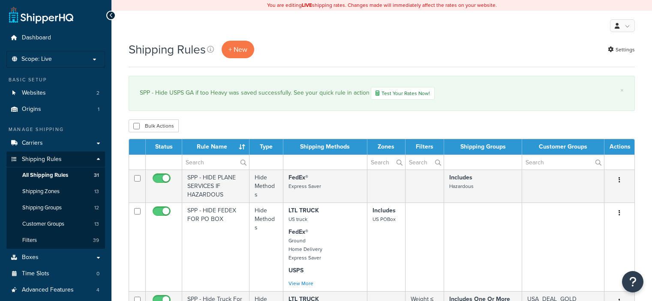
select select "100"
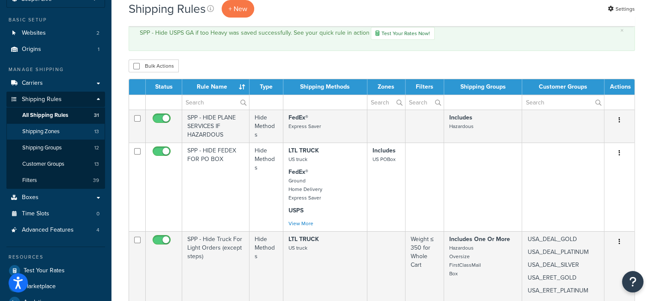
scroll to position [60, 0]
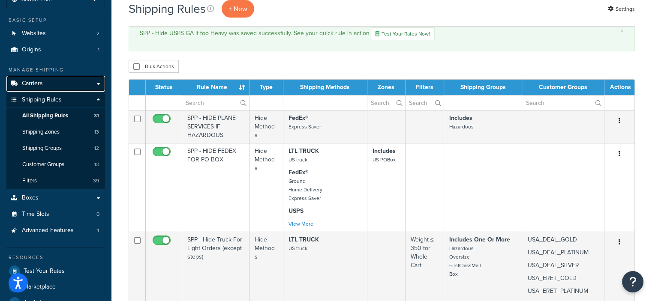
click at [57, 82] on link "Carriers" at bounding box center [55, 84] width 99 height 16
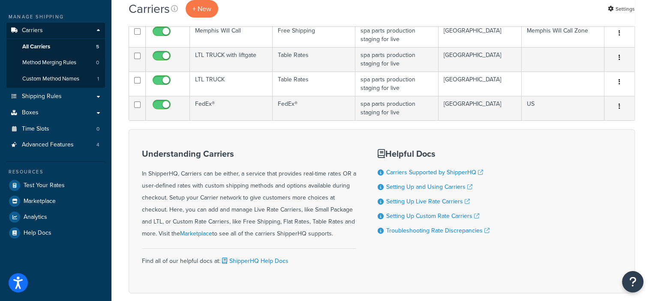
scroll to position [118, 0]
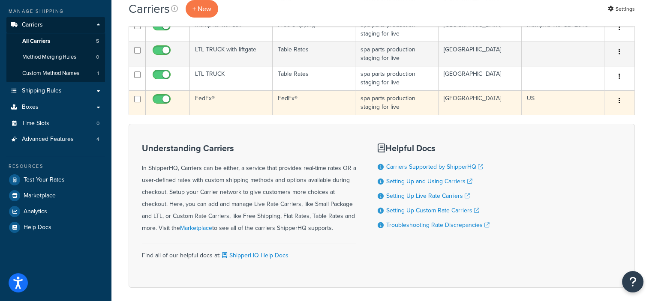
click at [621, 99] on button "button" at bounding box center [620, 101] width 12 height 14
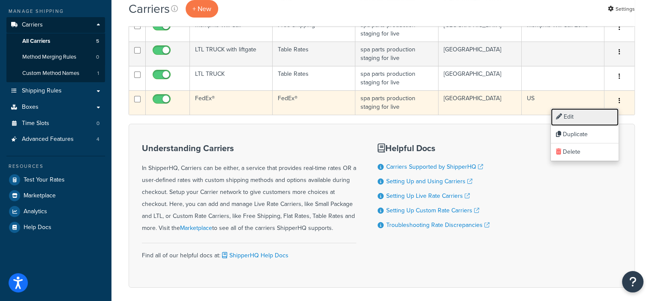
click at [566, 115] on link "Edit" at bounding box center [585, 118] width 68 height 18
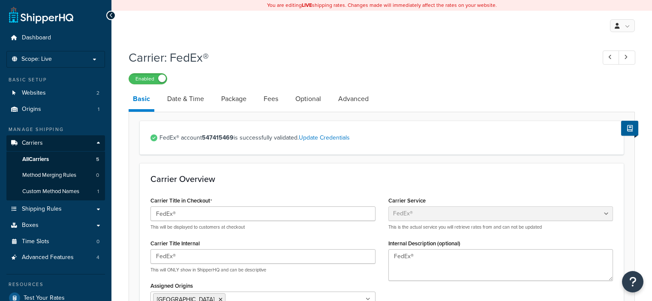
select select "fedEx"
select select "REGULAR_PICKUP"
select select "YOUR_PACKAGING"
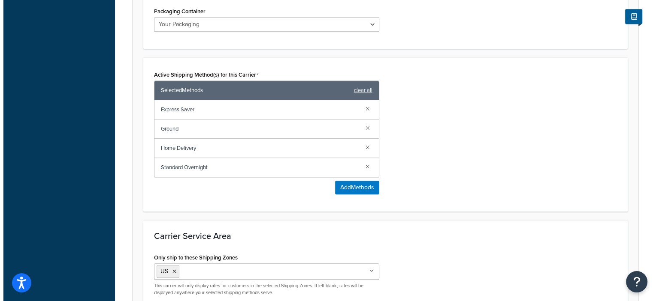
scroll to position [488, 0]
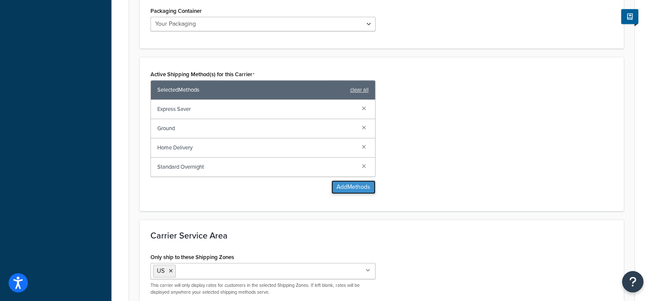
click at [340, 188] on button "Add Methods" at bounding box center [354, 188] width 44 height 14
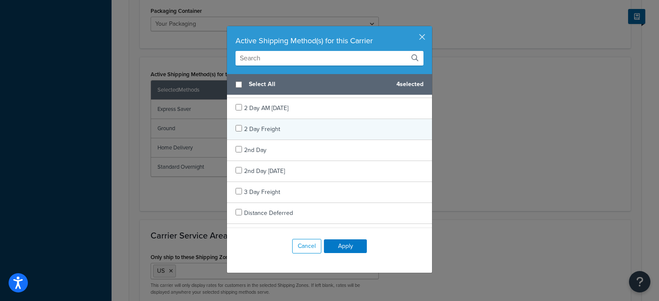
scroll to position [38, 0]
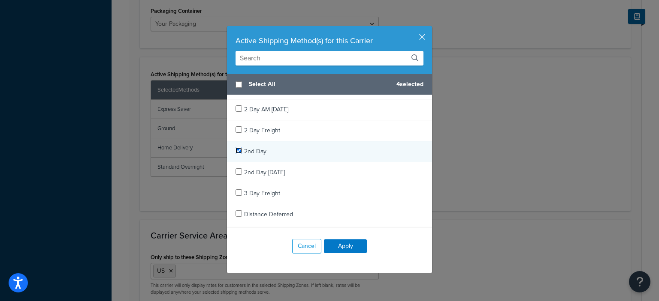
click at [235, 151] on input "checkbox" at bounding box center [238, 151] width 6 height 6
checkbox input "true"
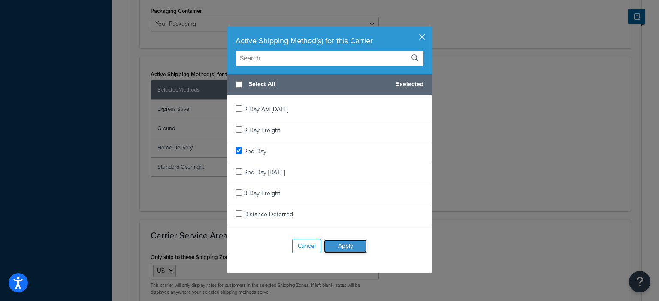
click at [340, 245] on button "Apply" at bounding box center [345, 247] width 43 height 14
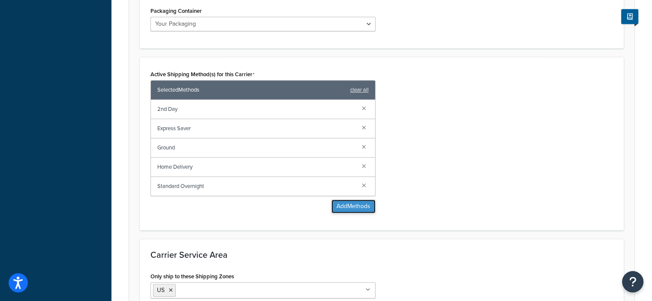
click at [352, 204] on button "Add Methods" at bounding box center [354, 207] width 44 height 14
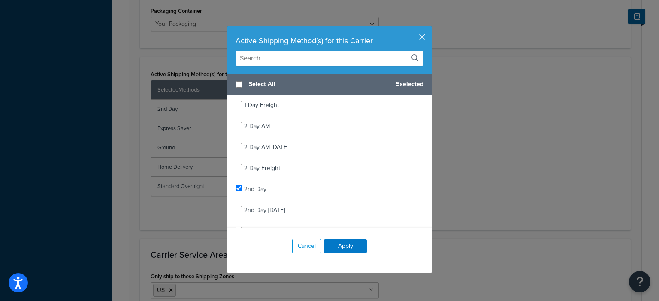
click at [307, 55] on input "text" at bounding box center [329, 58] width 188 height 15
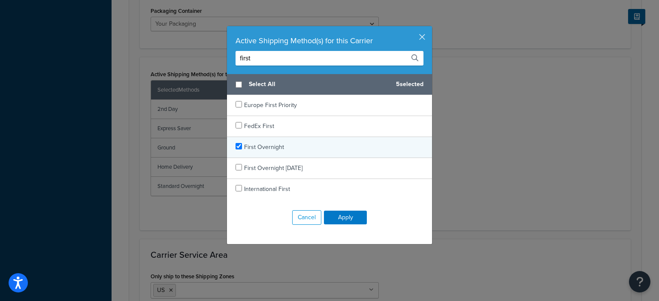
type input "first"
checkbox input "true"
click at [276, 147] on span "First Overnight" at bounding box center [264, 147] width 40 height 9
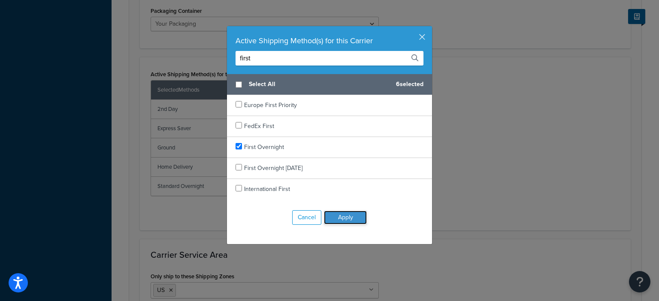
click at [337, 219] on button "Apply" at bounding box center [345, 218] width 43 height 14
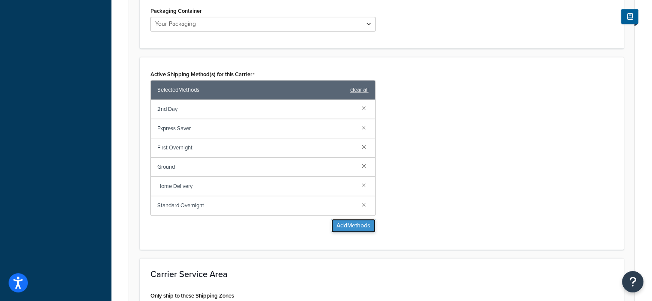
click at [348, 221] on button "Add Methods" at bounding box center [354, 226] width 44 height 14
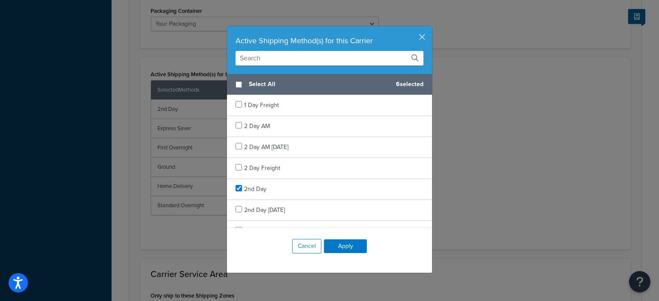
click at [310, 60] on input "text" at bounding box center [329, 58] width 188 height 15
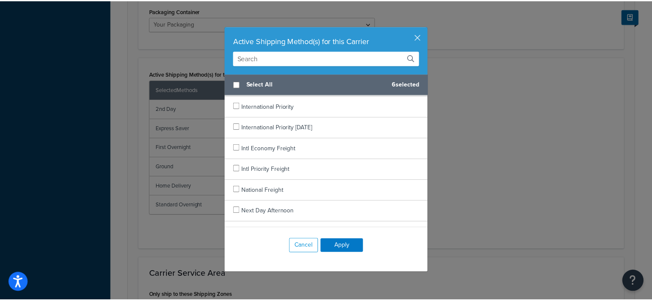
scroll to position [609, 0]
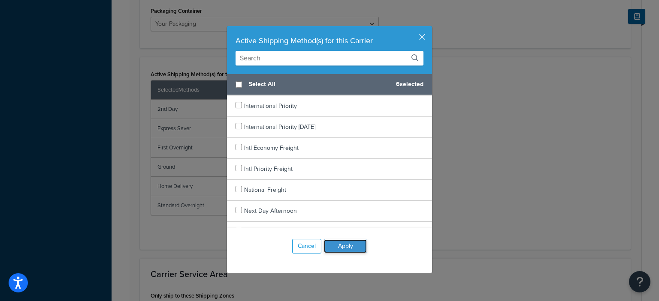
click at [350, 245] on button "Apply" at bounding box center [345, 247] width 43 height 14
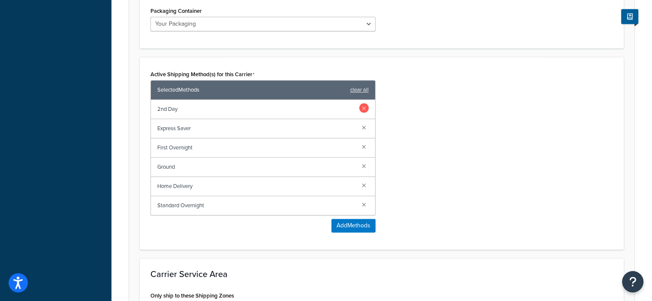
click at [364, 108] on link at bounding box center [363, 107] width 9 height 9
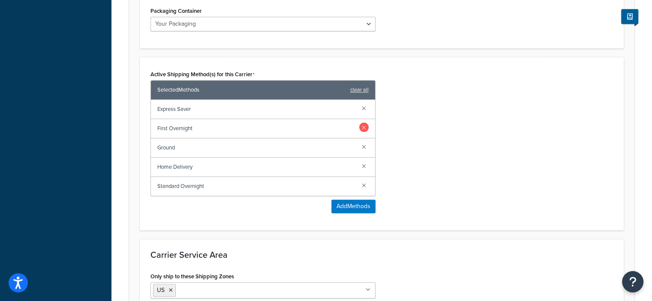
click at [362, 127] on link at bounding box center [363, 127] width 9 height 9
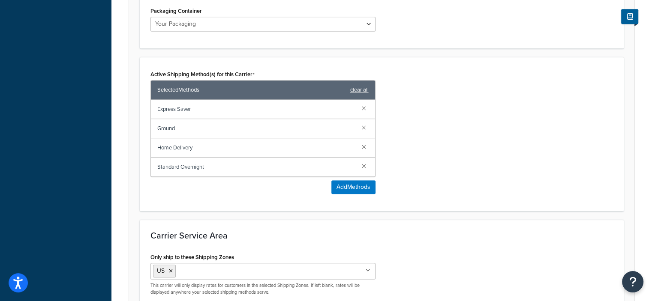
scroll to position [576, 0]
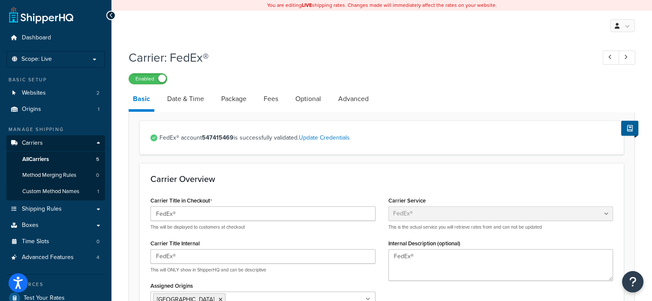
click at [365, 60] on h1 "Carrier: FedEx®" at bounding box center [358, 57] width 458 height 17
click at [344, 60] on h1 "Carrier: FedEx®" at bounding box center [358, 57] width 458 height 17
click at [93, 61] on p "Scope: Live" at bounding box center [55, 59] width 91 height 7
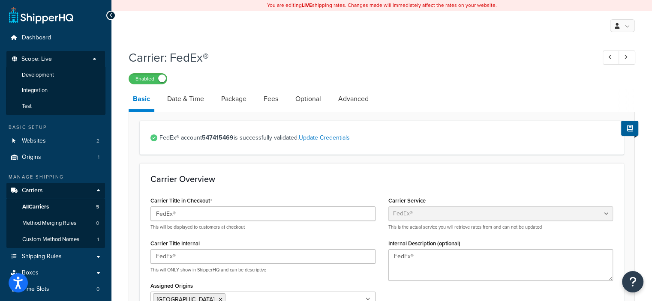
drag, startPoint x: 65, startPoint y: 76, endPoint x: 359, endPoint y: 41, distance: 296.3
click at [65, 76] on li "Development" at bounding box center [55, 75] width 99 height 16
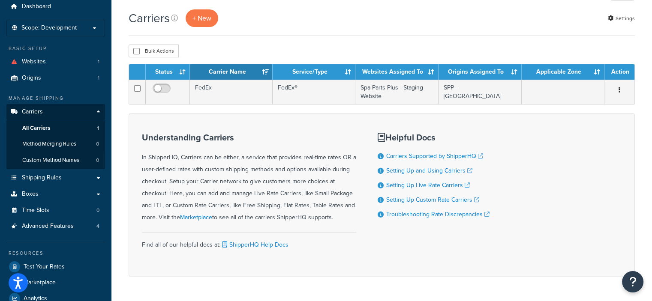
scroll to position [31, 0]
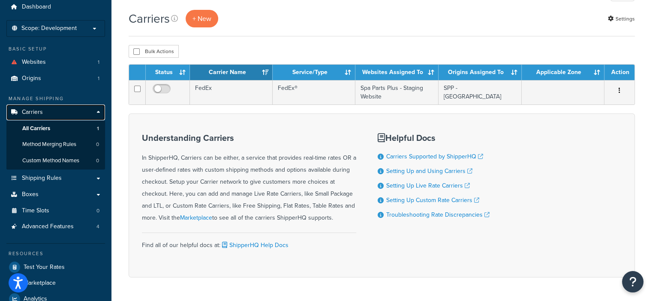
click at [99, 111] on link "Carriers" at bounding box center [55, 113] width 99 height 16
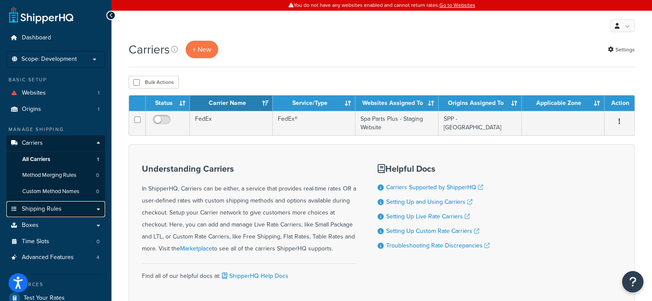
click at [91, 210] on link "Shipping Rules" at bounding box center [55, 210] width 99 height 16
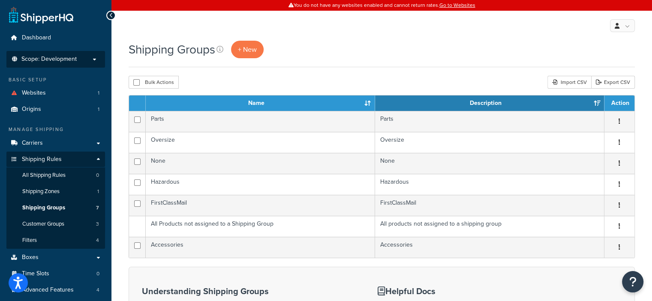
click at [94, 57] on p "Scope: Development" at bounding box center [55, 59] width 91 height 7
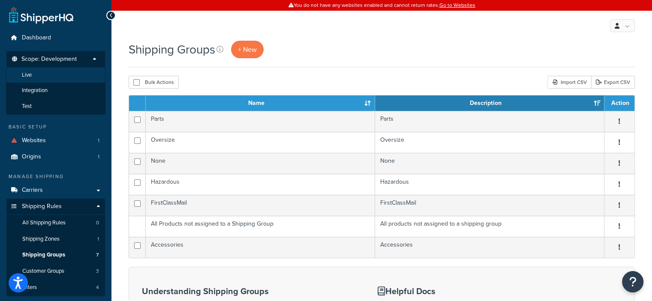
click at [66, 72] on li "Live" at bounding box center [55, 75] width 99 height 16
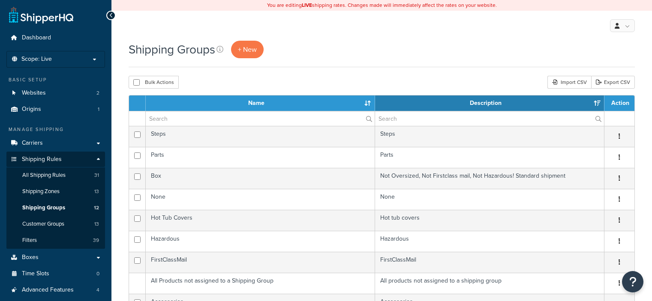
select select "15"
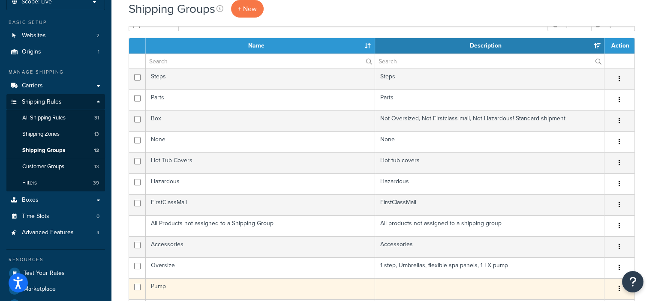
scroll to position [57, 0]
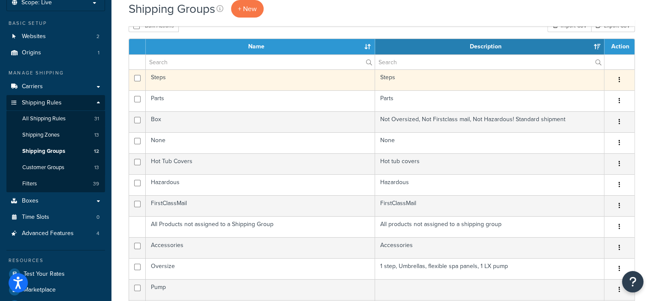
click at [621, 81] on button "button" at bounding box center [620, 80] width 12 height 14
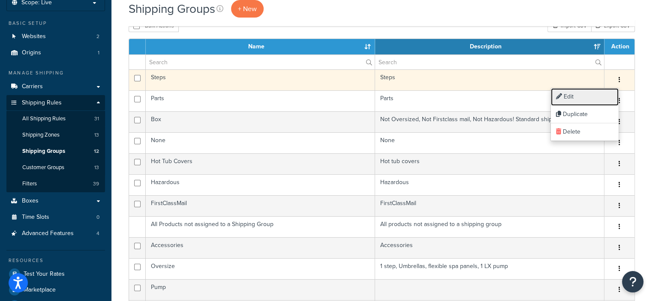
click at [579, 98] on link "Edit" at bounding box center [585, 97] width 68 height 18
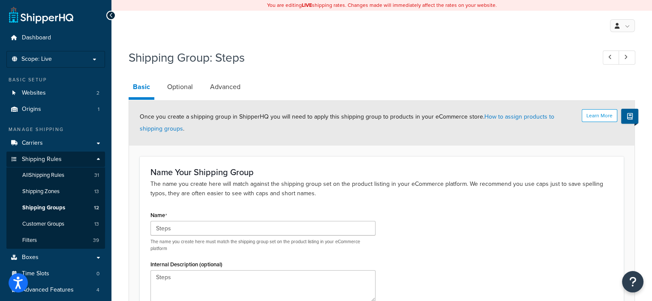
scroll to position [81, 0]
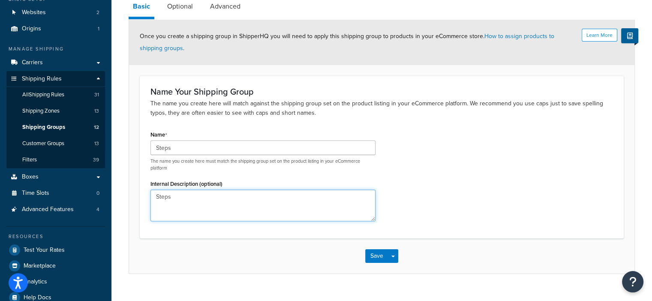
click at [263, 200] on textarea "Steps" at bounding box center [263, 206] width 225 height 32
type textarea "Steps (Light & Large)"
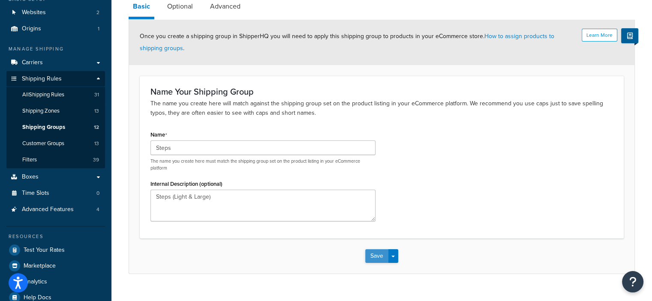
click at [376, 256] on button "Save" at bounding box center [376, 257] width 23 height 14
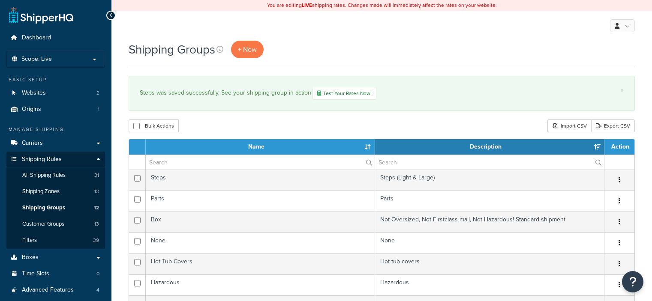
select select "15"
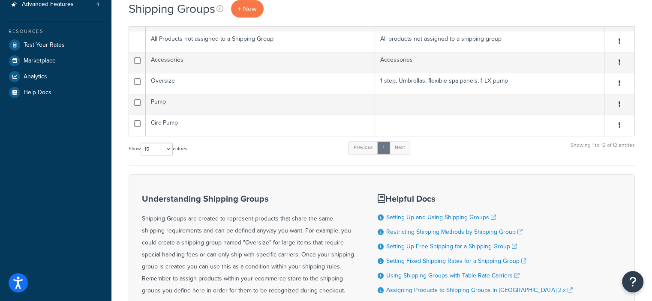
scroll to position [286, 0]
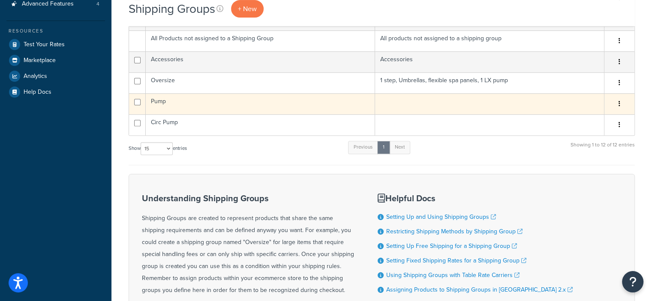
click at [619, 102] on icon "button" at bounding box center [620, 104] width 2 height 6
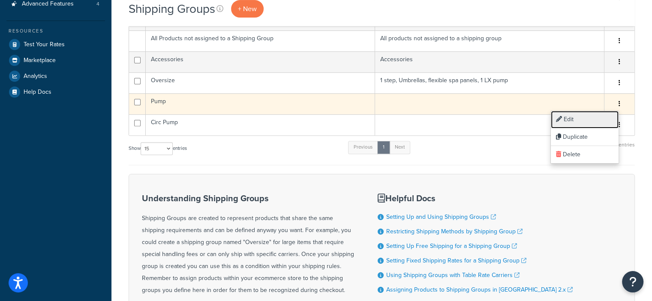
click at [576, 118] on link "Edit" at bounding box center [585, 120] width 68 height 18
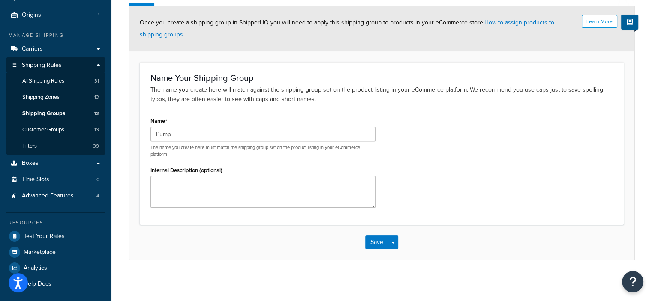
scroll to position [96, 0]
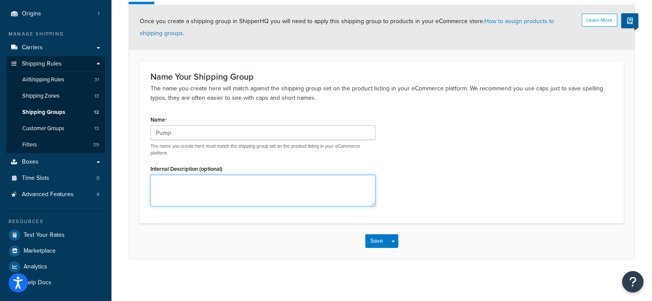
click at [272, 181] on textarea "Internal Description (optional)" at bounding box center [263, 191] width 225 height 32
type textarea "Heavy & large Value"
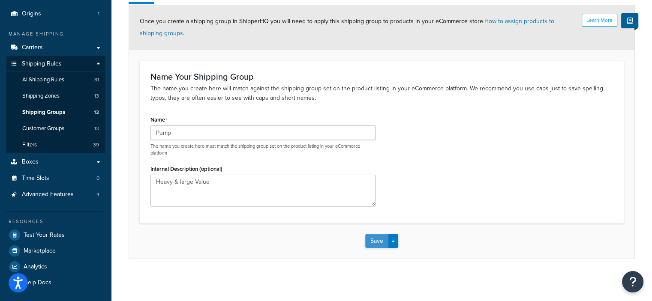
click at [377, 237] on button "Save" at bounding box center [376, 242] width 23 height 14
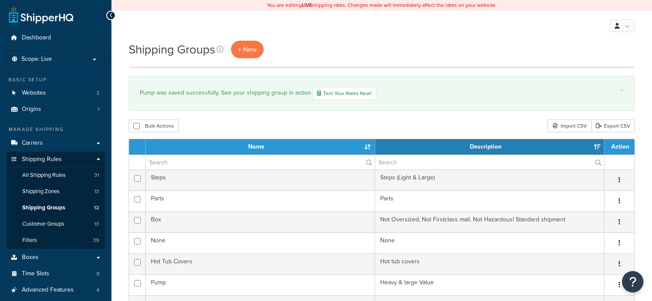
select select "15"
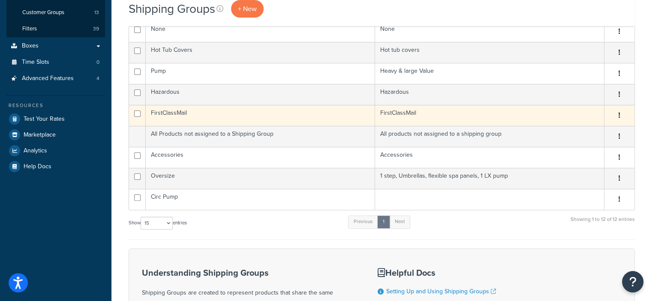
scroll to position [212, 0]
click at [620, 115] on icon "button" at bounding box center [620, 115] width 2 height 6
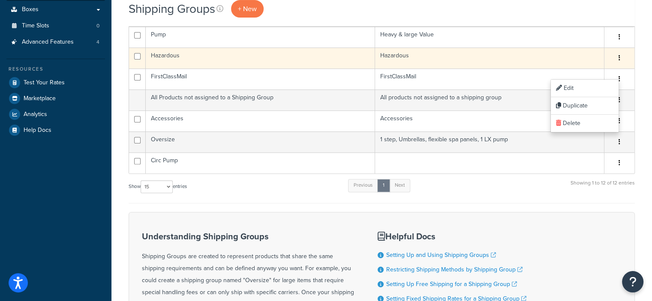
scroll to position [255, 0]
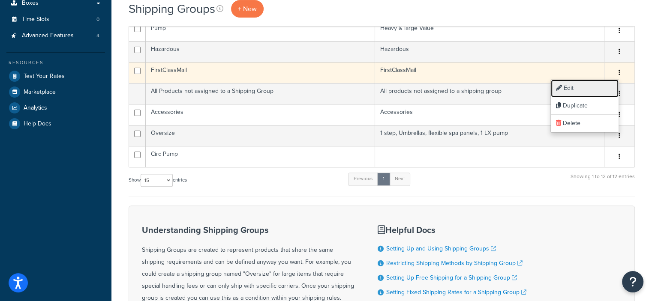
click at [567, 90] on link "Edit" at bounding box center [585, 89] width 68 height 18
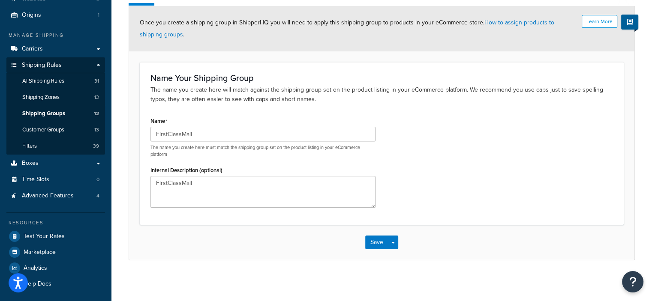
scroll to position [96, 0]
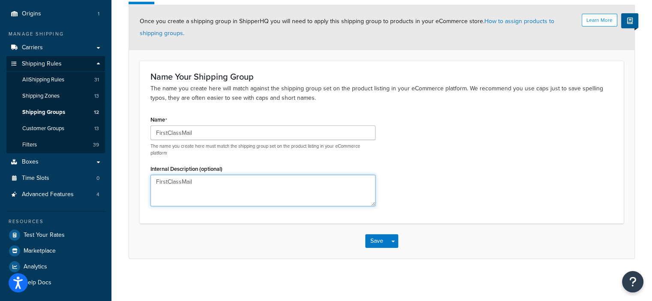
click at [198, 181] on textarea "FirstClassMail" at bounding box center [263, 191] width 225 height 32
type textarea "F"
type textarea "2226 items - small & light, jets, filters,"
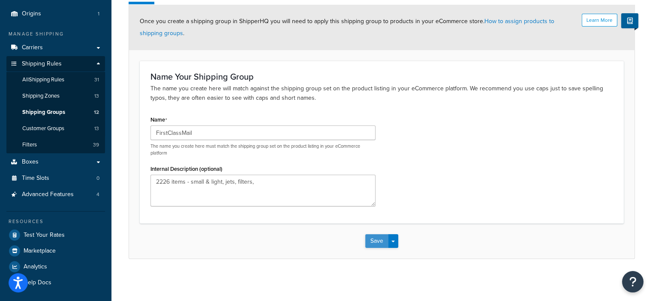
click at [374, 240] on button "Save" at bounding box center [376, 242] width 23 height 14
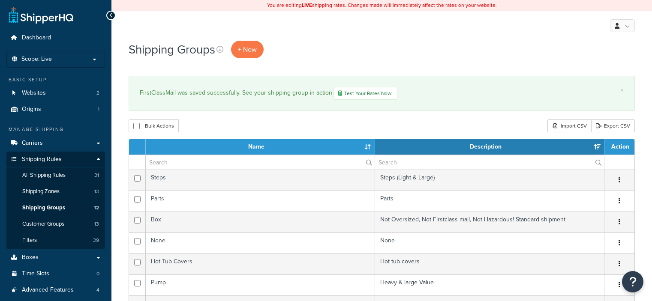
select select "15"
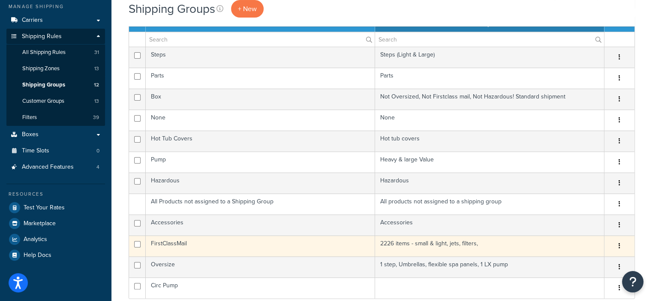
scroll to position [123, 0]
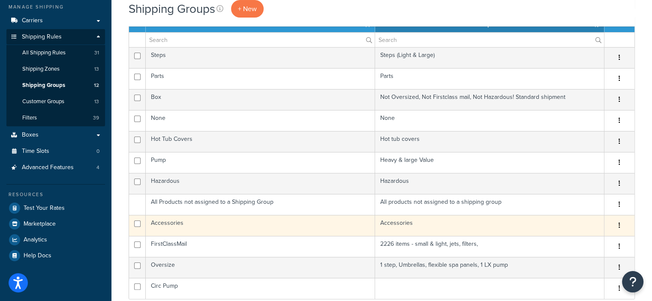
click at [483, 221] on td "Accessories" at bounding box center [489, 225] width 229 height 21
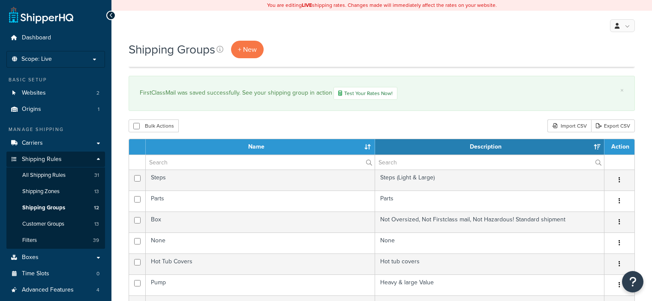
select select "15"
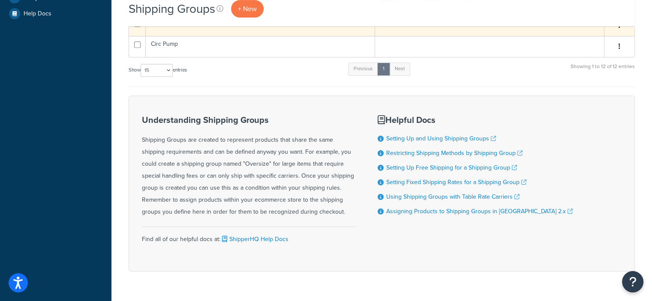
scroll to position [365, 0]
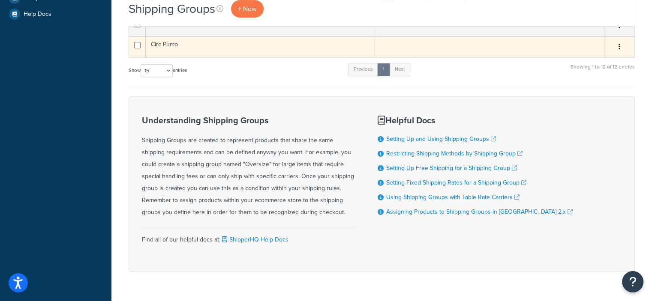
click at [619, 46] on icon "button" at bounding box center [620, 47] width 2 height 6
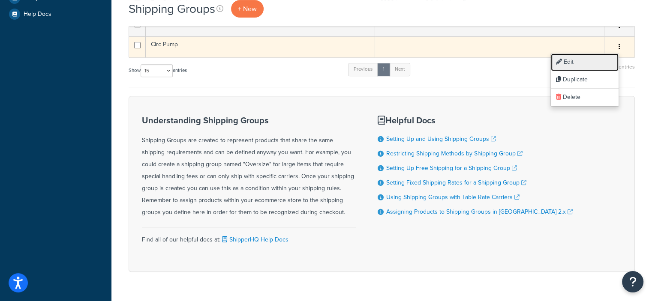
click at [575, 64] on link "Edit" at bounding box center [585, 63] width 68 height 18
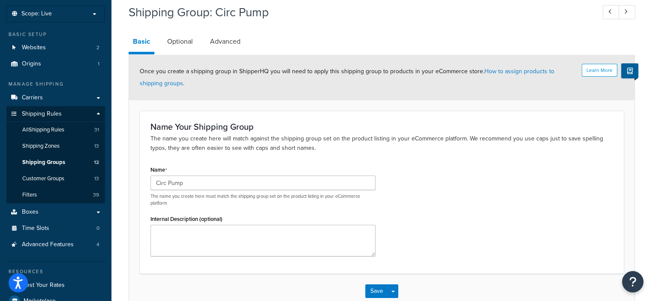
scroll to position [42, 0]
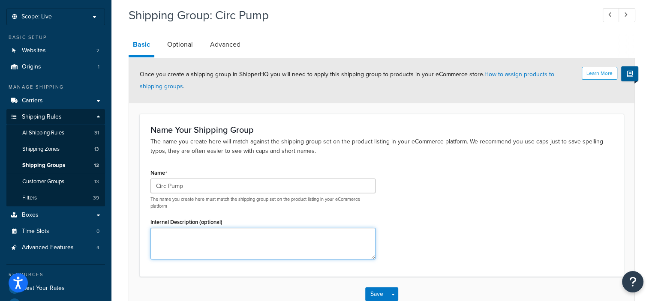
click at [265, 247] on textarea "Internal Description (optional)" at bounding box center [263, 244] width 225 height 32
type textarea "small, light, high value"
click at [374, 290] on button "Save" at bounding box center [376, 295] width 23 height 14
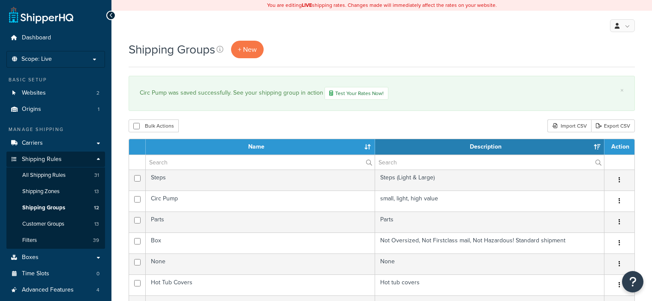
select select "15"
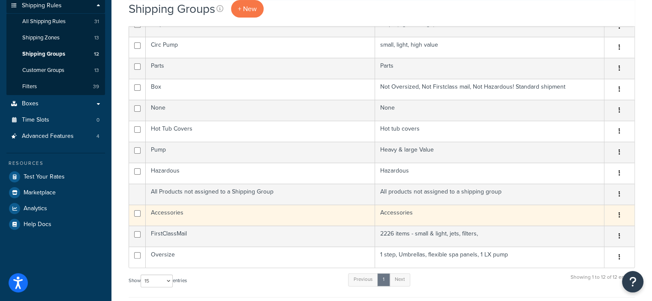
scroll to position [153, 0]
